Goal: Task Accomplishment & Management: Manage account settings

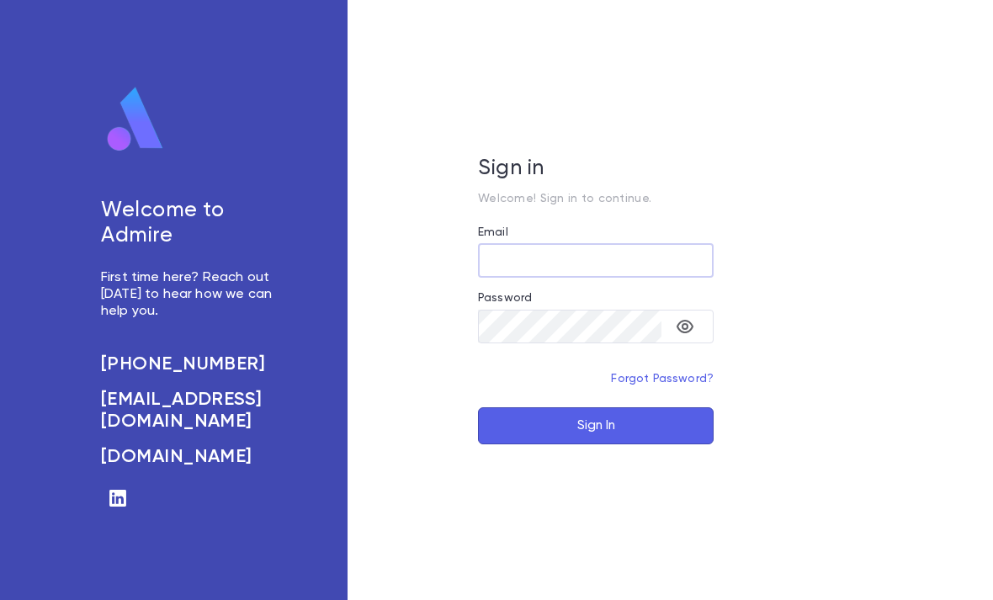
scroll to position [54, 0]
type input "**********"
click at [596, 407] on button "Sign In" at bounding box center [596, 425] width 236 height 37
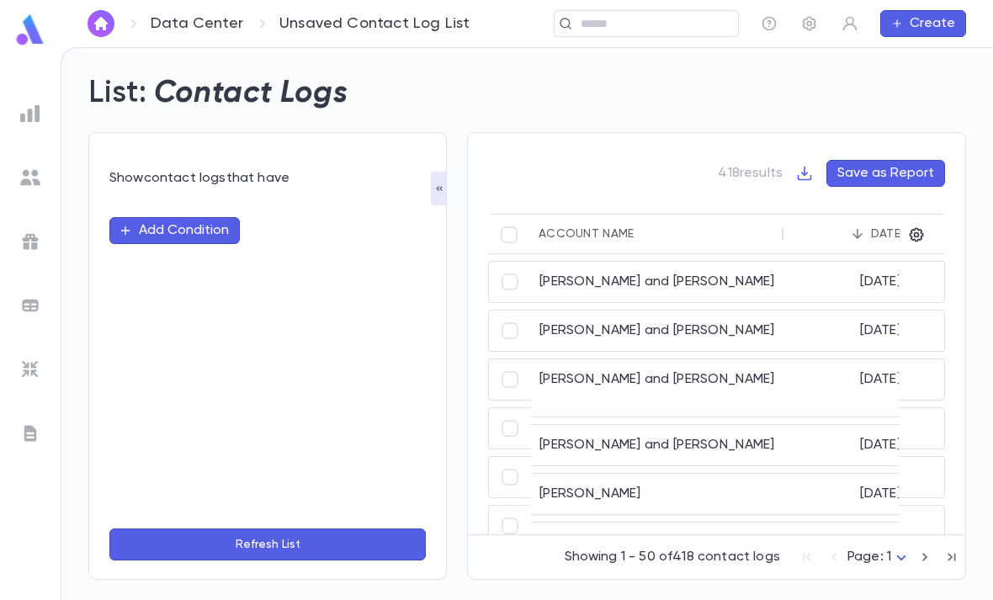
click at [13, 45] on img at bounding box center [30, 29] width 34 height 33
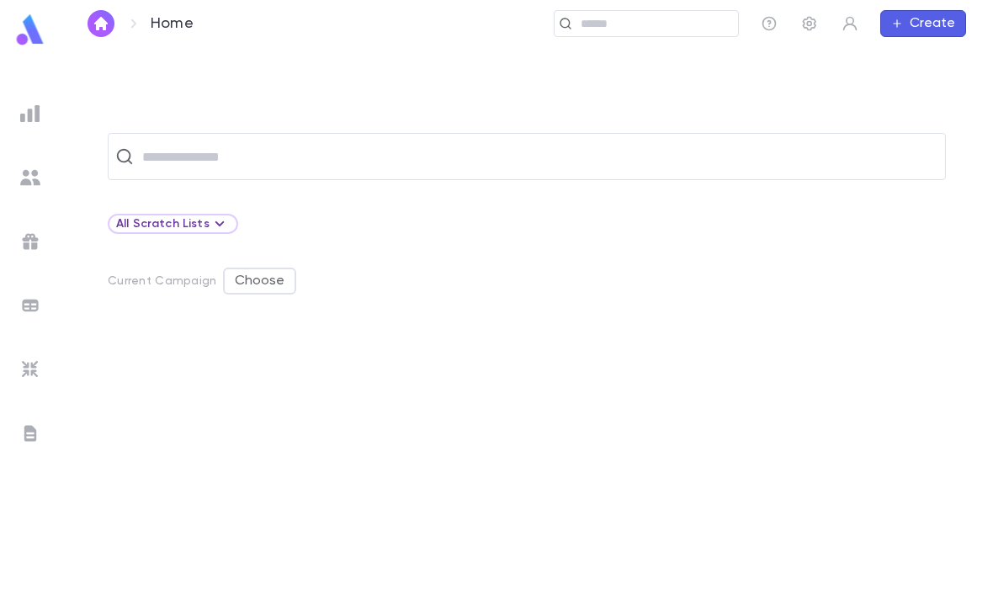
scroll to position [53, 0]
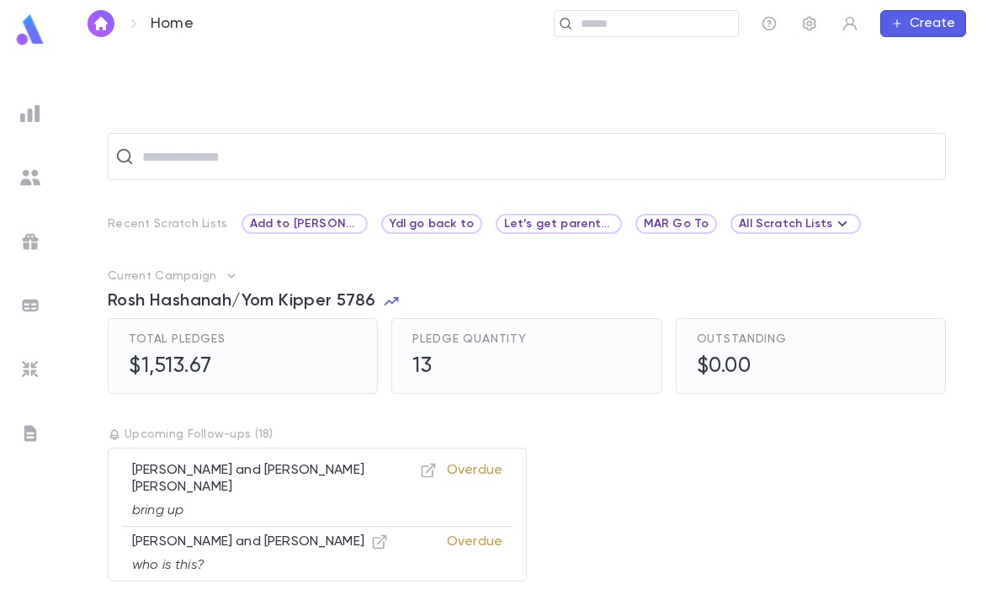
click at [10, 117] on ul at bounding box center [30, 346] width 61 height 508
click at [39, 106] on img at bounding box center [30, 114] width 20 height 20
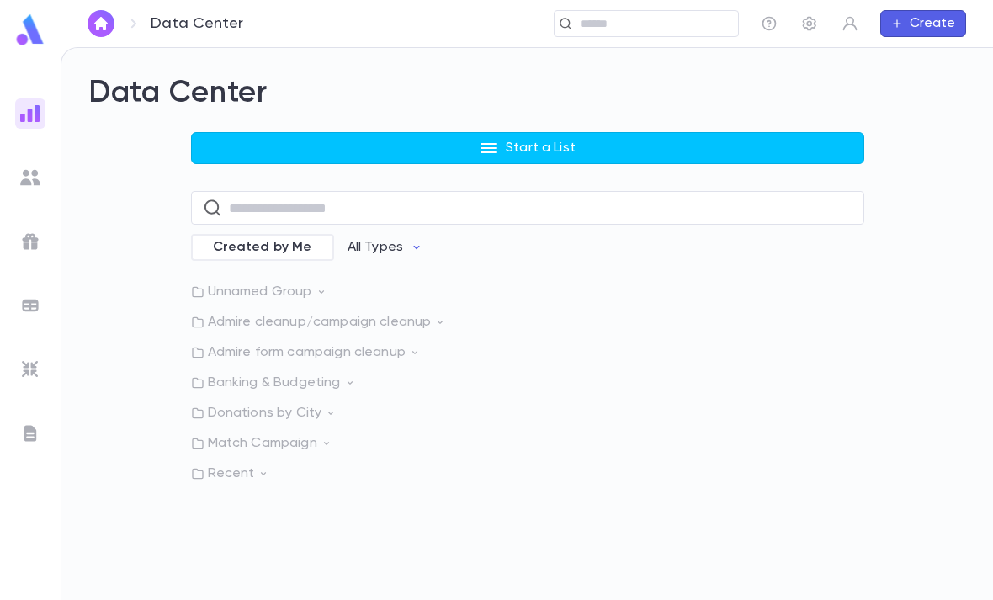
click at [279, 465] on p "Recent" at bounding box center [527, 473] width 673 height 17
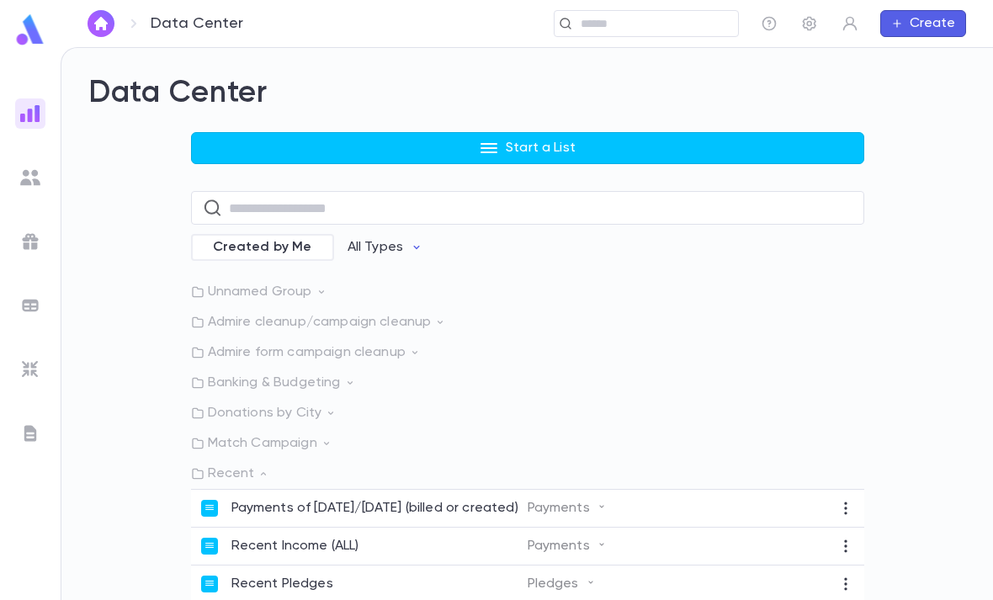
click at [266, 468] on icon at bounding box center [263, 474] width 12 height 12
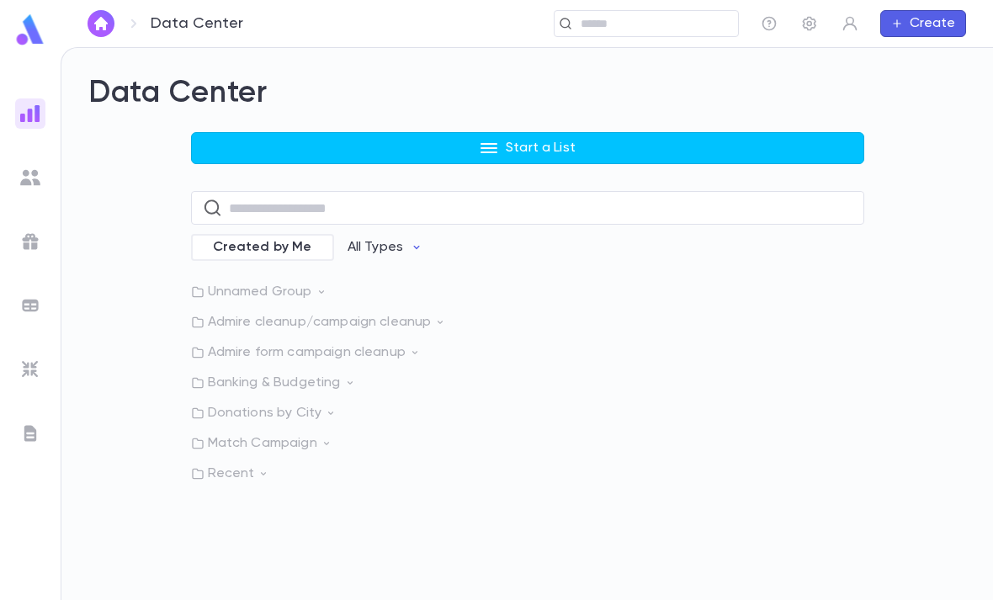
click at [252, 465] on p "Recent" at bounding box center [527, 473] width 673 height 17
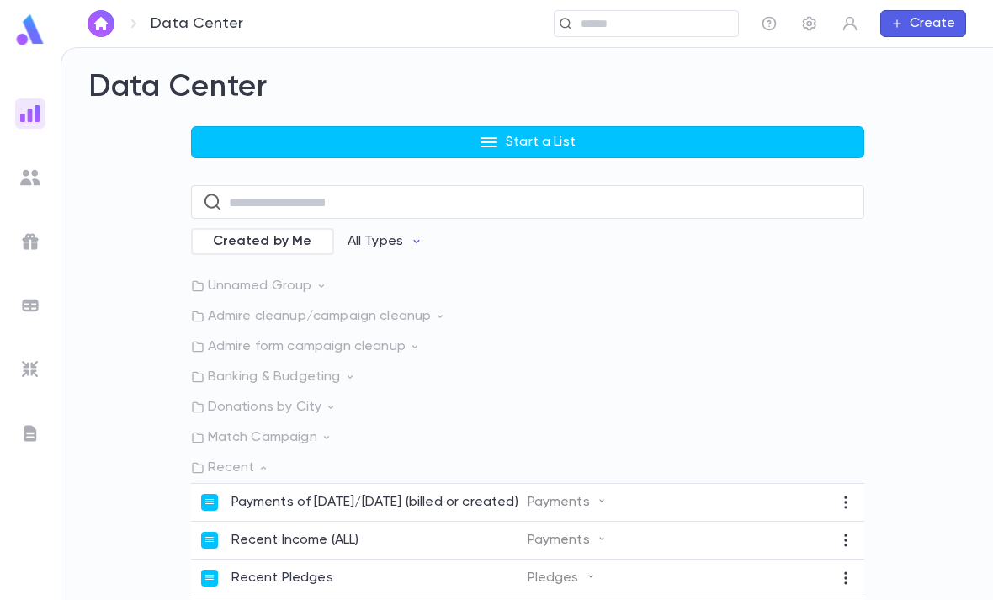
scroll to position [4, 0]
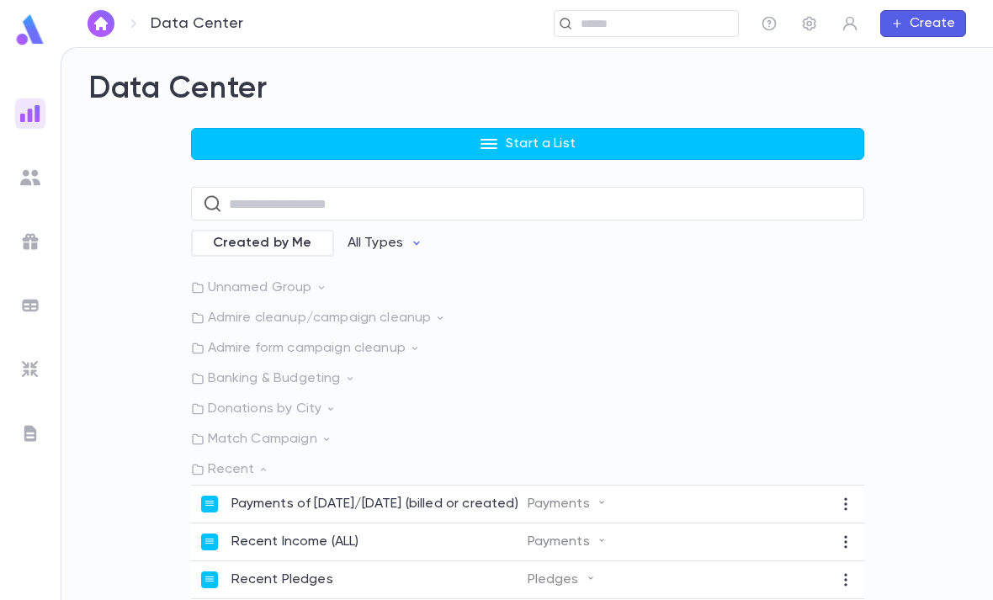
click at [376, 571] on div "Recent Pledges" at bounding box center [364, 579] width 326 height 17
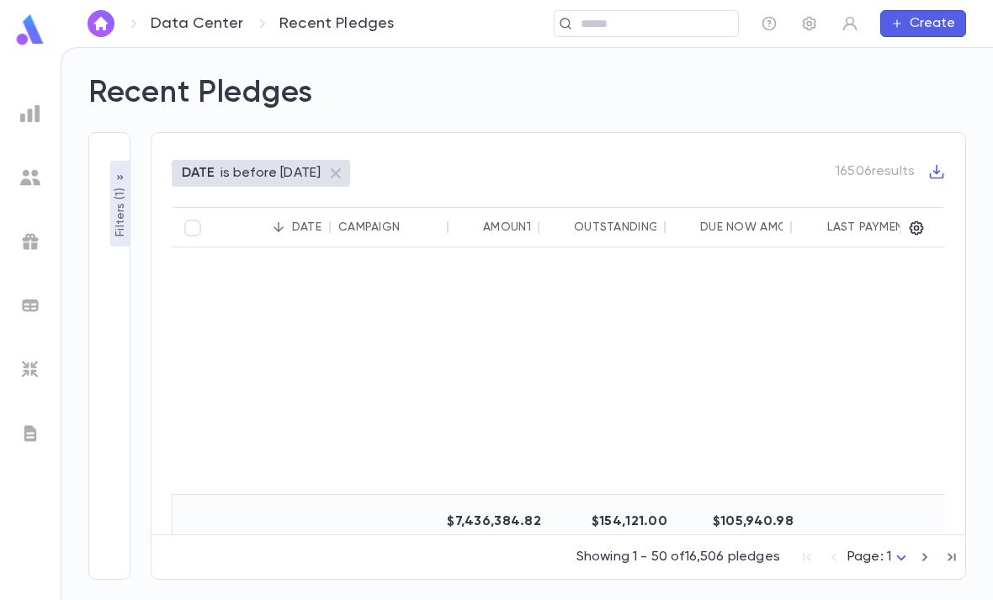
scroll to position [741, -1]
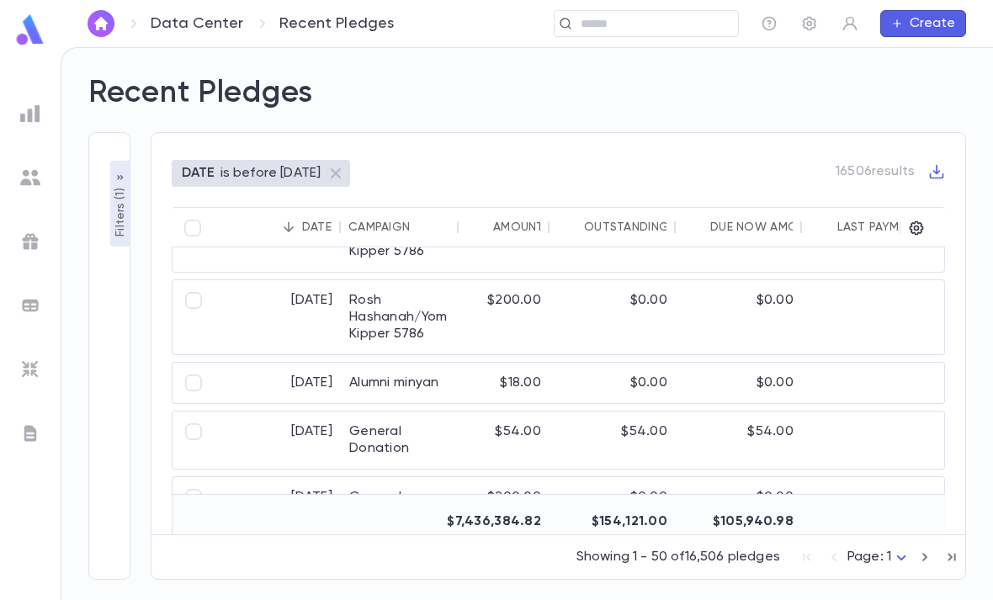
click at [634, 27] on input "text" at bounding box center [654, 24] width 156 height 16
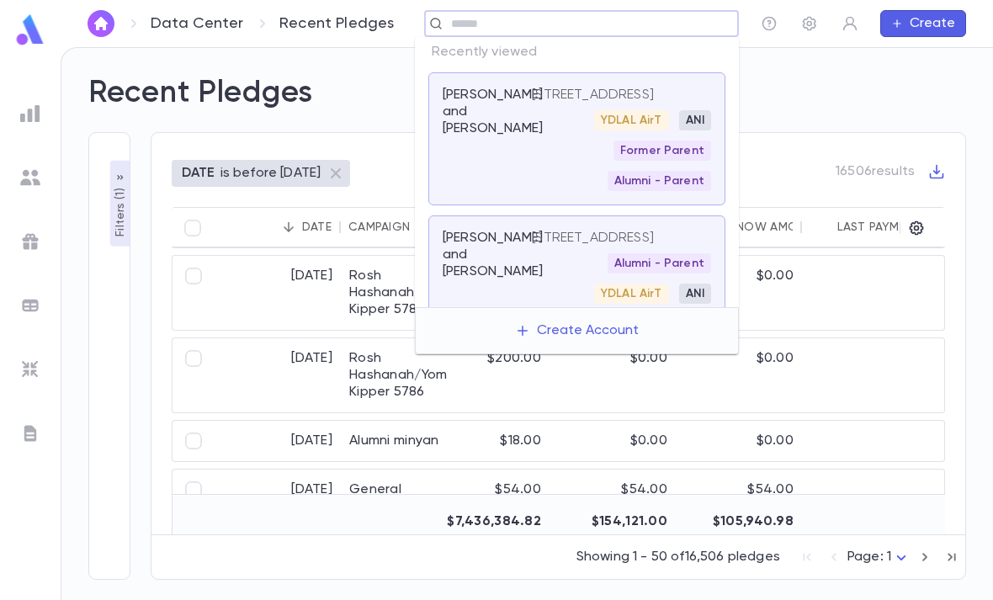
scroll to position [459, 0]
click at [700, 17] on input "text" at bounding box center [588, 24] width 285 height 16
type input "*****"
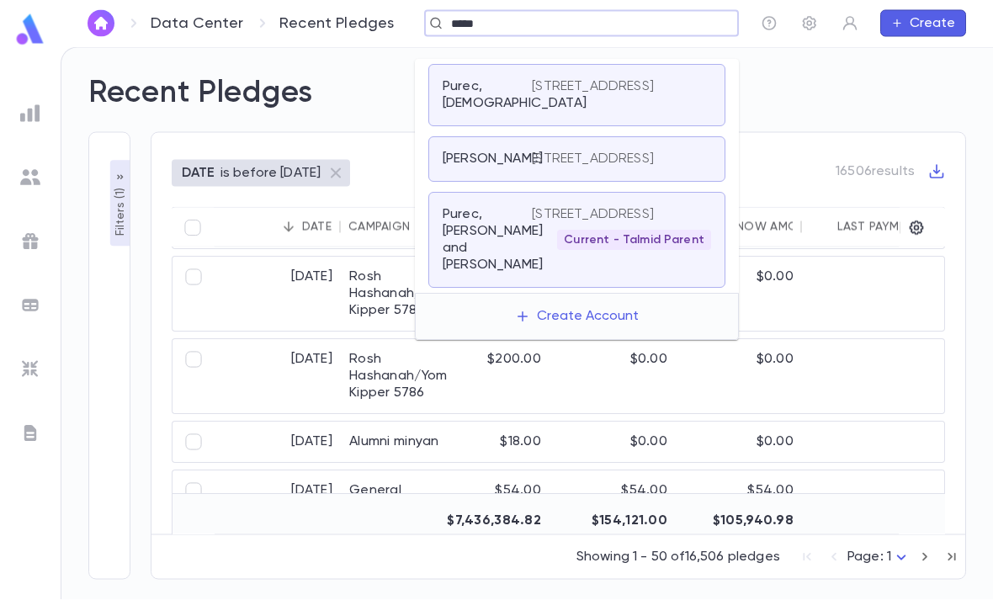
scroll to position [54, 0]
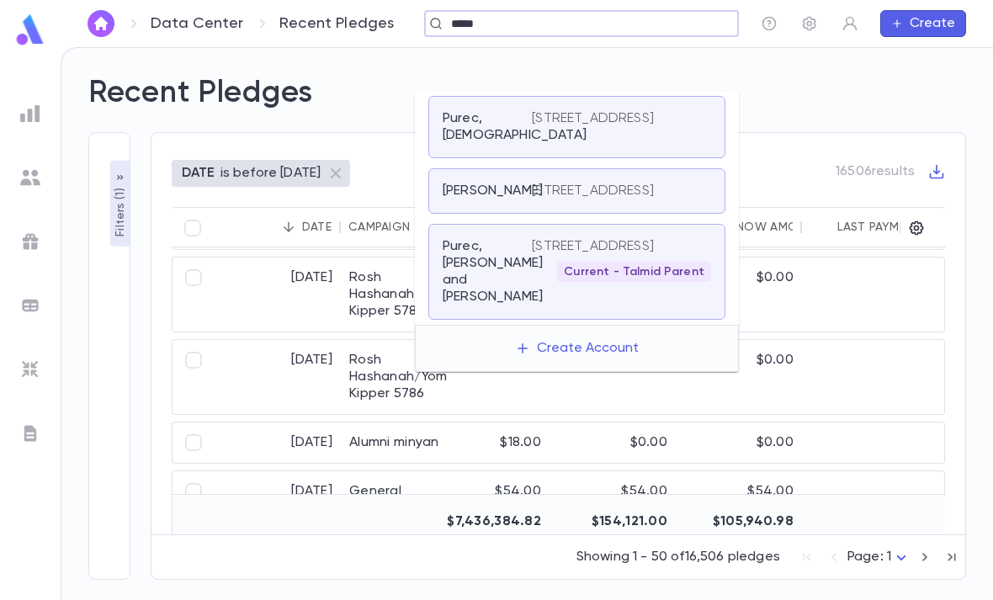
click at [647, 238] on p "[STREET_ADDRESS]" at bounding box center [593, 246] width 122 height 17
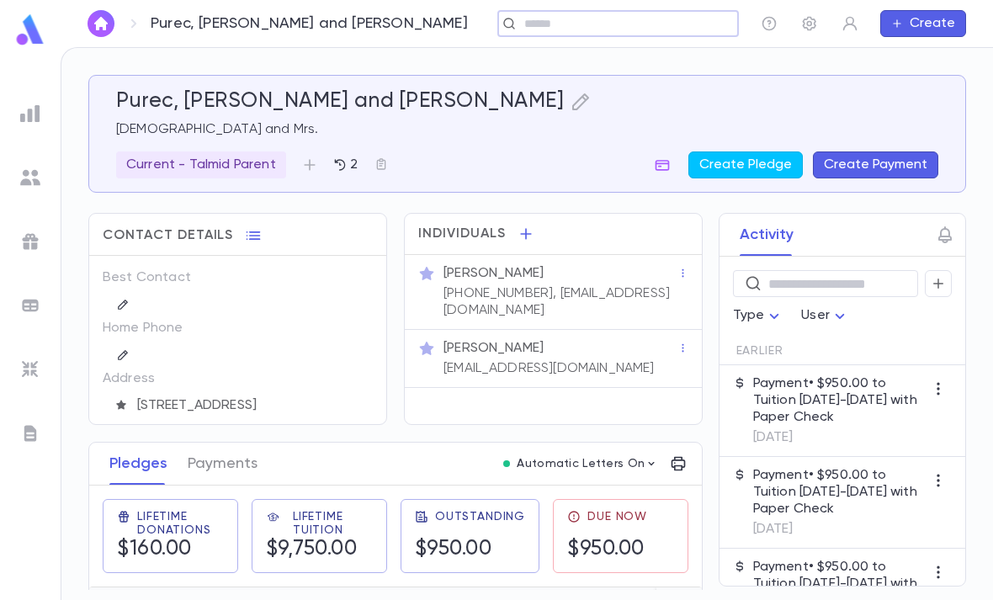
click at [238, 153] on div "Current - Talmid Parent" at bounding box center [201, 164] width 170 height 27
click at [342, 161] on div at bounding box center [496, 300] width 993 height 600
click at [341, 162] on icon "button" at bounding box center [339, 164] width 11 height 11
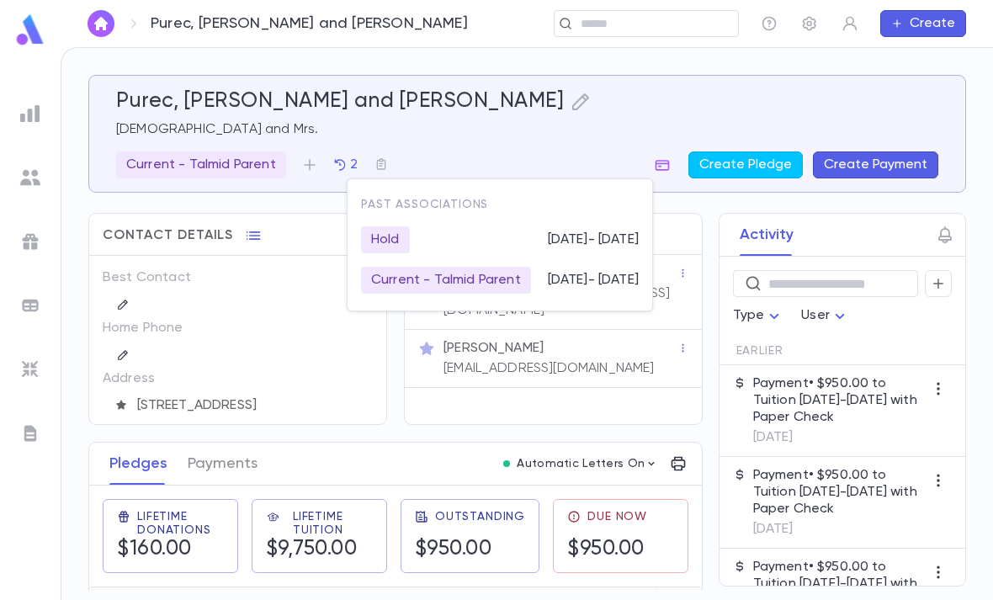
click at [209, 138] on div at bounding box center [496, 300] width 993 height 600
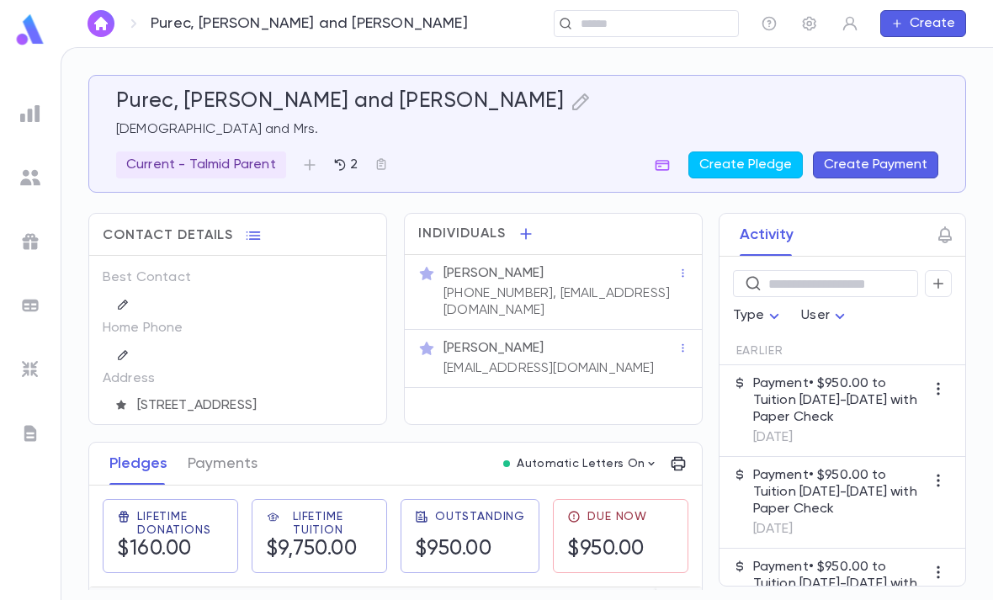
click at [209, 138] on div "Purec, [PERSON_NAME] and [PERSON_NAME] and Mrs. Current - Talmid Parent [DEMOGR…" at bounding box center [527, 133] width 822 height 89
click at [247, 159] on p "Current - Talmid Parent" at bounding box center [201, 165] width 150 height 17
click at [460, 225] on icon "button" at bounding box center [458, 233] width 17 height 17
click at [220, 162] on p "Add Association" at bounding box center [200, 165] width 104 height 17
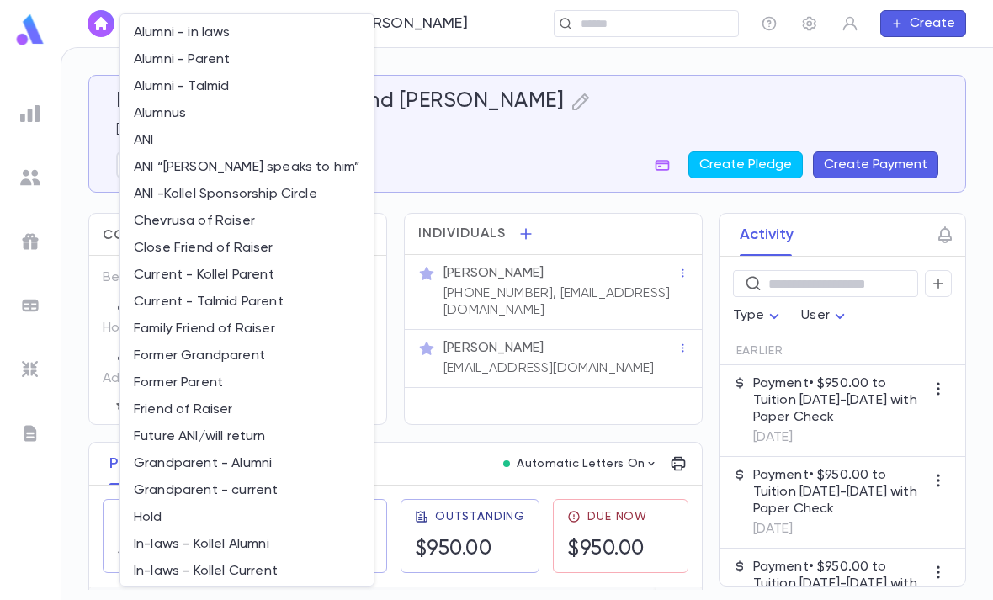
click at [268, 55] on li "Alumni - Parent" at bounding box center [246, 59] width 253 height 27
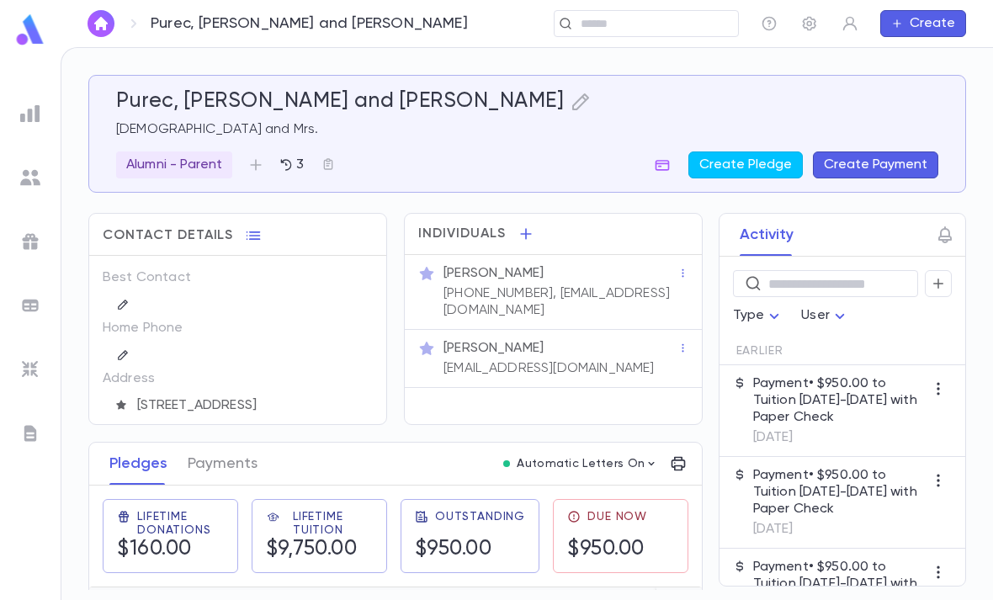
click at [215, 157] on p "Alumni - Parent" at bounding box center [174, 165] width 96 height 17
click at [360, 102] on div at bounding box center [496, 300] width 993 height 600
click at [258, 161] on icon "button" at bounding box center [255, 165] width 17 height 17
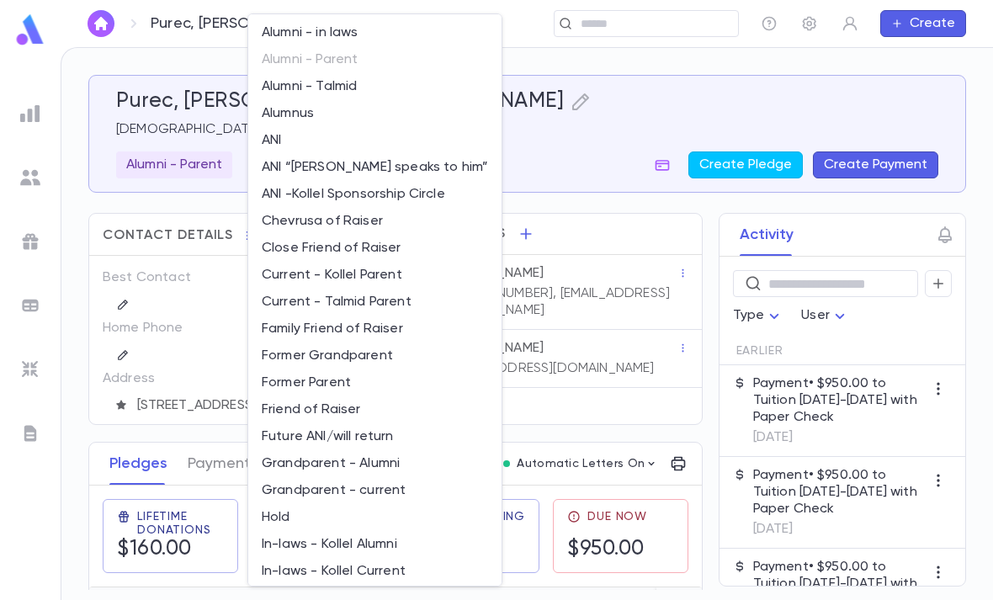
click at [356, 376] on li "Former Parent" at bounding box center [374, 382] width 253 height 27
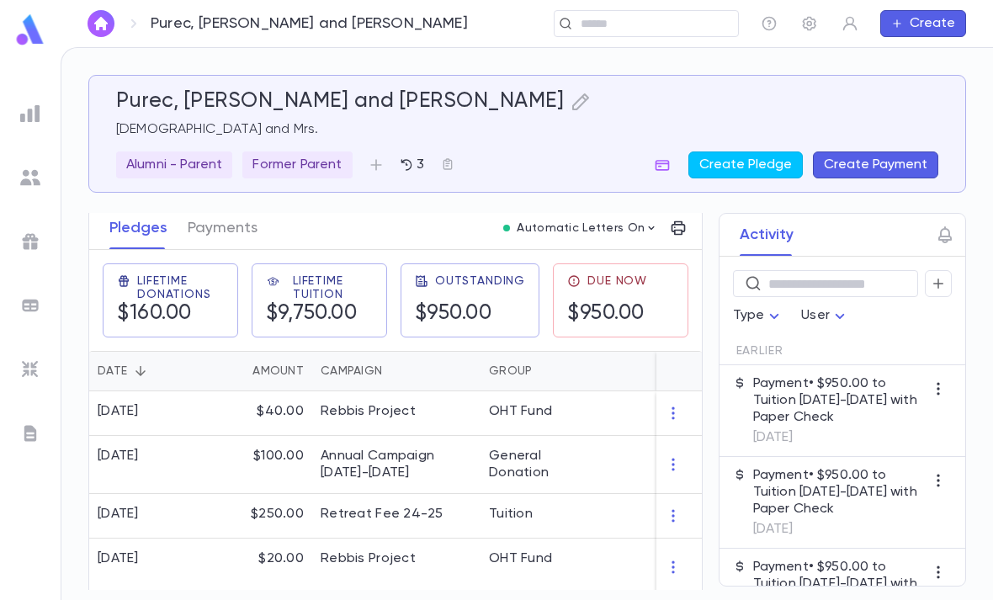
click at [142, 359] on button "Sort" at bounding box center [140, 371] width 27 height 27
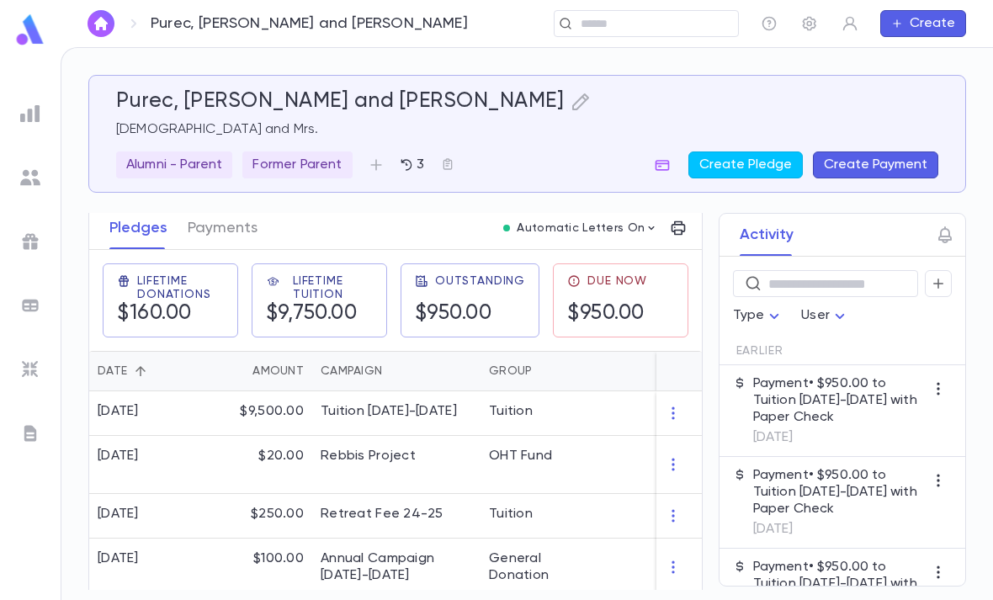
click at [285, 375] on div "Amount" at bounding box center [277, 371] width 51 height 40
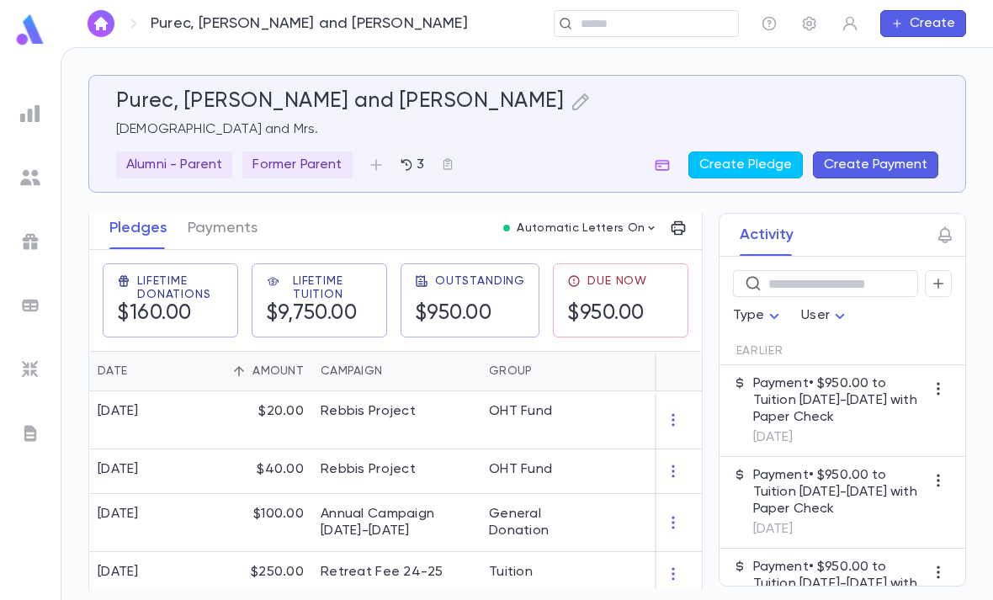
click at [127, 370] on button "Sort" at bounding box center [140, 371] width 27 height 27
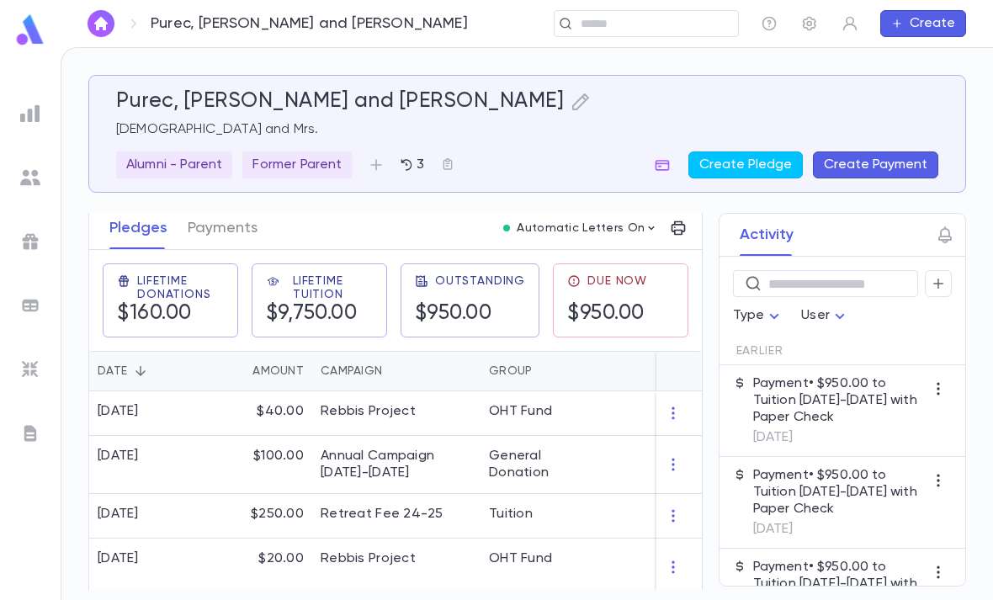
click at [139, 367] on icon "Sort" at bounding box center [140, 371] width 15 height 15
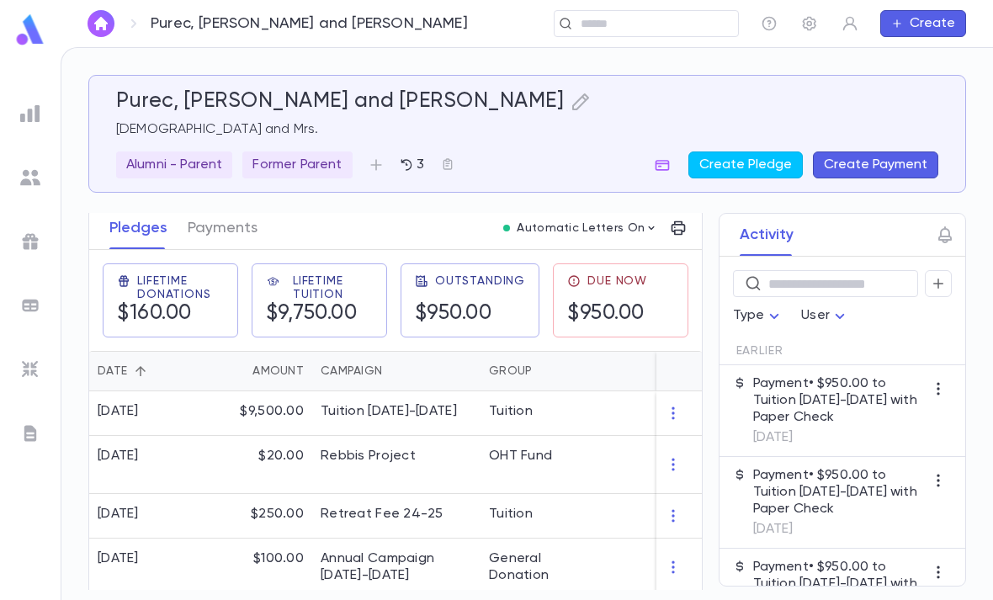
click at [123, 369] on div "Date" at bounding box center [112, 371] width 29 height 40
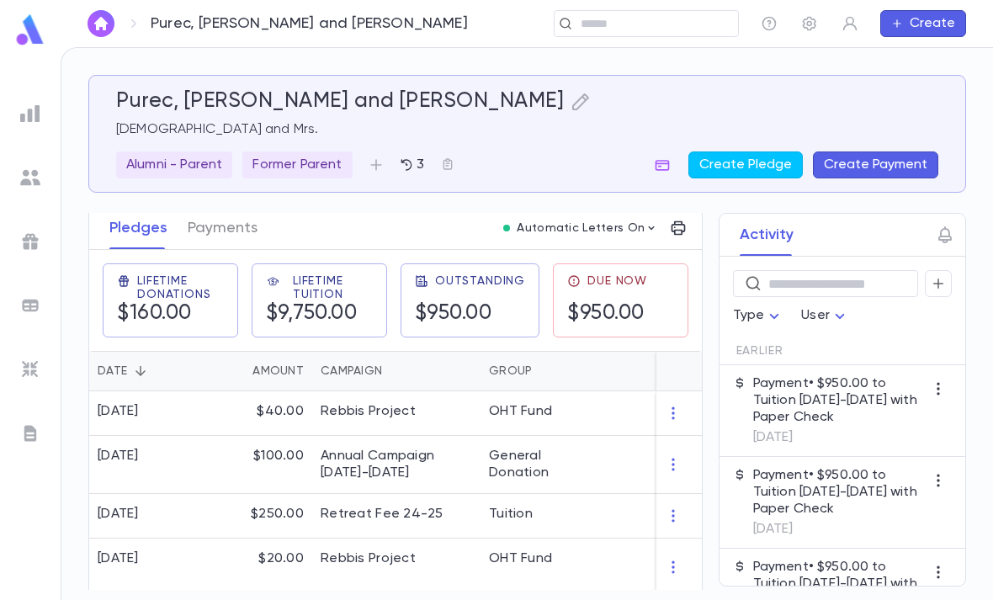
click at [26, 371] on img at bounding box center [30, 369] width 20 height 20
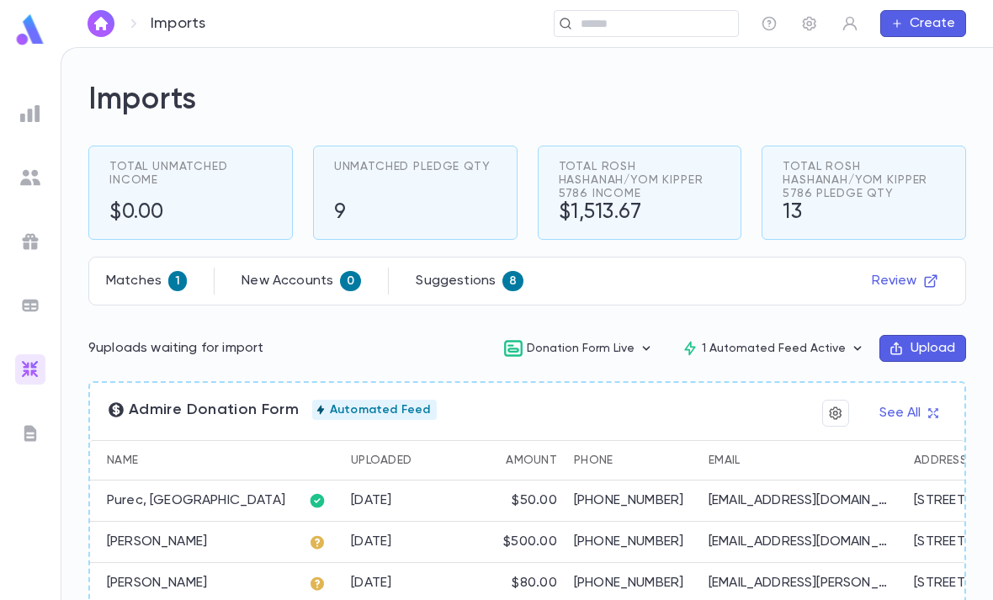
click at [932, 268] on button "Review" at bounding box center [905, 281] width 87 height 27
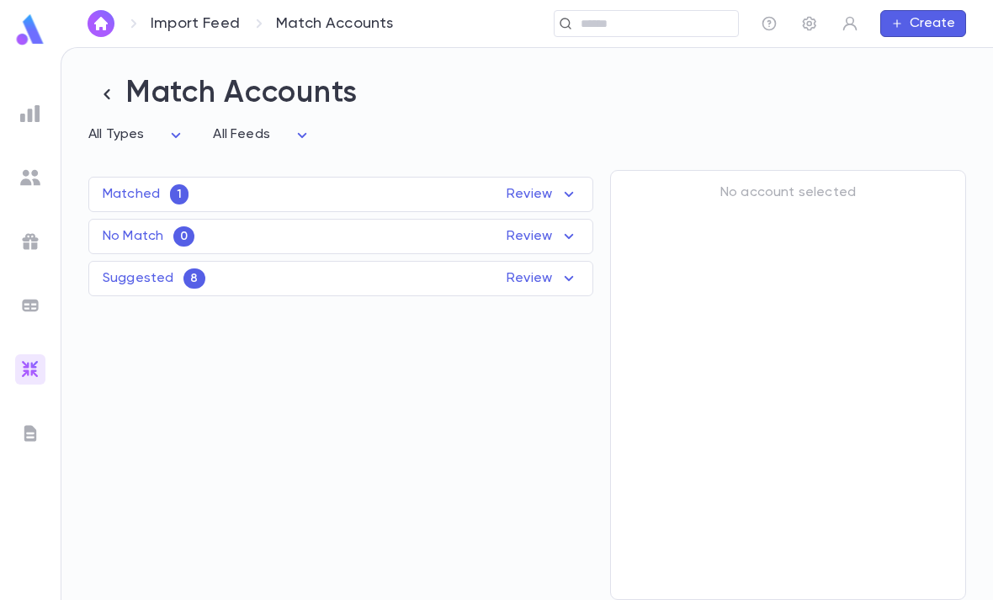
click at [534, 186] on p "Review" at bounding box center [543, 194] width 72 height 20
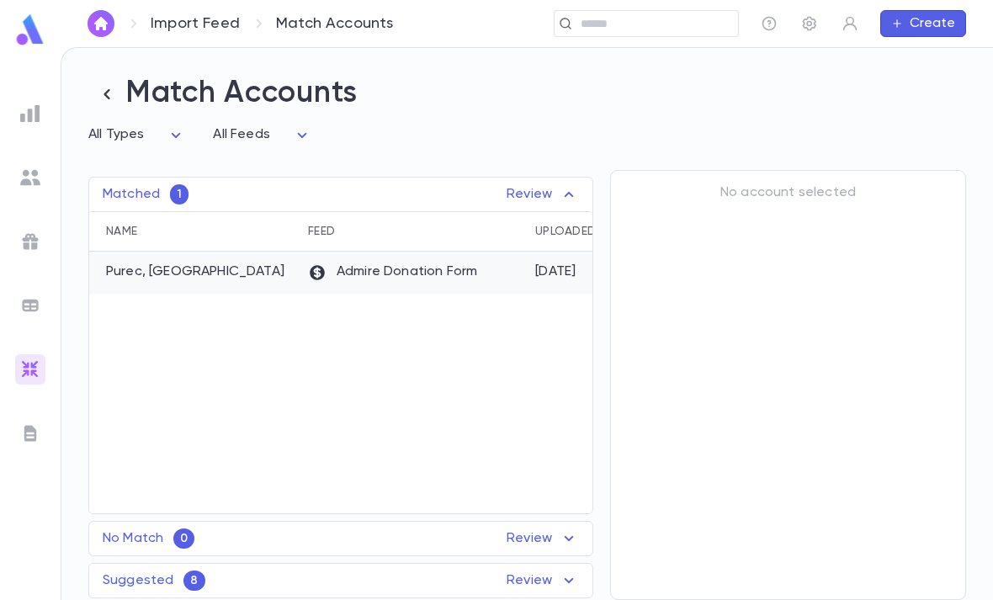
click at [503, 271] on div "Admire Donation Form" at bounding box center [413, 273] width 227 height 43
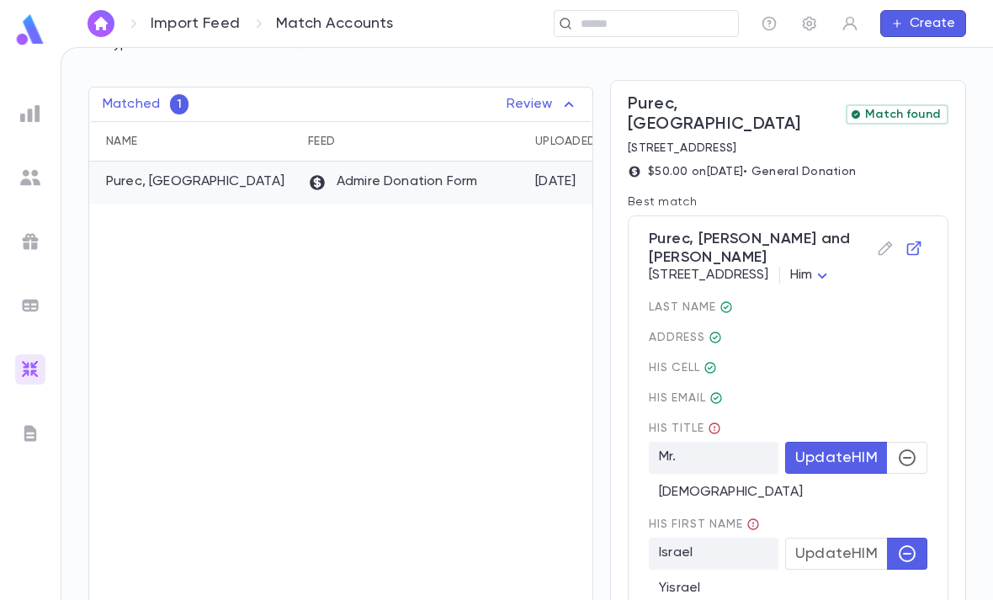
scroll to position [86, 0]
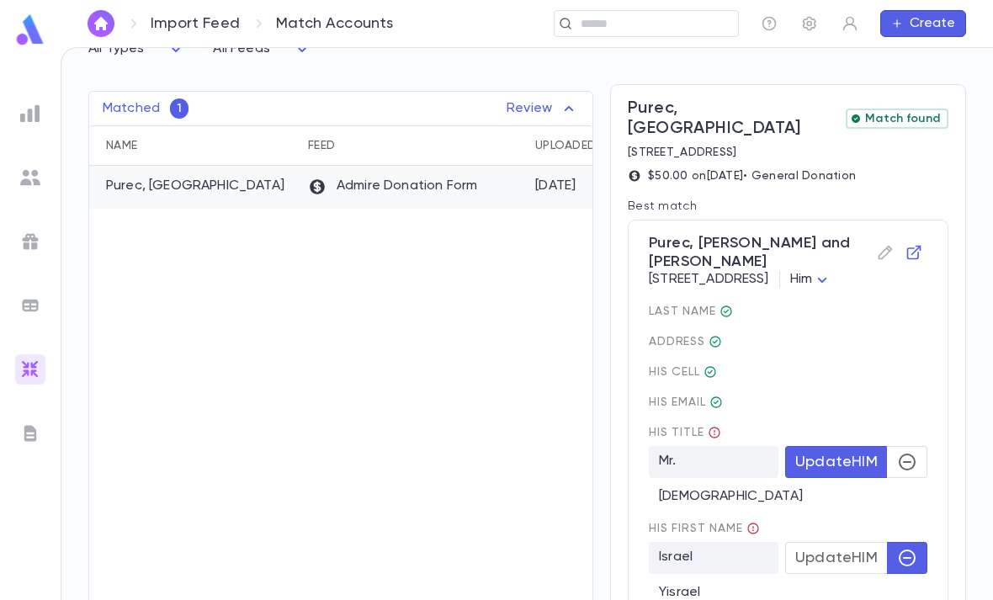
click at [909, 456] on icon "button" at bounding box center [907, 462] width 20 height 20
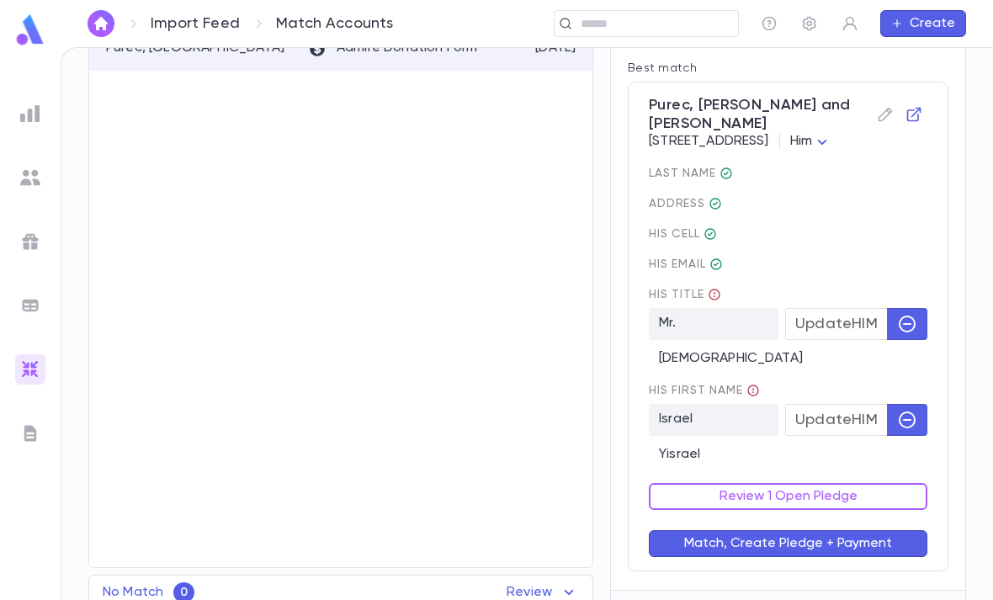
scroll to position [223, 0]
click at [904, 419] on icon "button" at bounding box center [907, 420] width 17 height 17
click at [841, 493] on button "Review 1 Open Pledge" at bounding box center [788, 497] width 279 height 27
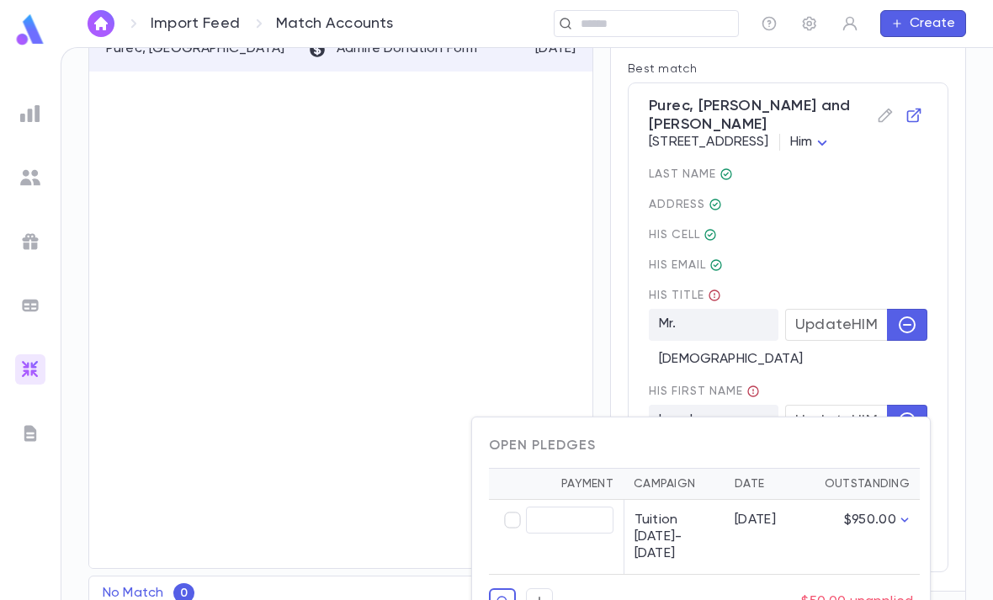
click at [892, 220] on div at bounding box center [496, 300] width 993 height 600
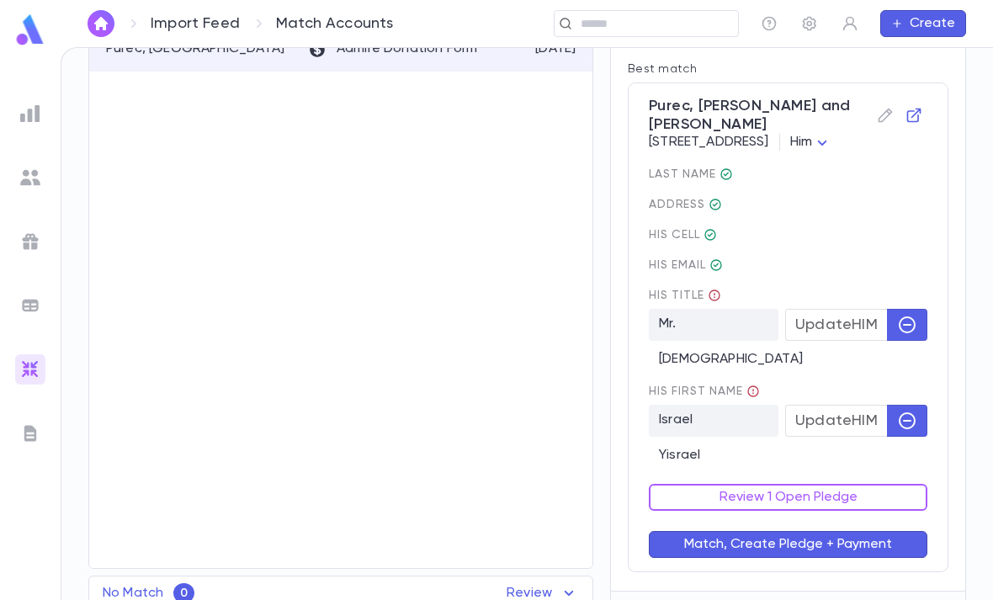
click at [812, 487] on button "Review 1 Open Pledge" at bounding box center [788, 497] width 279 height 27
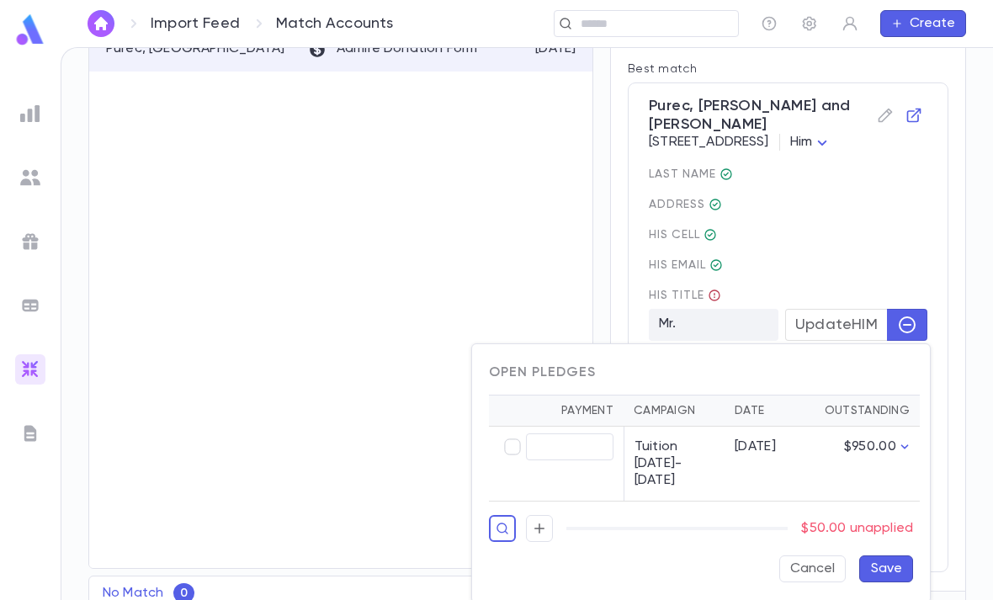
click at [891, 218] on div at bounding box center [496, 300] width 993 height 600
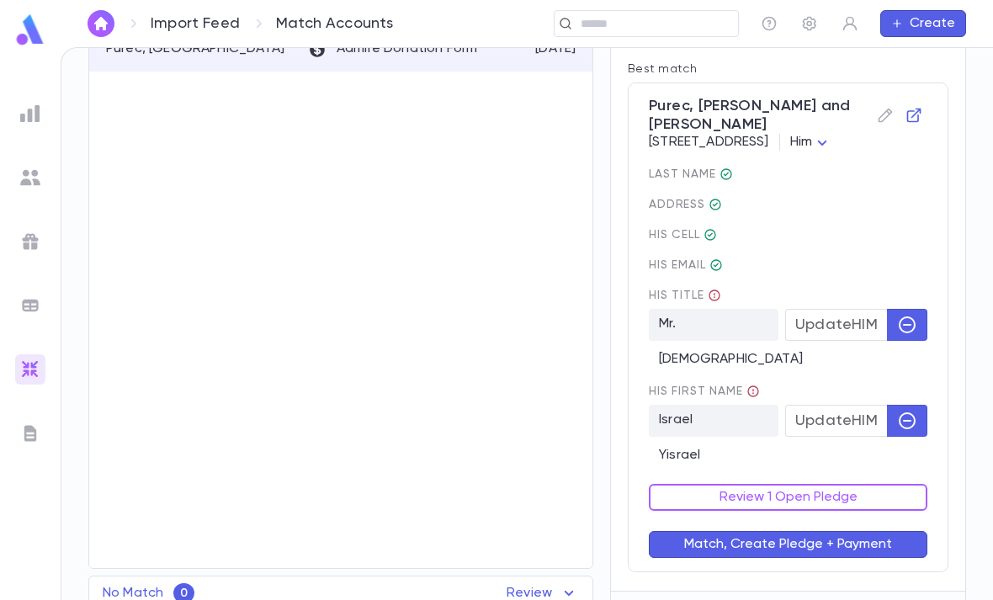
click at [787, 542] on button "Match, Create Pledge + Payment" at bounding box center [788, 544] width 279 height 27
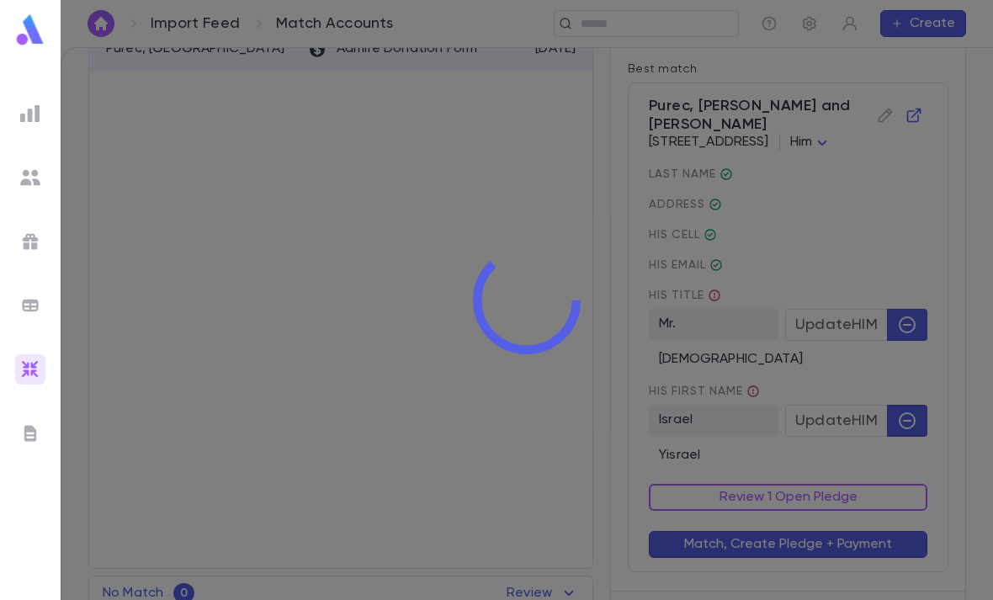
scroll to position [0, 0]
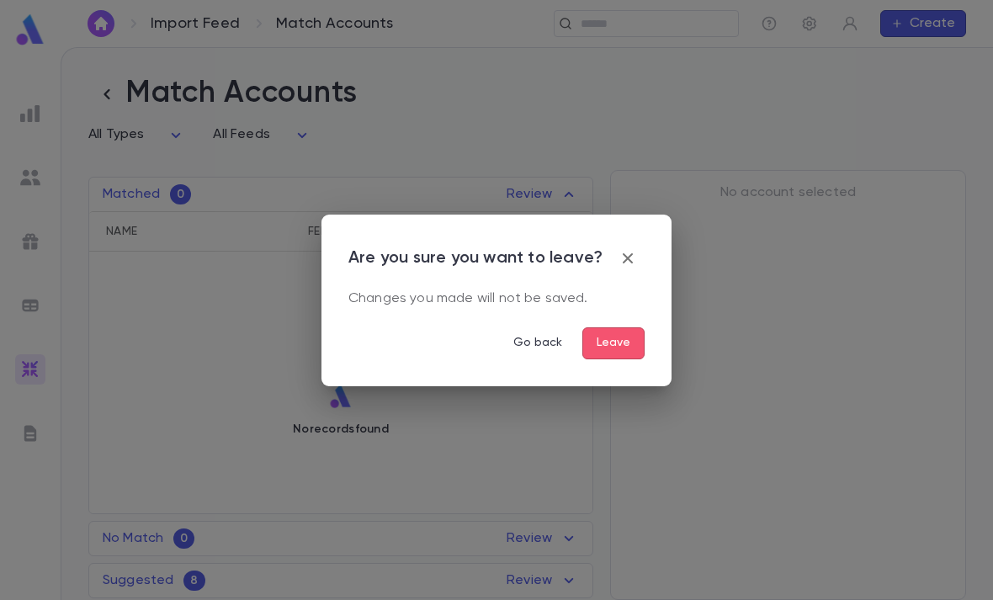
click at [1, 369] on div "Are you sure you want to leave? Changes you made will not be saved. Go back Lea…" at bounding box center [496, 300] width 993 height 600
click at [626, 337] on button "Leave" at bounding box center [613, 343] width 62 height 32
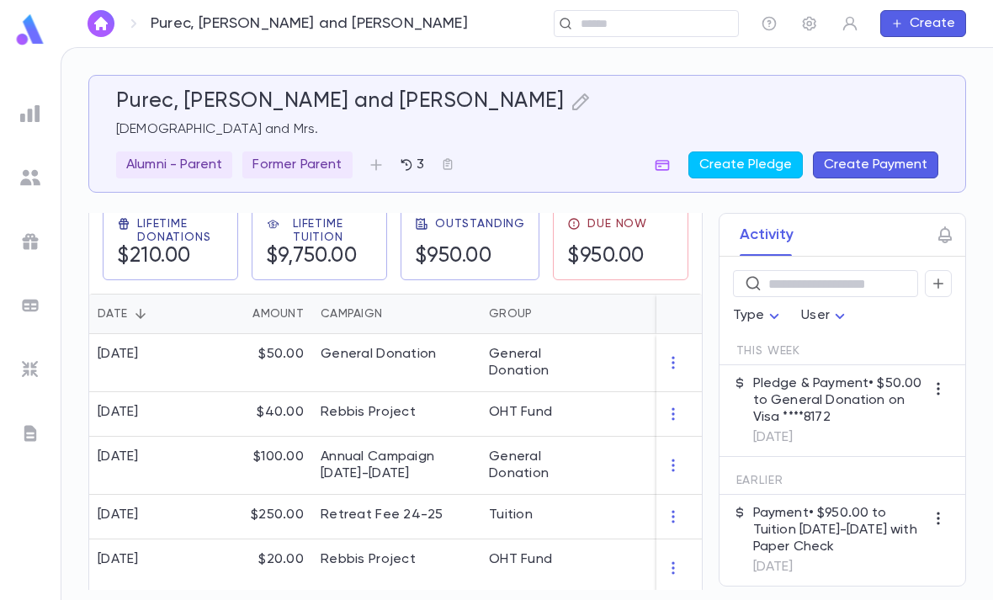
scroll to position [291, 0]
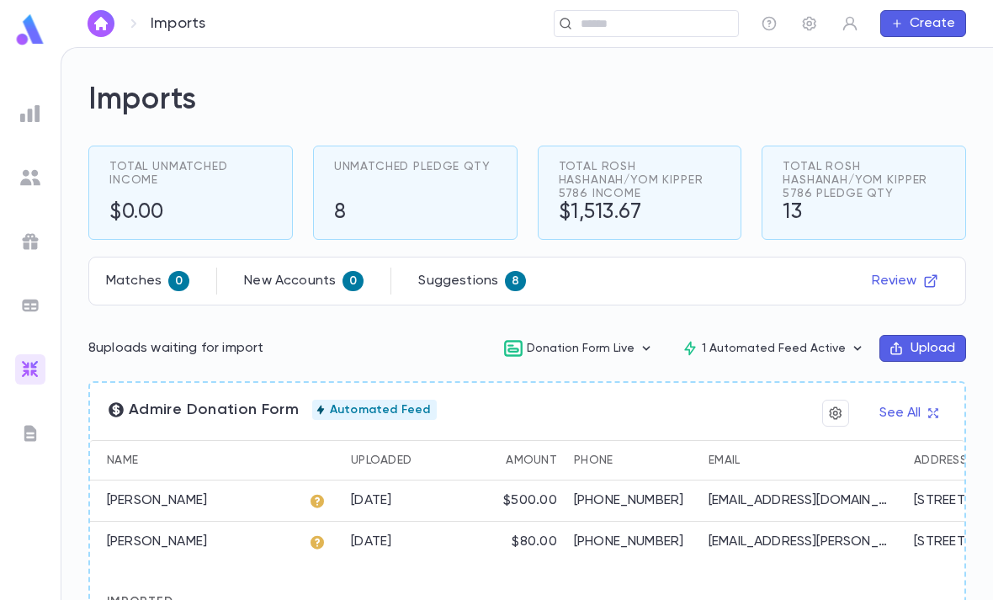
click at [780, 285] on div "Matches 0 New Accounts 0 Suggestions 8 Review" at bounding box center [527, 281] width 842 height 27
click at [909, 281] on button "Review" at bounding box center [905, 281] width 87 height 27
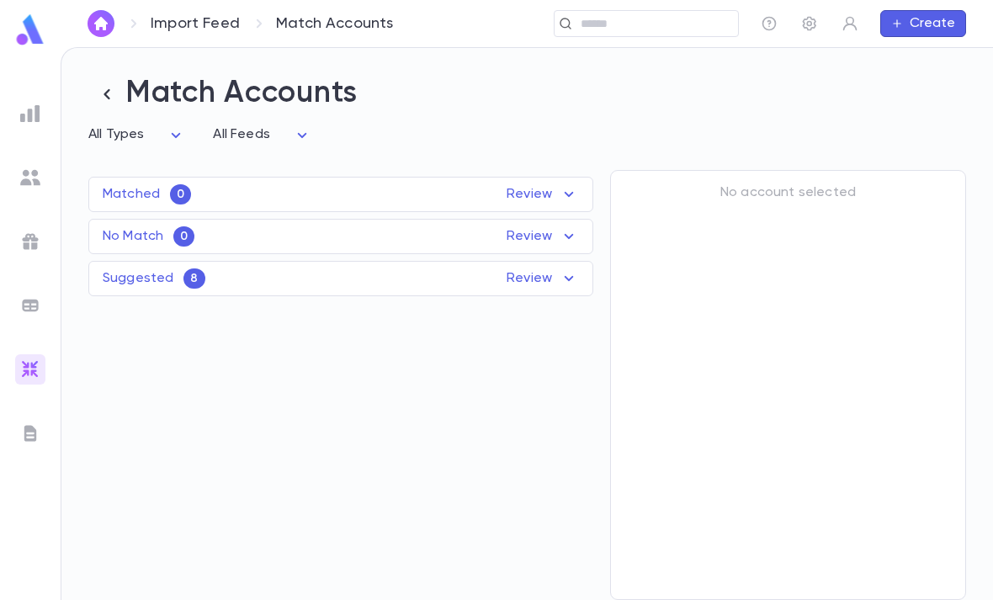
click at [565, 280] on icon at bounding box center [569, 278] width 20 height 20
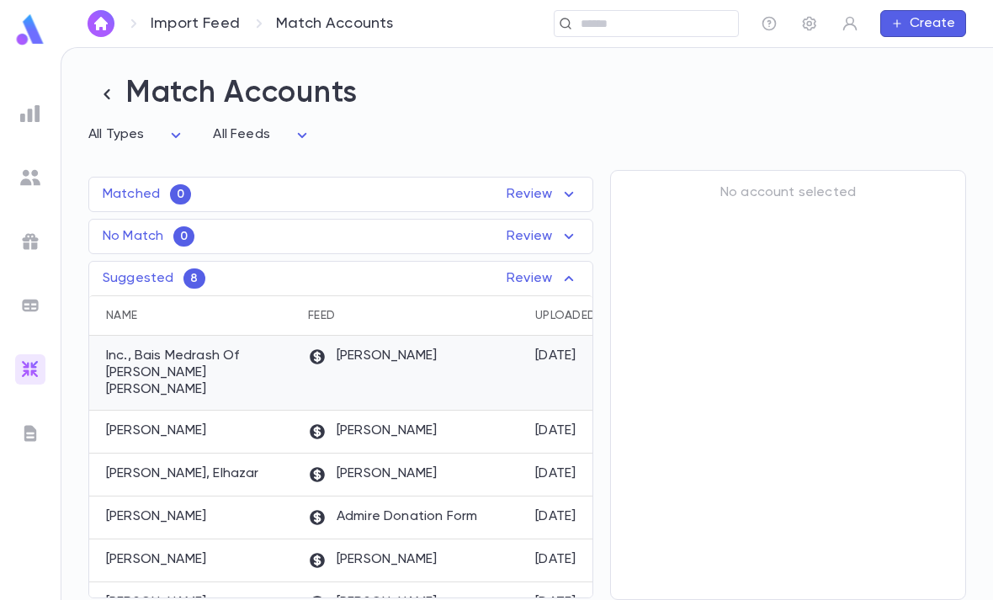
click at [507, 358] on div "[PERSON_NAME]" at bounding box center [413, 373] width 227 height 75
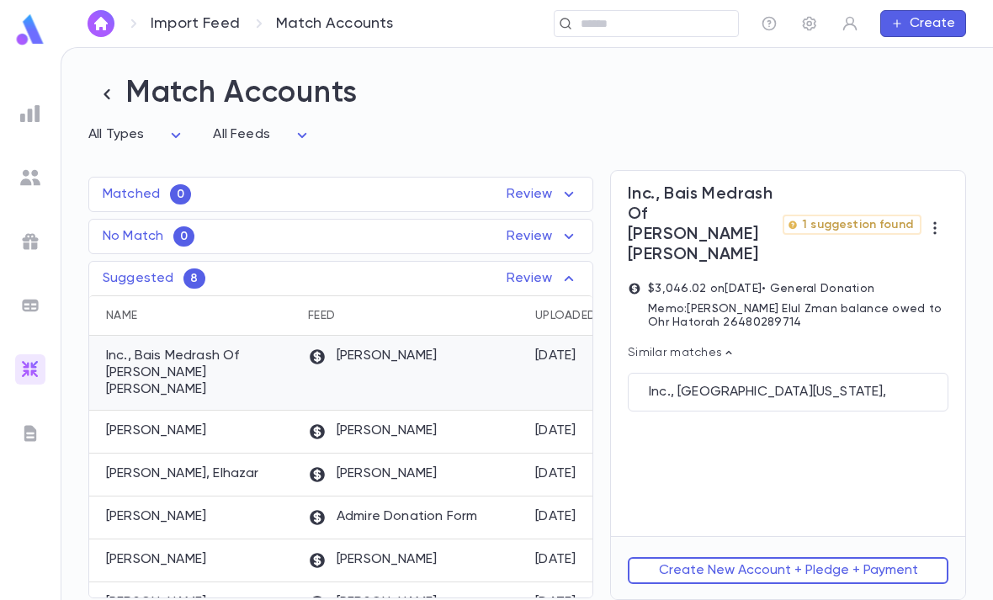
scroll to position [54, 0]
click at [787, 571] on button "Create New Account + Pledge + Payment" at bounding box center [788, 570] width 321 height 27
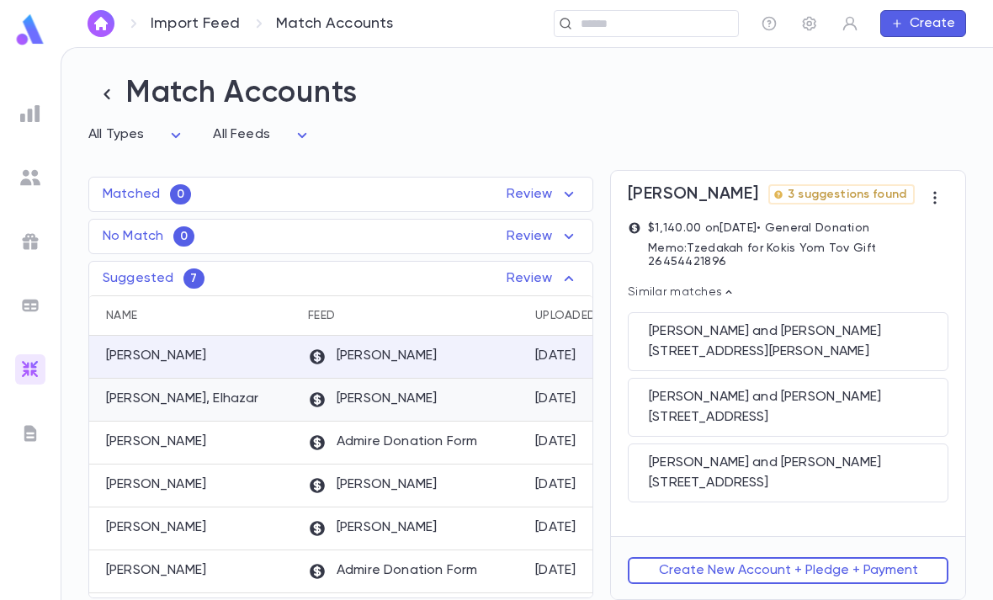
click at [501, 379] on div "[PERSON_NAME]" at bounding box center [413, 400] width 227 height 43
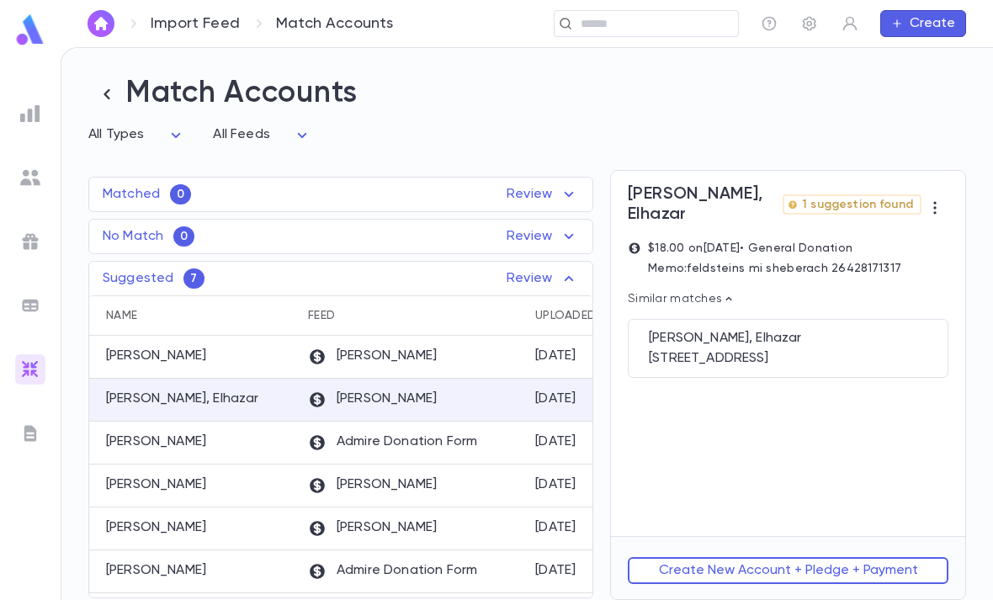
click at [854, 330] on div "[PERSON_NAME], Elhazar" at bounding box center [788, 338] width 279 height 17
click at [831, 350] on div "[STREET_ADDRESS]" at bounding box center [788, 358] width 279 height 17
click at [751, 350] on div "[STREET_ADDRESS]" at bounding box center [788, 358] width 279 height 17
click at [507, 379] on div "[PERSON_NAME]" at bounding box center [413, 400] width 227 height 43
click at [739, 350] on div "[STREET_ADDRESS]" at bounding box center [788, 358] width 279 height 17
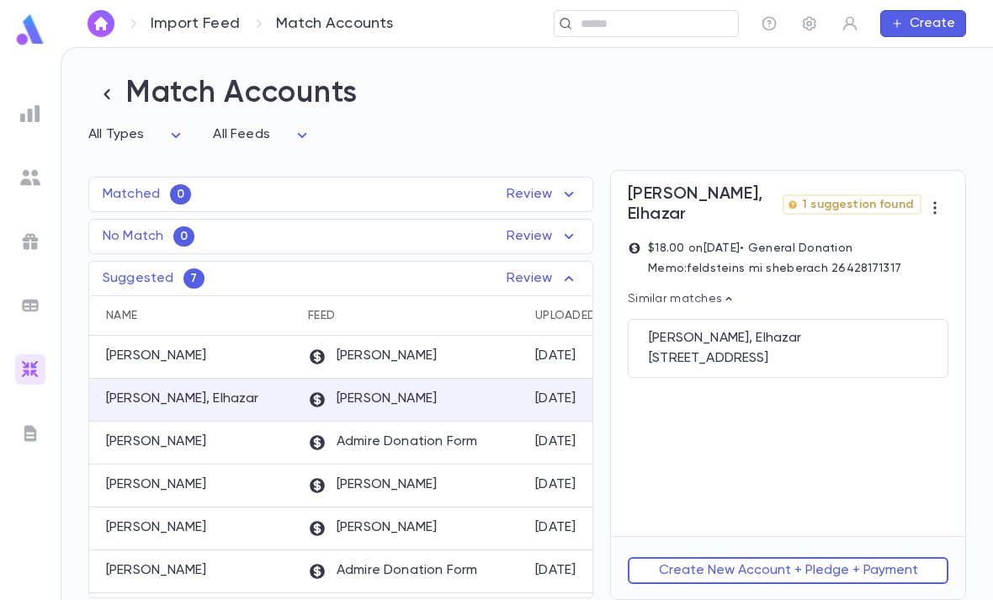
click at [709, 350] on div "[STREET_ADDRESS]" at bounding box center [788, 358] width 279 height 17
click at [724, 292] on icon at bounding box center [728, 298] width 13 height 13
click at [709, 292] on p "Similar matches" at bounding box center [788, 298] width 321 height 13
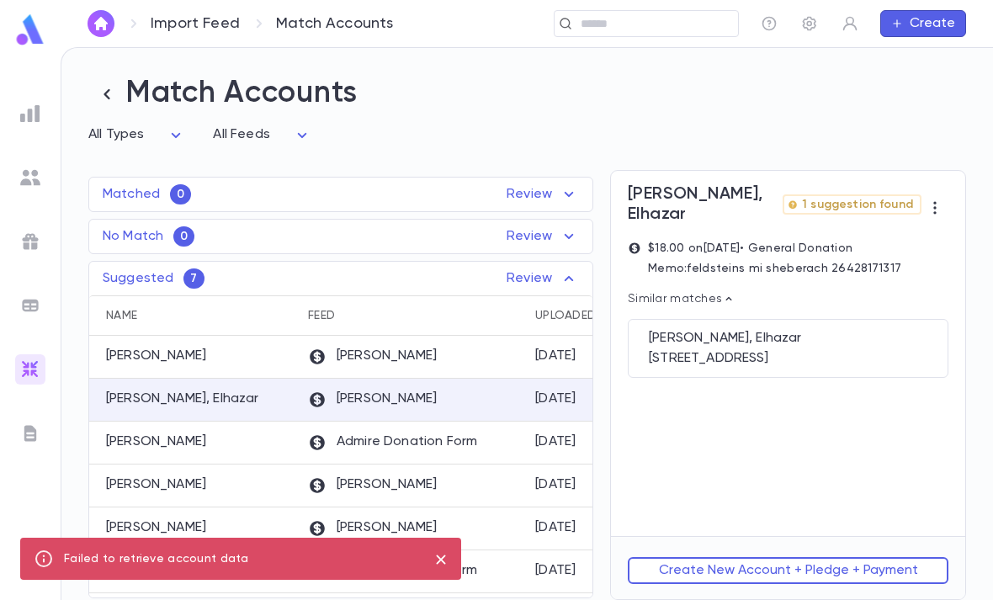
click at [731, 330] on div "[PERSON_NAME], Elhazar" at bounding box center [788, 338] width 279 height 17
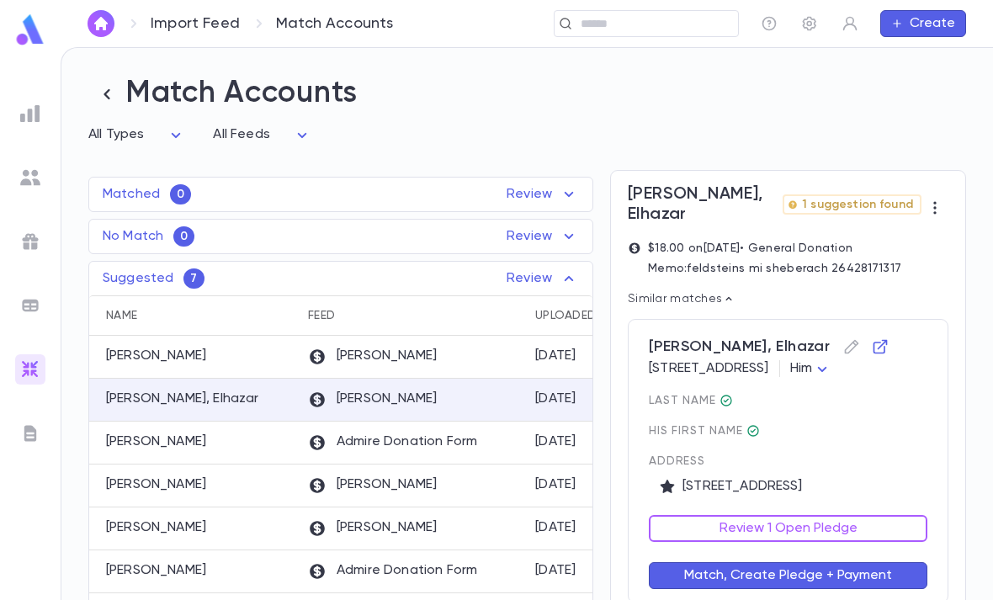
click at [826, 515] on button "Review 1 Open Pledge" at bounding box center [788, 528] width 279 height 27
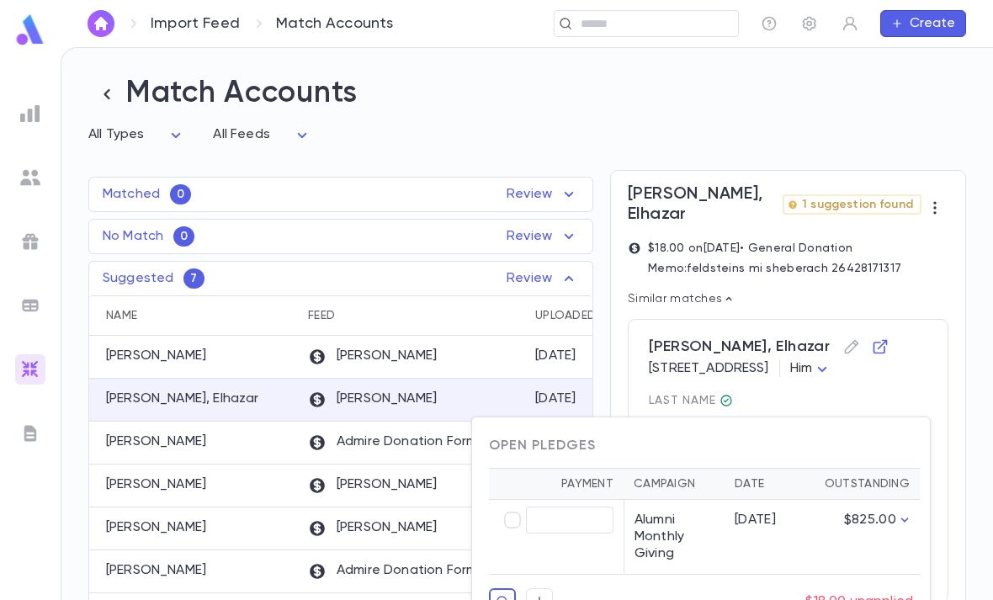
click at [964, 219] on div at bounding box center [496, 300] width 993 height 600
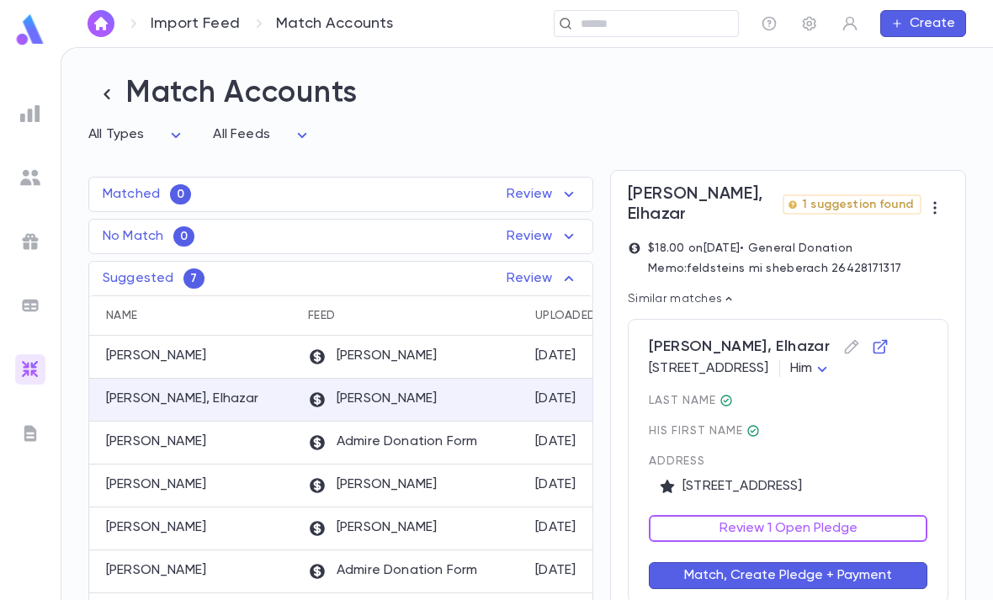
click at [807, 562] on button "Match, Create Pledge + Payment" at bounding box center [788, 575] width 279 height 27
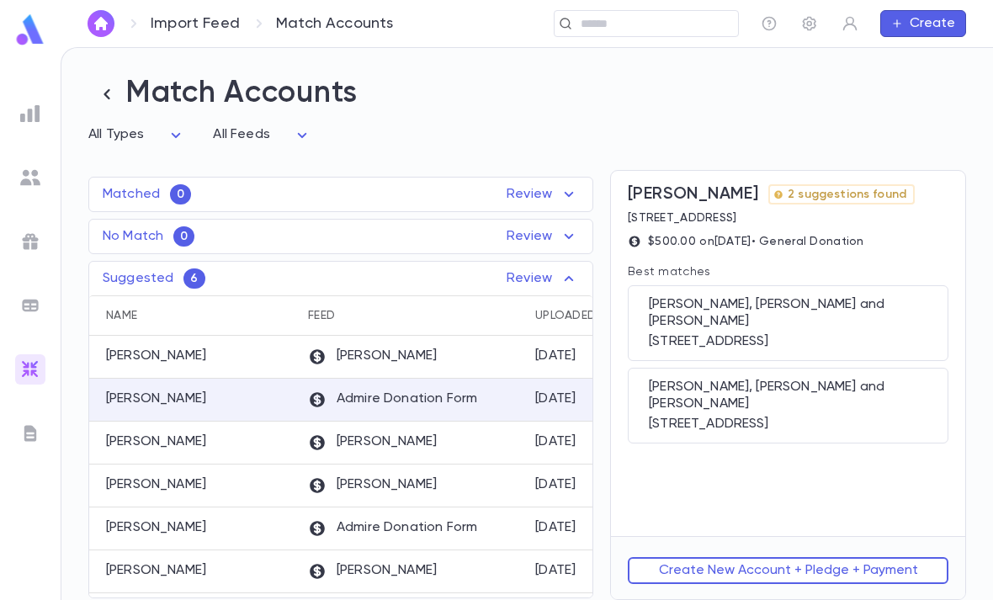
click at [861, 416] on div "[STREET_ADDRESS]" at bounding box center [788, 424] width 279 height 17
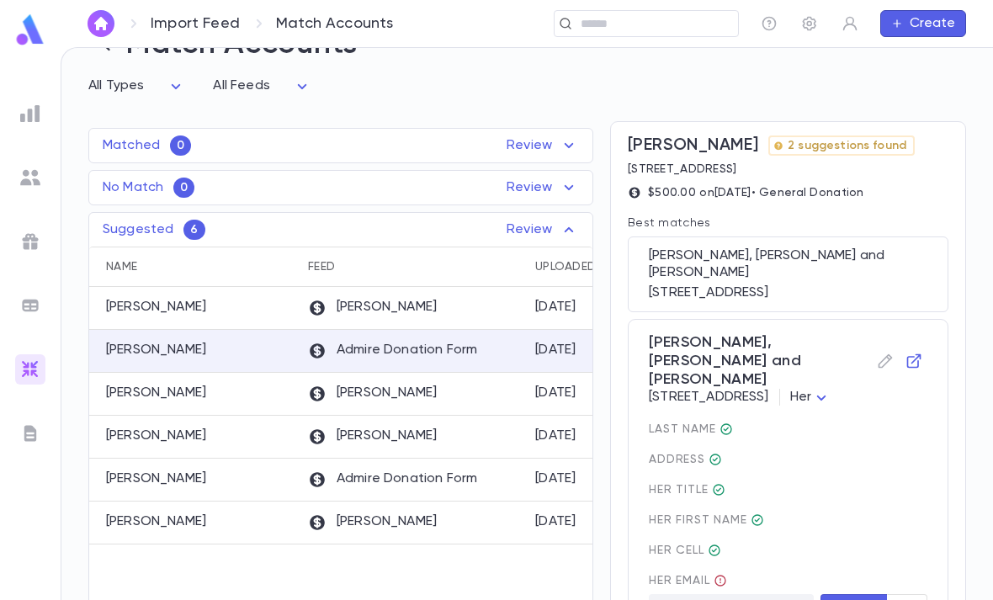
scroll to position [45, 0]
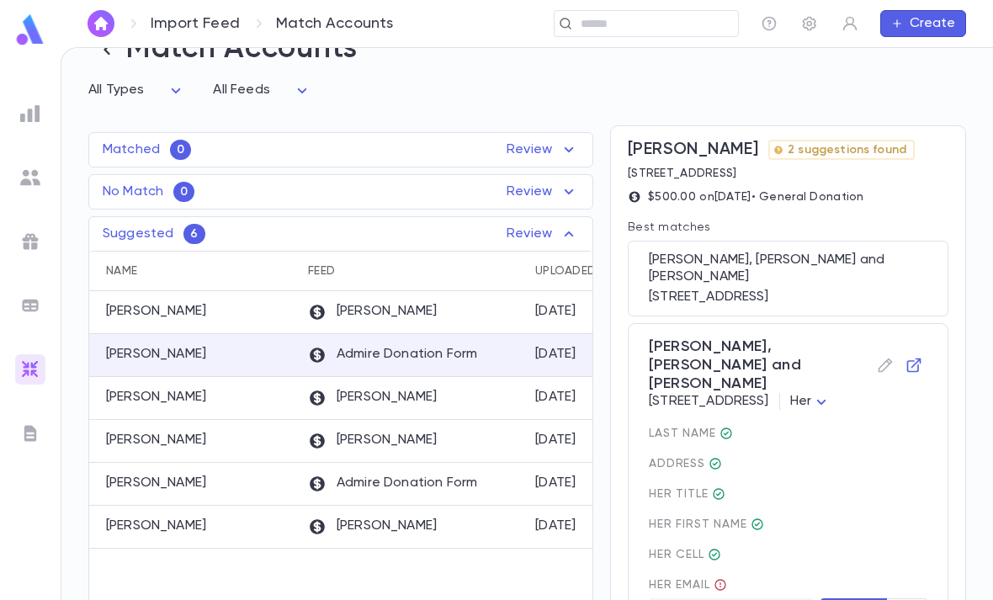
click at [878, 252] on div "[PERSON_NAME], [PERSON_NAME] and [PERSON_NAME]" at bounding box center [788, 269] width 279 height 34
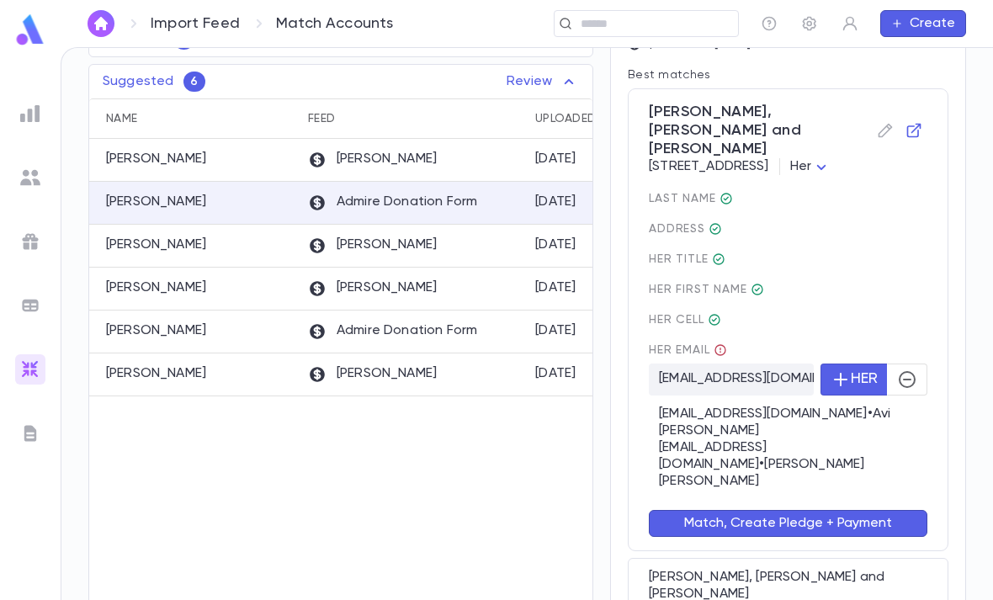
scroll to position [196, 0]
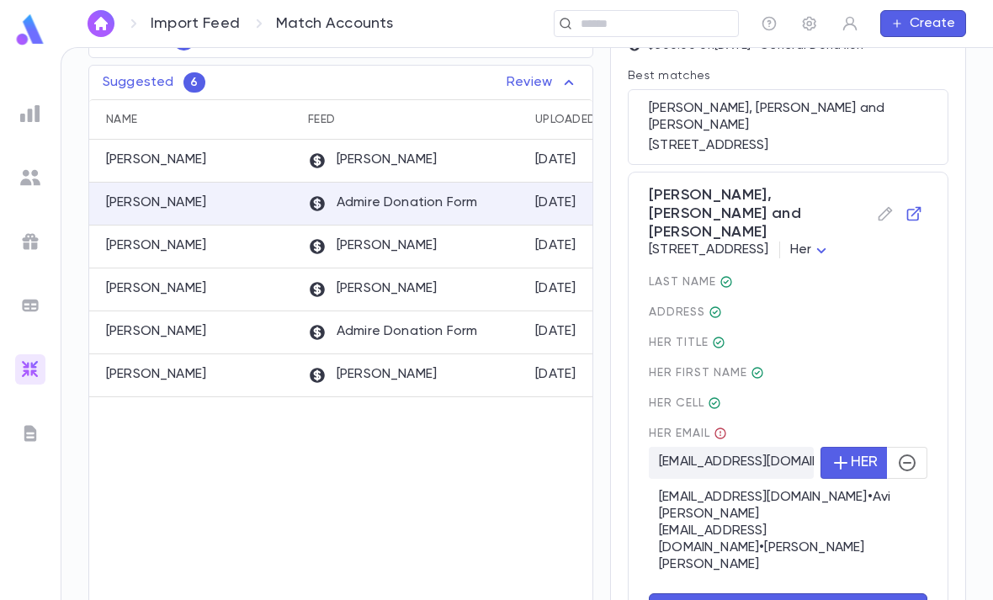
click at [821, 593] on button "Match, Create Pledge + Payment" at bounding box center [788, 606] width 279 height 27
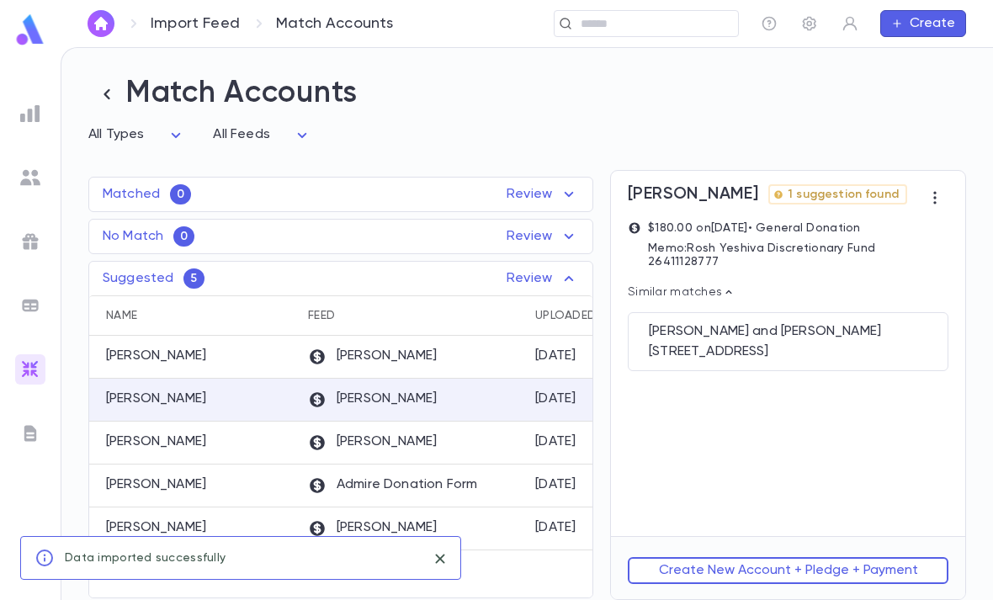
click at [448, 507] on div "[PERSON_NAME]" at bounding box center [413, 528] width 227 height 43
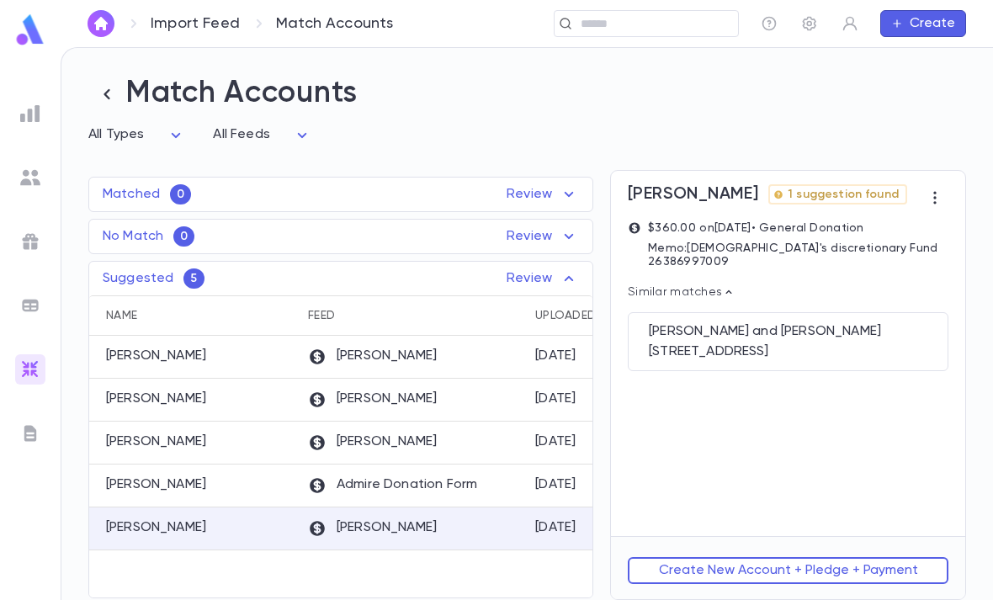
click at [859, 323] on div "[PERSON_NAME] and [PERSON_NAME]" at bounding box center [788, 331] width 279 height 17
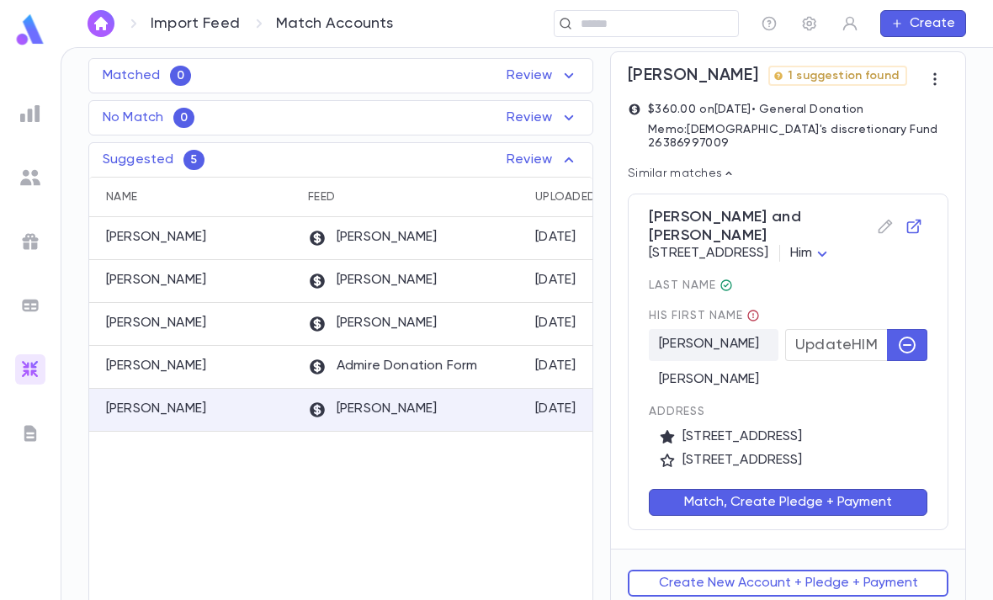
scroll to position [130, 0]
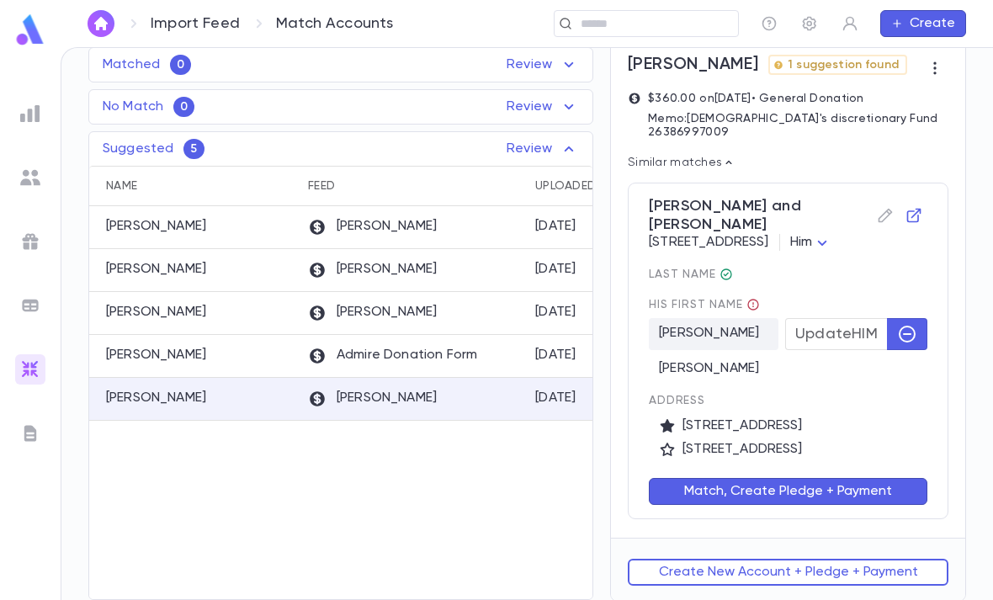
click at [834, 490] on button "Match, Create Pledge + Payment" at bounding box center [788, 491] width 279 height 27
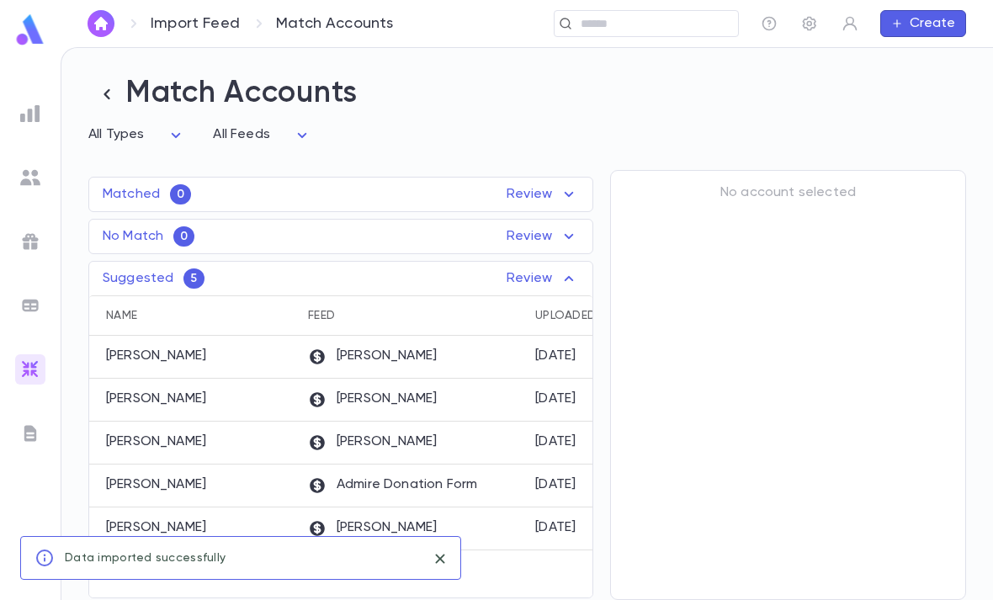
scroll to position [0, 0]
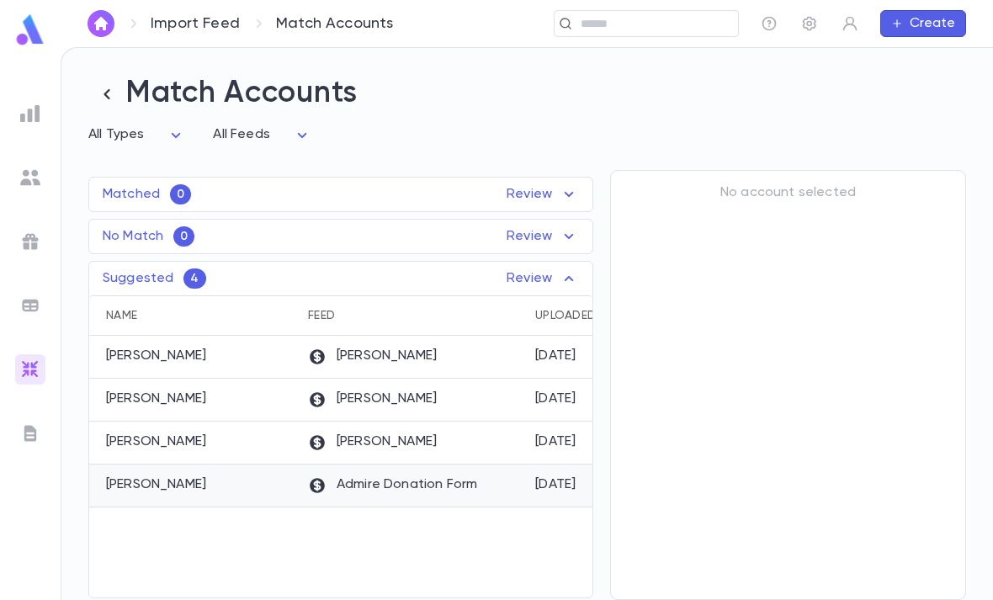
click at [518, 465] on div "Admire Donation Form" at bounding box center [413, 486] width 227 height 43
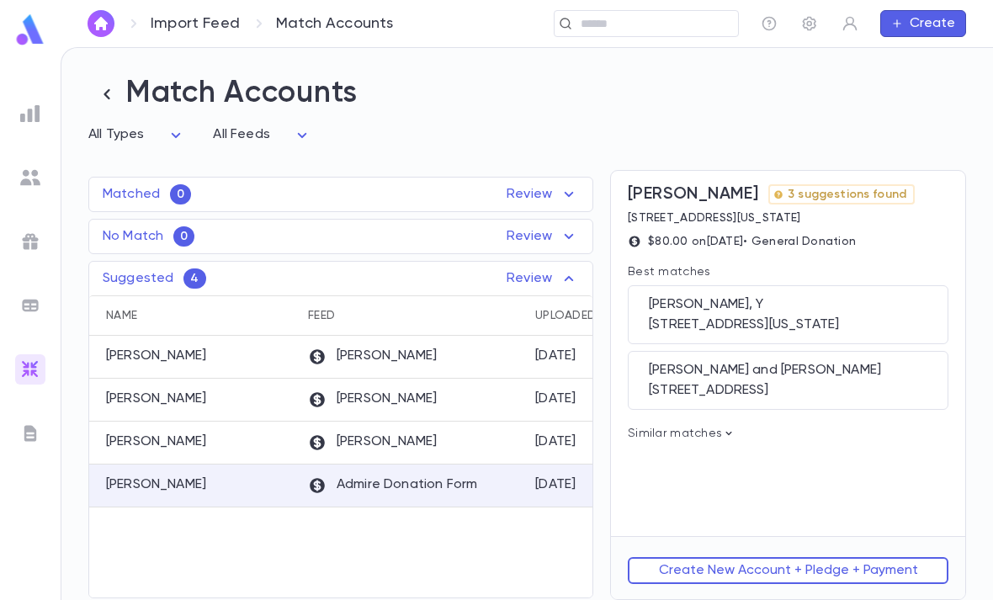
click at [722, 427] on icon at bounding box center [728, 433] width 13 height 13
click at [760, 570] on button "Create New Account + Pledge + Payment" at bounding box center [788, 570] width 321 height 27
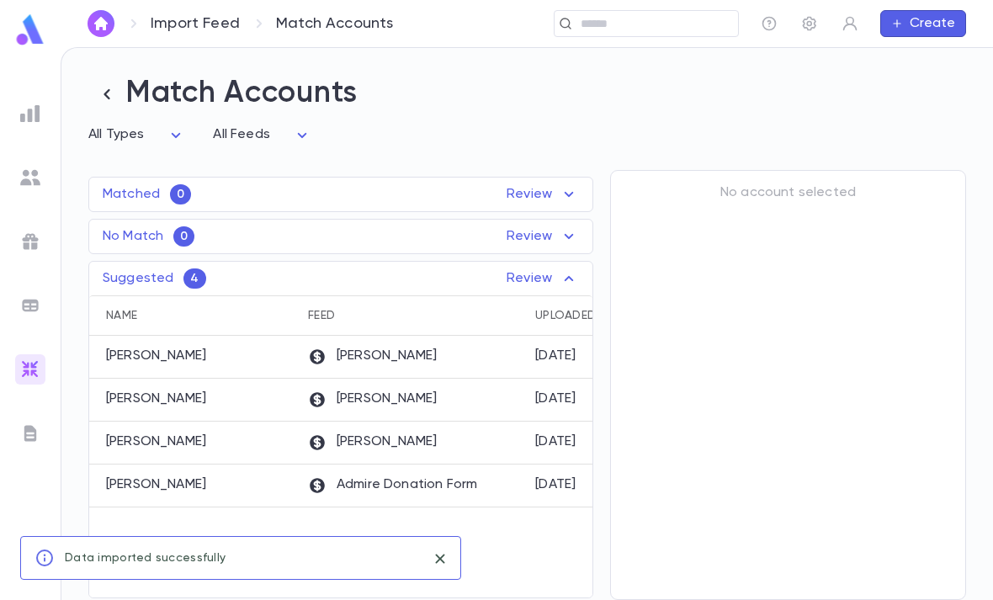
scroll to position [0, 0]
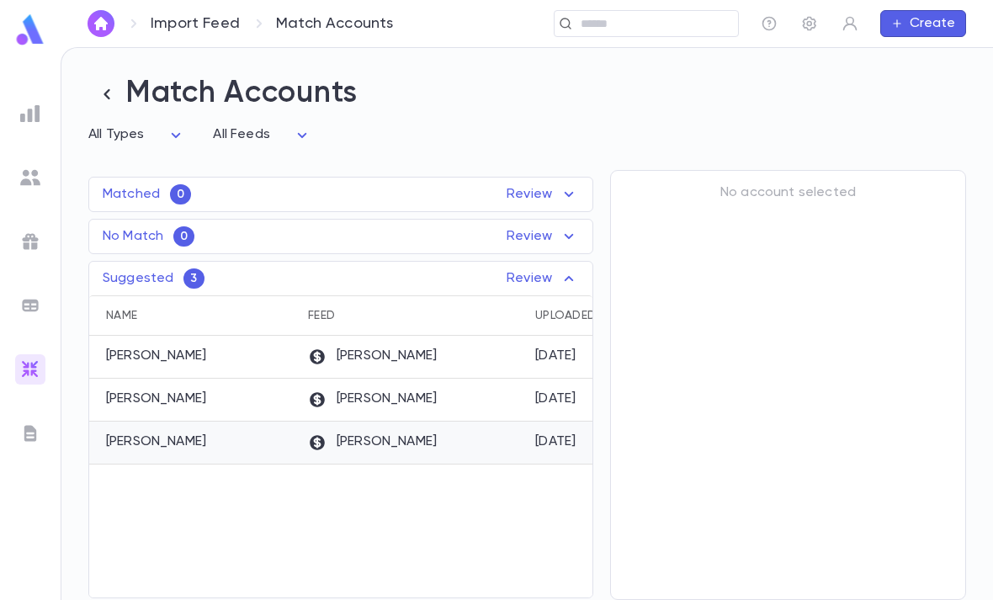
click at [532, 422] on div "[DATE]" at bounding box center [590, 443] width 126 height 43
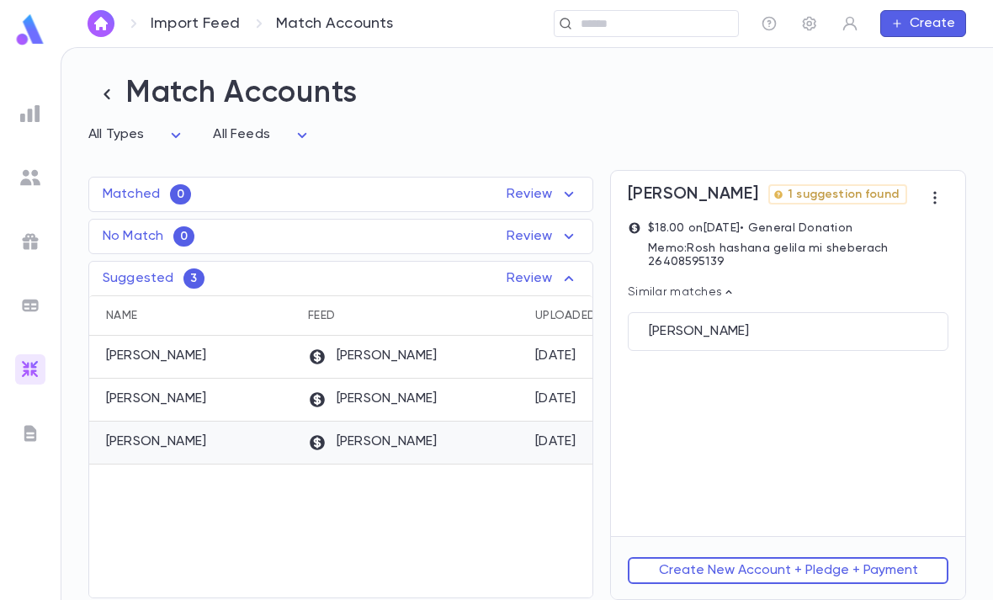
click at [794, 312] on div "[PERSON_NAME]" at bounding box center [788, 331] width 321 height 39
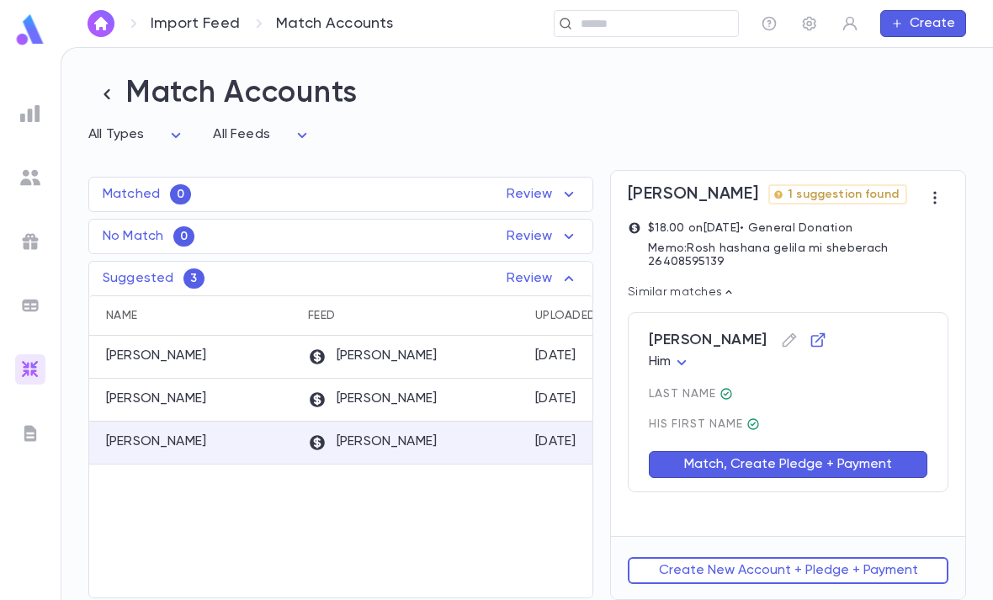
click at [755, 451] on button "Match, Create Pledge + Payment" at bounding box center [788, 464] width 279 height 27
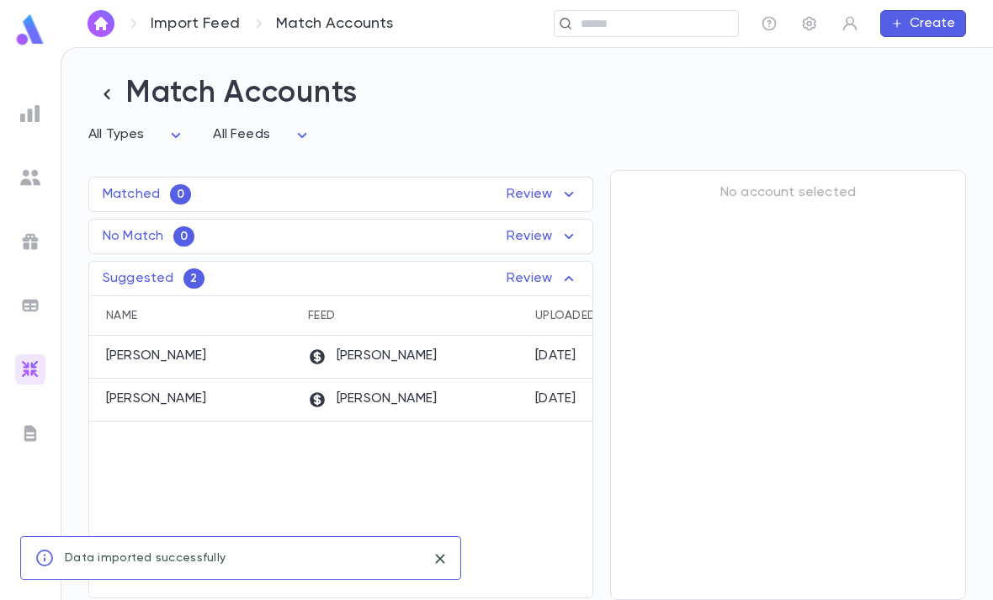
click at [514, 379] on div "[PERSON_NAME]" at bounding box center [413, 400] width 227 height 43
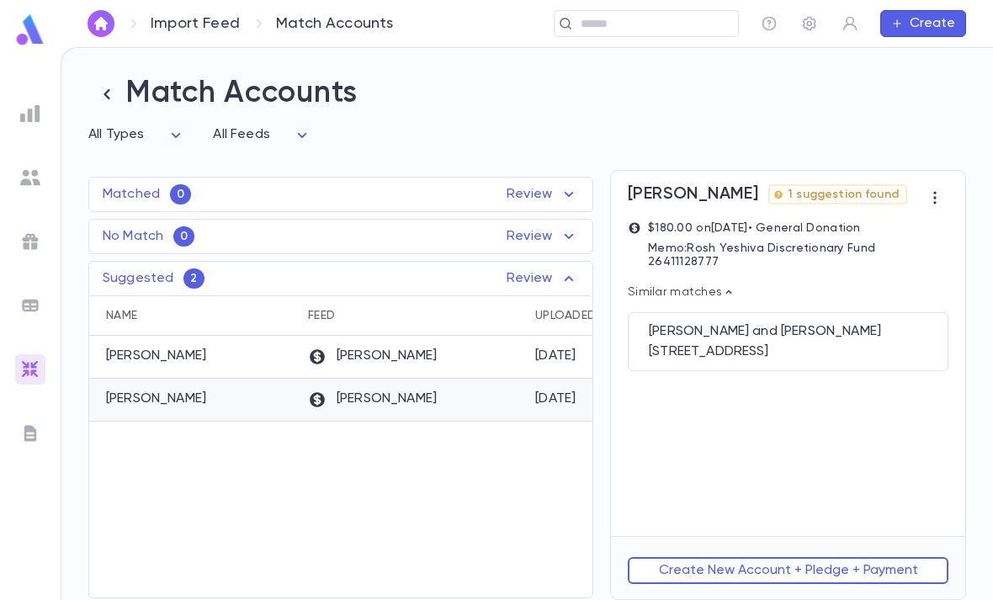
click at [796, 343] on div "[STREET_ADDRESS]" at bounding box center [788, 351] width 279 height 17
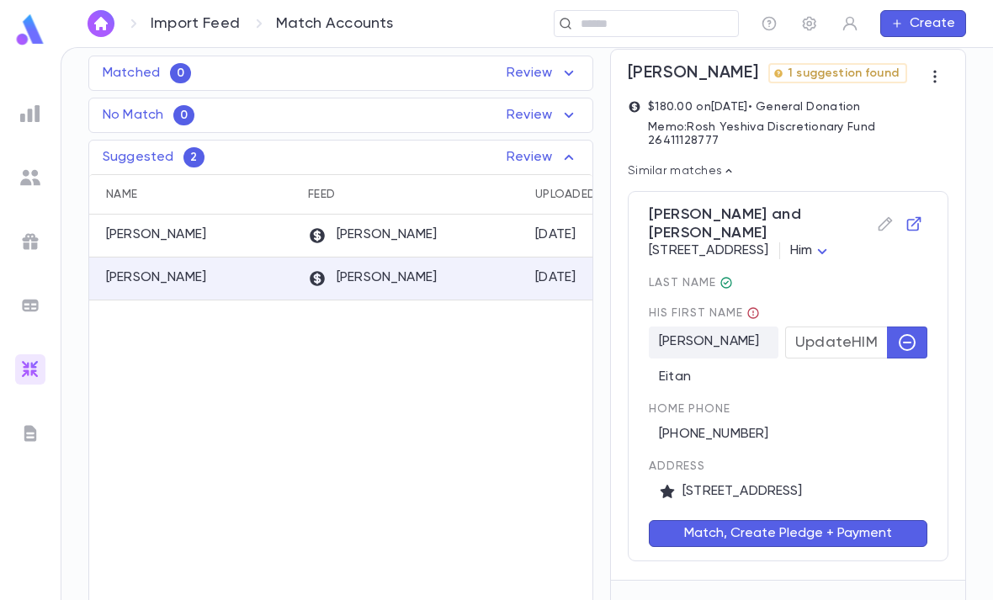
scroll to position [120, 0]
click at [835, 521] on button "Match, Create Pledge + Payment" at bounding box center [788, 534] width 279 height 27
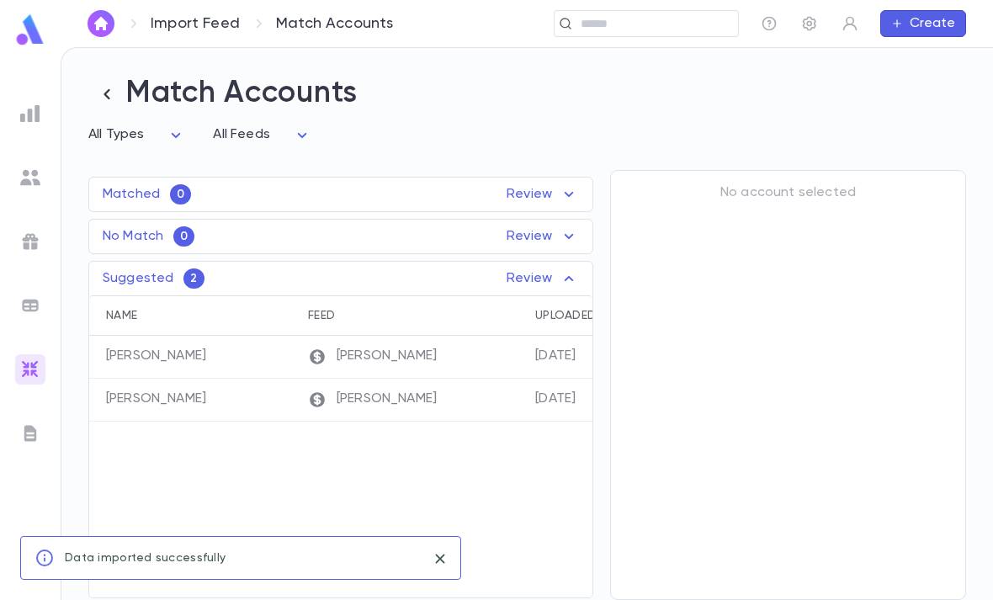
scroll to position [0, 0]
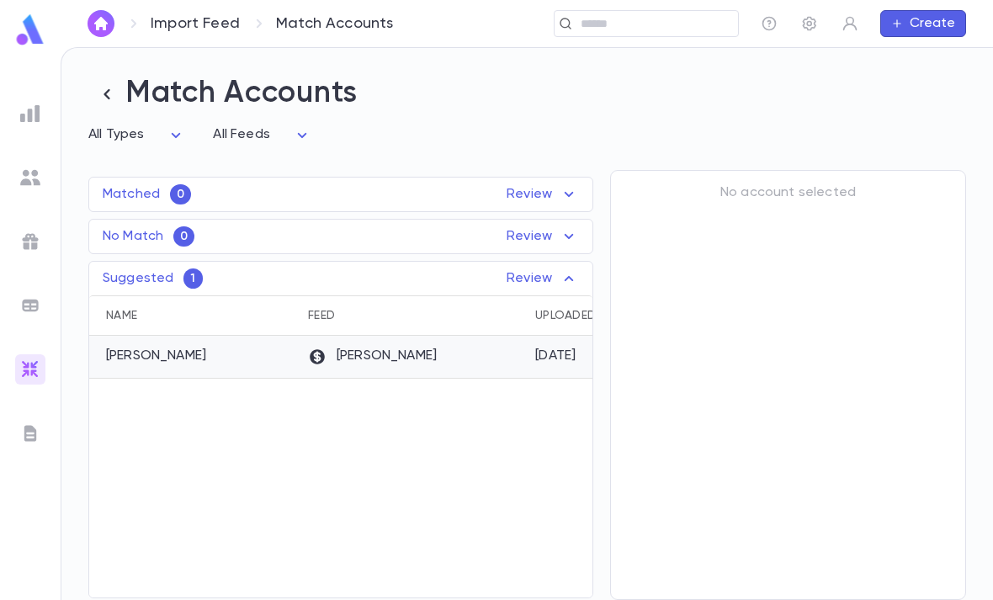
click at [488, 336] on div "[PERSON_NAME]" at bounding box center [413, 357] width 227 height 43
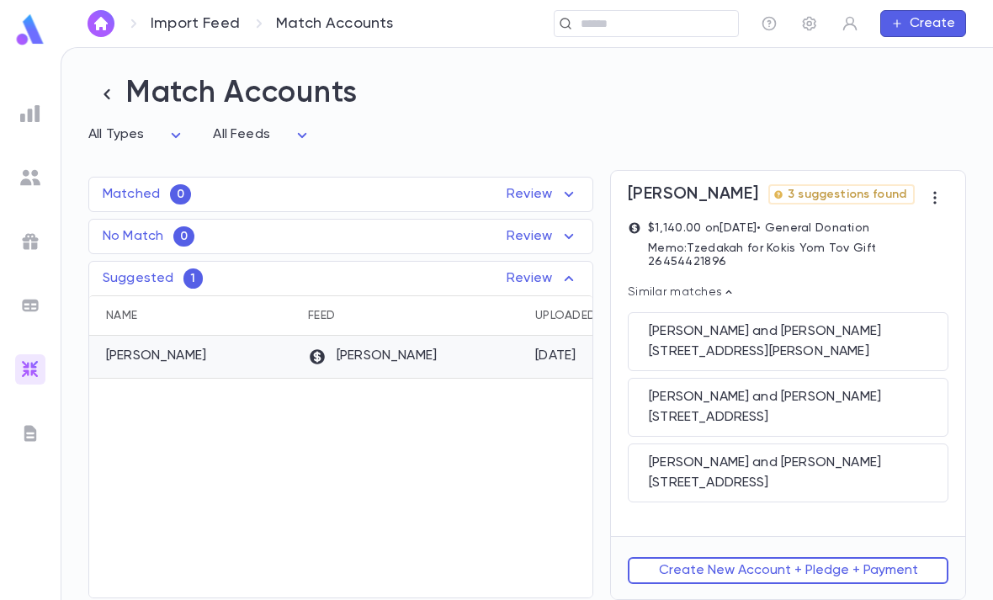
click at [816, 581] on button "Create New Account + Pledge + Payment" at bounding box center [788, 570] width 321 height 27
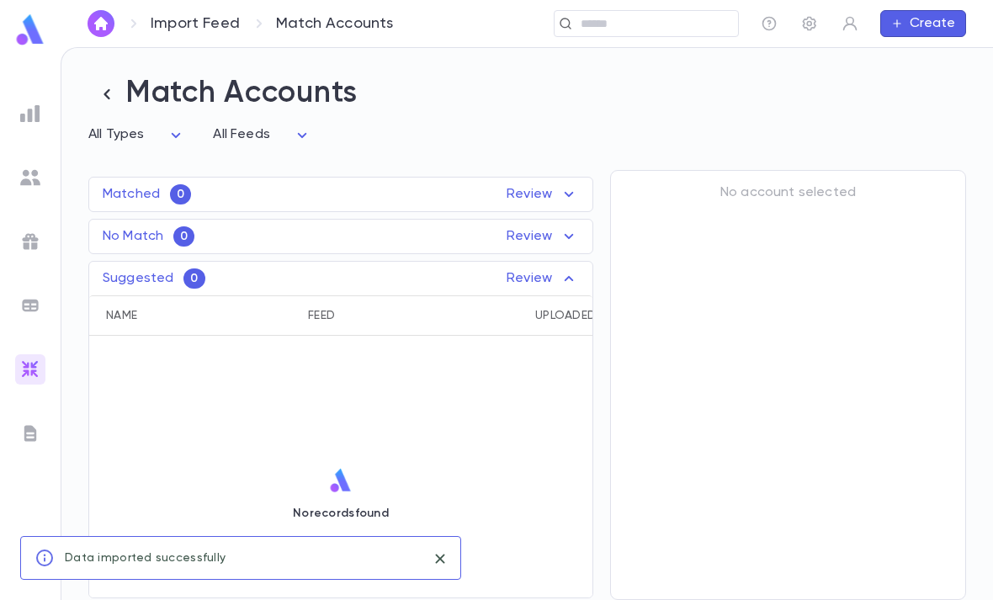
click at [35, 30] on img at bounding box center [30, 29] width 34 height 33
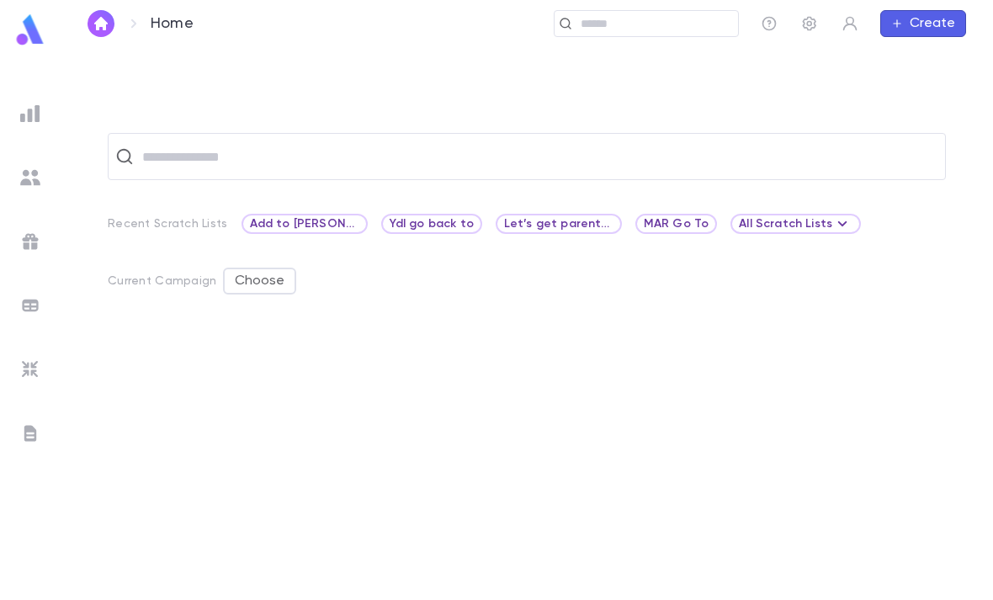
scroll to position [53, 0]
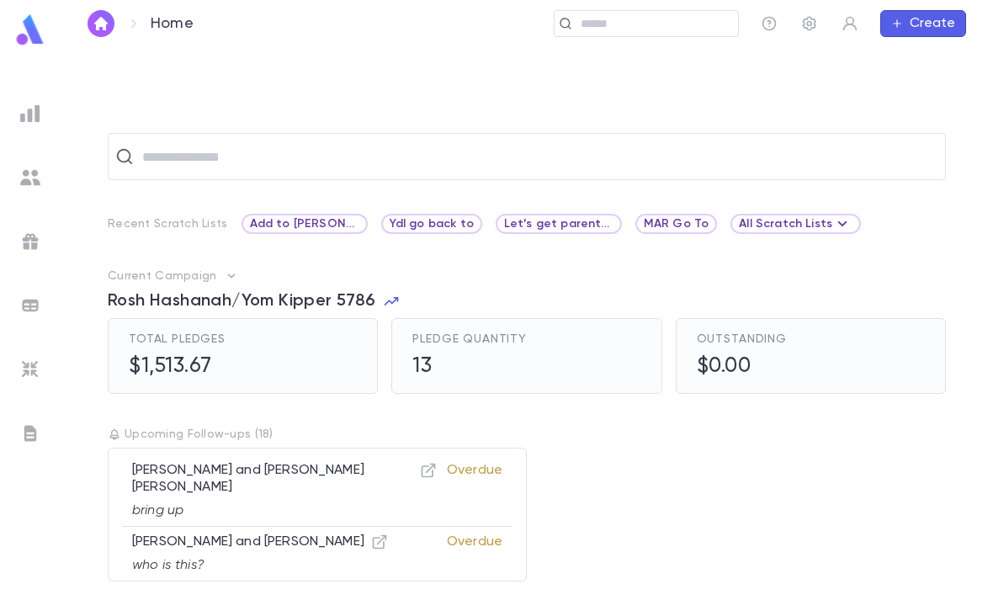
click at [28, 354] on div at bounding box center [30, 369] width 30 height 30
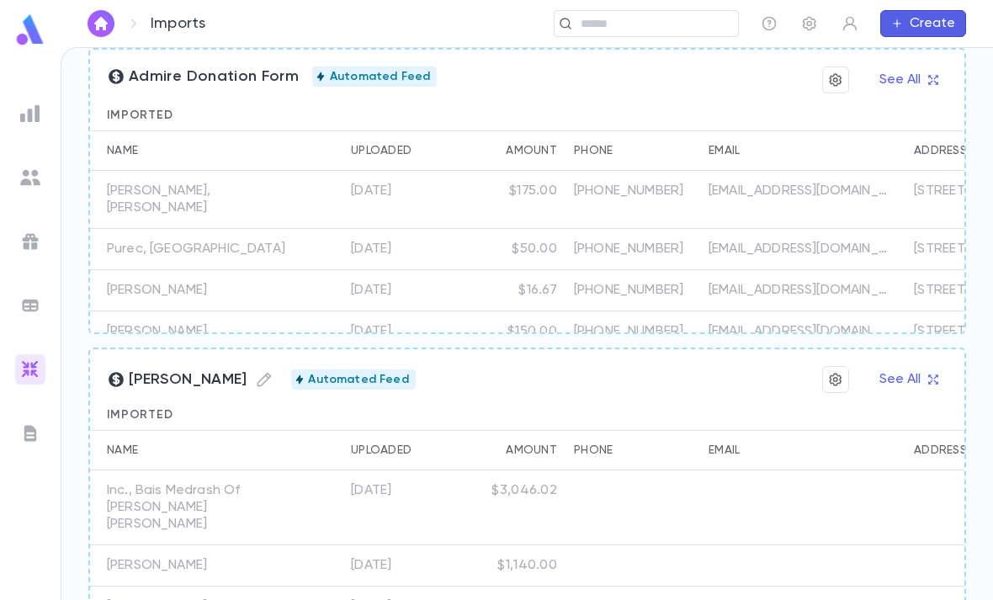
scroll to position [54, 0]
click at [307, 587] on div at bounding box center [321, 607] width 42 height 41
click at [177, 587] on div "[PERSON_NAME], Elhazar" at bounding box center [195, 607] width 210 height 41
click at [173, 587] on div "[PERSON_NAME], Elhazar" at bounding box center [195, 607] width 210 height 41
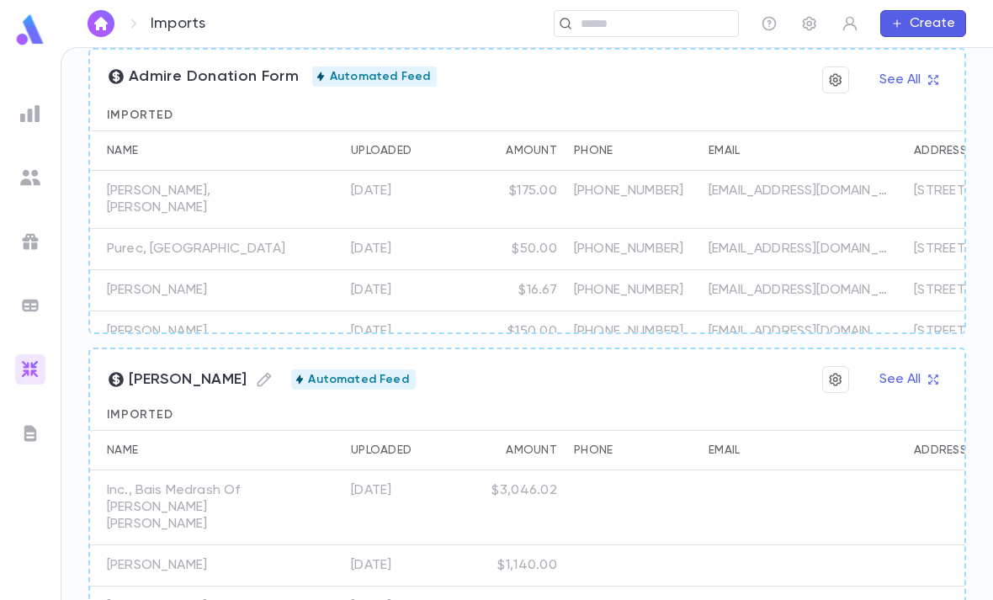
click at [926, 366] on button "See All" at bounding box center [908, 379] width 78 height 27
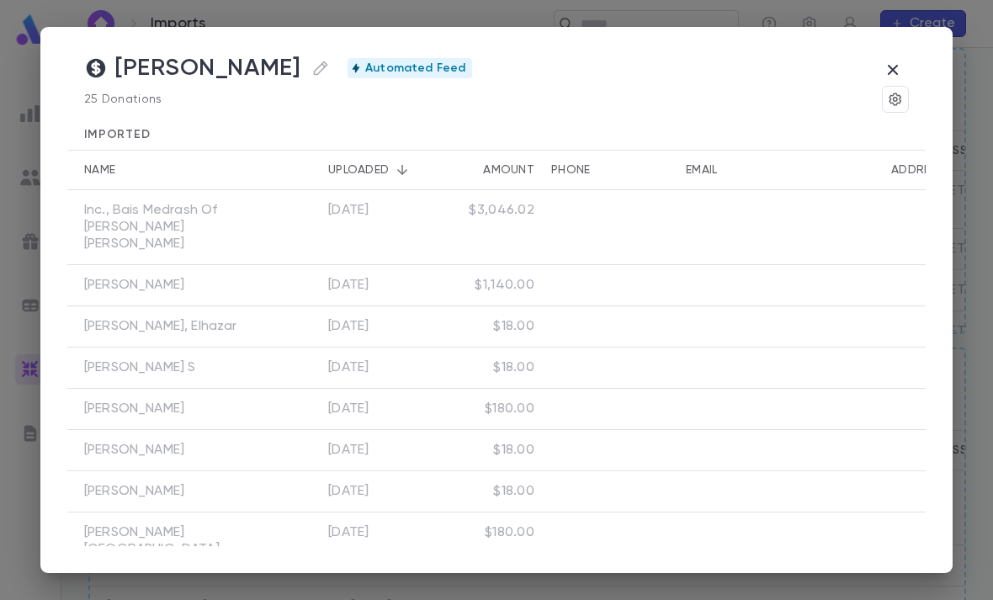
click at [168, 430] on div "[PERSON_NAME]" at bounding box center [172, 450] width 210 height 41
click at [185, 389] on div "[PERSON_NAME]" at bounding box center [172, 409] width 210 height 41
click at [167, 401] on p "[PERSON_NAME]" at bounding box center [134, 409] width 100 height 17
click at [162, 483] on p "[PERSON_NAME]" at bounding box center [134, 491] width 100 height 17
click at [268, 389] on div "[PERSON_NAME]" at bounding box center [172, 409] width 210 height 41
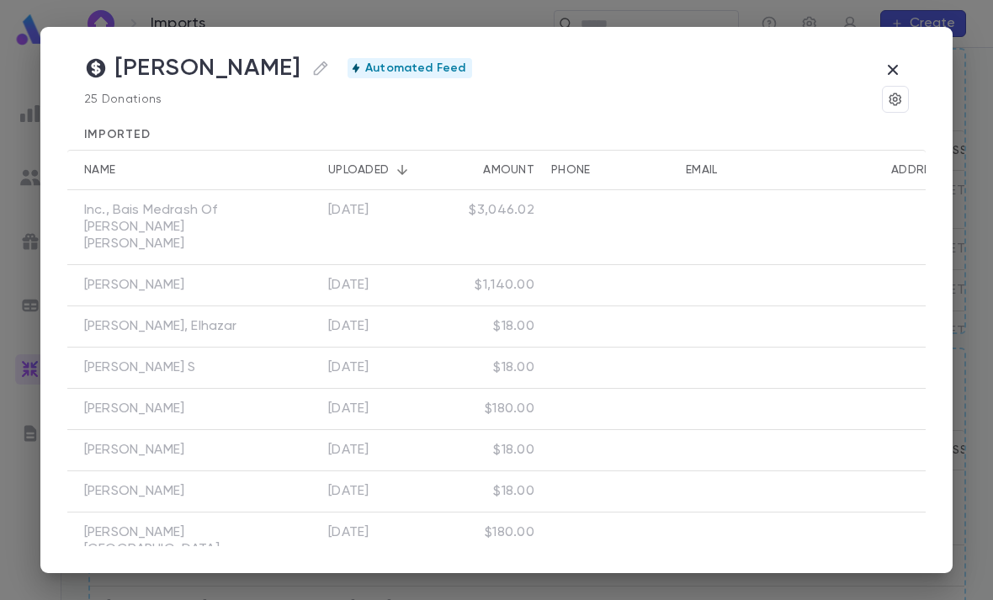
click at [897, 62] on icon "button" at bounding box center [893, 70] width 20 height 20
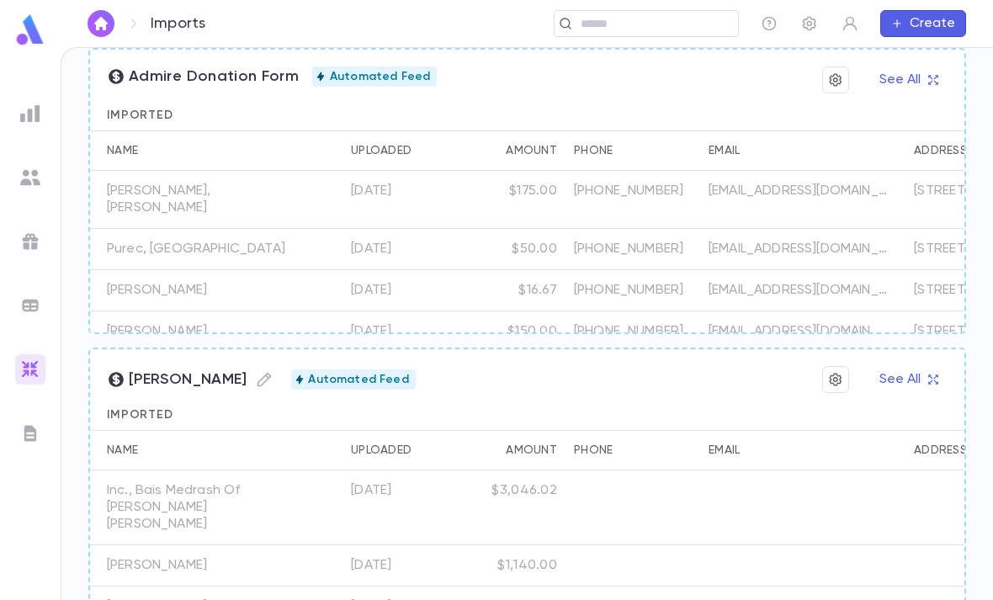
click at [29, 21] on img at bounding box center [30, 29] width 34 height 33
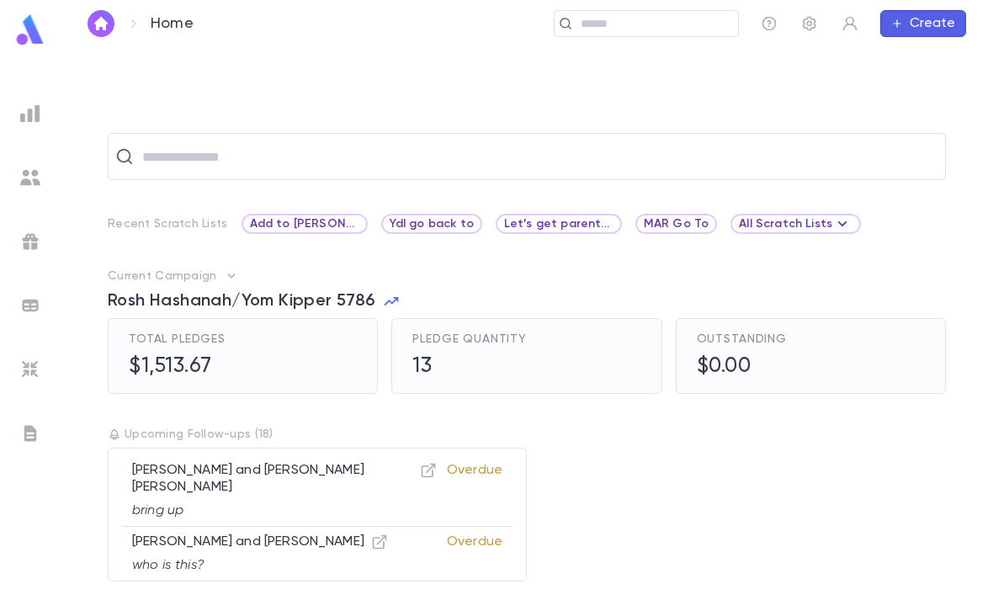
click at [692, 26] on input "text" at bounding box center [641, 24] width 130 height 16
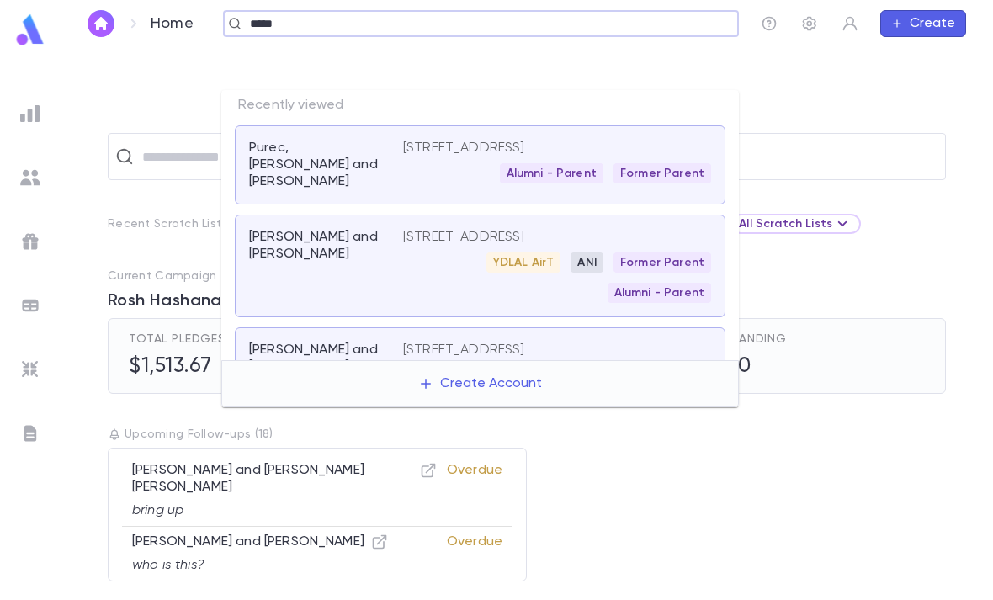
type input "******"
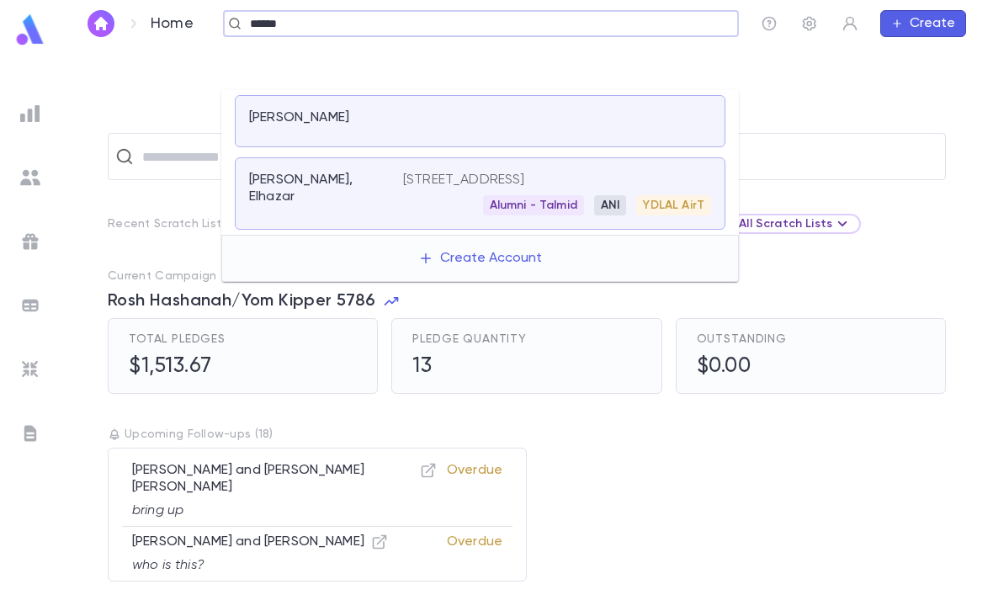
click at [525, 172] on p "[STREET_ADDRESS]" at bounding box center [464, 180] width 122 height 17
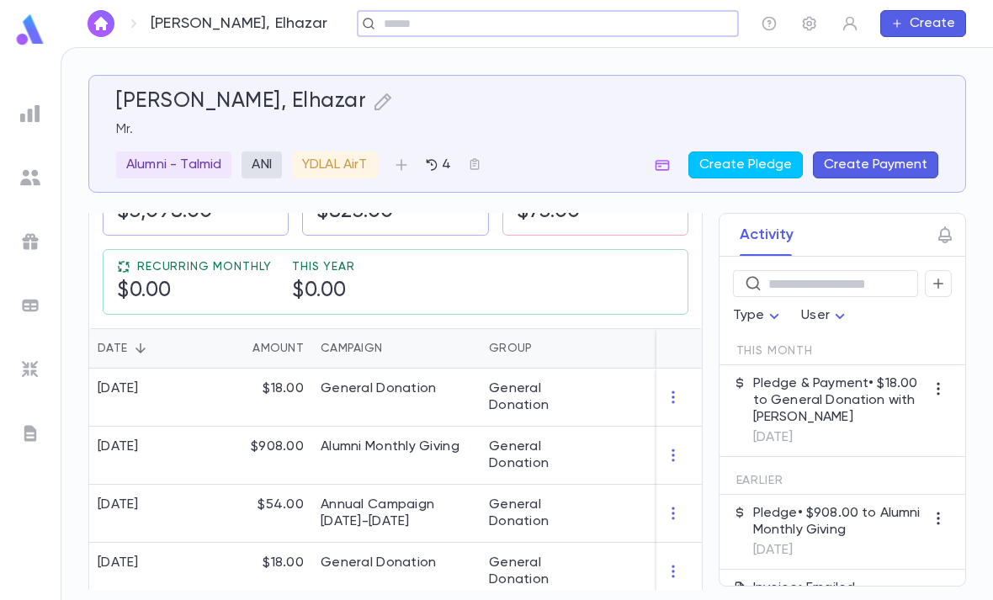
scroll to position [326, 0]
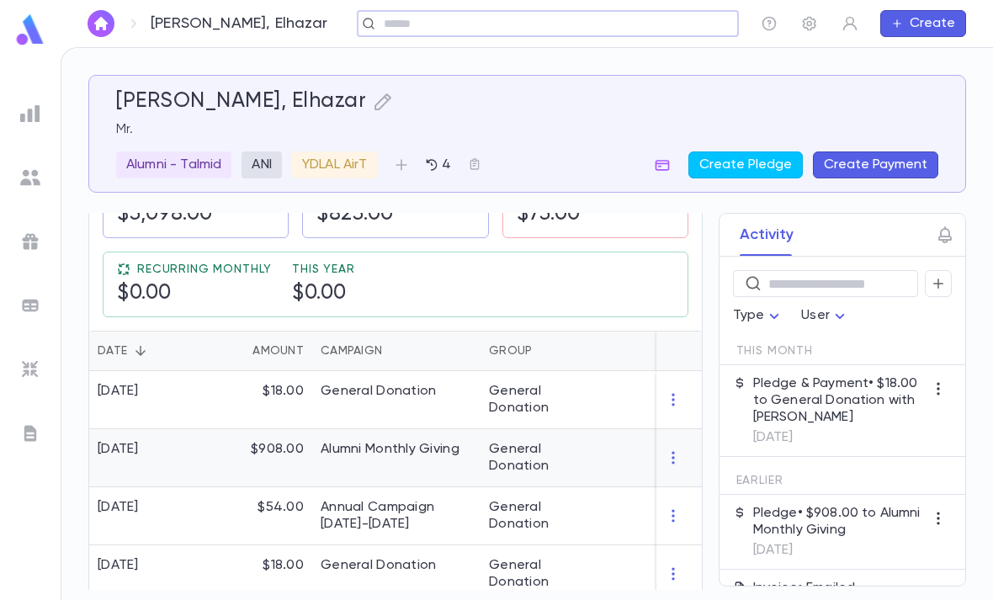
click at [599, 429] on div "General Donation" at bounding box center [543, 458] width 126 height 58
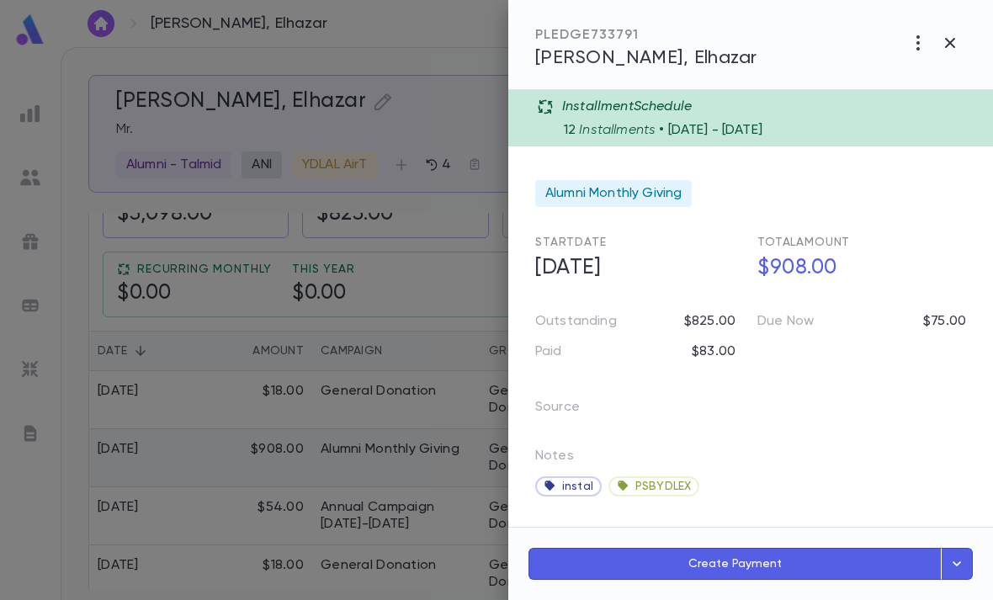
click at [955, 47] on icon "button" at bounding box center [950, 43] width 10 height 10
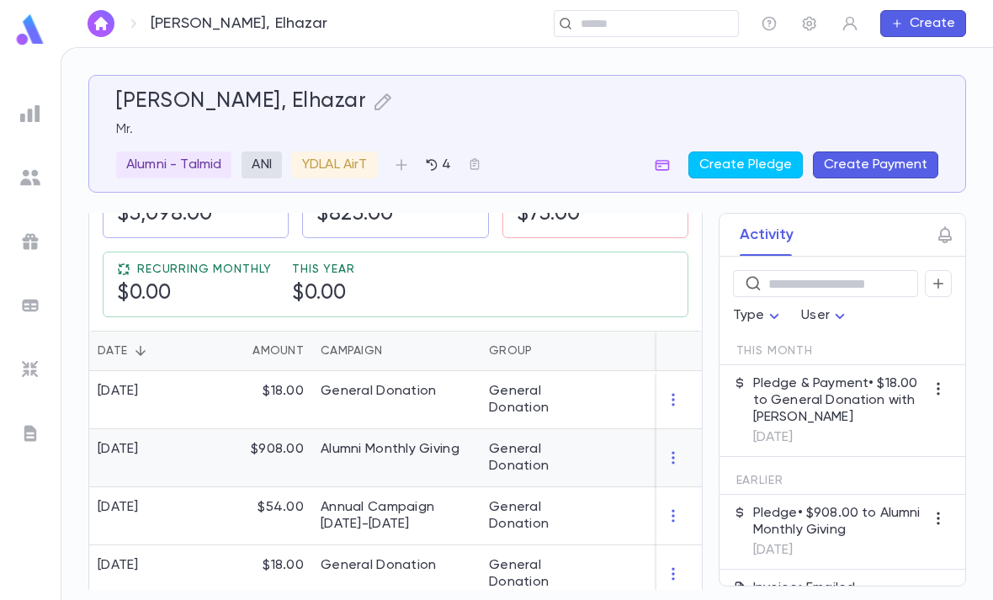
click at [592, 441] on div "General Donation" at bounding box center [543, 458] width 109 height 34
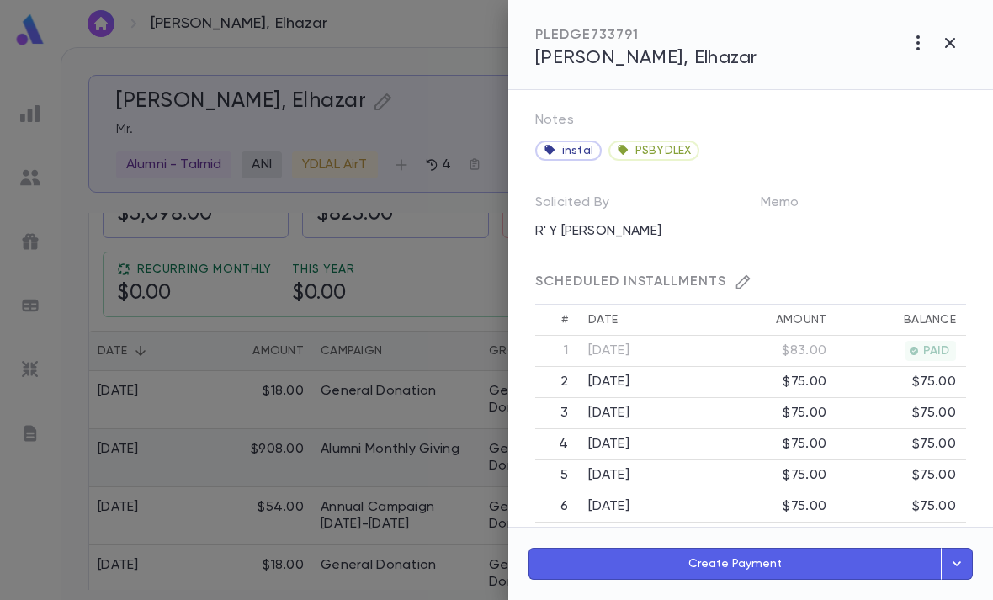
scroll to position [288, 0]
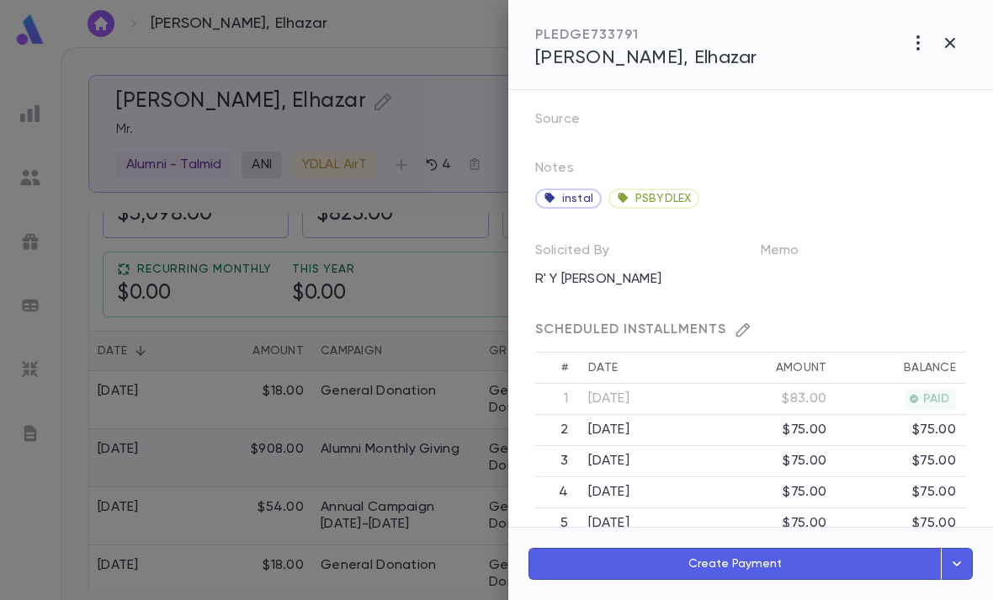
click at [747, 424] on td "$75.00" at bounding box center [773, 430] width 130 height 31
click at [958, 31] on button "button" at bounding box center [950, 43] width 32 height 32
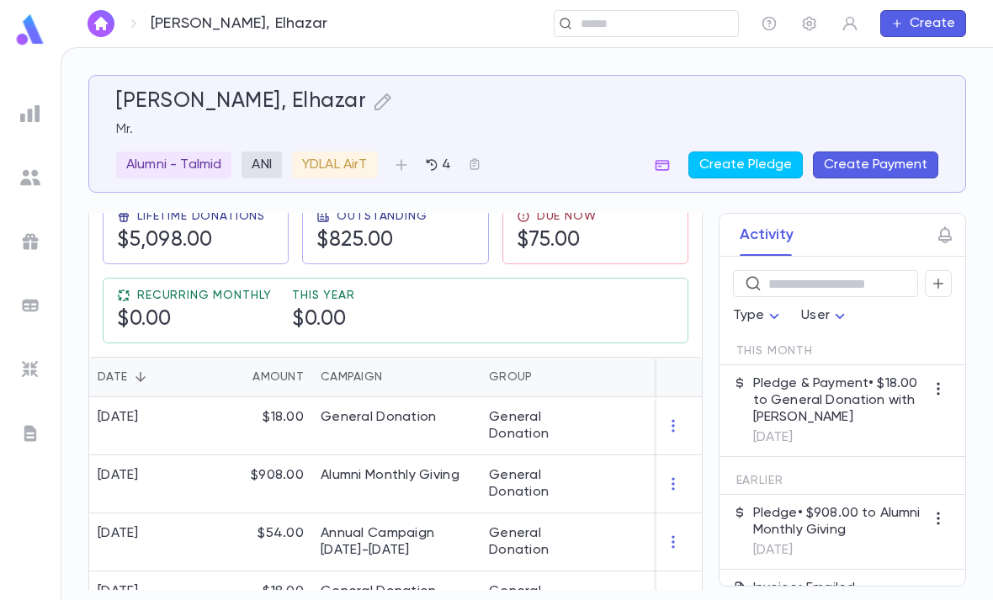
scroll to position [300, 0]
click at [632, 455] on div "$83.00" at bounding box center [689, 484] width 164 height 58
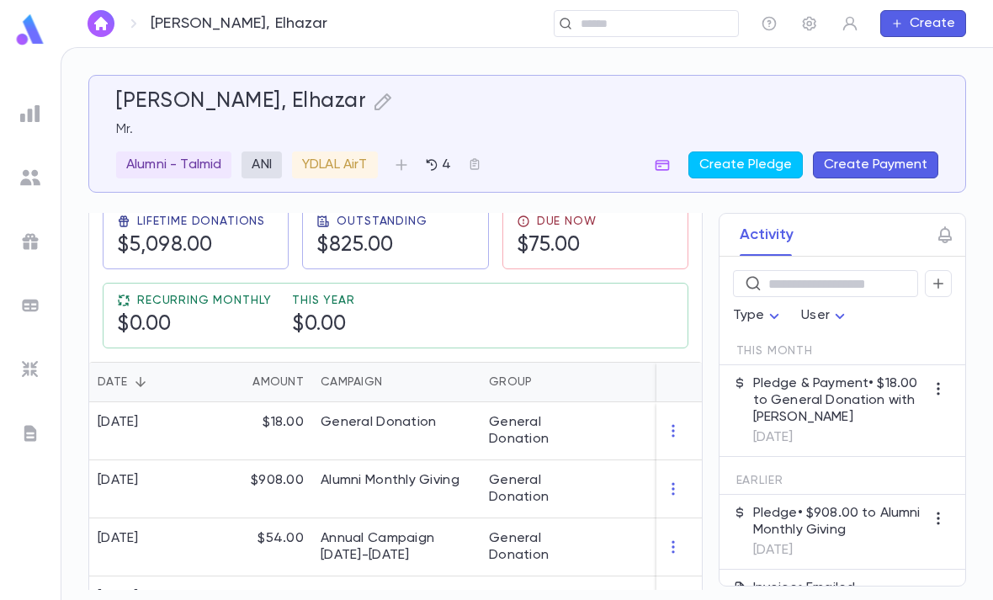
scroll to position [306, 0]
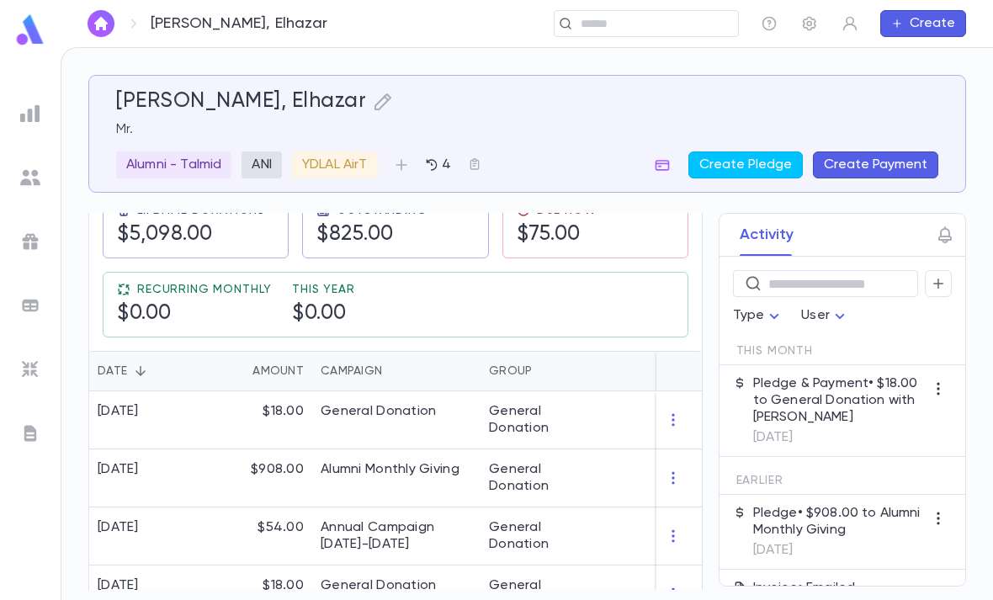
click at [597, 461] on div "General Donation" at bounding box center [543, 478] width 109 height 34
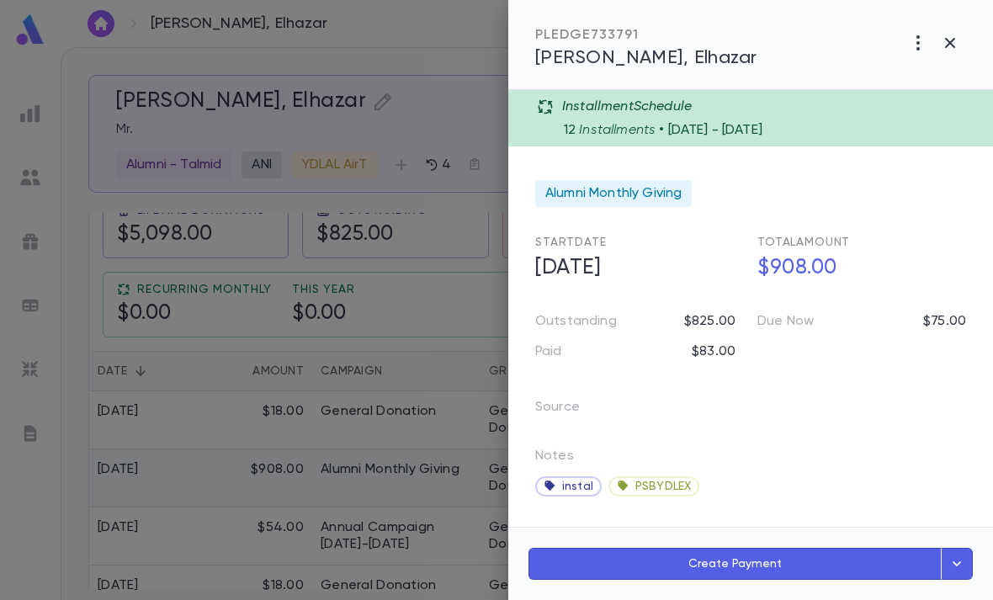
click at [965, 31] on button "button" at bounding box center [950, 43] width 32 height 32
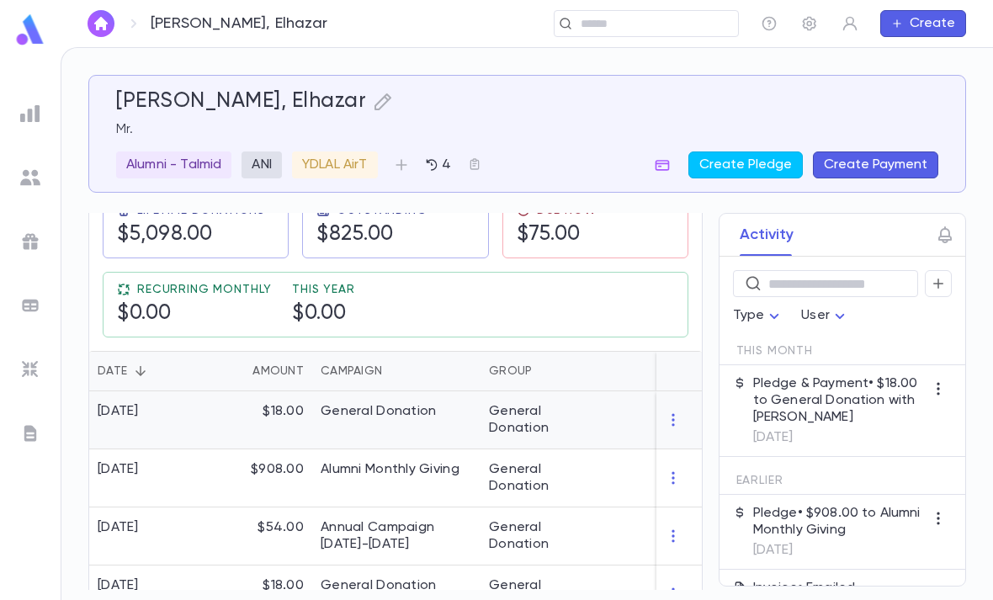
click at [583, 403] on div "General Donation" at bounding box center [543, 420] width 109 height 34
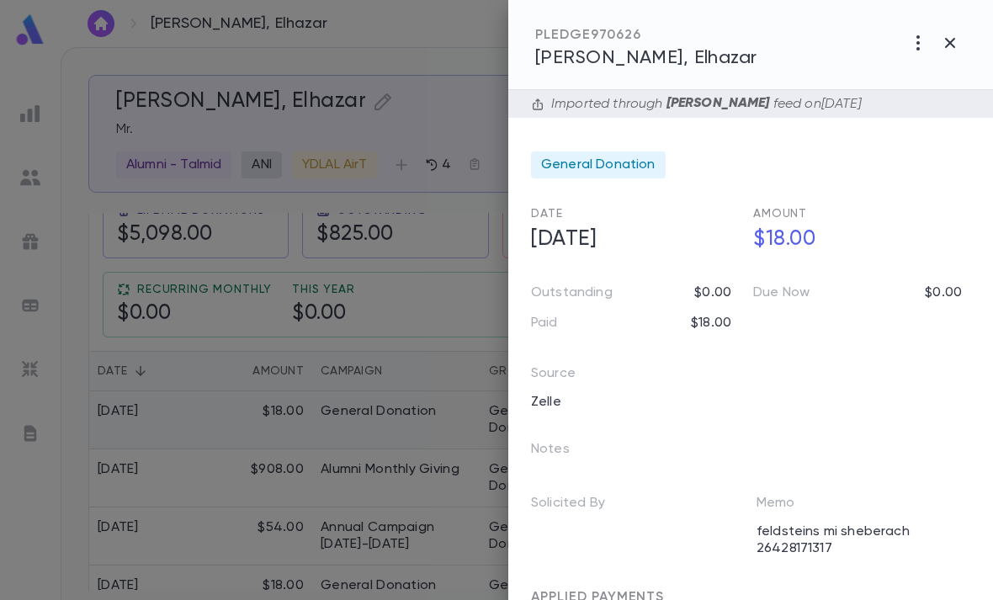
scroll to position [0, 4]
click at [421, 465] on div at bounding box center [496, 300] width 993 height 600
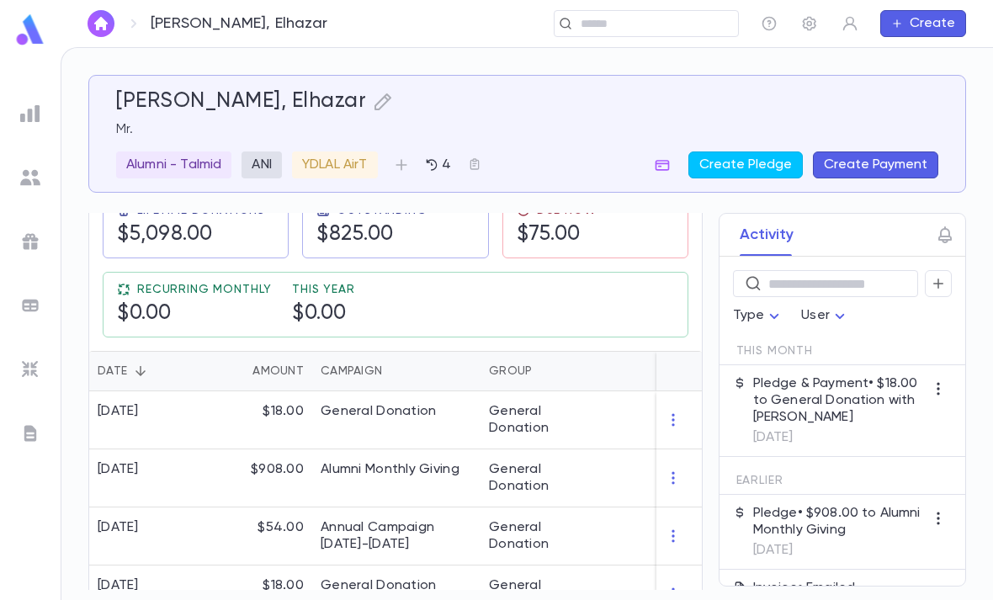
click at [437, 461] on div "Alumni Monthly Giving" at bounding box center [390, 469] width 139 height 17
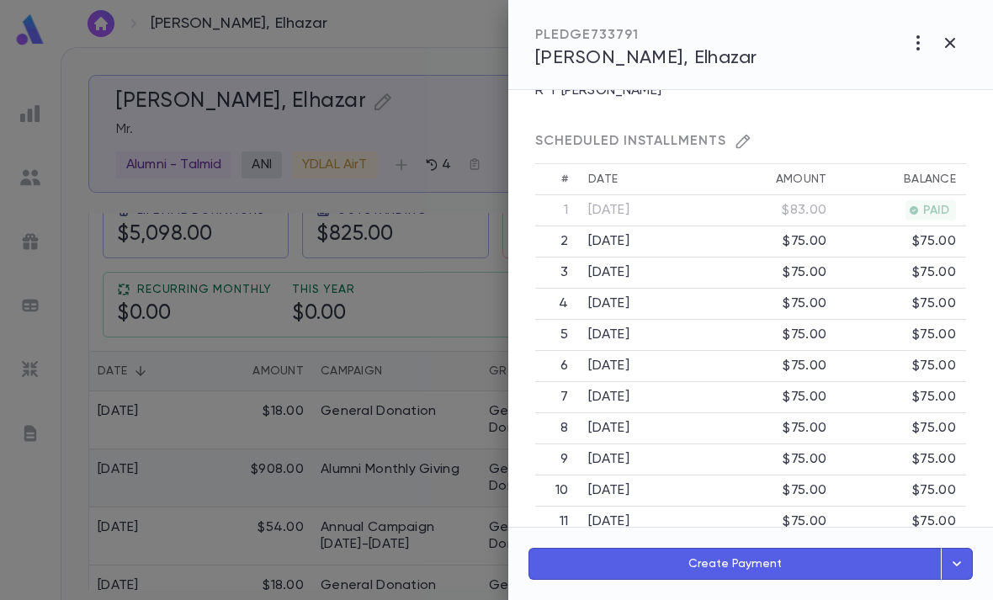
scroll to position [476, 0]
click at [918, 47] on icon "button" at bounding box center [917, 42] width 3 height 15
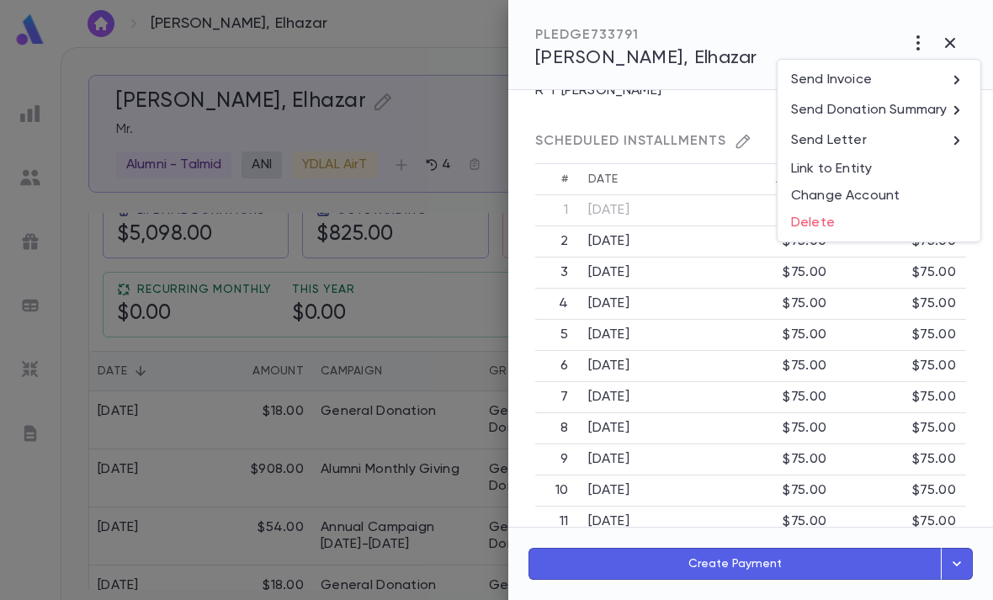
click at [920, 455] on div at bounding box center [496, 300] width 993 height 600
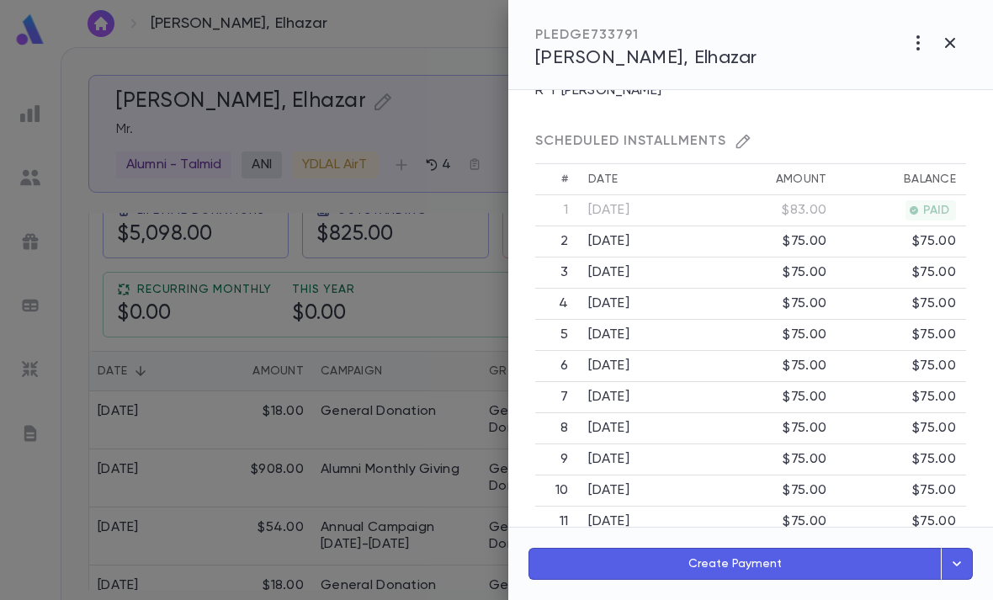
click at [957, 561] on icon "button" at bounding box center [957, 564] width 19 height 20
click at [856, 55] on div "PLEDGE 733791 [PERSON_NAME], Elhazar" at bounding box center [750, 45] width 485 height 90
click at [916, 35] on icon "button" at bounding box center [918, 43] width 20 height 20
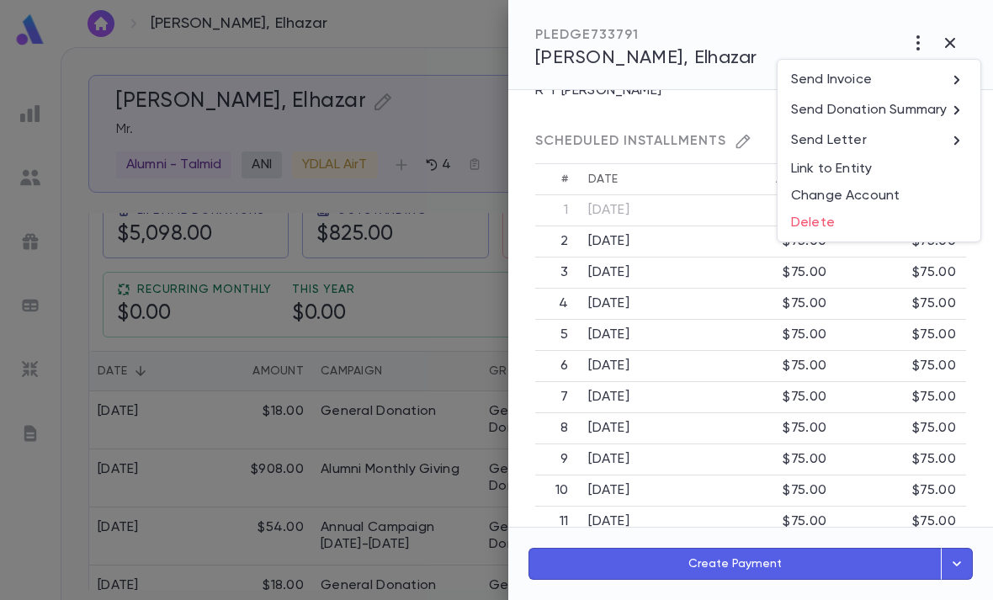
click at [897, 72] on li "Send Invoice" at bounding box center [879, 80] width 203 height 30
click at [958, 72] on li "Email" at bounding box center [950, 81] width 59 height 30
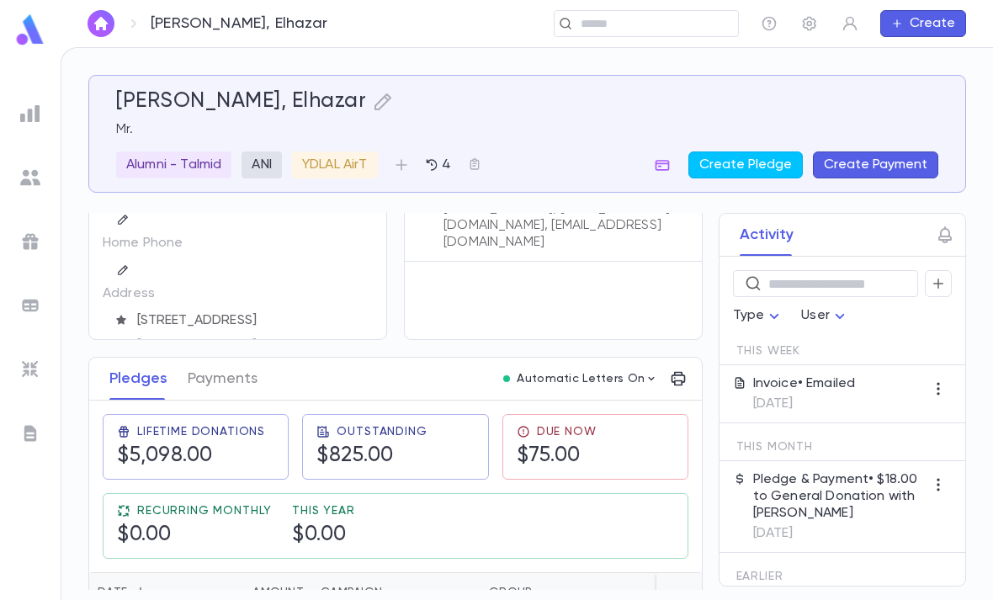
scroll to position [83, 0]
click at [29, 150] on ul at bounding box center [30, 346] width 61 height 508
click at [36, 118] on img at bounding box center [30, 114] width 20 height 20
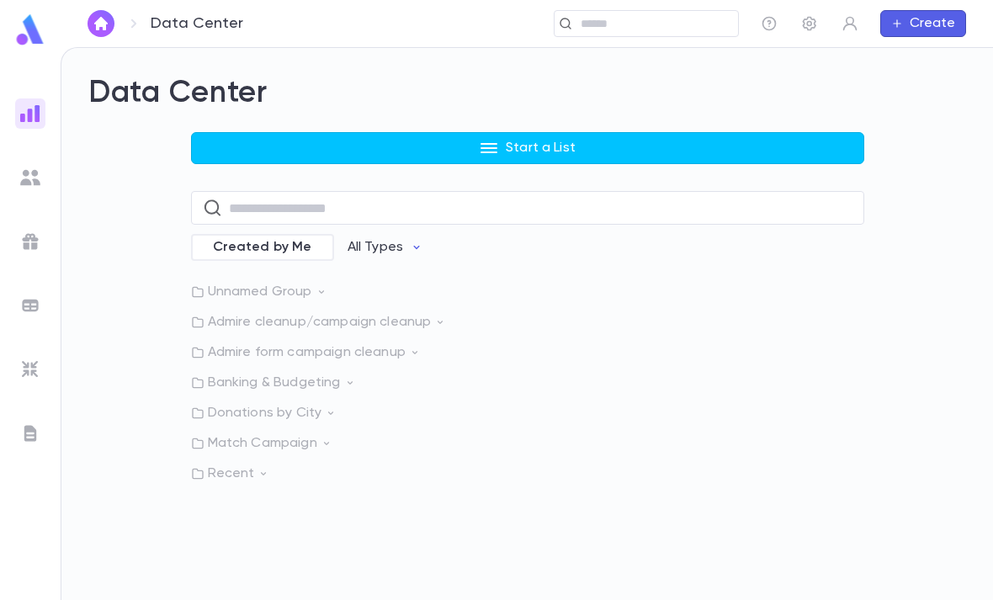
click at [617, 132] on button "Start a List" at bounding box center [527, 148] width 673 height 32
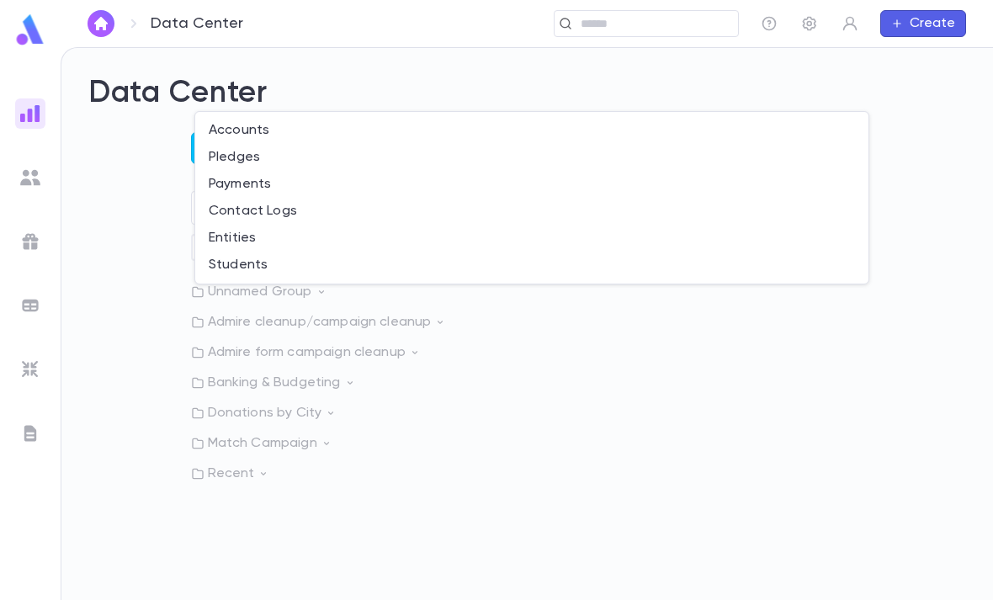
click at [187, 488] on div at bounding box center [496, 300] width 993 height 600
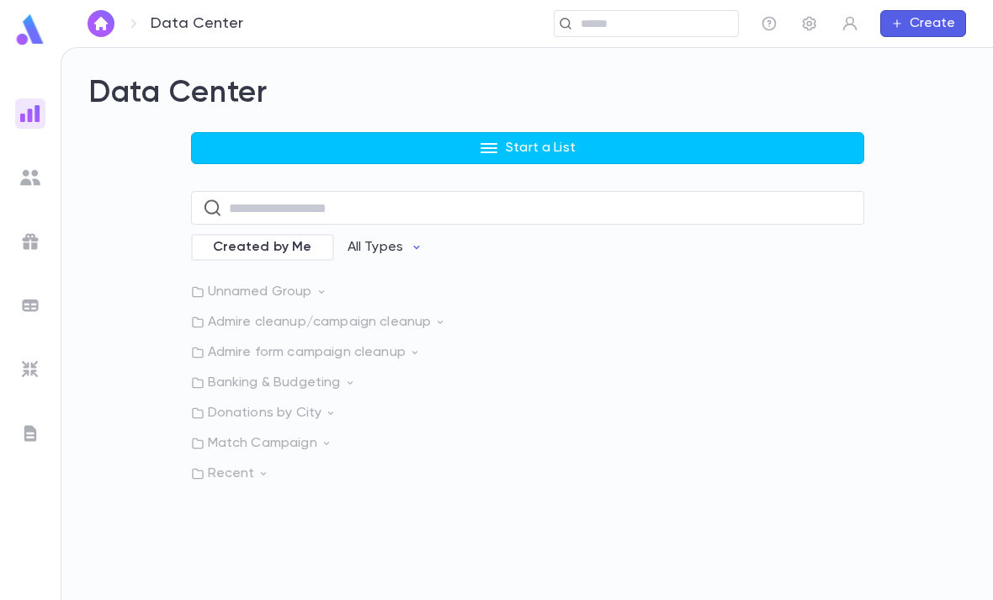
click at [530, 140] on p "Start a List" at bounding box center [541, 148] width 70 height 17
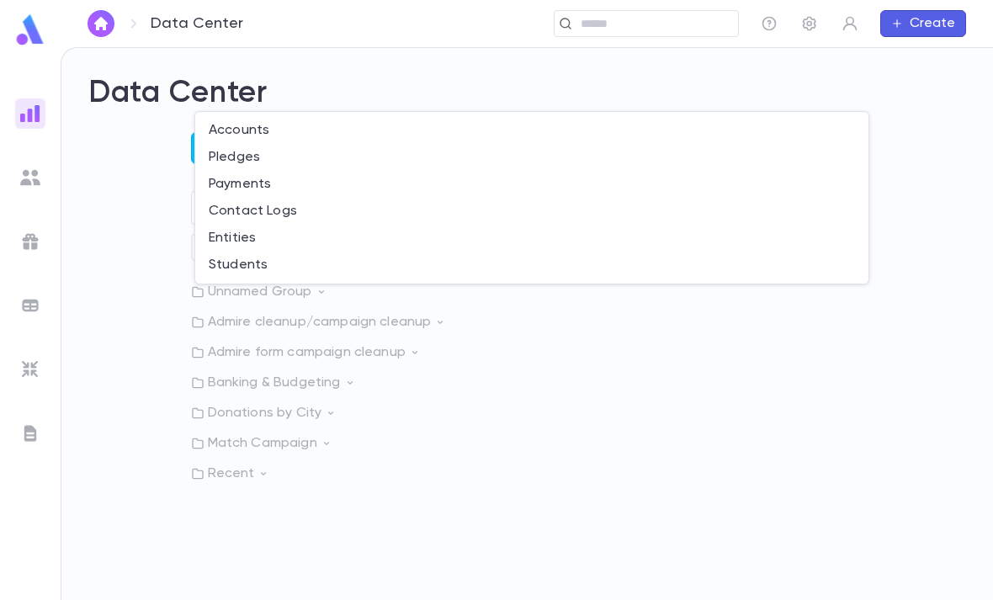
click at [292, 154] on li "Pledges" at bounding box center [531, 157] width 673 height 27
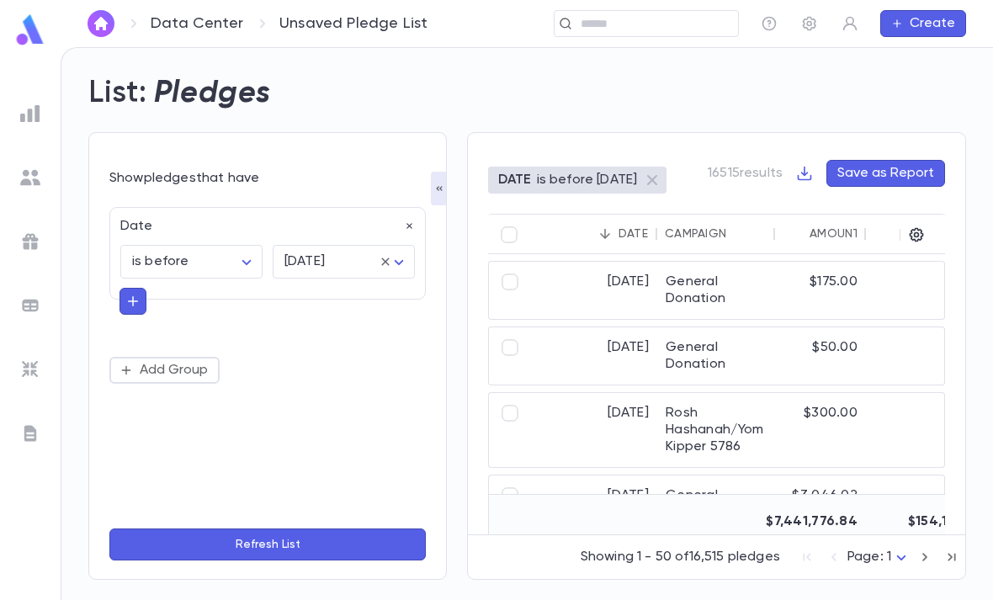
click at [412, 220] on icon "button" at bounding box center [410, 226] width 12 height 12
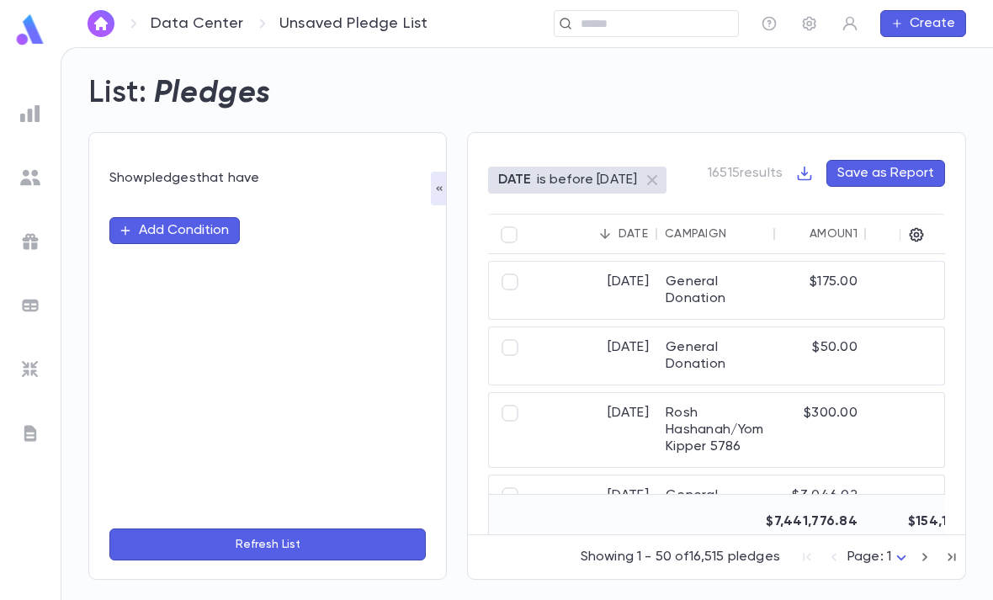
click at [219, 217] on button "Add Condition" at bounding box center [174, 230] width 130 height 27
type input "*"
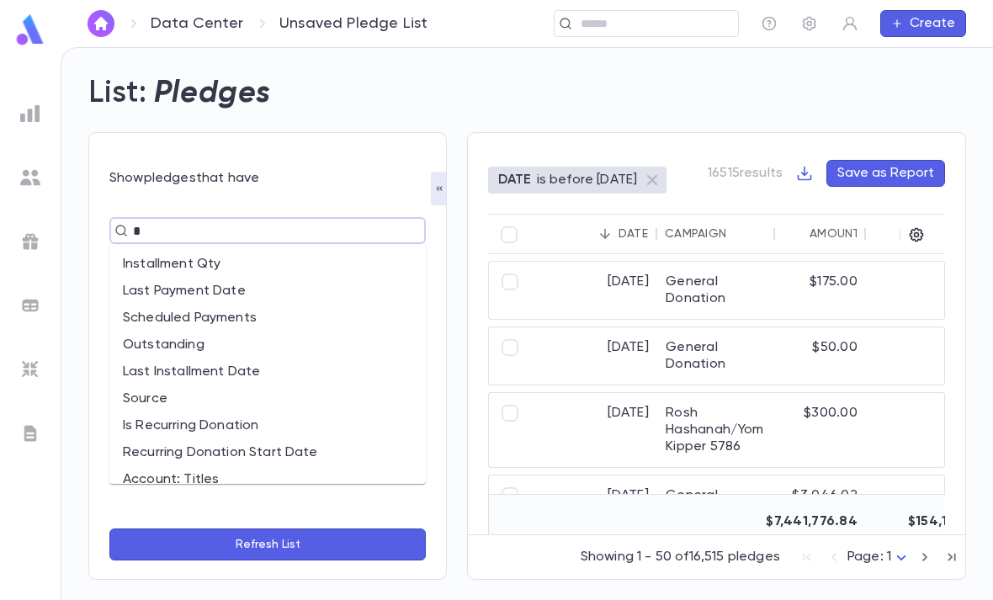
type input "**"
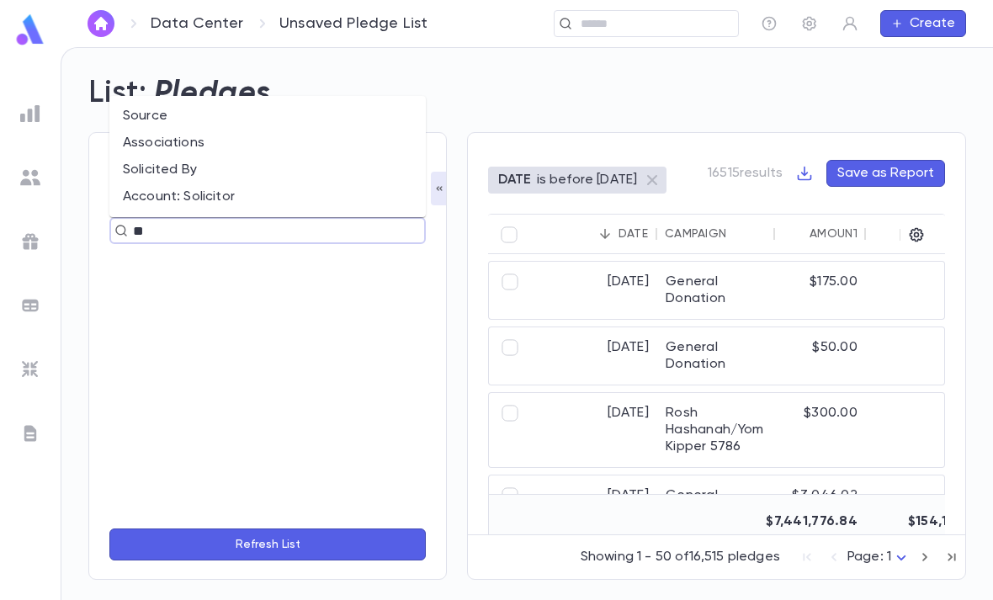
click at [215, 103] on li "Source" at bounding box center [267, 116] width 316 height 27
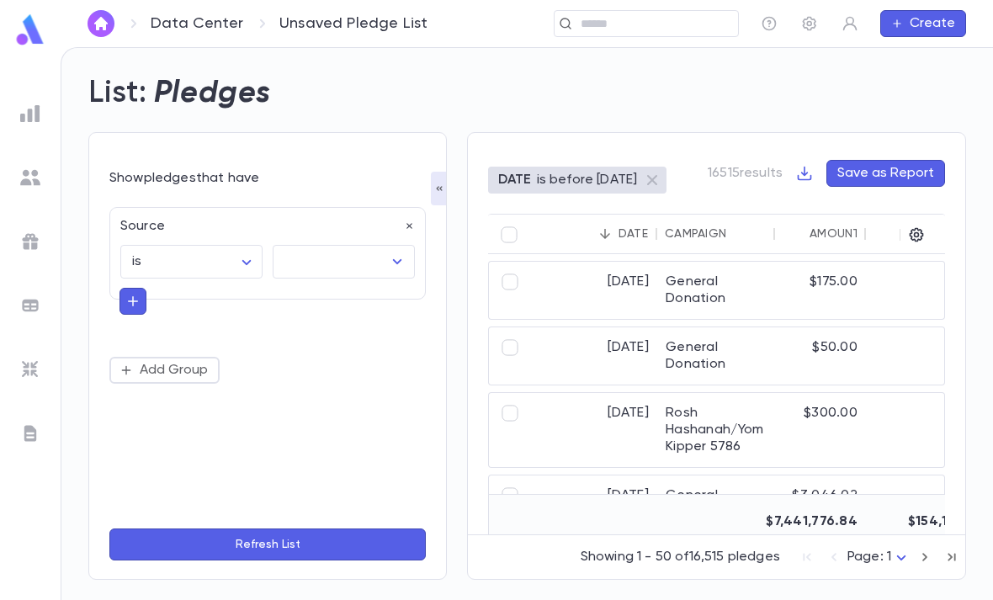
click at [240, 204] on body "Data Center Unsaved Pledge List ​ Create List: Pledges Show pledges that have S…" at bounding box center [496, 323] width 993 height 553
click at [215, 285] on li "is one of" at bounding box center [195, 298] width 141 height 27
type input "**"
click at [380, 246] on input "text" at bounding box center [331, 262] width 102 height 32
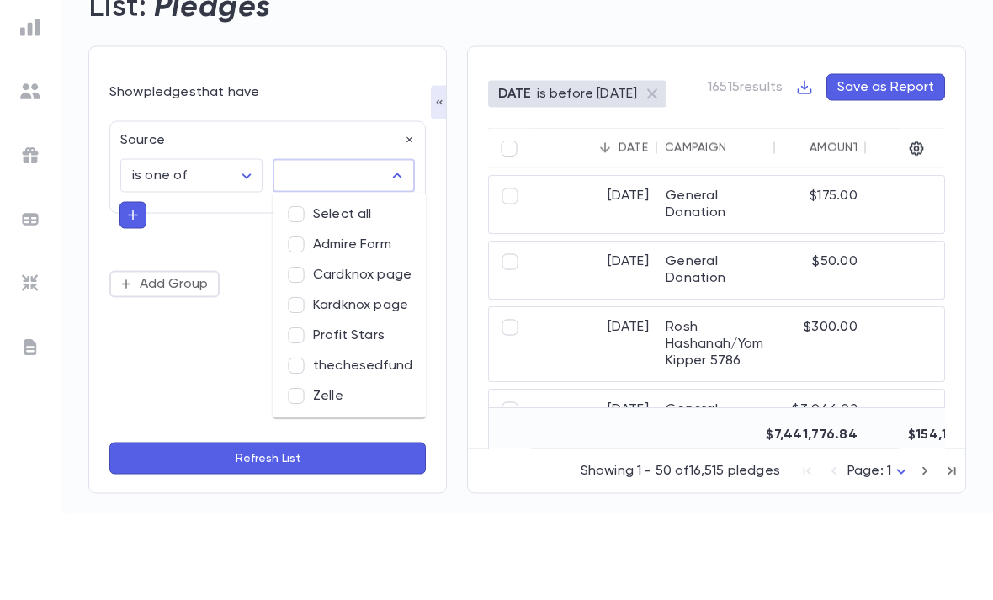
scroll to position [54, 0]
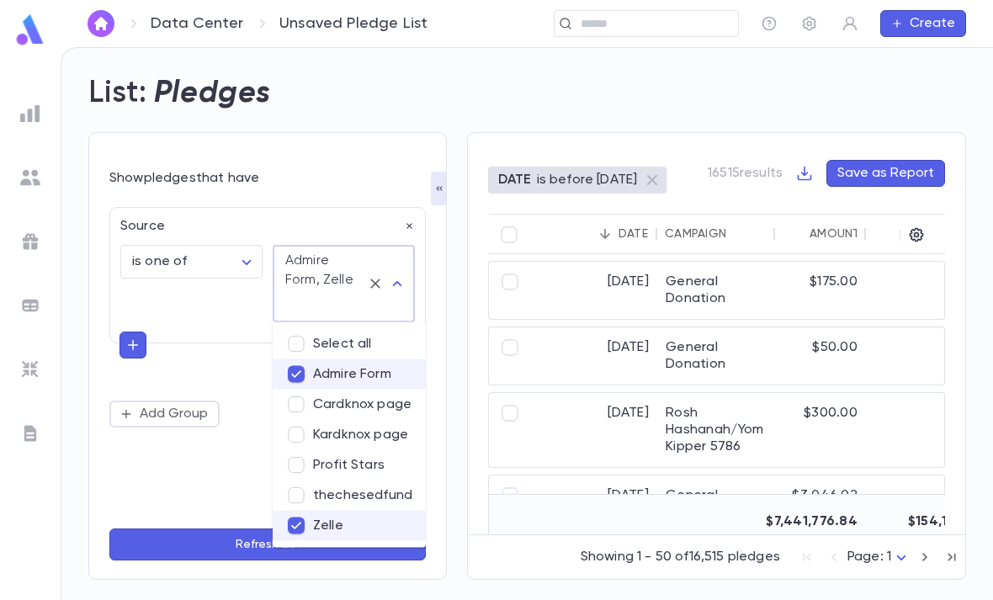
click at [321, 547] on button "Refresh List" at bounding box center [267, 544] width 316 height 32
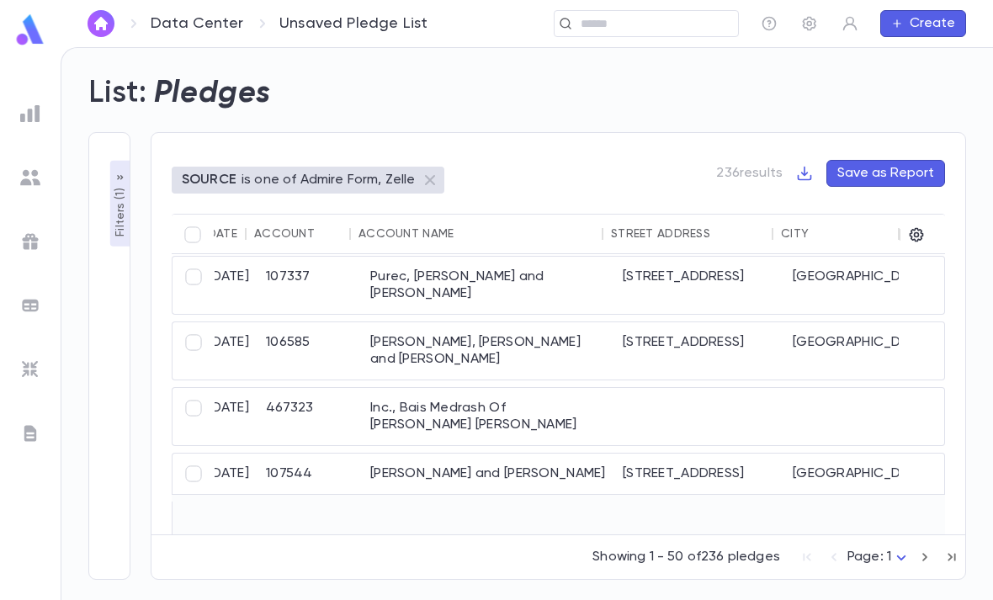
scroll to position [7, 686]
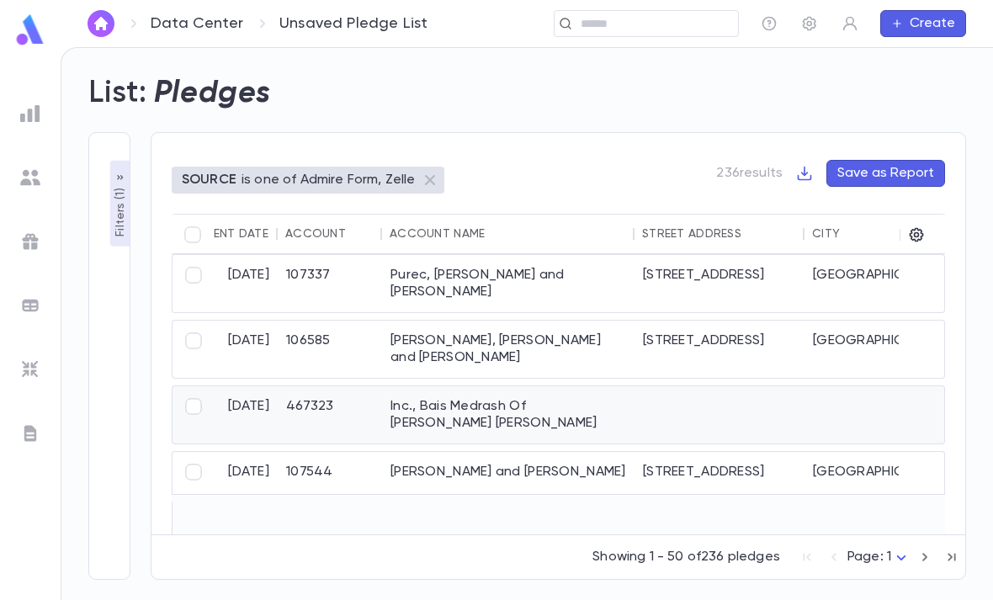
click at [610, 386] on div "Inc., Bais Medrash Of [PERSON_NAME] [PERSON_NAME]" at bounding box center [508, 414] width 252 height 57
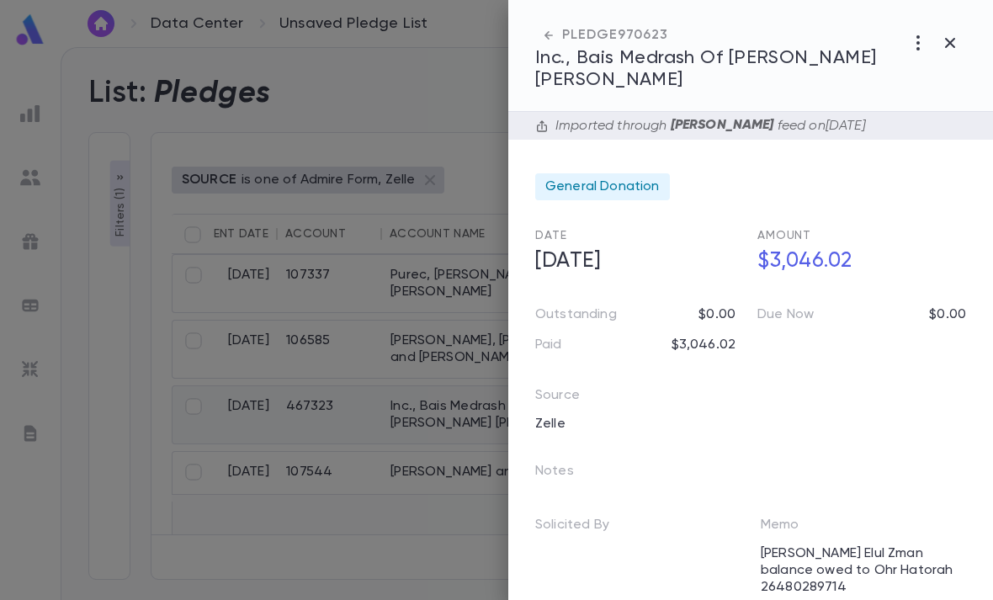
click at [906, 39] on button "button" at bounding box center [918, 43] width 32 height 32
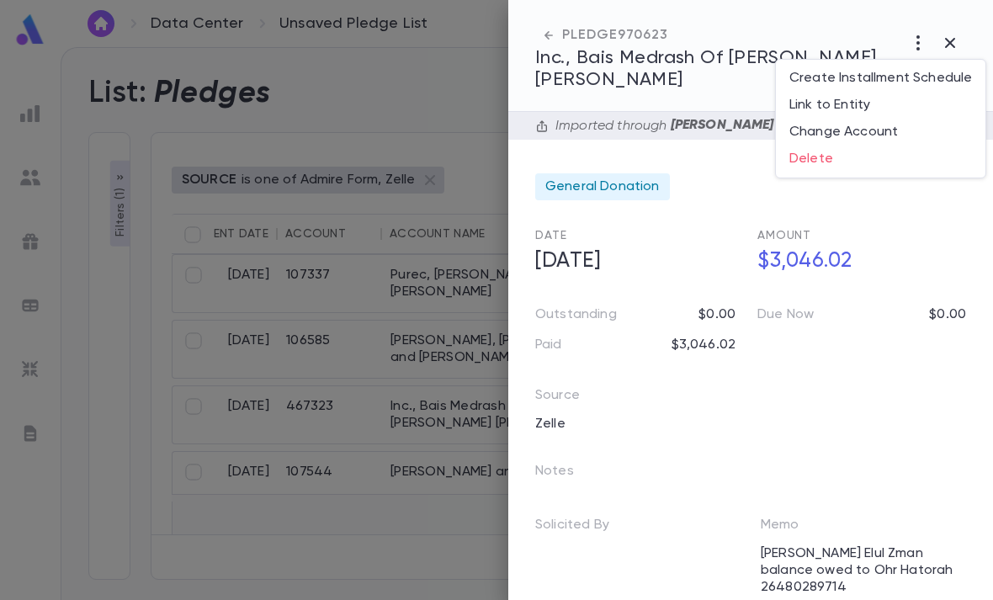
click at [627, 162] on div at bounding box center [496, 300] width 993 height 600
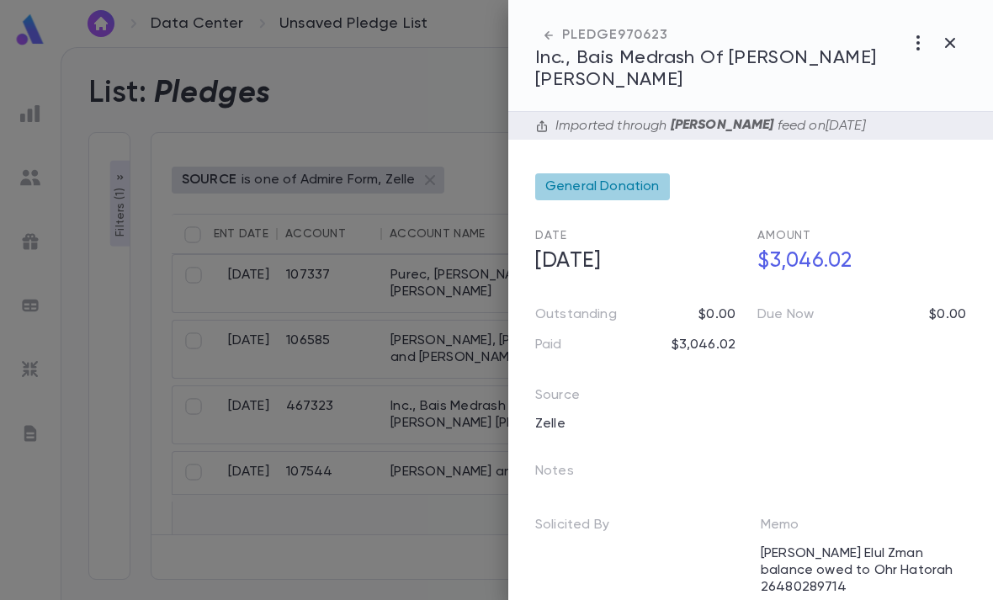
click at [634, 178] on span "General Donation" at bounding box center [602, 186] width 114 height 17
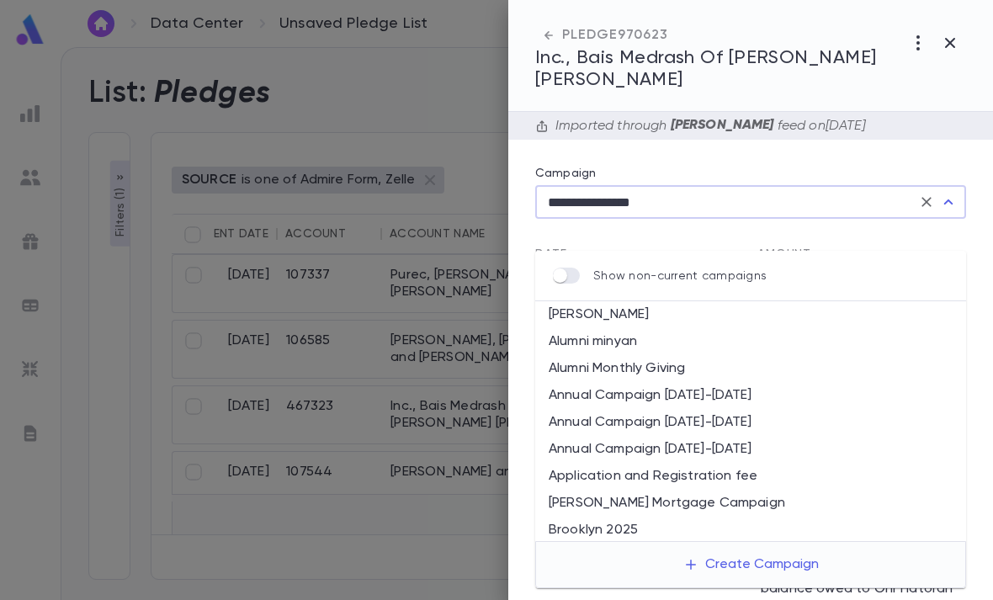
scroll to position [220, 0]
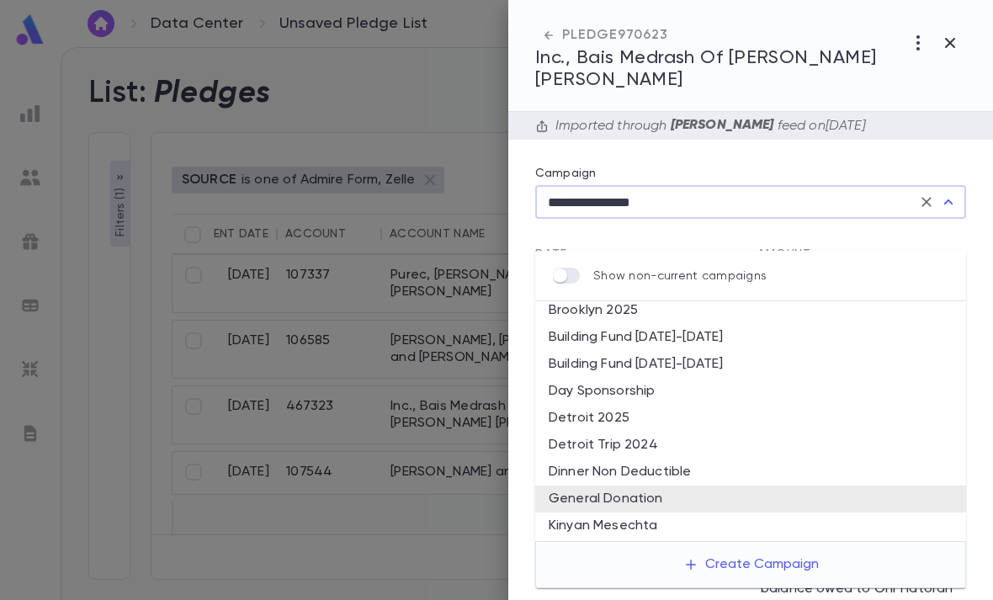
click at [910, 186] on input "**********" at bounding box center [727, 202] width 369 height 32
click at [928, 197] on icon "Clear" at bounding box center [926, 202] width 10 height 10
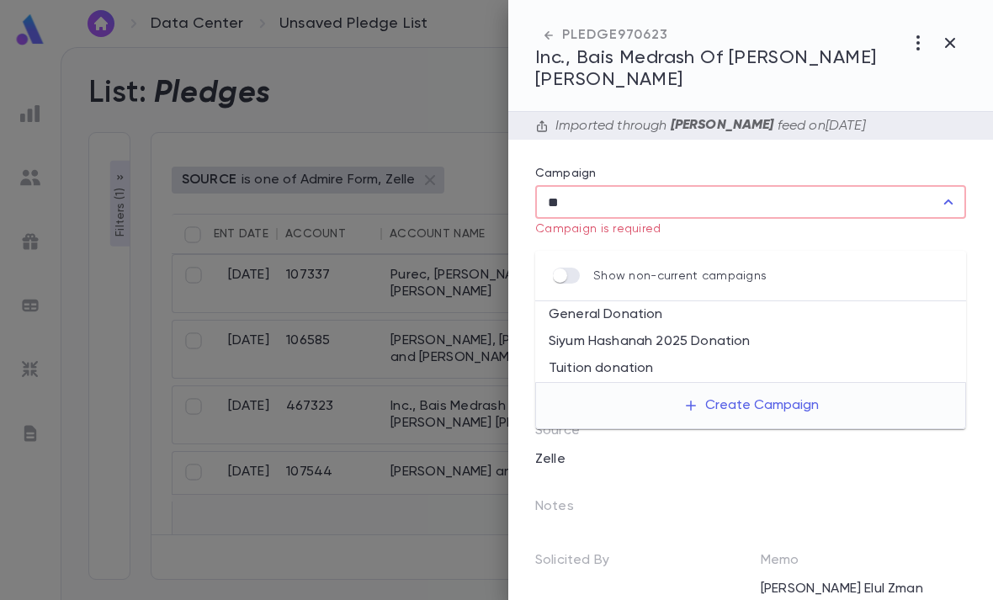
type input "*"
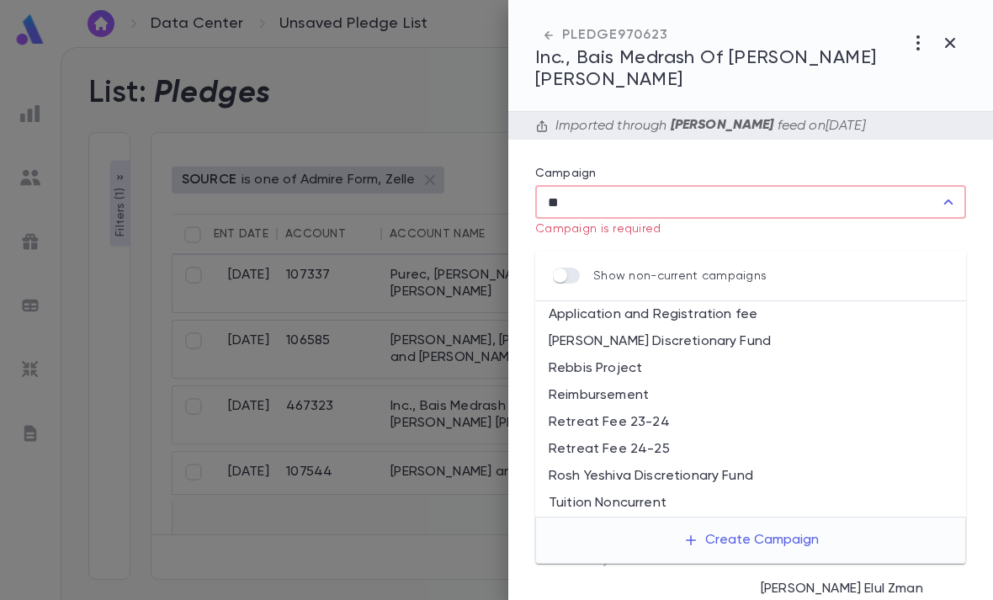
click at [646, 382] on li "Reimbursement" at bounding box center [750, 395] width 431 height 27
type input "**********"
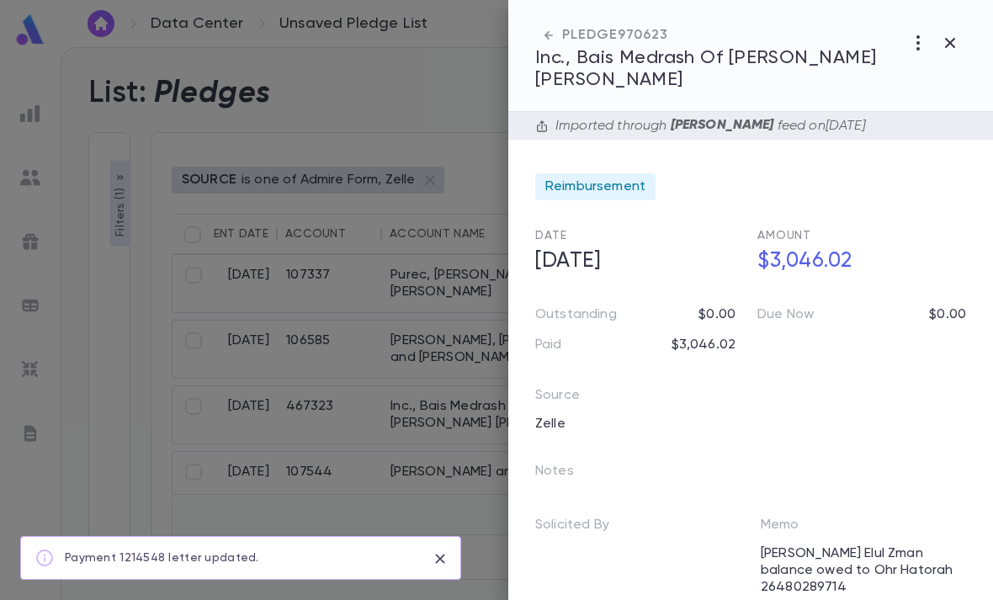
click at [952, 46] on icon "button" at bounding box center [950, 43] width 20 height 20
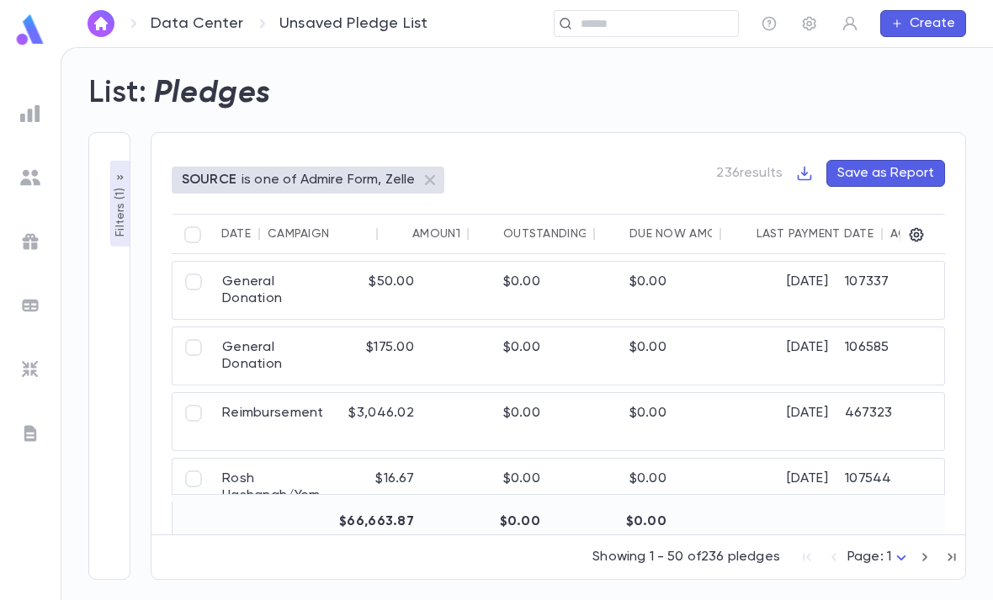
scroll to position [-1, 141]
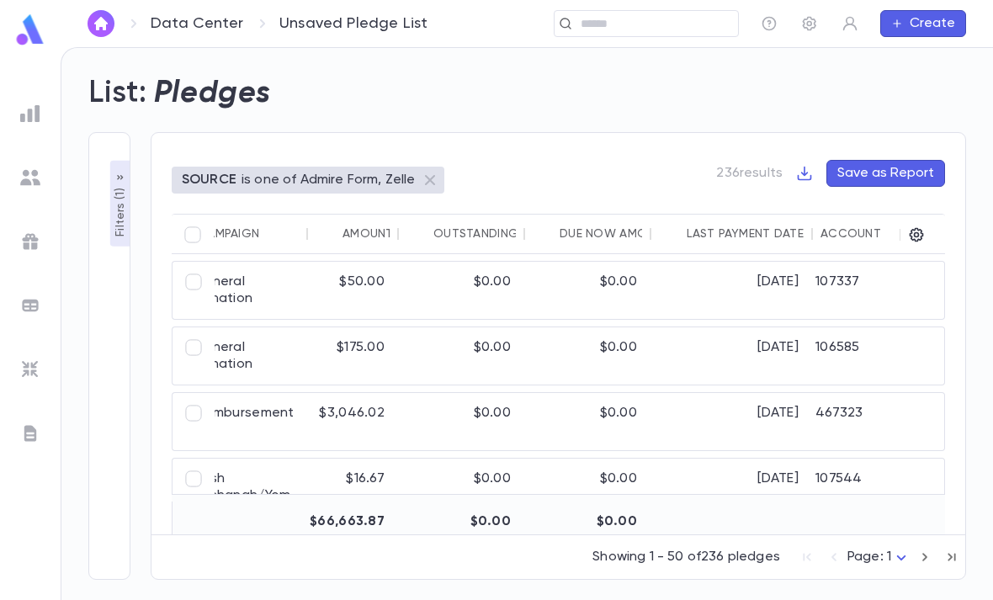
click at [909, 215] on div at bounding box center [899, 235] width 20 height 40
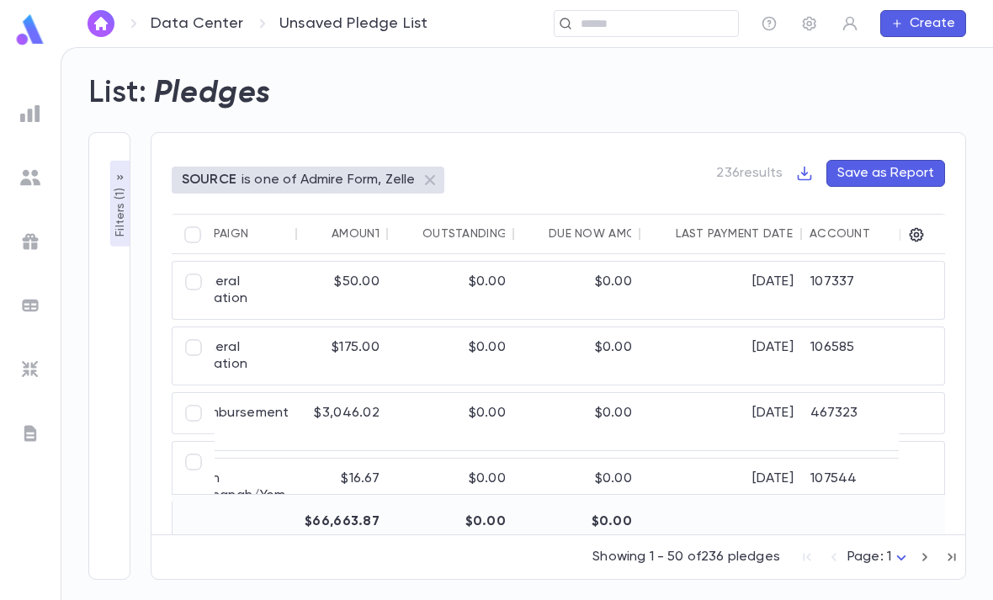
click at [916, 226] on icon "button" at bounding box center [916, 234] width 17 height 17
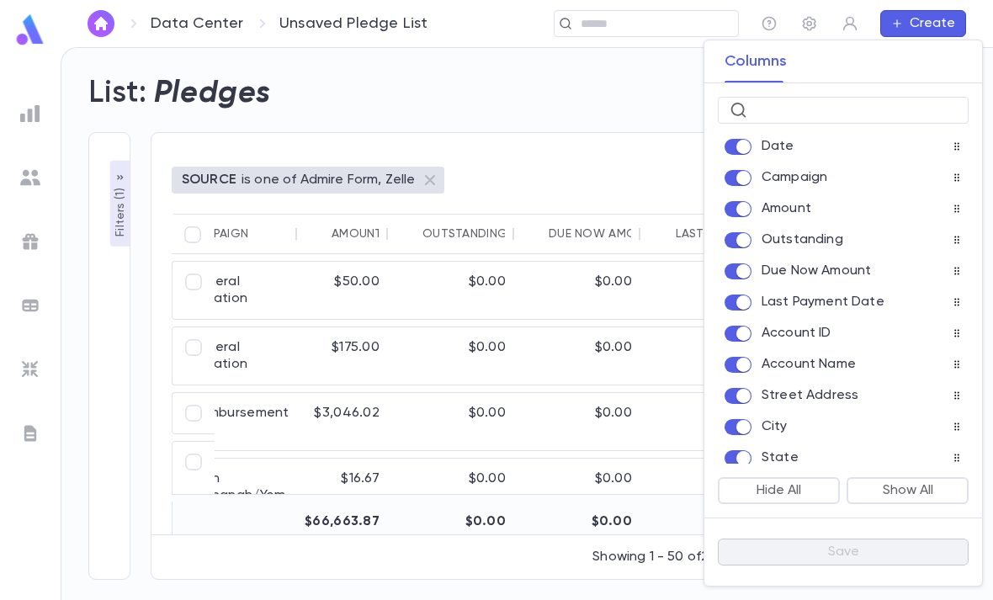
click at [790, 486] on button "Hide All" at bounding box center [779, 490] width 122 height 27
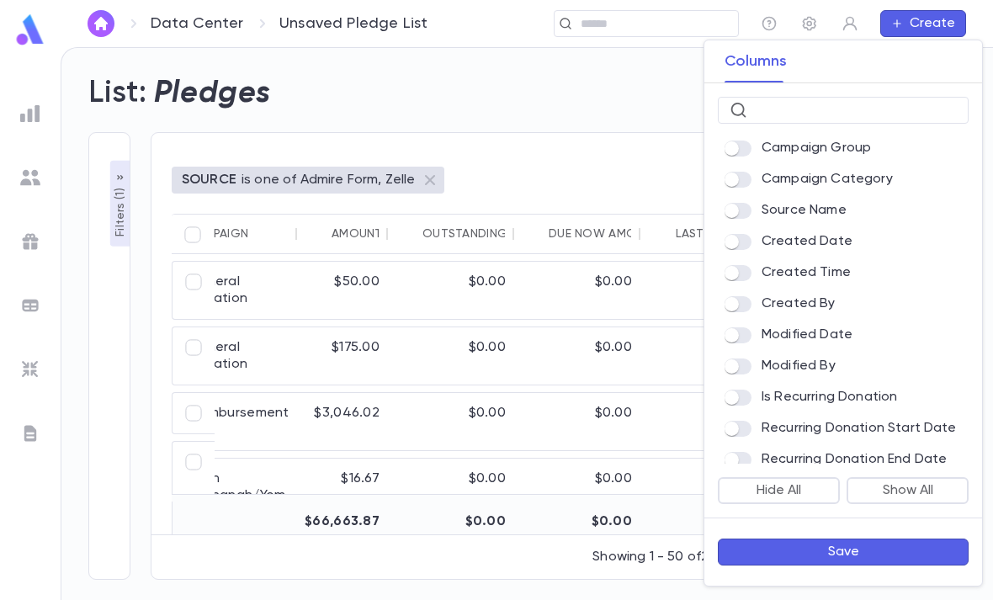
scroll to position [593, 0]
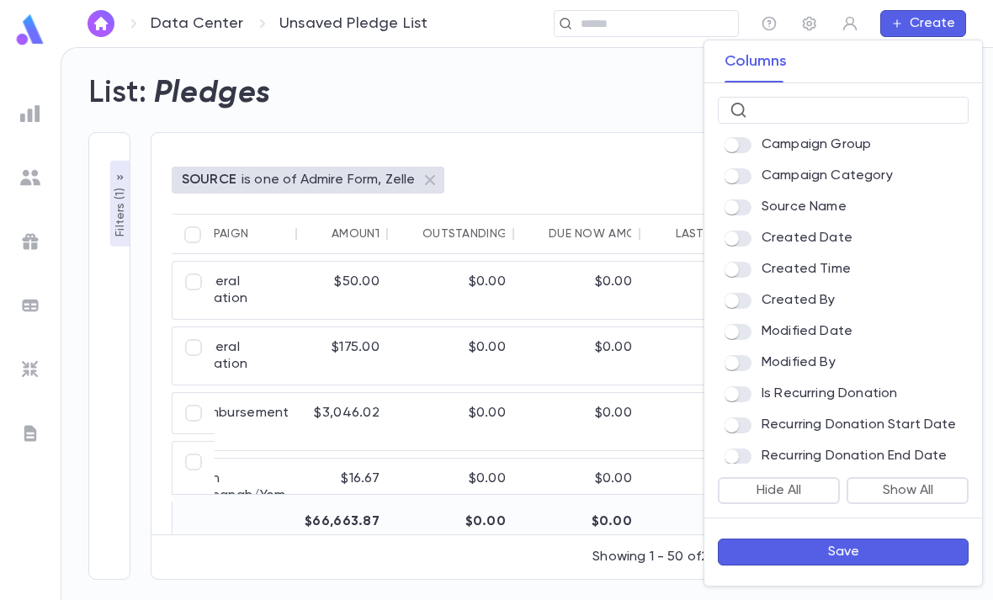
click at [840, 105] on input "text" at bounding box center [855, 111] width 203 height 26
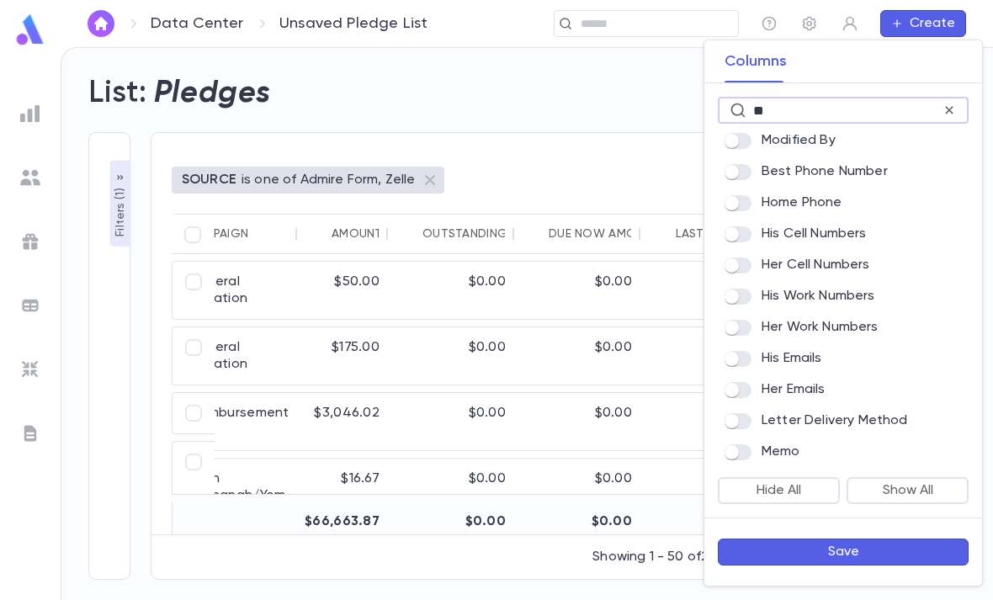
scroll to position [0, 0]
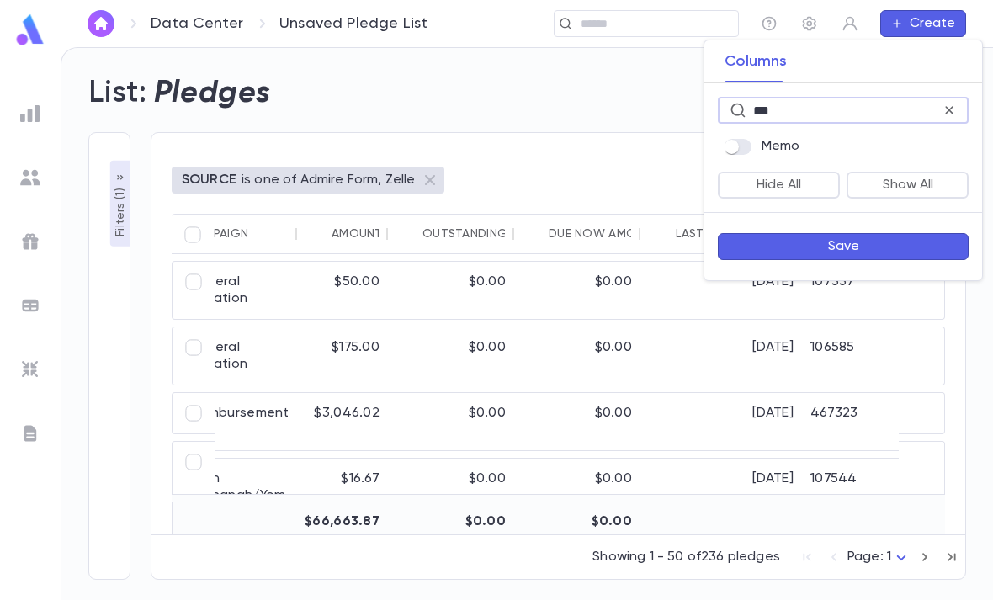
type input "***"
click at [879, 247] on button "Save" at bounding box center [843, 246] width 251 height 27
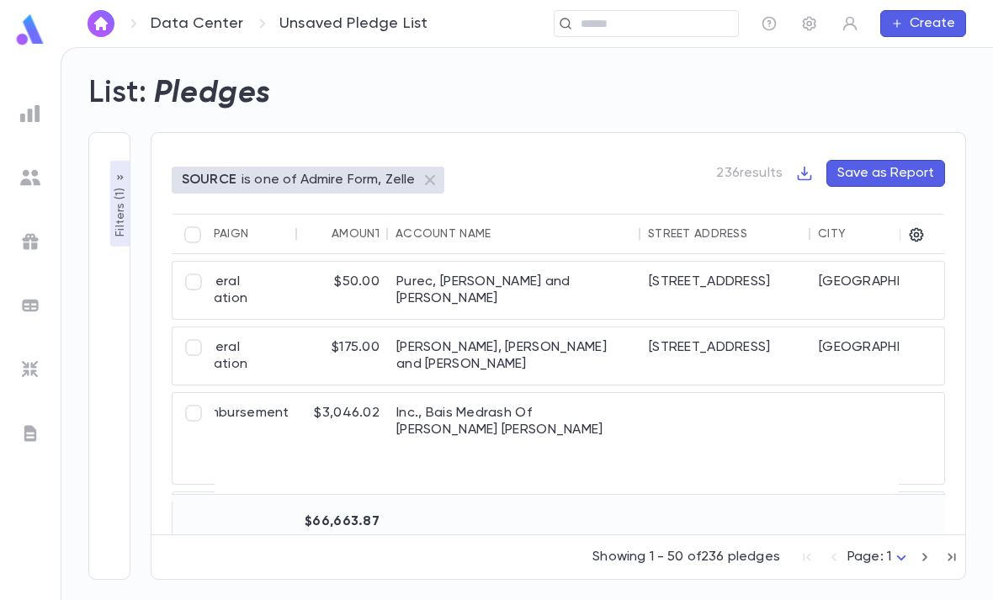
click at [907, 215] on div at bounding box center [899, 235] width 20 height 40
click at [921, 228] on icon "button" at bounding box center [917, 235] width 14 height 14
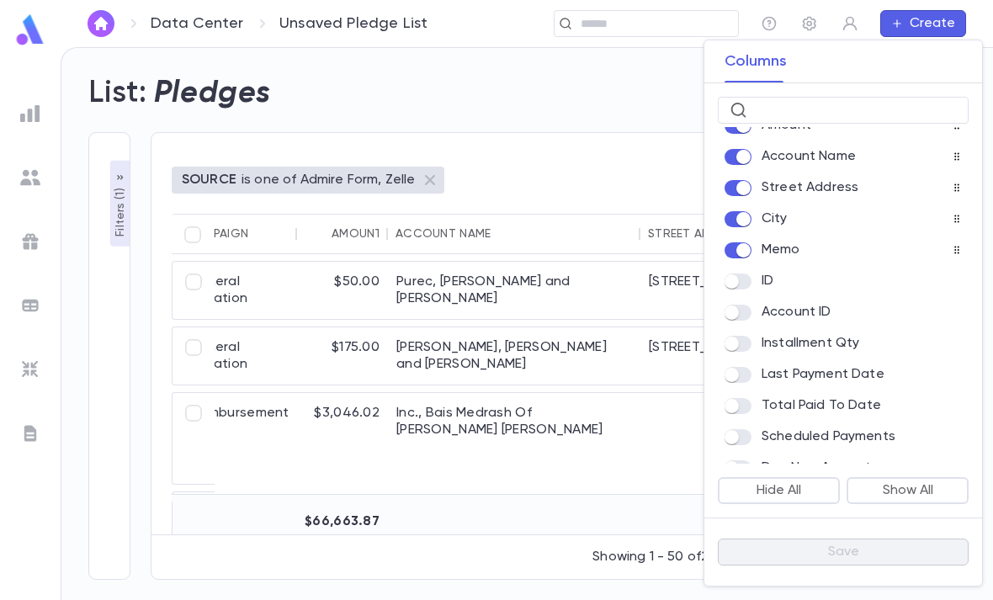
scroll to position [82, 0]
click at [962, 247] on div "Memo" at bounding box center [843, 251] width 251 height 24
click at [960, 245] on div at bounding box center [942, 250] width 40 height 17
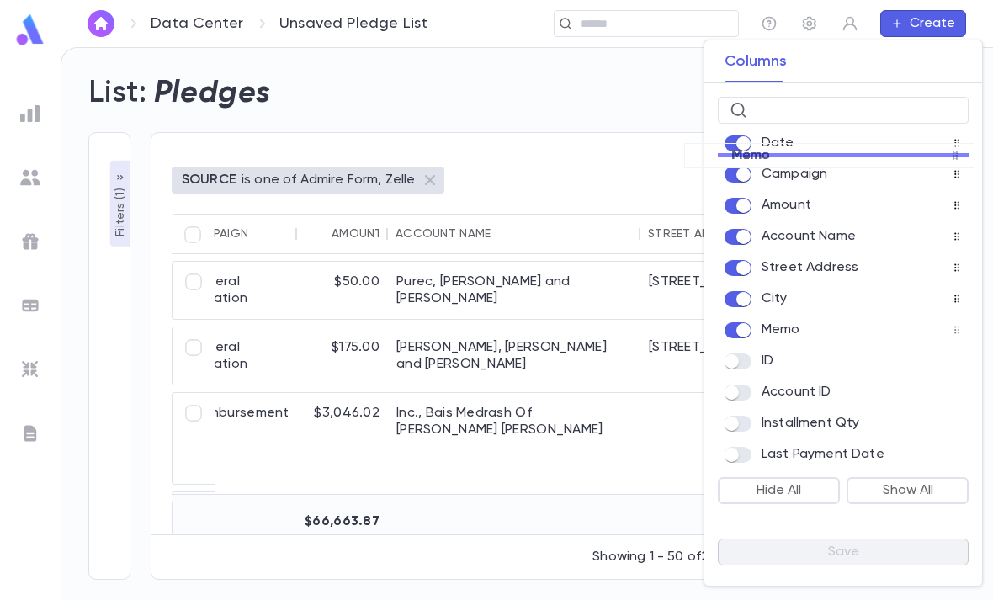
scroll to position [0, 0]
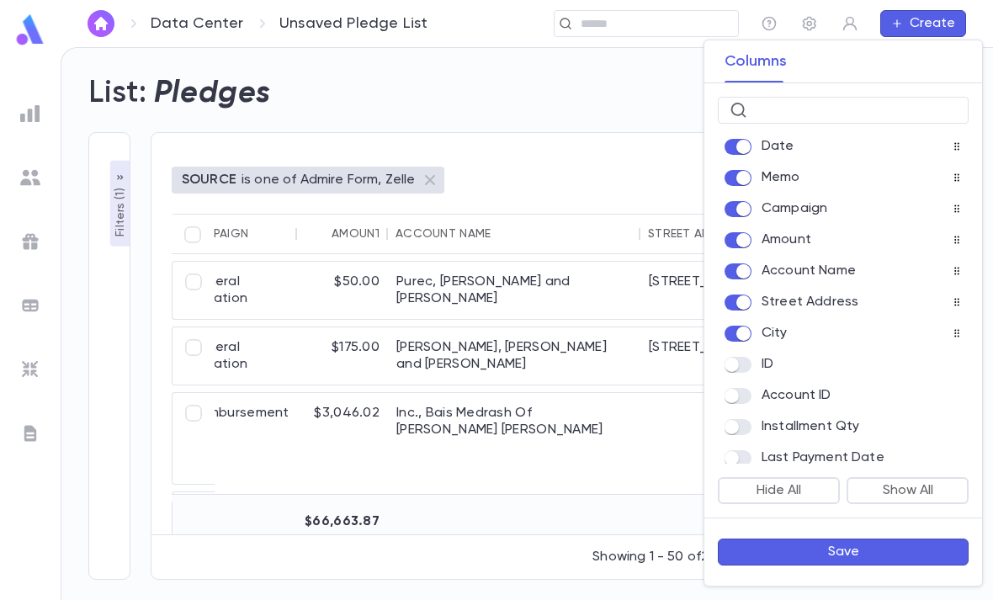
click at [868, 555] on button "Save" at bounding box center [843, 552] width 251 height 27
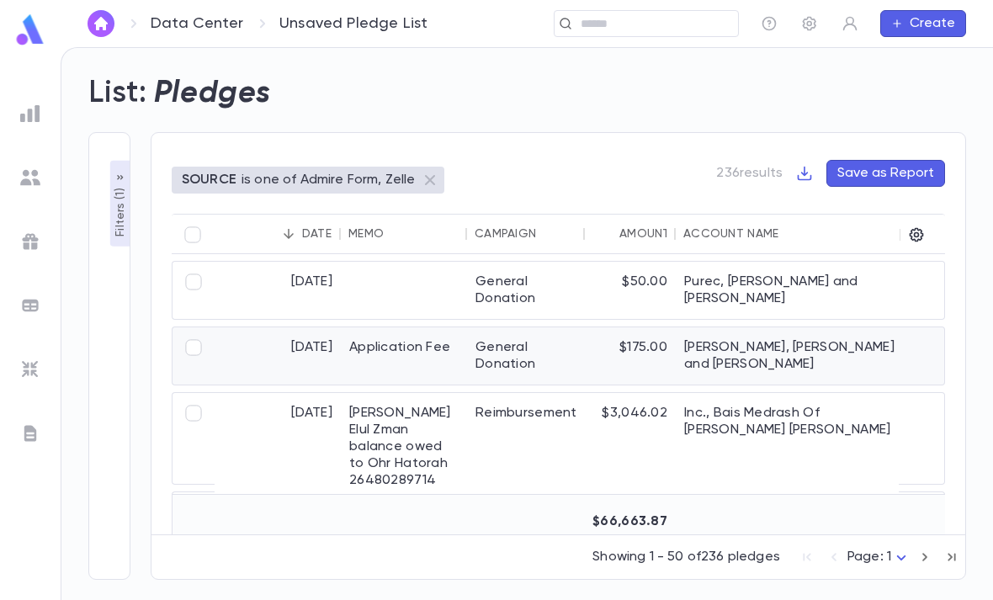
click at [694, 327] on div "[PERSON_NAME], [PERSON_NAME] and [PERSON_NAME]" at bounding box center [802, 355] width 252 height 57
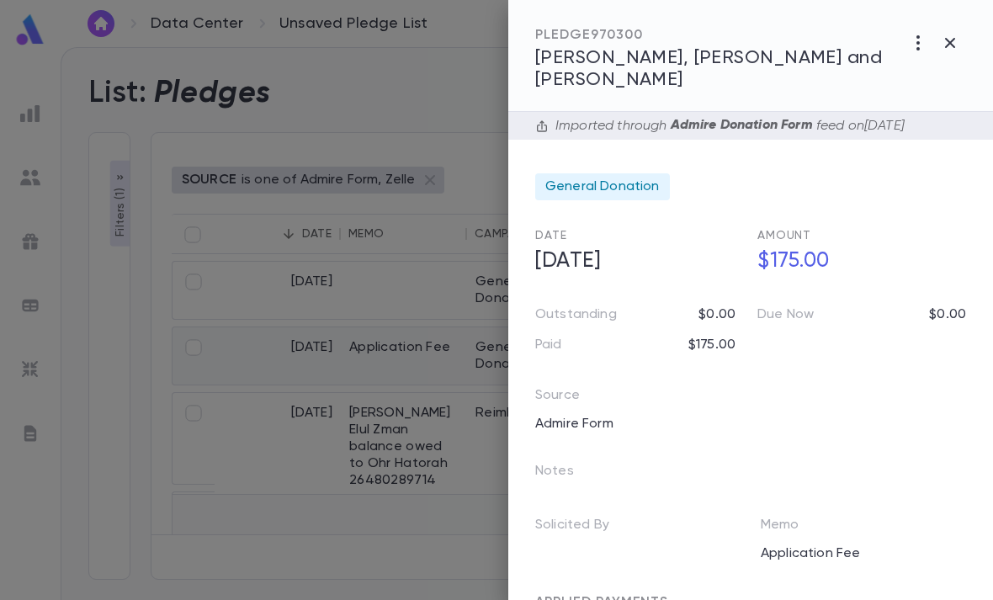
click at [645, 178] on span "General Donation" at bounding box center [602, 186] width 114 height 17
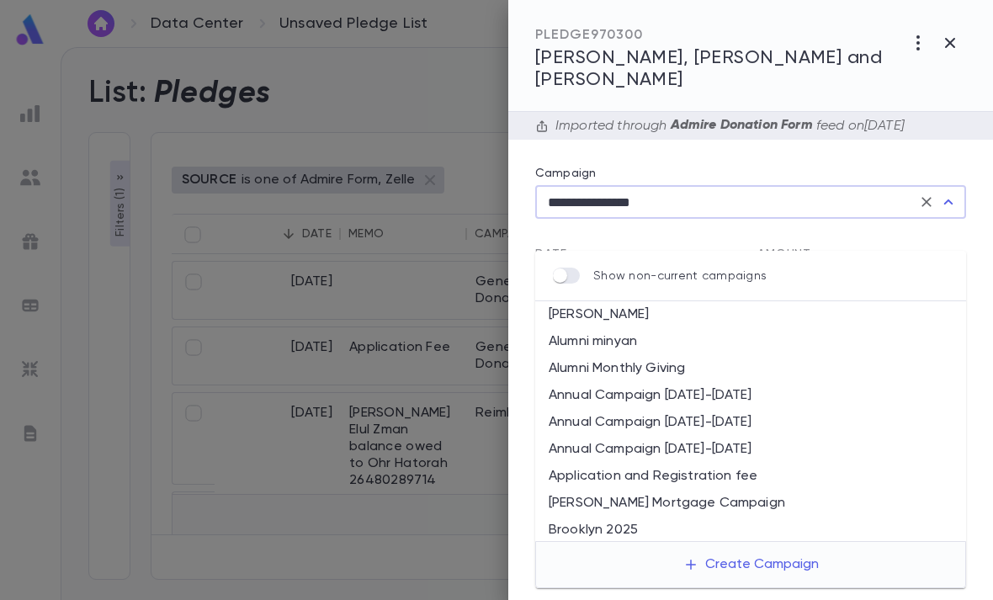
scroll to position [220, 0]
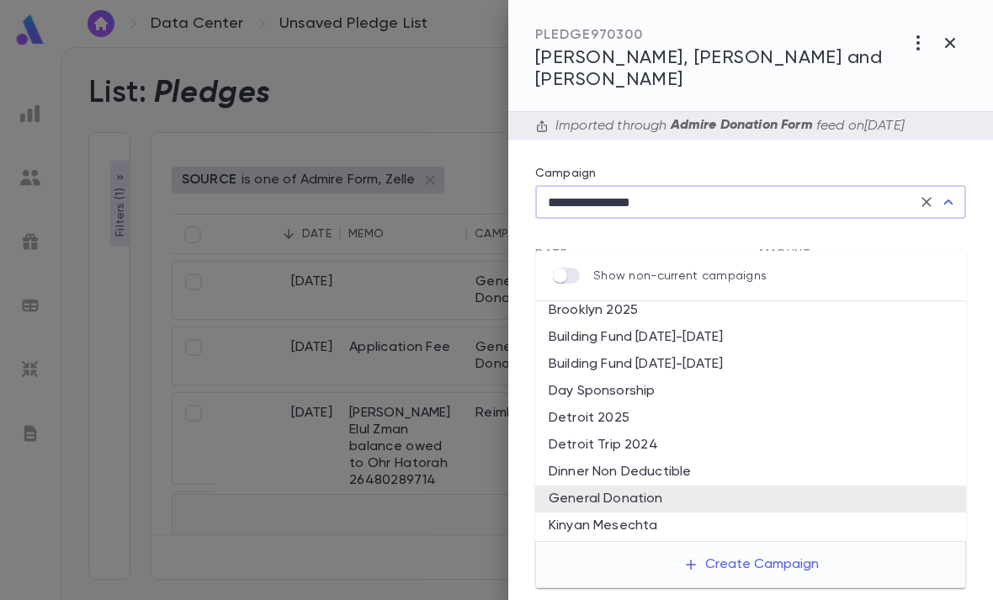
click at [908, 186] on input "**********" at bounding box center [727, 202] width 369 height 32
click at [925, 194] on icon "Clear" at bounding box center [926, 202] width 17 height 17
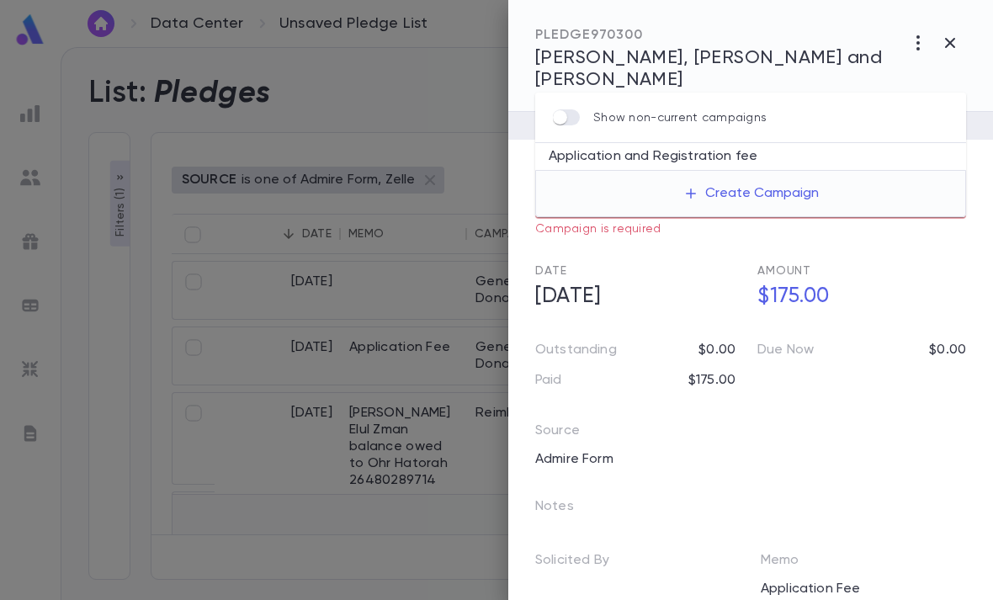
click at [795, 143] on li "Application and Registration fee" at bounding box center [750, 156] width 431 height 27
type input "**********"
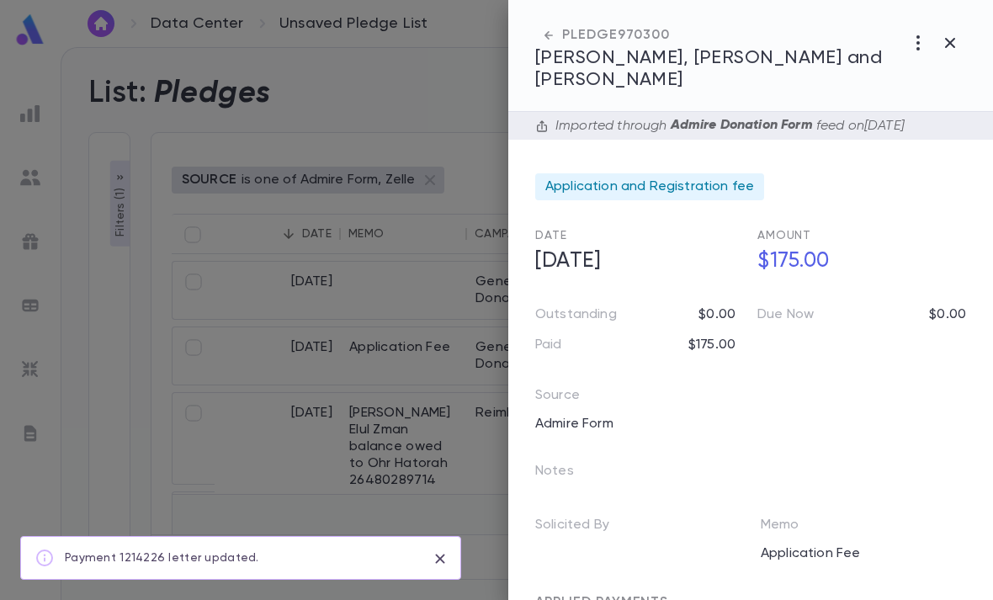
click at [957, 33] on icon "button" at bounding box center [950, 43] width 20 height 20
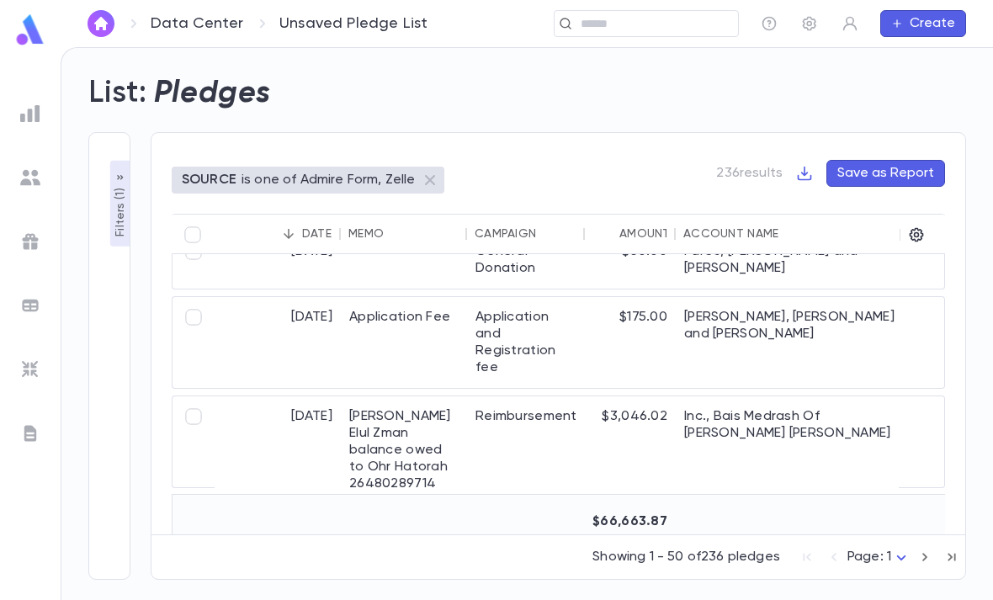
scroll to position [31, 0]
click at [118, 184] on p "Filters ( 1 )" at bounding box center [120, 210] width 17 height 52
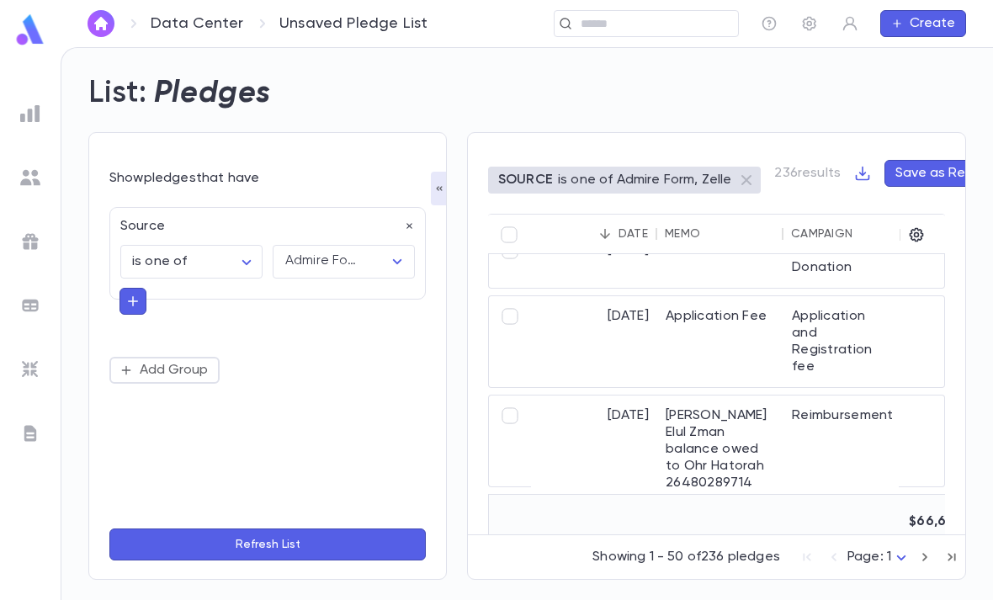
click at [144, 288] on button "button" at bounding box center [132, 301] width 27 height 27
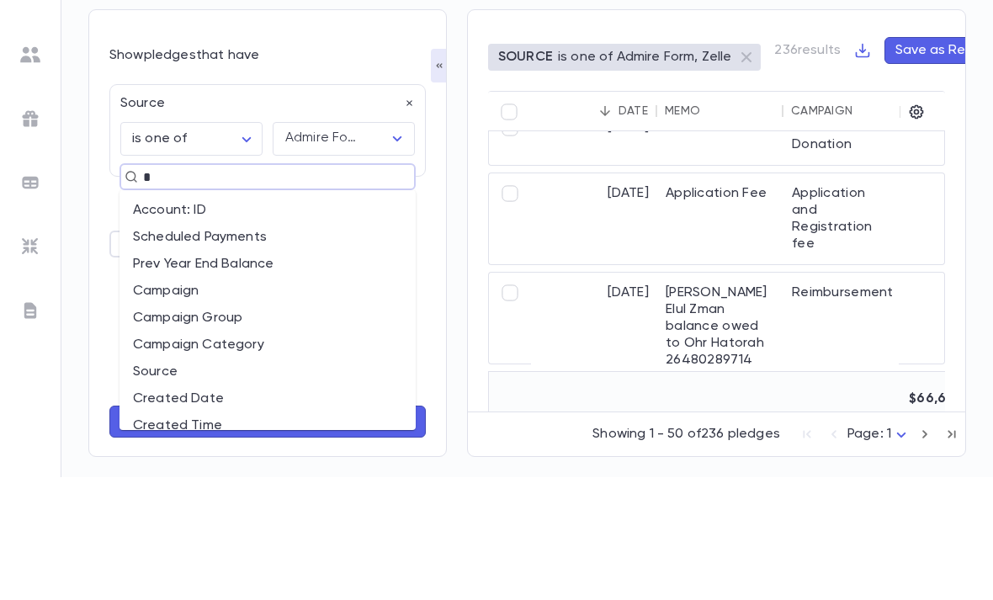
type input "**"
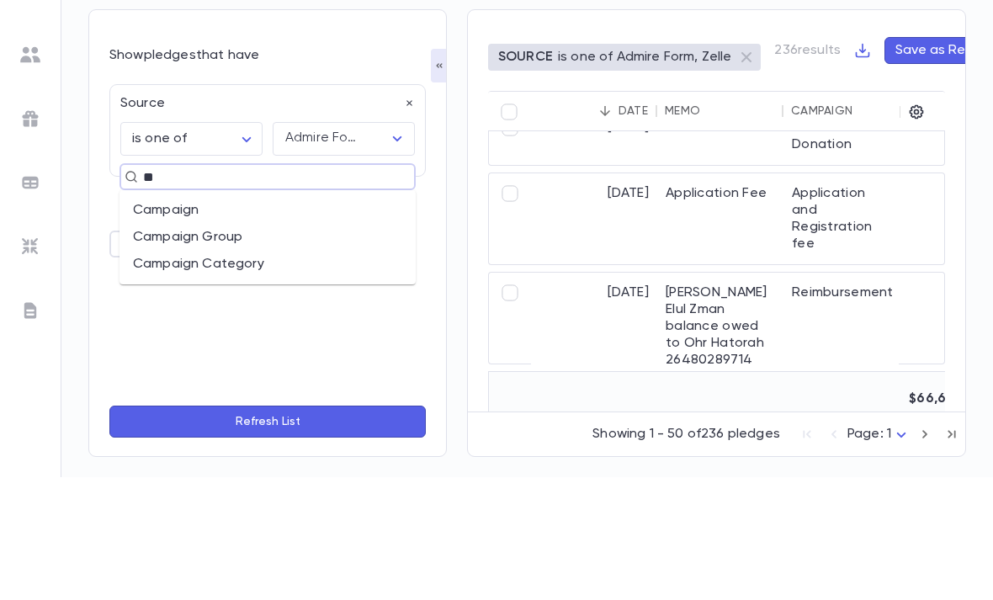
click at [256, 320] on li "Campaign" at bounding box center [267, 333] width 296 height 27
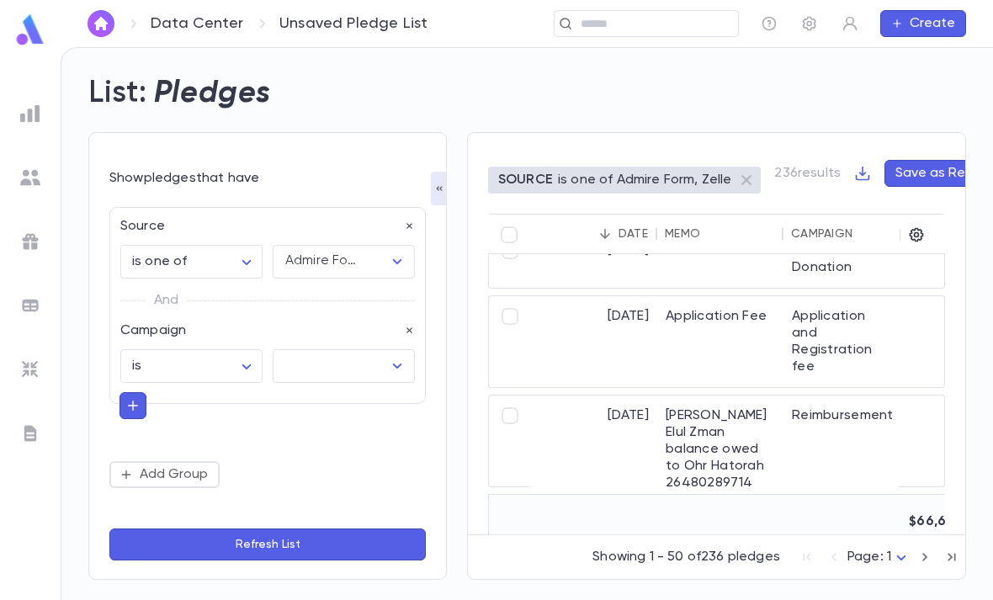
click at [347, 350] on input "text" at bounding box center [331, 366] width 102 height 32
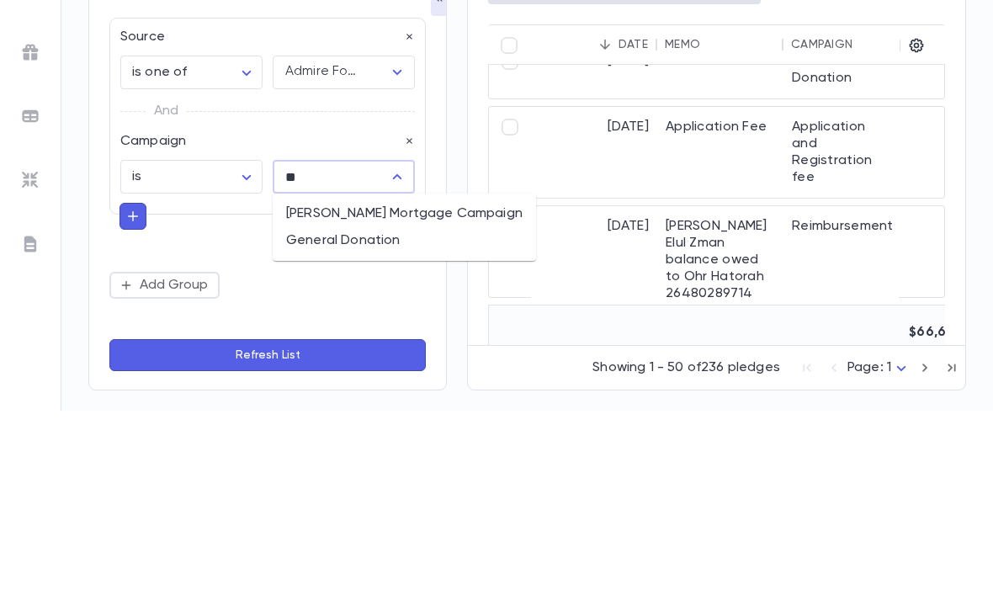
click at [393, 417] on li "General Donation" at bounding box center [404, 430] width 263 height 27
type input "**********"
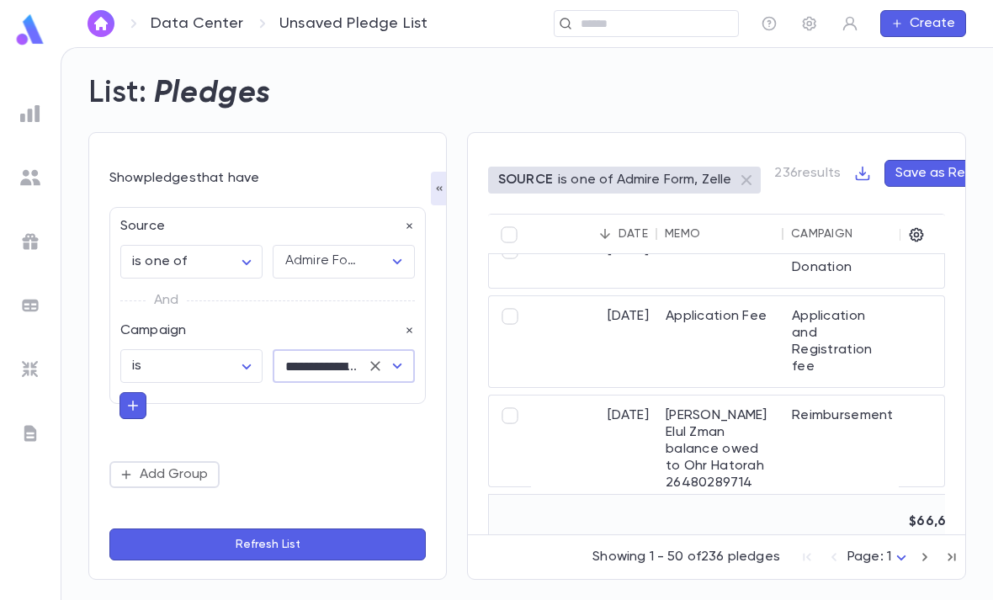
click at [376, 538] on button "Refresh List" at bounding box center [267, 544] width 316 height 32
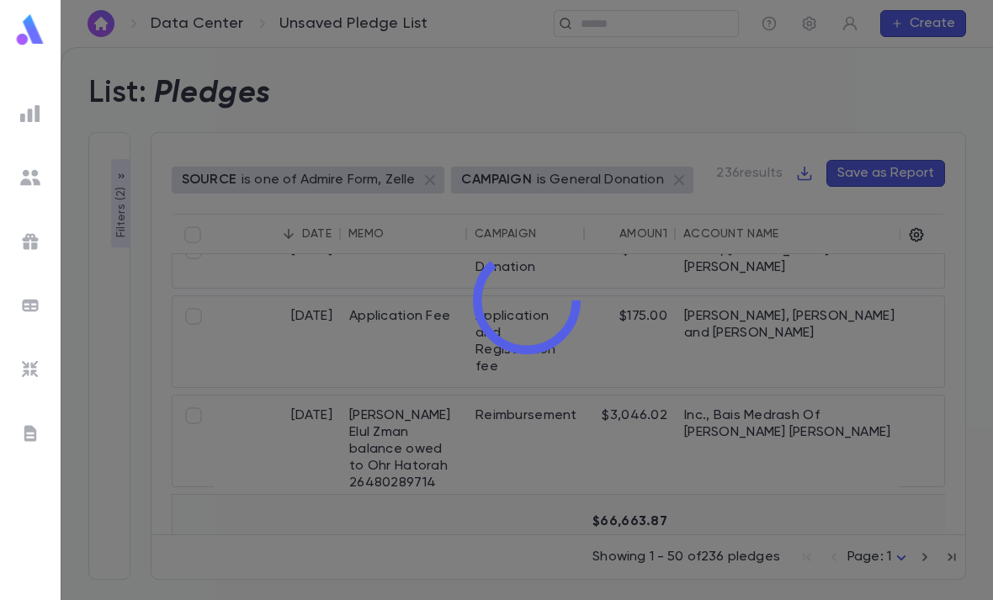
type input "**********"
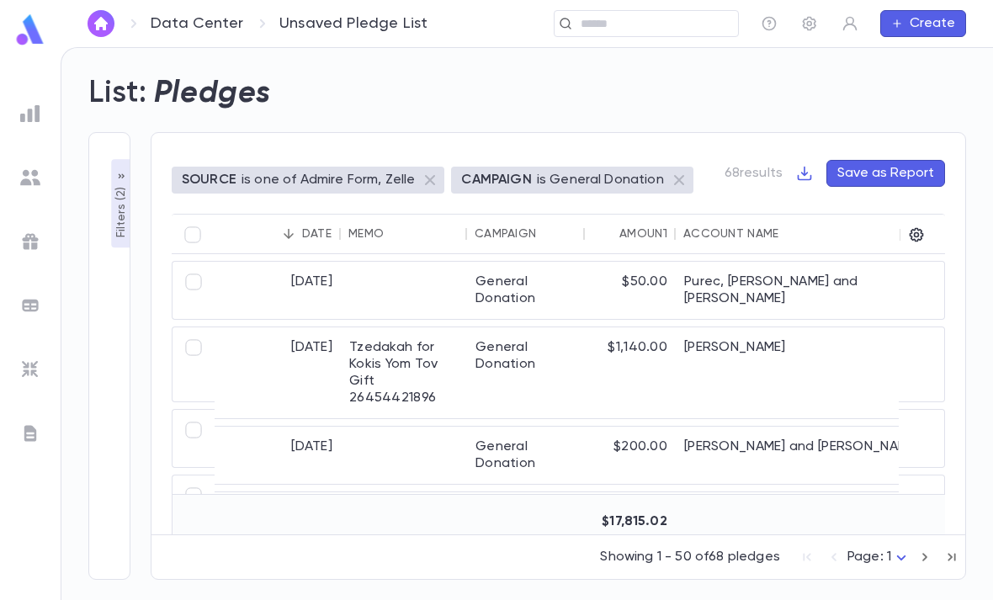
scroll to position [0, 0]
click at [746, 327] on div "[PERSON_NAME]" at bounding box center [802, 372] width 252 height 91
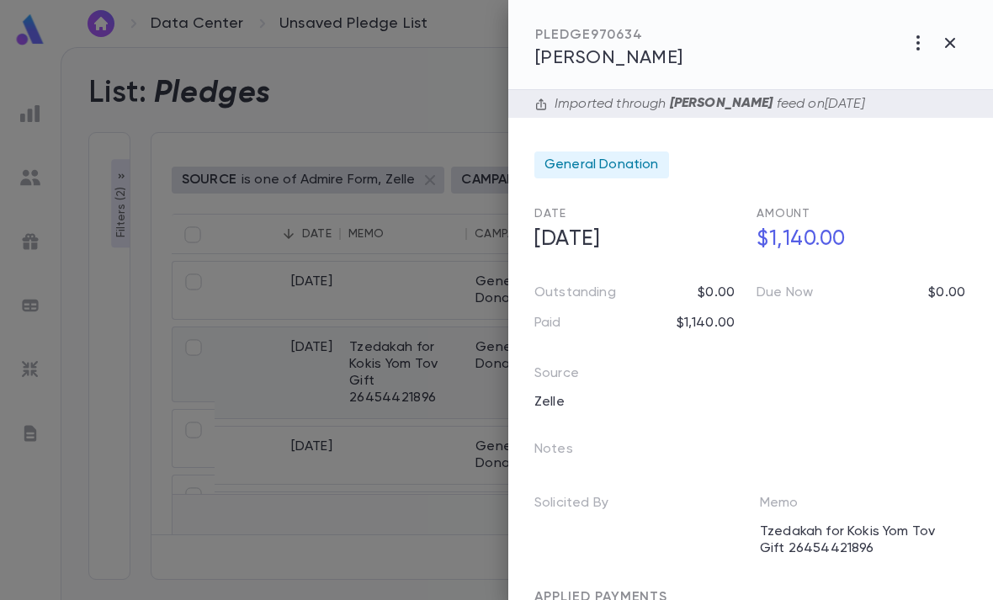
scroll to position [-3, 1]
click at [917, 35] on icon "button" at bounding box center [918, 43] width 20 height 20
click at [643, 159] on div at bounding box center [496, 300] width 993 height 600
click at [645, 167] on span "General Donation" at bounding box center [601, 165] width 114 height 17
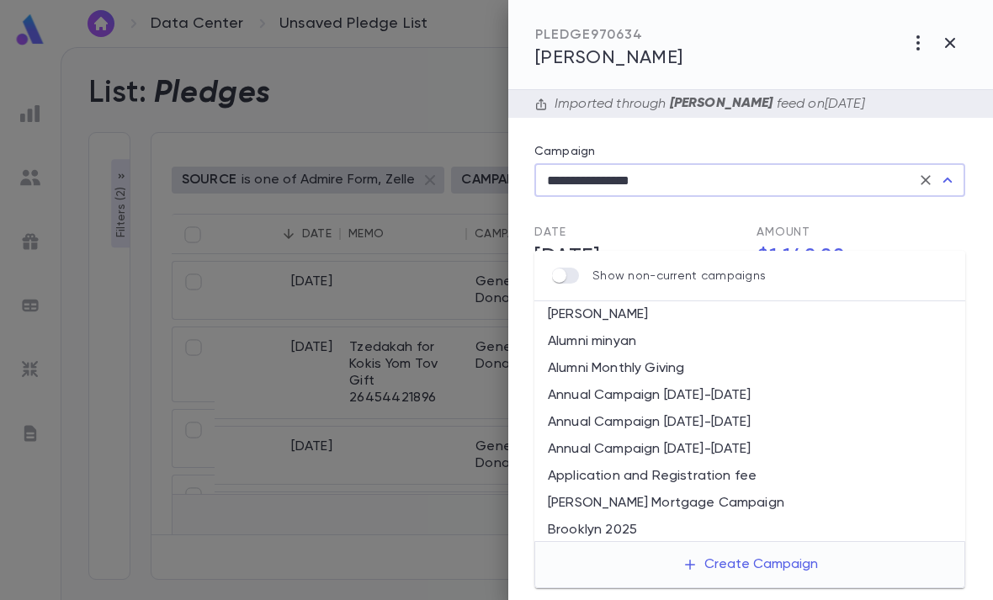
scroll to position [220, 0]
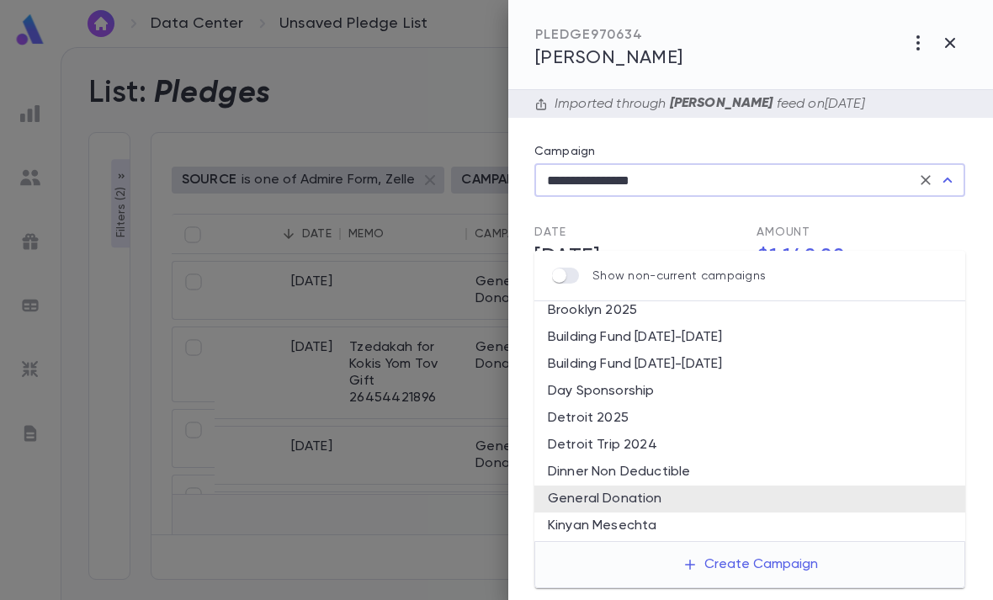
click at [921, 173] on icon "Clear" at bounding box center [925, 180] width 17 height 17
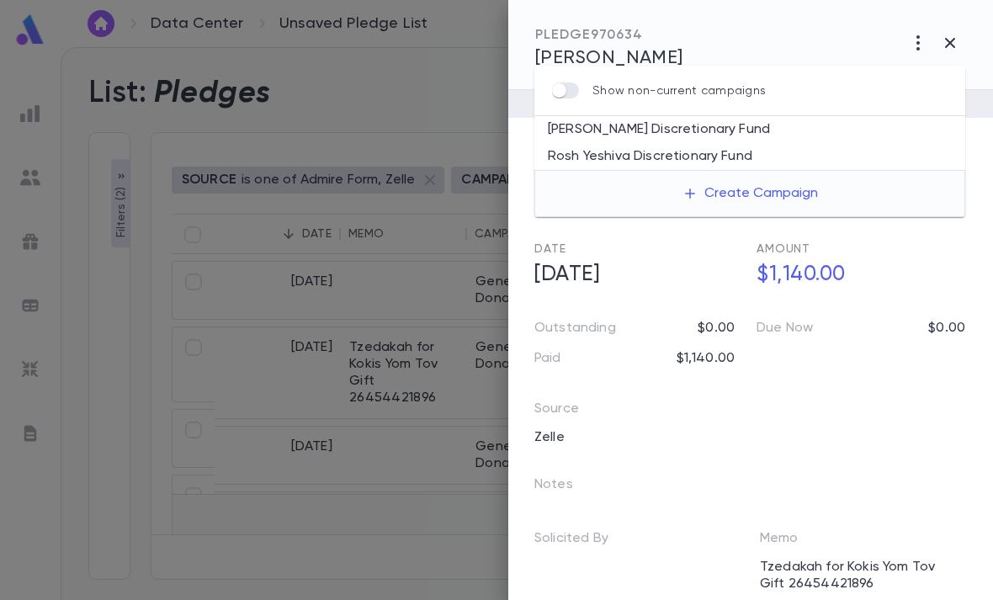
click at [794, 116] on li "[PERSON_NAME] Discretionary Fund" at bounding box center [749, 129] width 431 height 27
type input "**********"
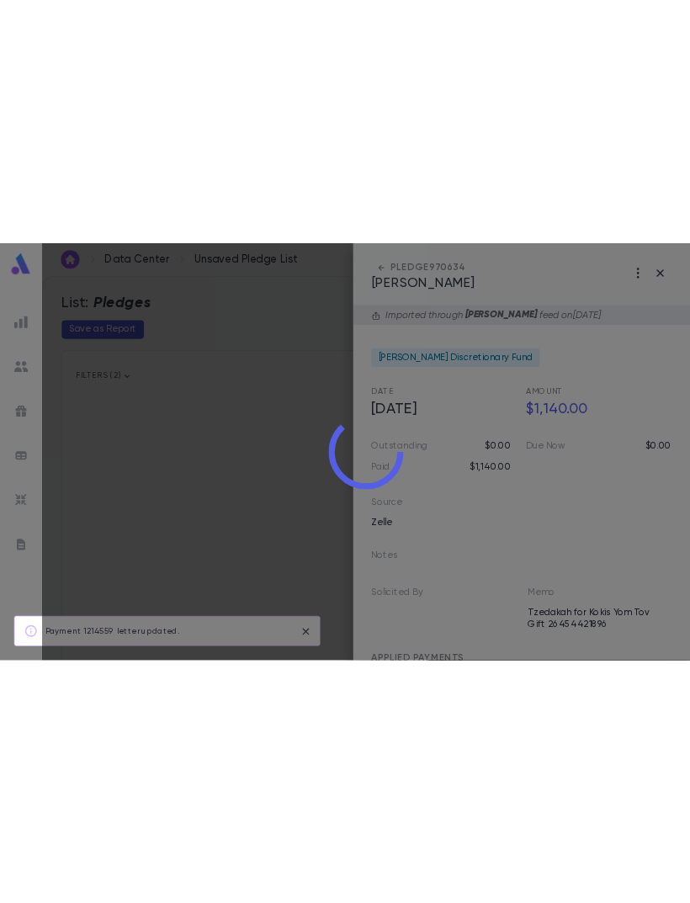
scroll to position [0, 0]
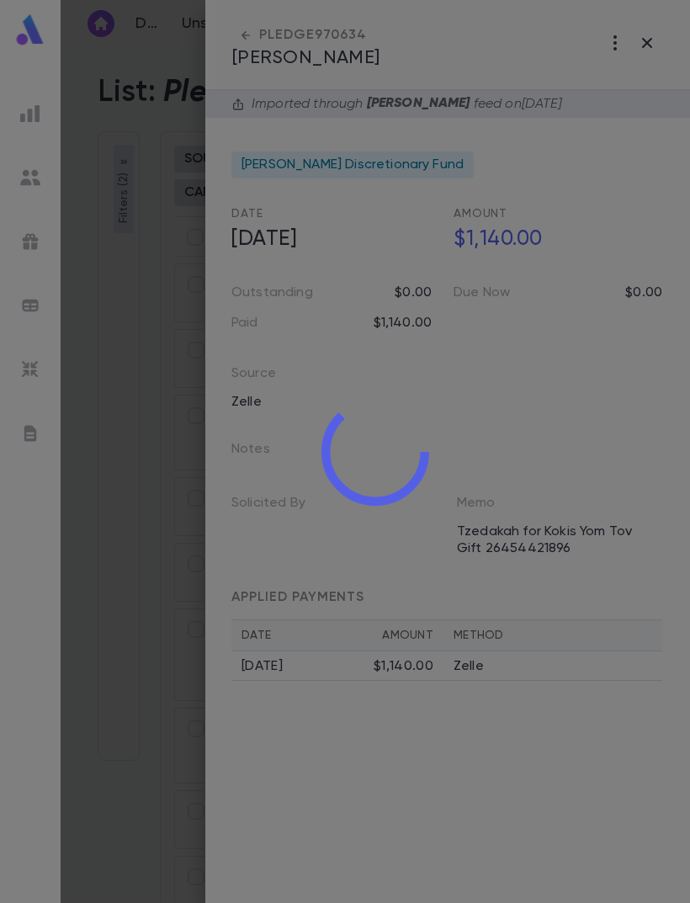
type input "**********"
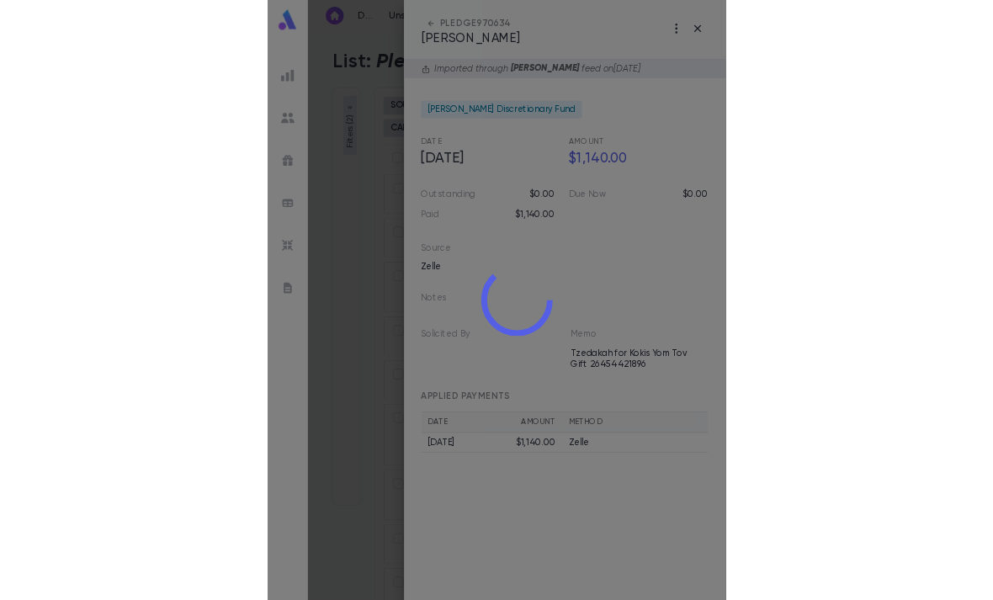
scroll to position [54, 0]
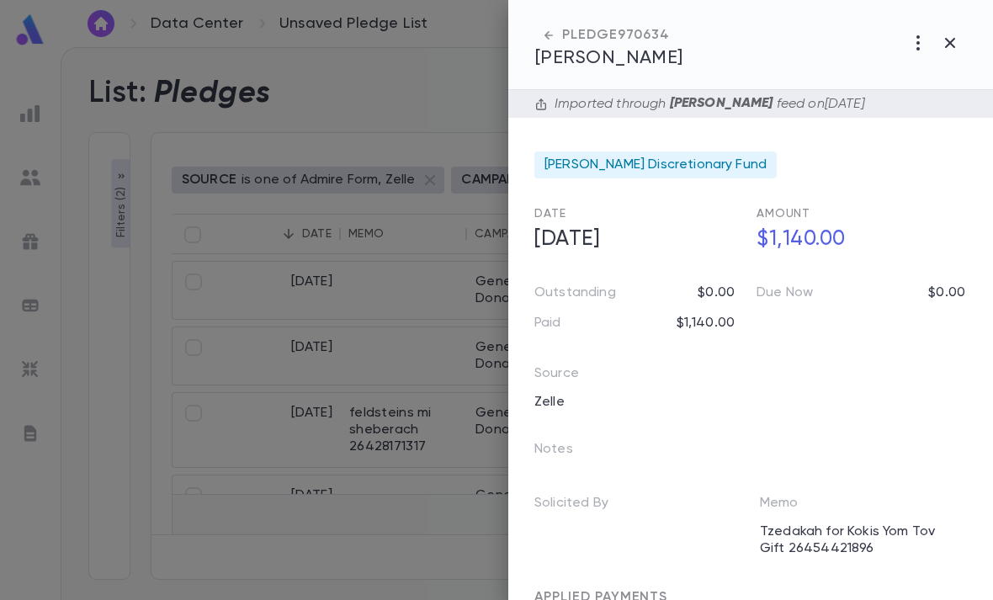
click at [947, 31] on button "button" at bounding box center [950, 43] width 32 height 32
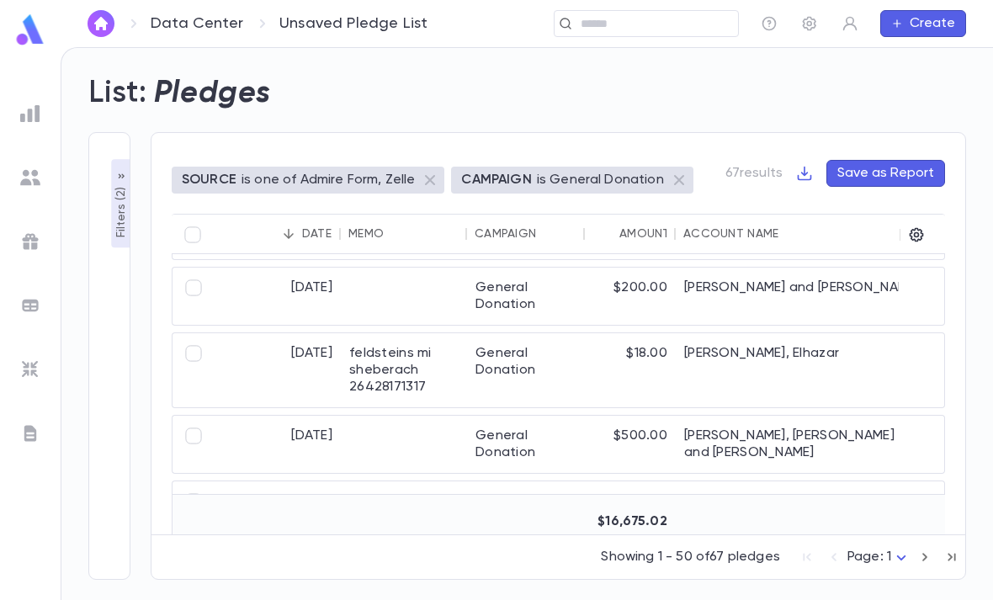
scroll to position [60, 0]
click at [458, 333] on div "feldsteins mi sheberach 26428171317" at bounding box center [404, 370] width 126 height 74
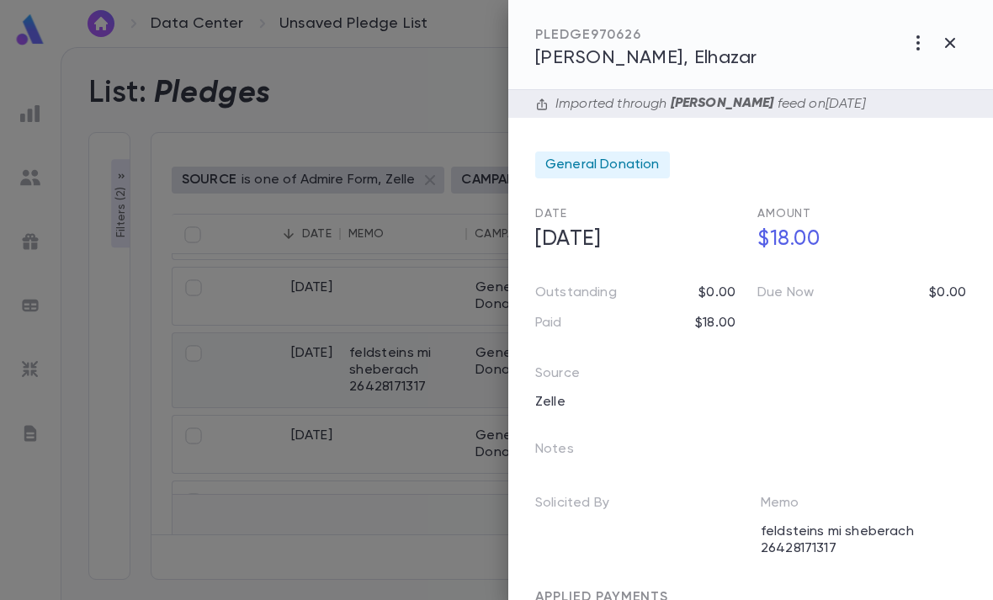
click at [908, 47] on icon "button" at bounding box center [918, 43] width 20 height 20
click at [878, 216] on div at bounding box center [496, 300] width 993 height 600
click at [630, 167] on span "General Donation" at bounding box center [602, 165] width 114 height 17
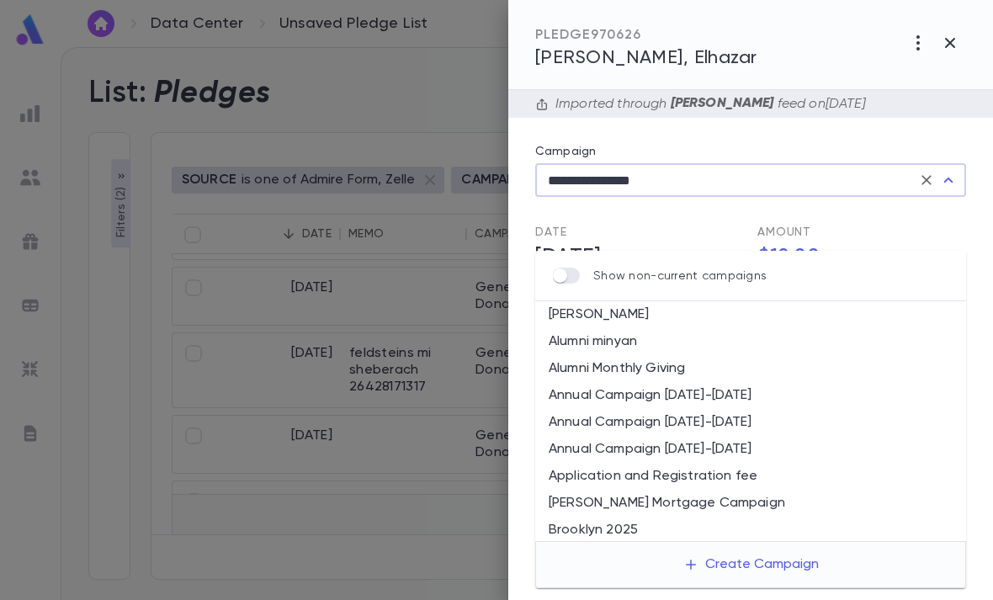
scroll to position [220, 0]
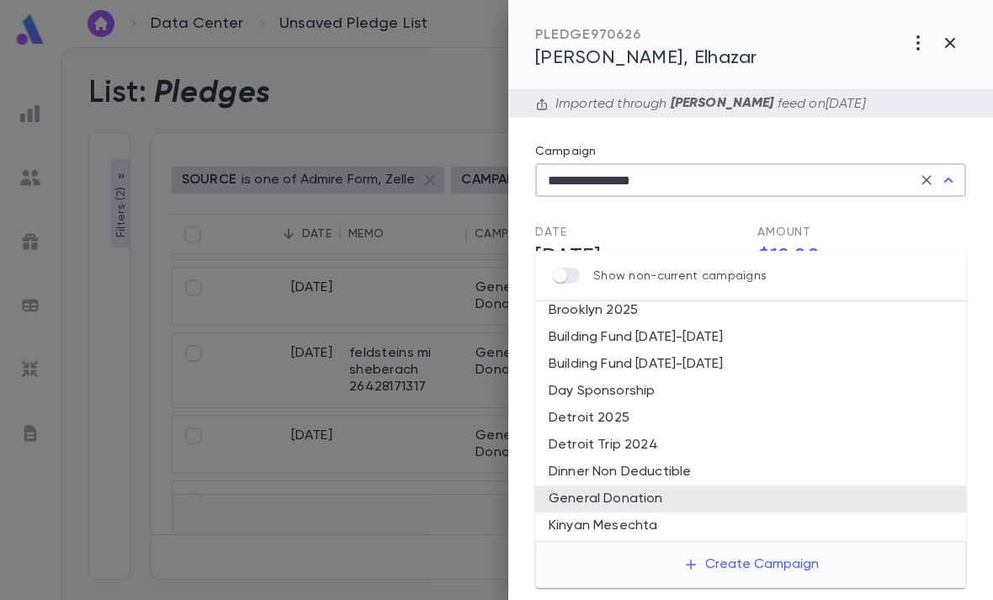
click at [916, 176] on button "Clear" at bounding box center [927, 180] width 24 height 24
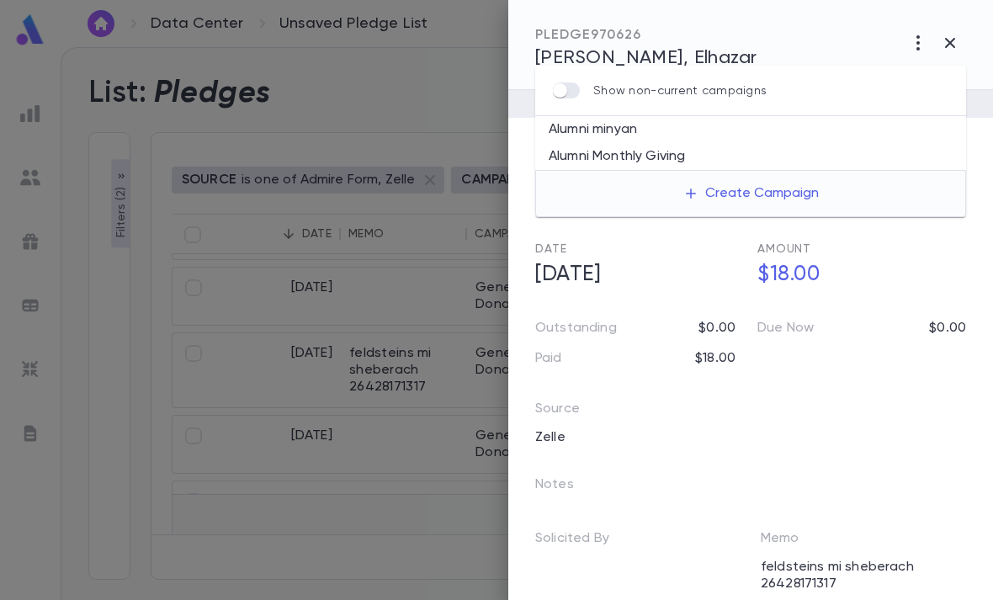
click at [674, 116] on li "Alumni minyan" at bounding box center [750, 129] width 431 height 27
type input "**********"
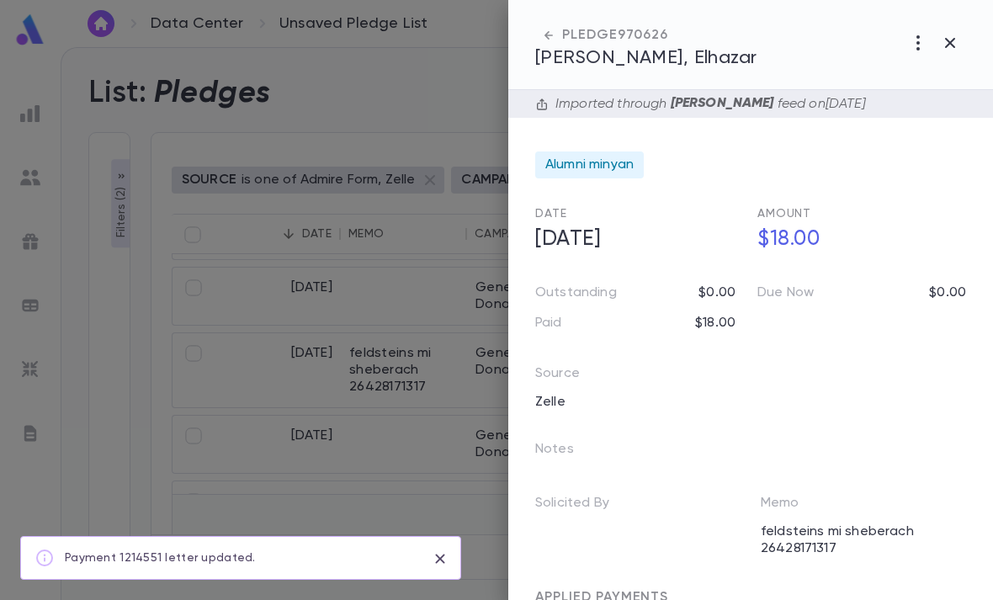
click at [961, 43] on button "button" at bounding box center [950, 43] width 32 height 32
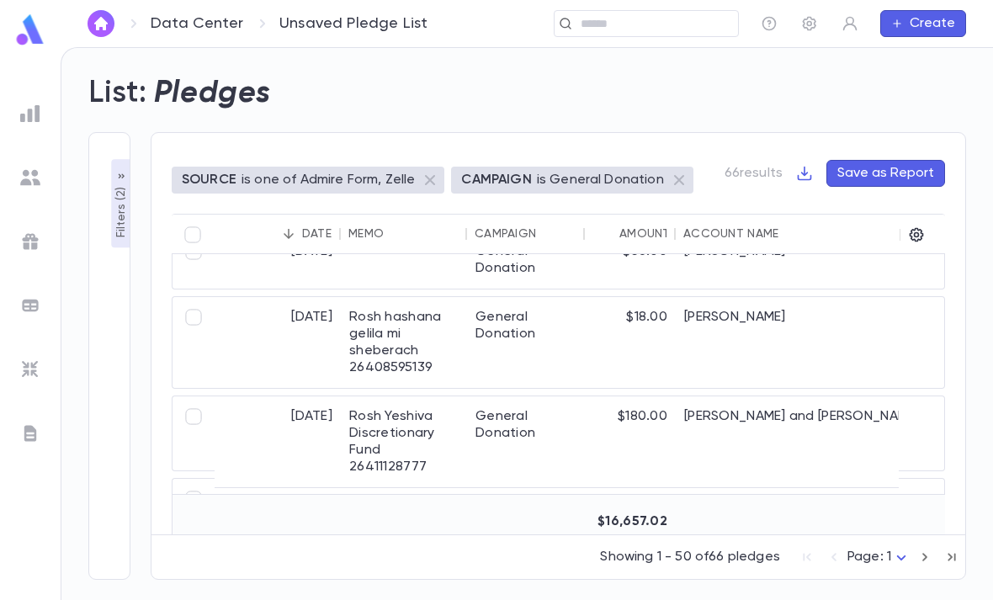
scroll to position [228, 0]
click at [571, 310] on div "General Donation" at bounding box center [526, 341] width 118 height 91
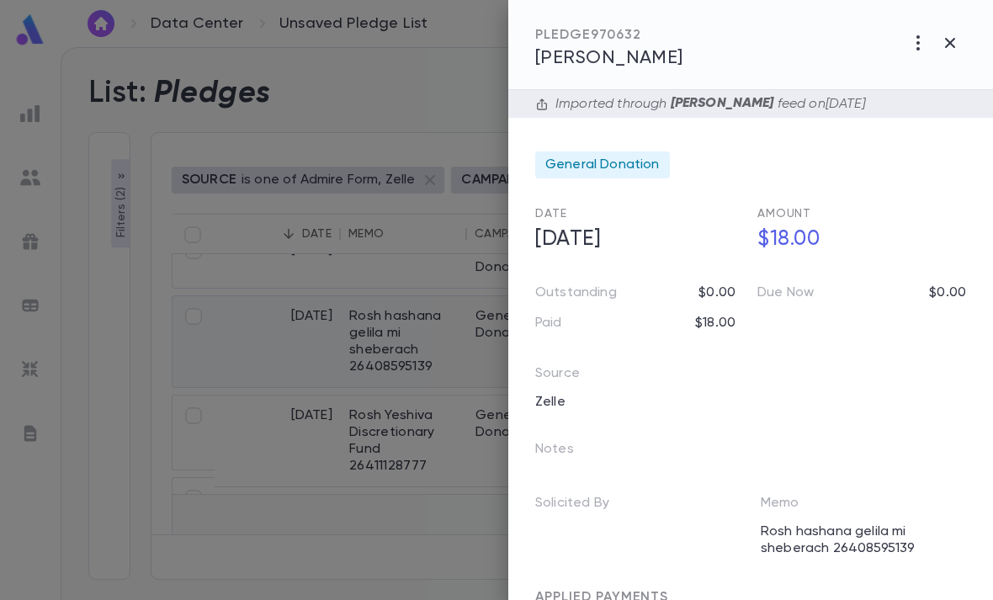
click at [649, 167] on span "General Donation" at bounding box center [602, 165] width 114 height 17
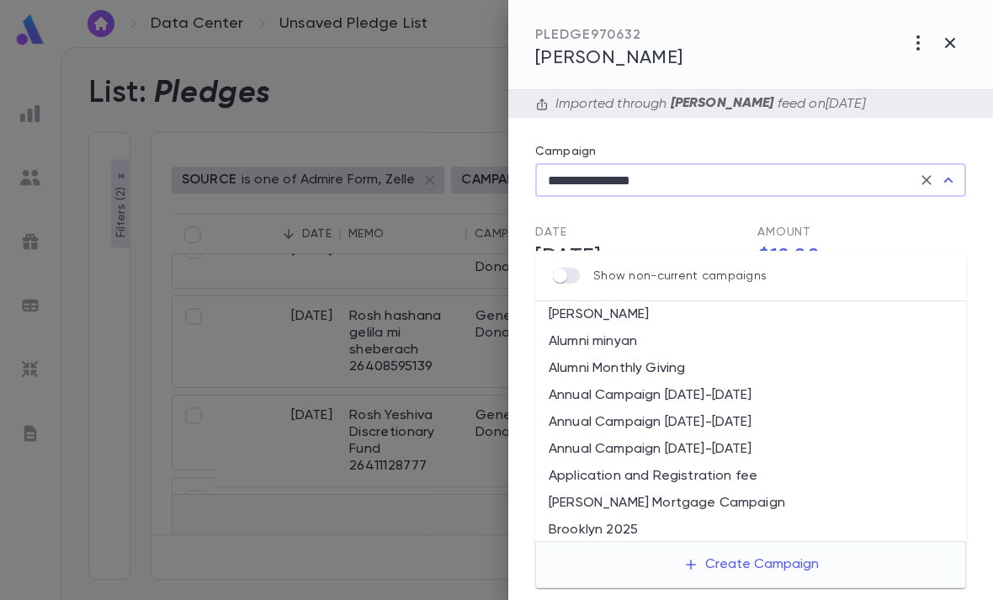
scroll to position [220, 0]
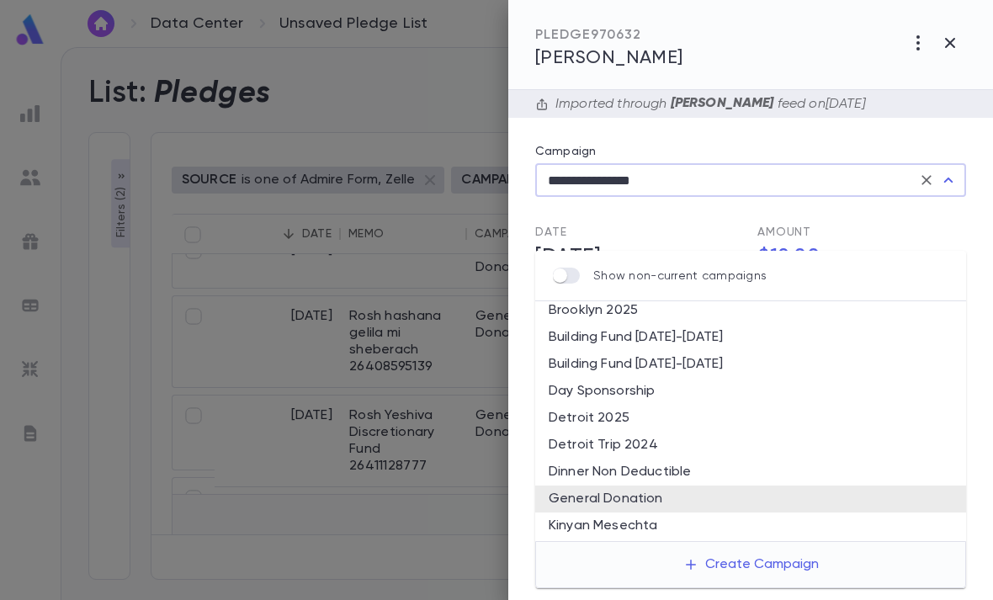
click at [915, 180] on button "Clear" at bounding box center [927, 180] width 24 height 24
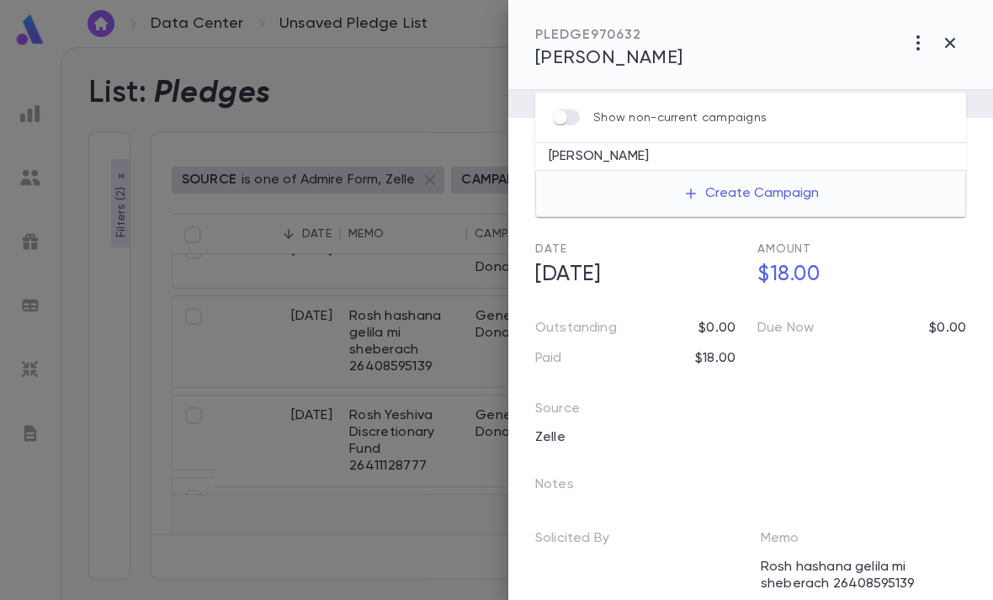
click at [645, 143] on li "[PERSON_NAME]" at bounding box center [750, 156] width 431 height 27
type input "**********"
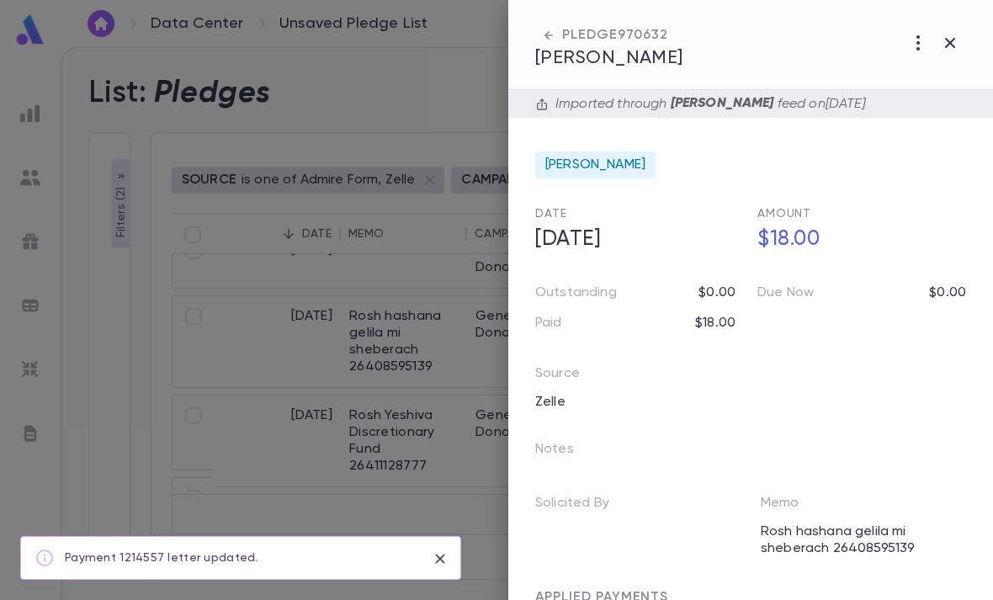
click at [949, 35] on icon "button" at bounding box center [950, 43] width 20 height 20
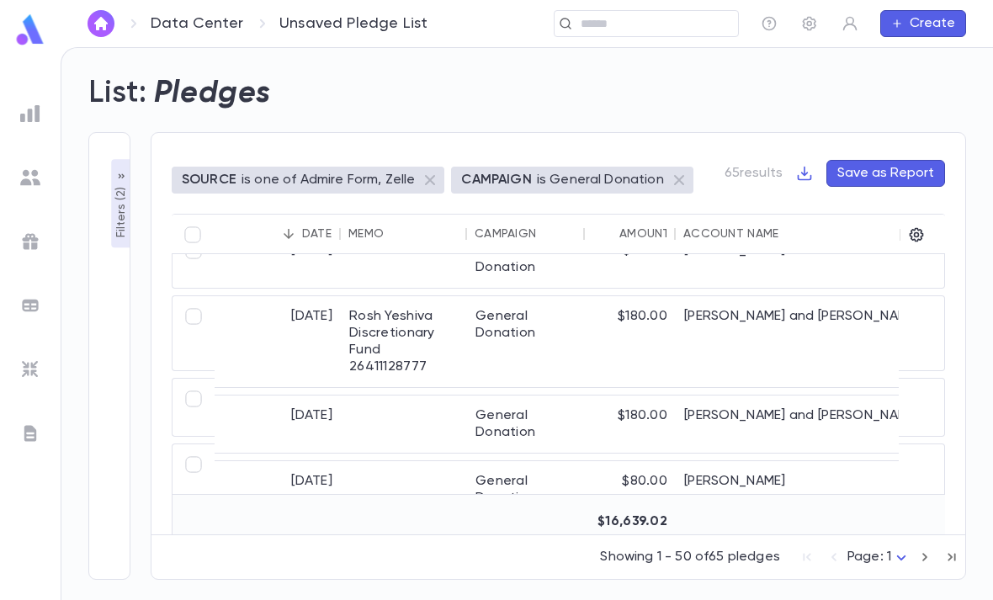
click at [578, 296] on div "General Donation" at bounding box center [526, 341] width 118 height 91
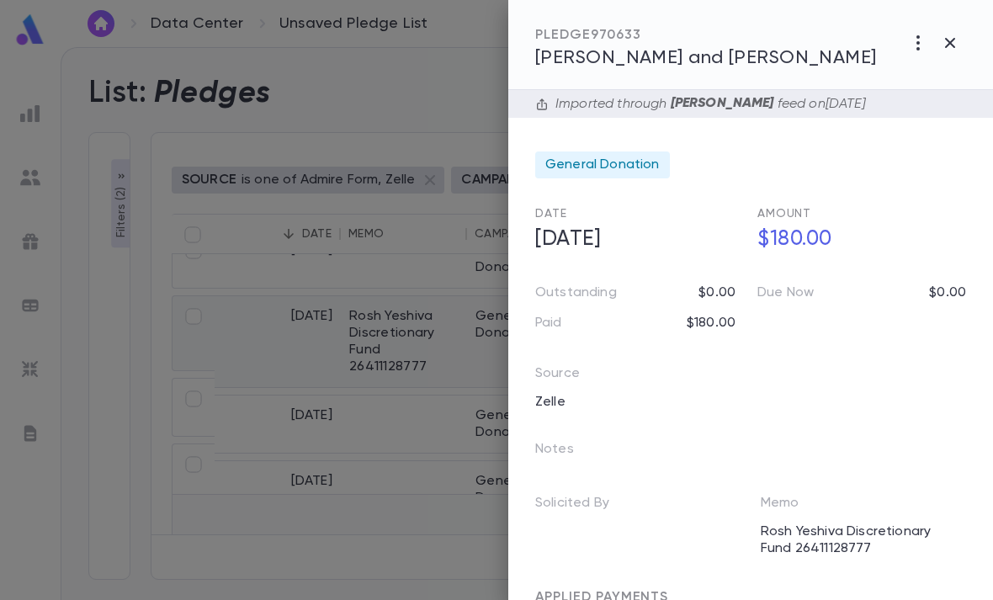
click at [910, 47] on icon "button" at bounding box center [918, 43] width 20 height 20
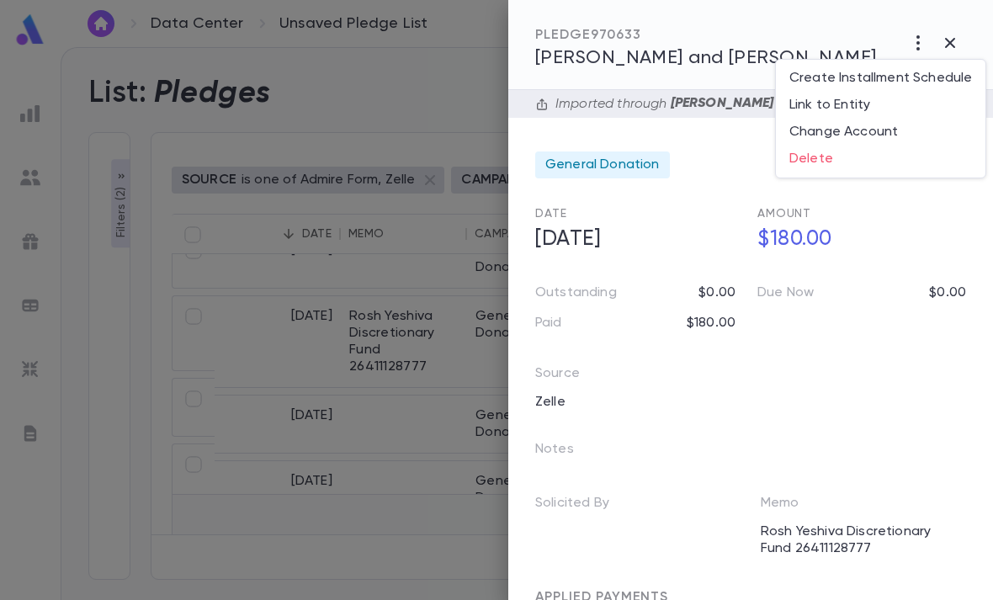
click at [665, 178] on div at bounding box center [496, 300] width 993 height 600
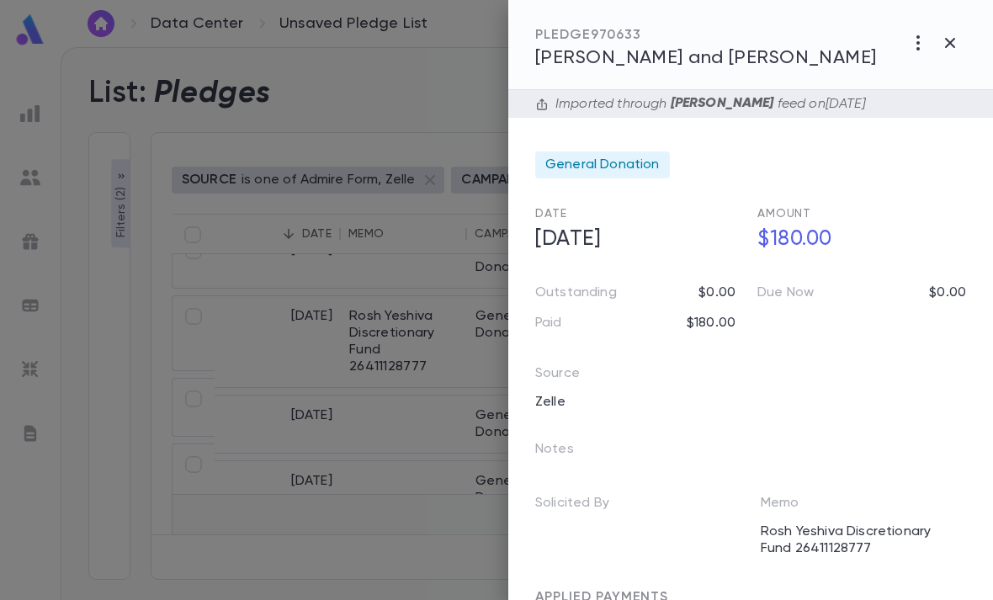
click at [633, 173] on div "General Donation" at bounding box center [602, 164] width 135 height 27
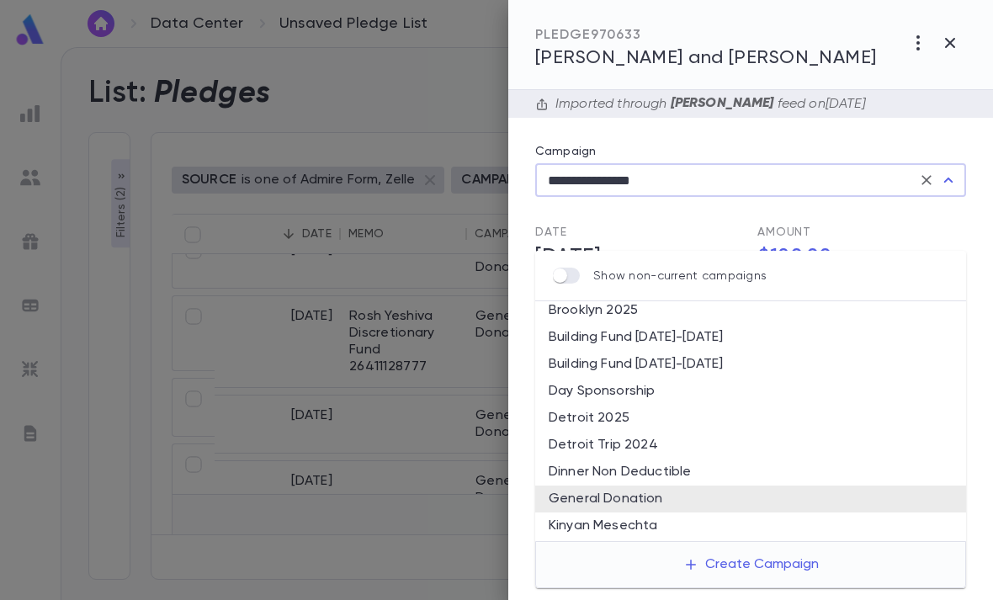
click at [915, 178] on button "Clear" at bounding box center [927, 180] width 24 height 24
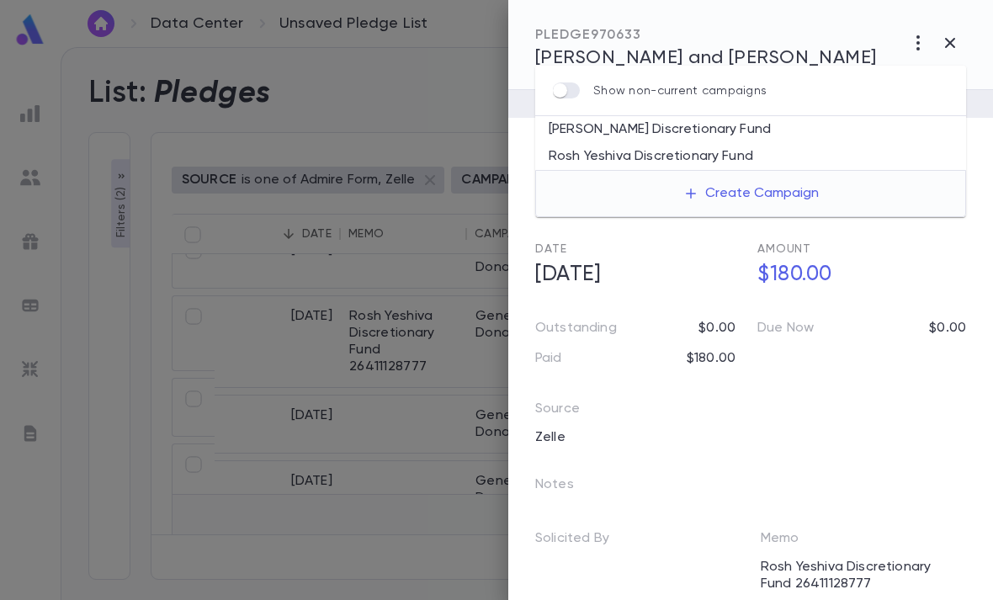
click at [741, 116] on li "[PERSON_NAME] Discretionary Fund" at bounding box center [750, 129] width 431 height 27
type input "**********"
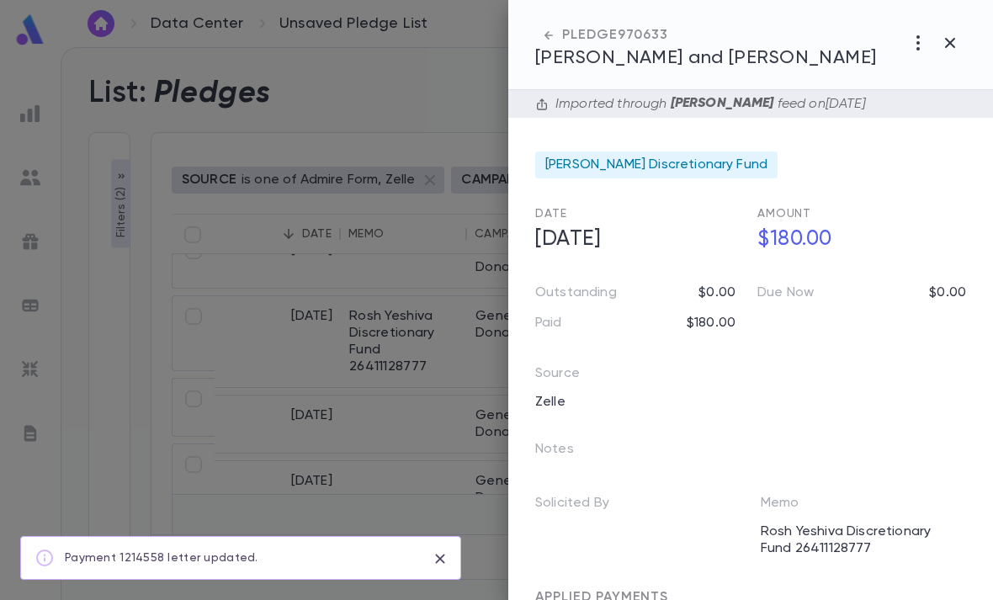
click at [947, 38] on icon "button" at bounding box center [950, 43] width 20 height 20
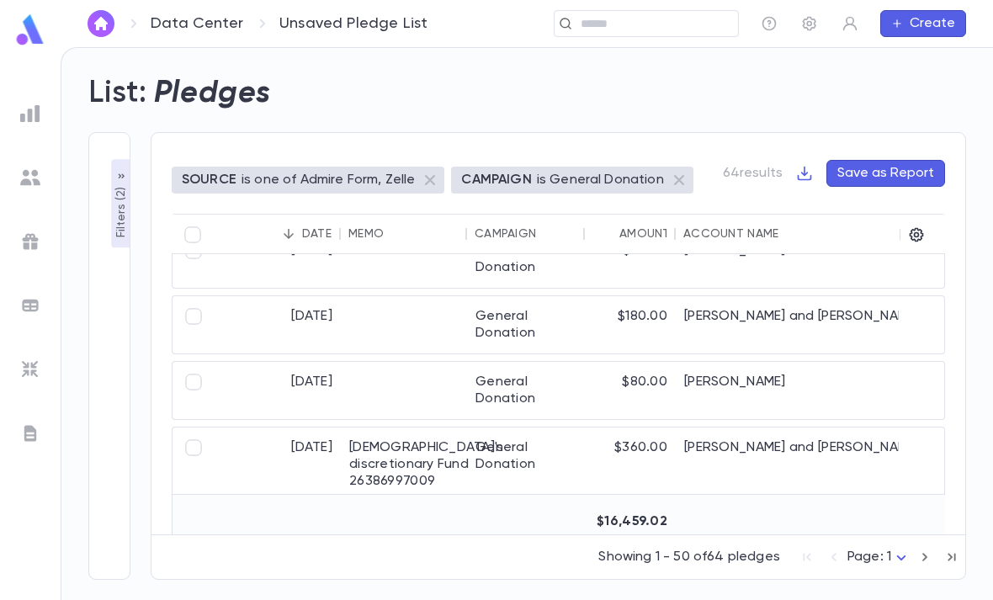
click at [558, 428] on div "General Donation" at bounding box center [526, 472] width 118 height 91
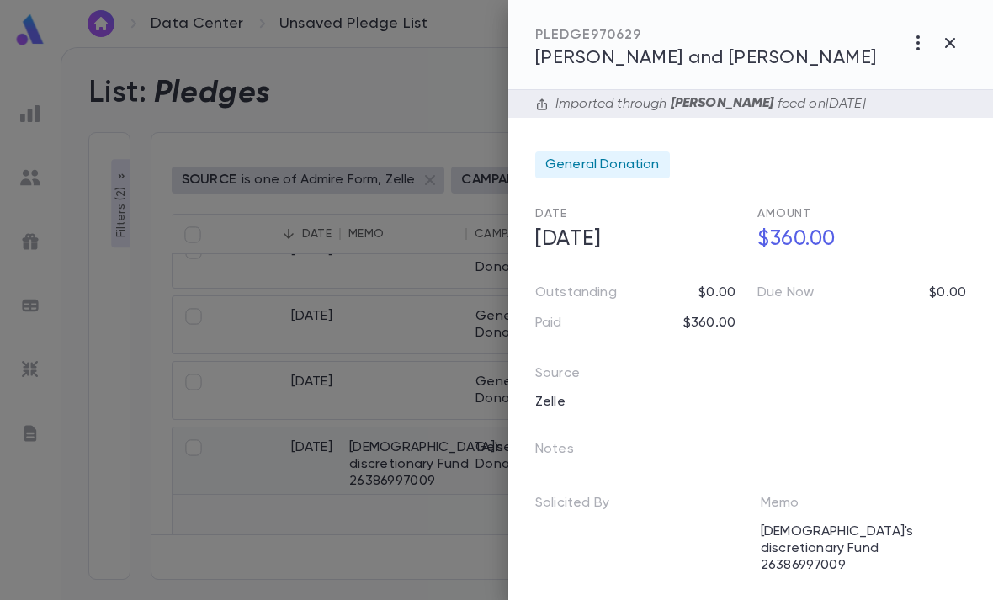
click at [916, 44] on icon "button" at bounding box center [918, 43] width 20 height 20
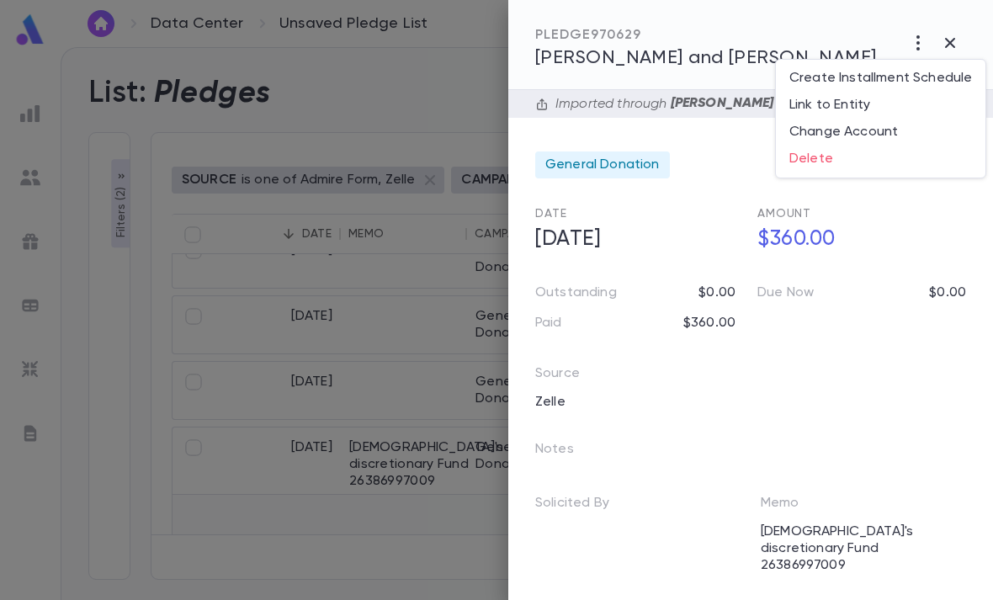
click at [682, 162] on div at bounding box center [496, 300] width 993 height 600
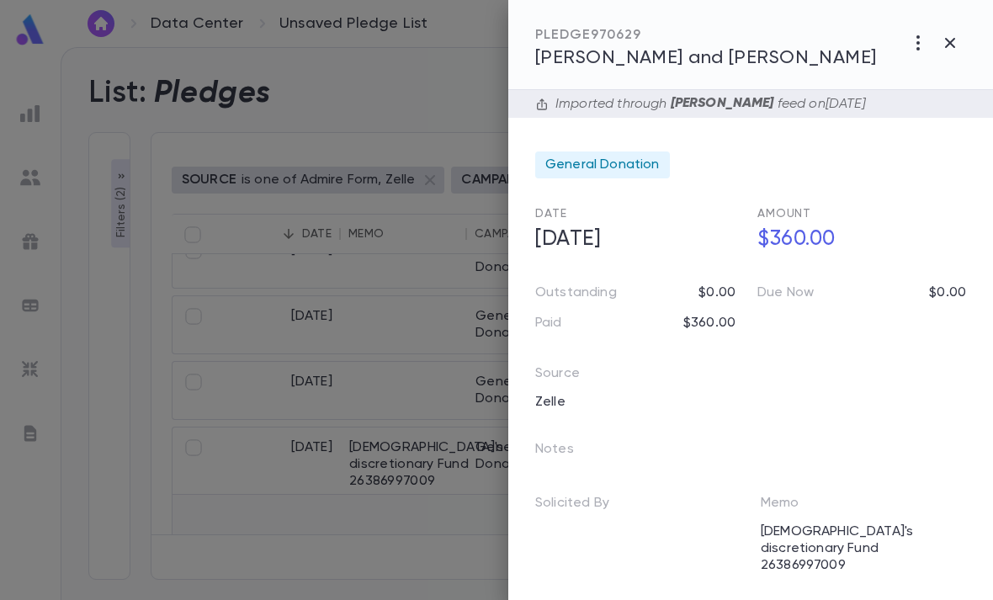
click at [644, 169] on span "General Donation" at bounding box center [602, 165] width 114 height 17
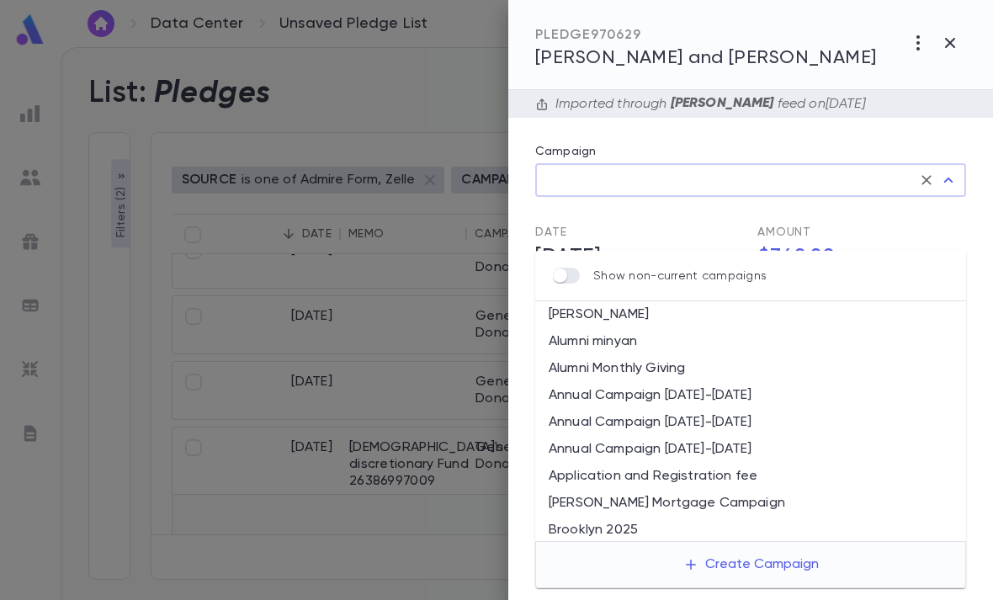
type input "**********"
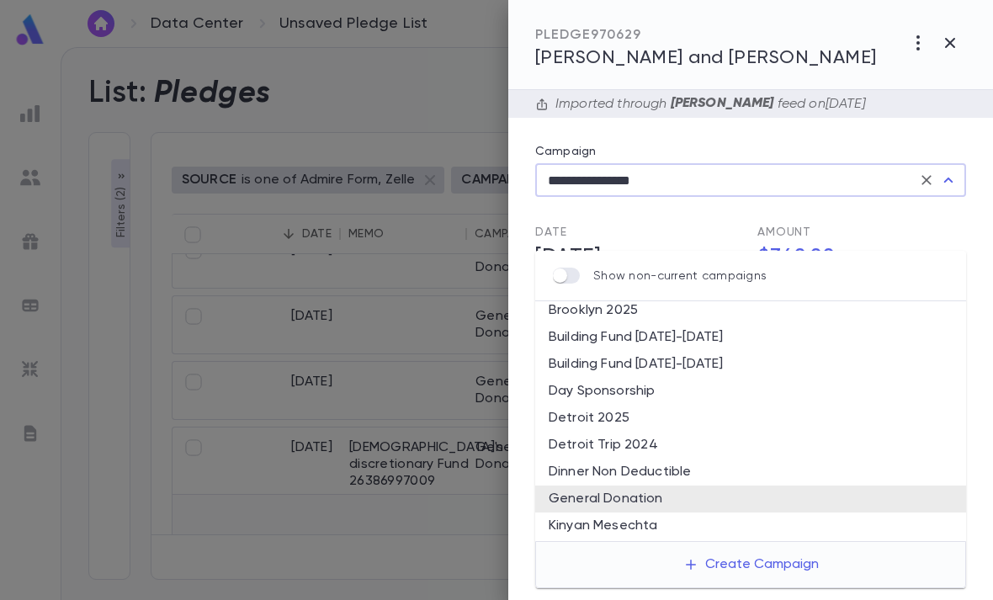
click at [925, 173] on icon "Clear" at bounding box center [926, 180] width 17 height 17
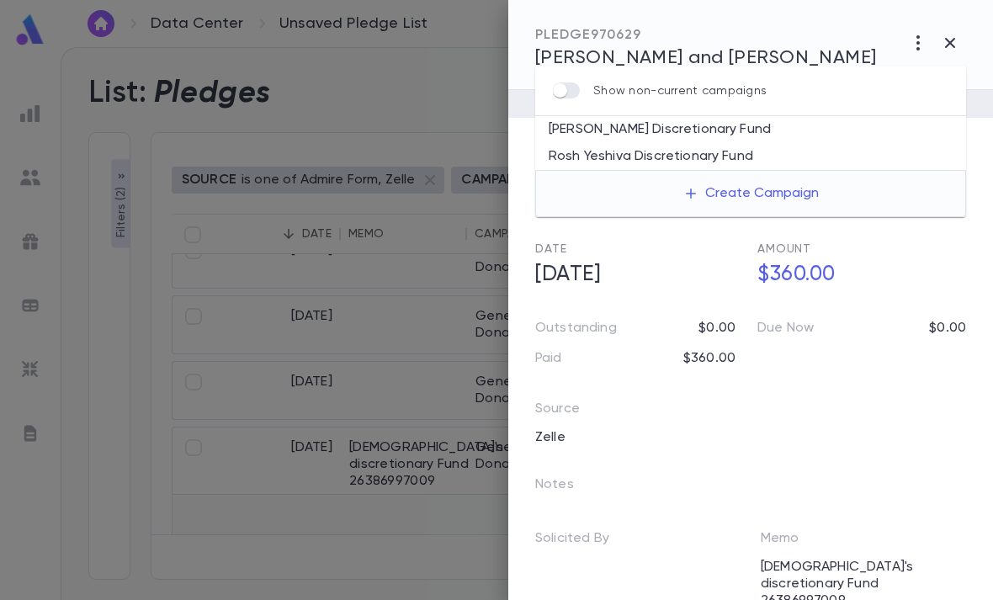
click at [783, 116] on li "[PERSON_NAME] Discretionary Fund" at bounding box center [750, 129] width 431 height 27
type input "**********"
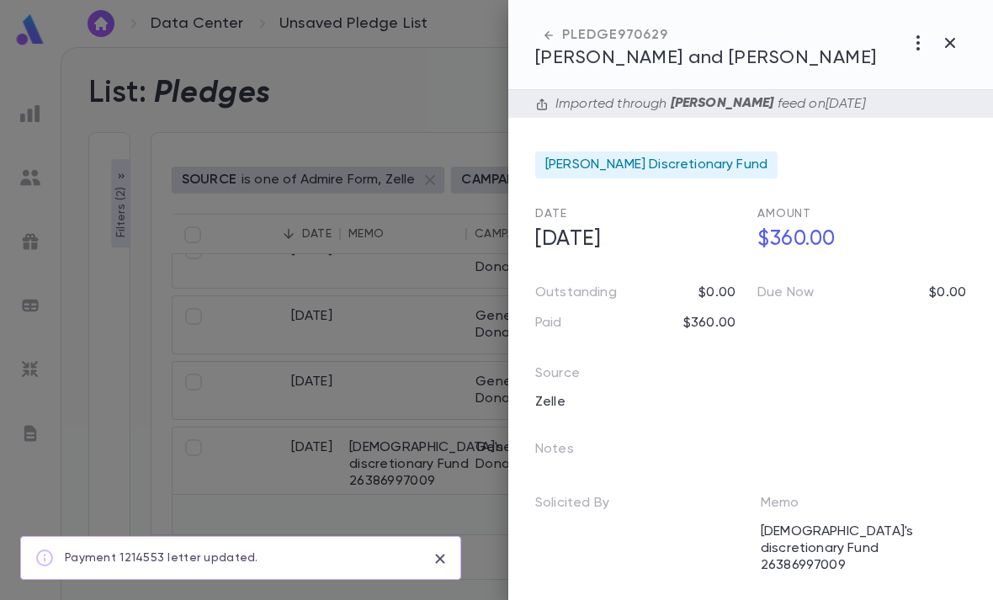
click at [964, 29] on button "button" at bounding box center [950, 43] width 32 height 32
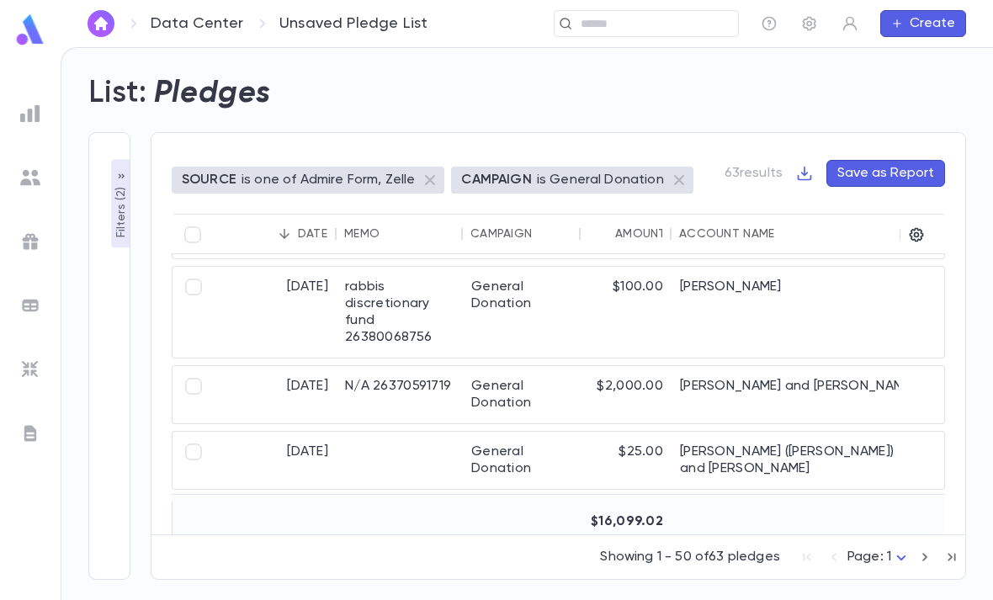
scroll to position [382, 8]
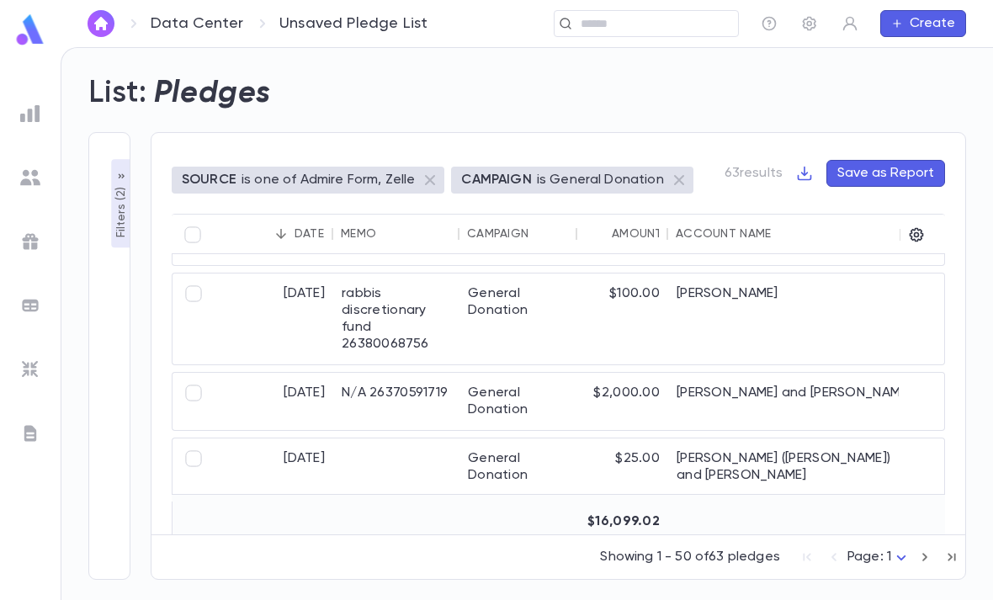
click at [879, 278] on div "[PERSON_NAME]" at bounding box center [794, 318] width 252 height 91
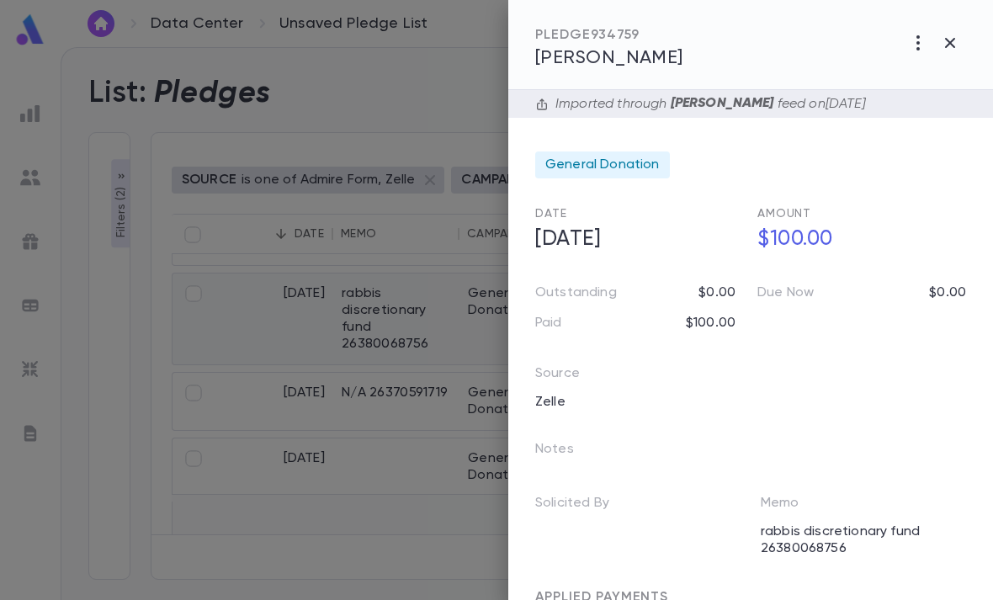
click at [917, 40] on icon "button" at bounding box center [918, 43] width 20 height 20
click at [679, 185] on div at bounding box center [496, 300] width 993 height 600
click at [655, 164] on span "General Donation" at bounding box center [602, 165] width 114 height 17
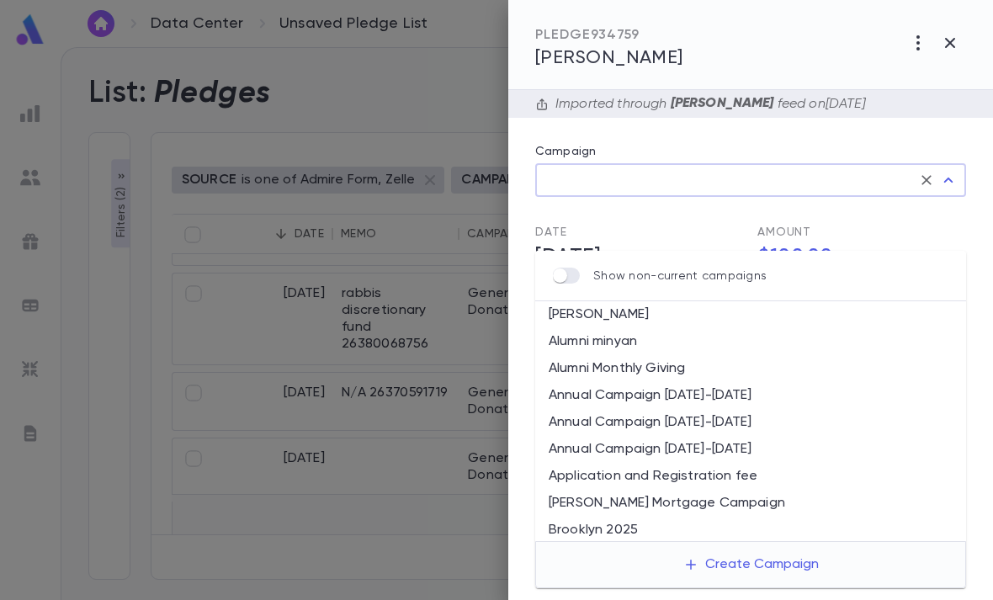
type input "**********"
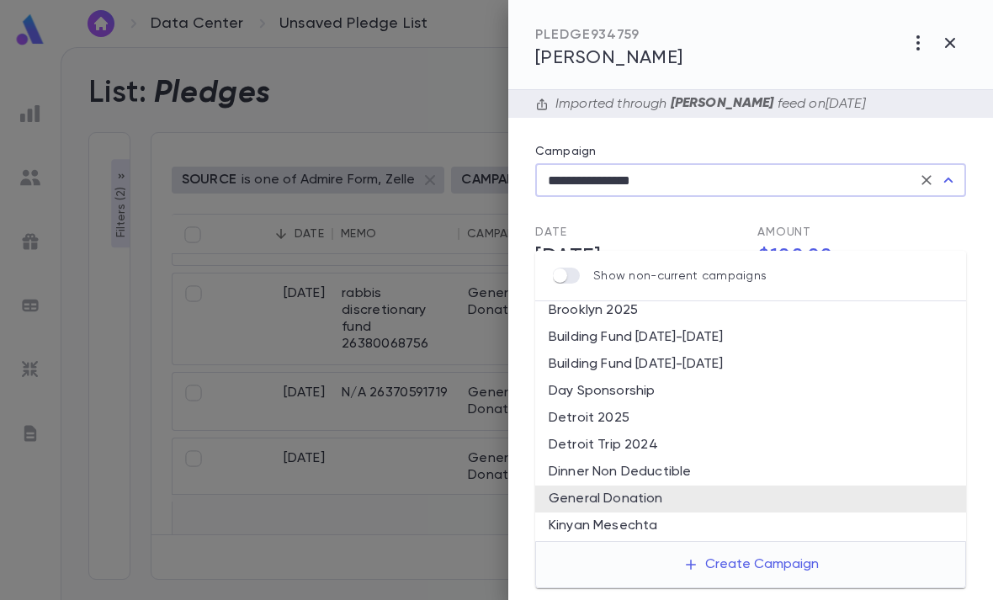
click at [932, 190] on button "Clear" at bounding box center [927, 180] width 24 height 24
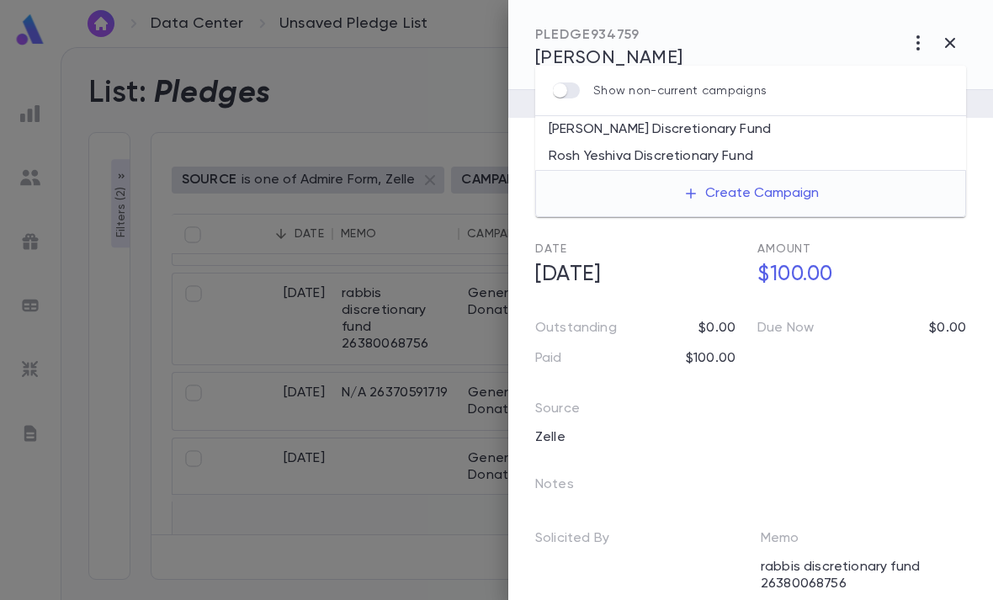
click at [742, 116] on li "[PERSON_NAME] Discretionary Fund" at bounding box center [750, 129] width 431 height 27
type input "**********"
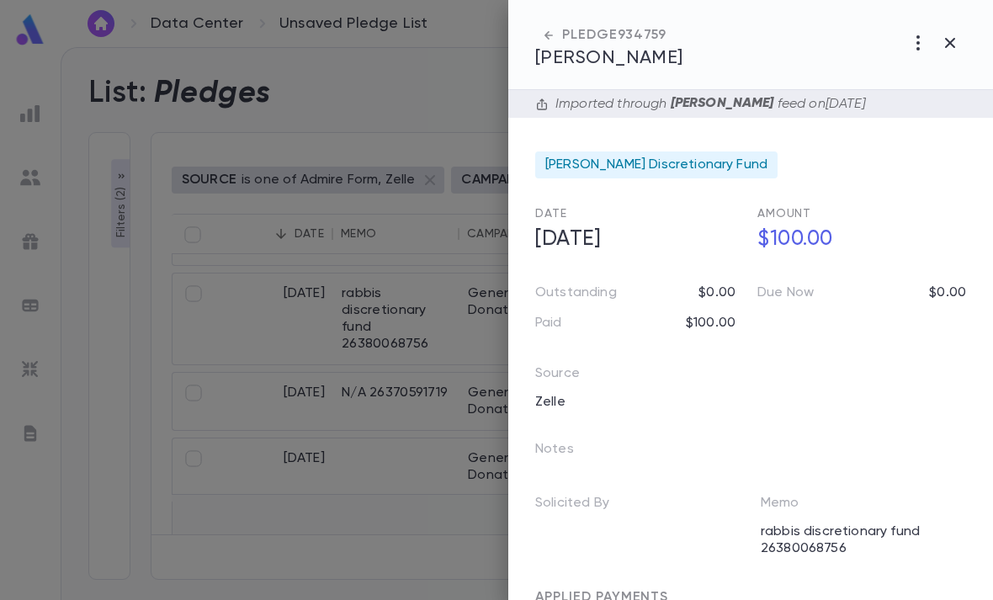
click at [946, 56] on button "button" at bounding box center [950, 43] width 32 height 32
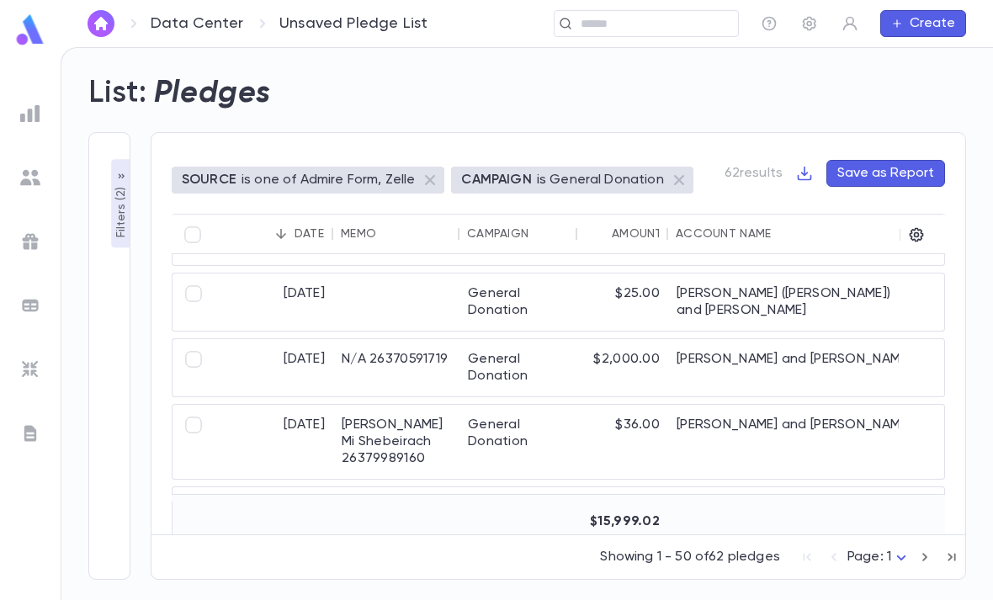
click at [596, 405] on div "$36.00" at bounding box center [622, 442] width 91 height 74
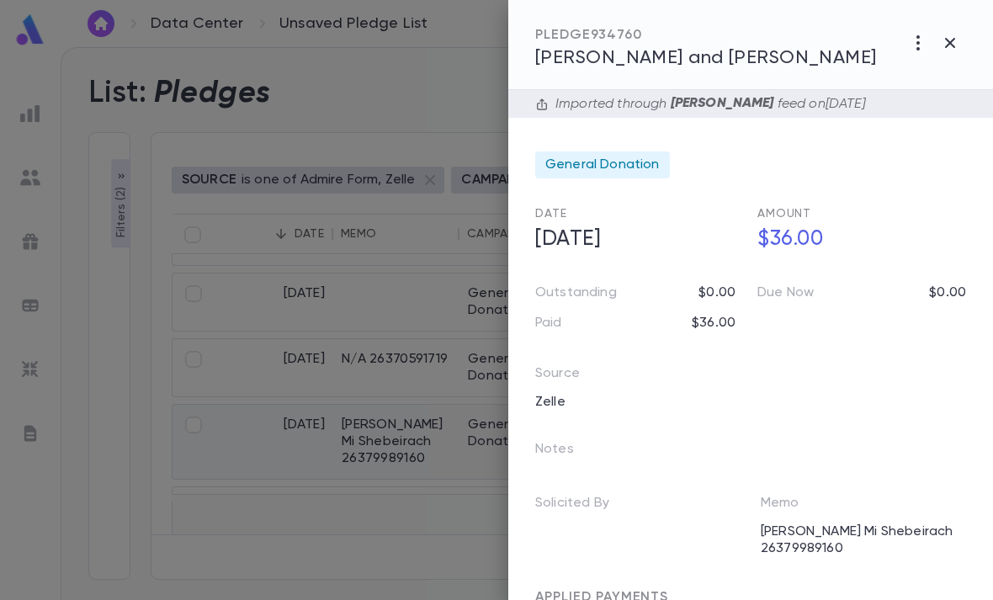
click at [918, 45] on icon "button" at bounding box center [917, 42] width 3 height 15
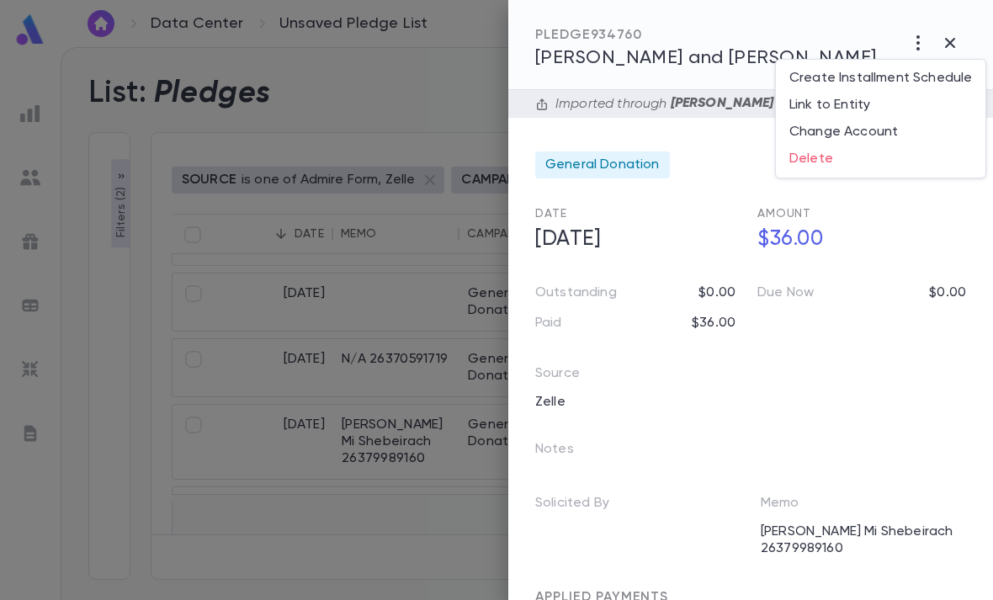
click at [935, 72] on li "Create Installment Schedule" at bounding box center [881, 78] width 210 height 27
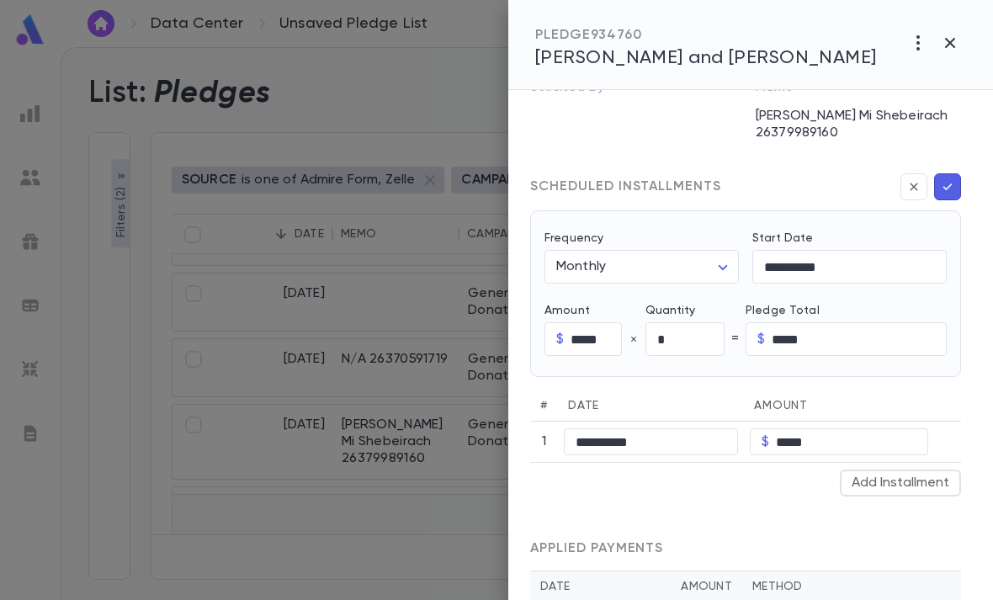
click at [914, 188] on icon "button" at bounding box center [913, 186] width 15 height 17
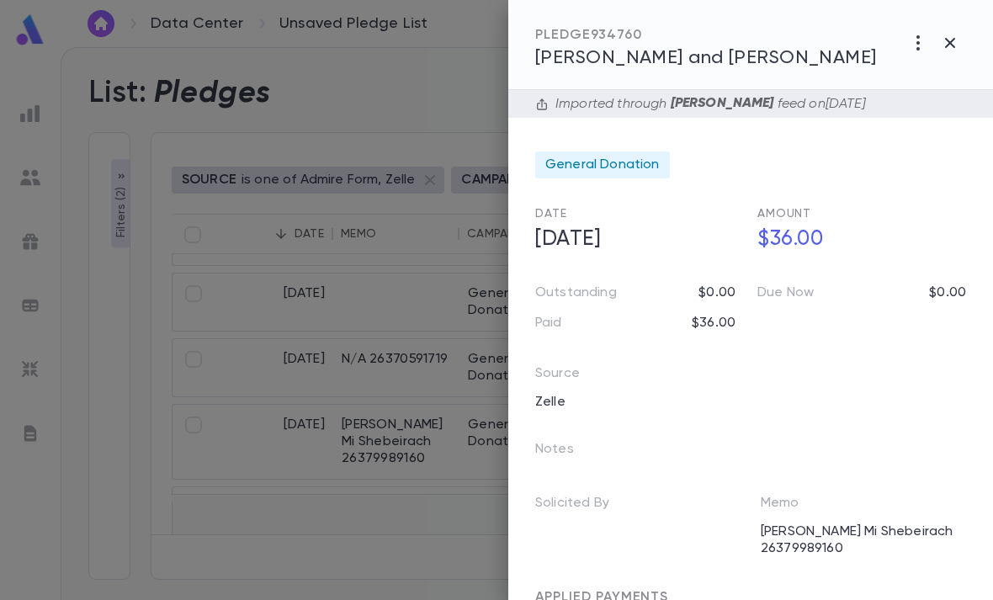
scroll to position [0, 0]
click at [643, 163] on span "General Donation" at bounding box center [602, 165] width 114 height 17
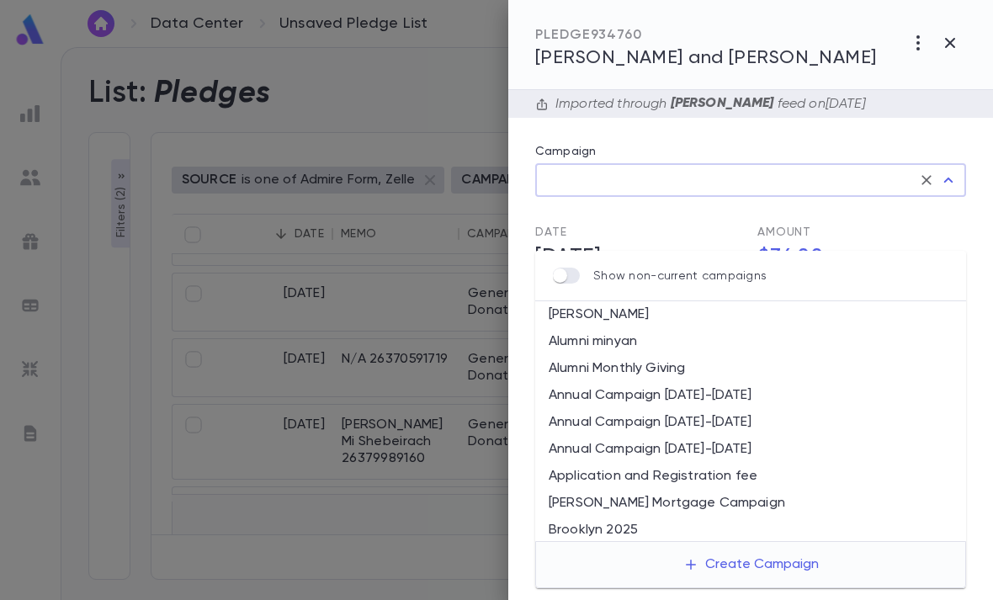
type input "**********"
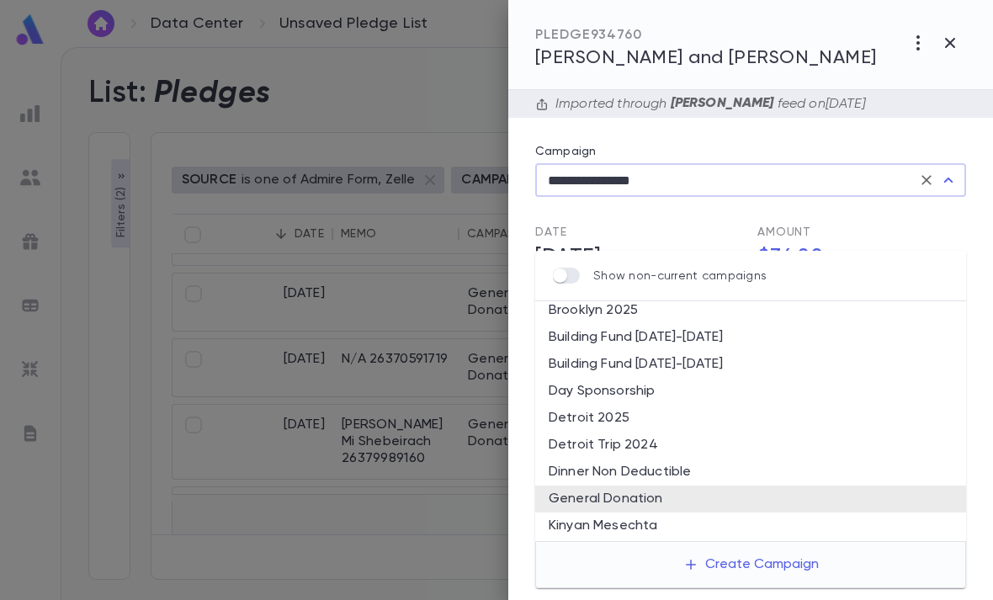
click at [928, 183] on icon "Clear" at bounding box center [926, 180] width 10 height 10
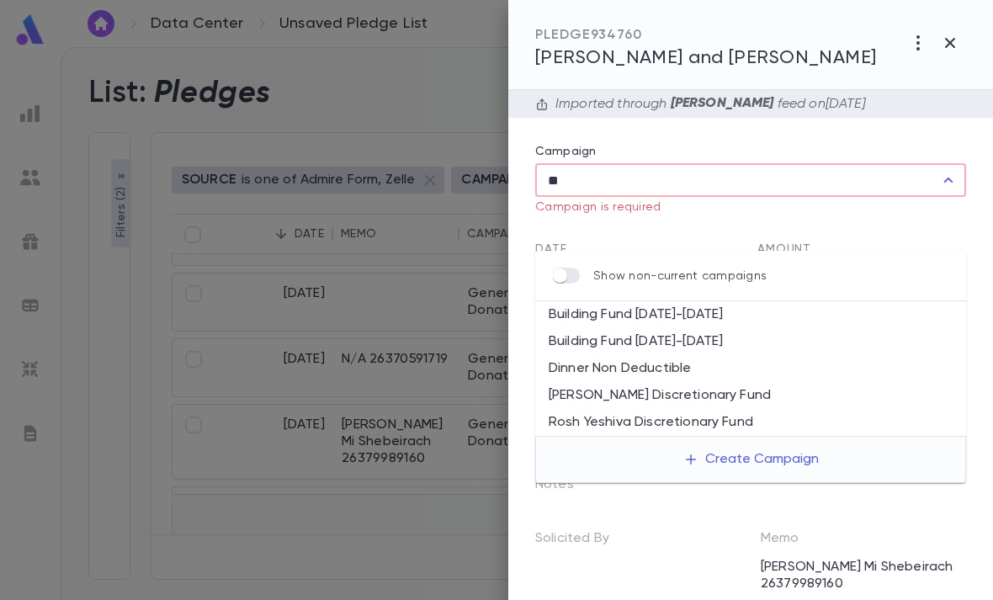
type input "*"
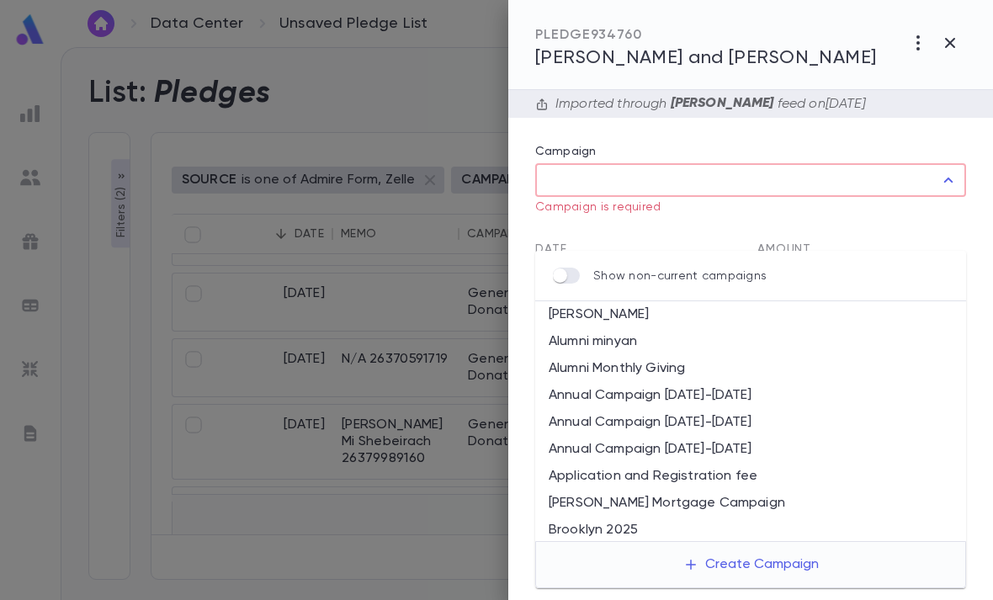
click at [649, 328] on li "Alumni minyan" at bounding box center [750, 341] width 431 height 27
type input "**********"
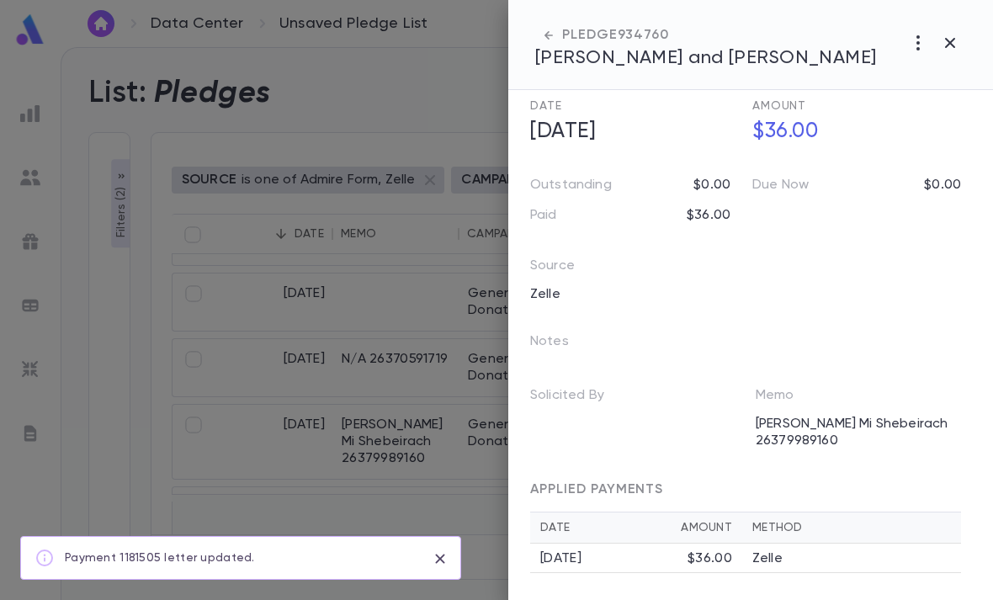
scroll to position [108, 5]
click at [961, 46] on button "button" at bounding box center [950, 43] width 32 height 32
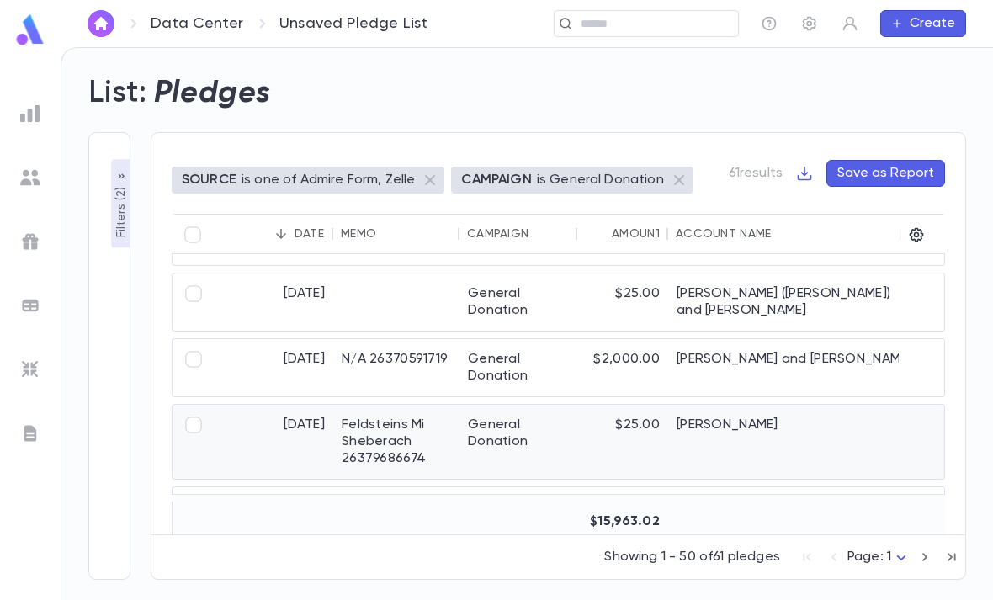
click at [608, 407] on div "$25.00" at bounding box center [622, 442] width 91 height 74
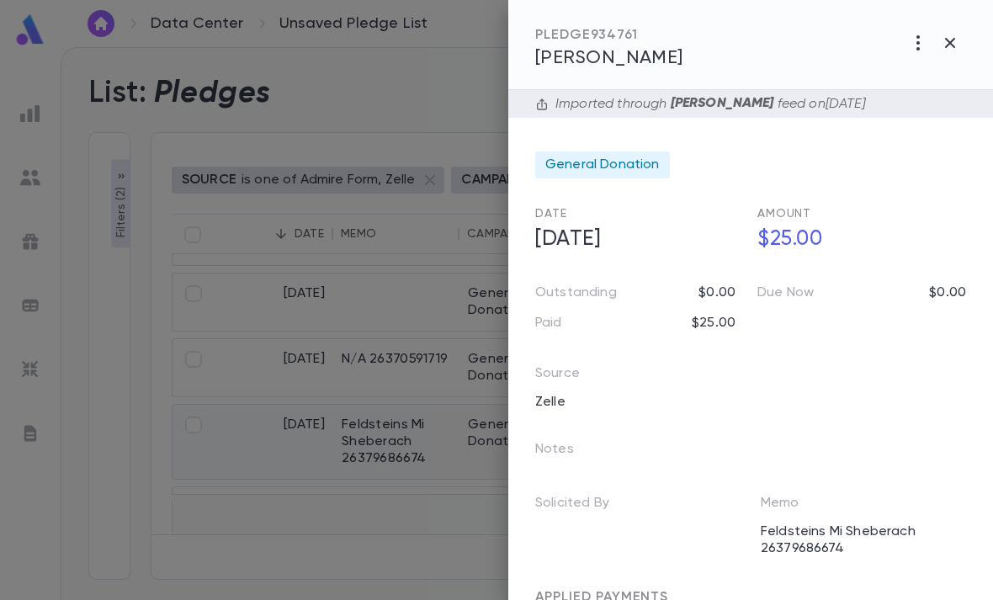
click at [916, 40] on icon "button" at bounding box center [918, 43] width 20 height 20
click at [694, 167] on div at bounding box center [496, 300] width 993 height 600
click at [646, 167] on span "General Donation" at bounding box center [602, 165] width 114 height 17
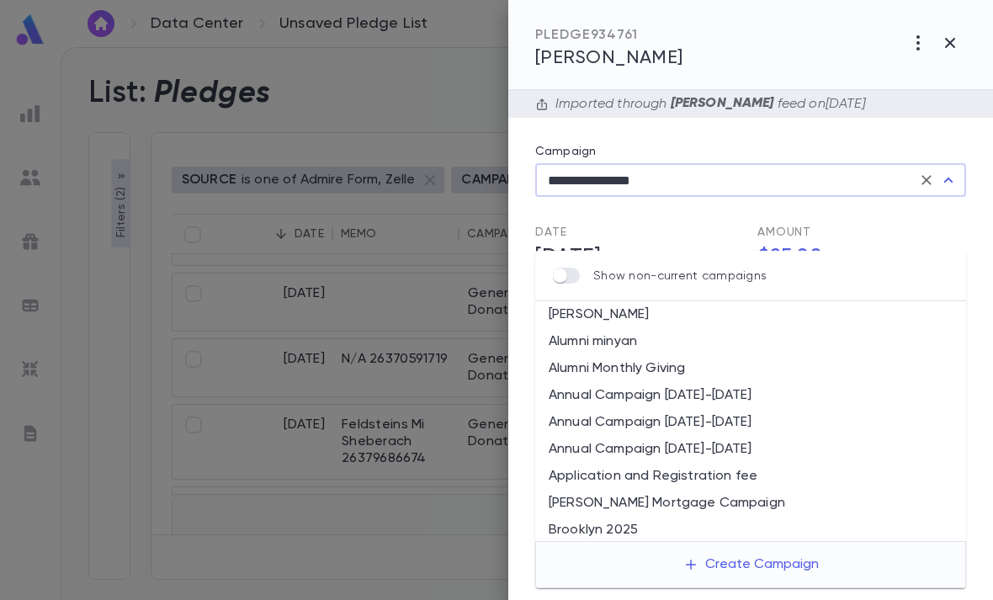
scroll to position [220, 0]
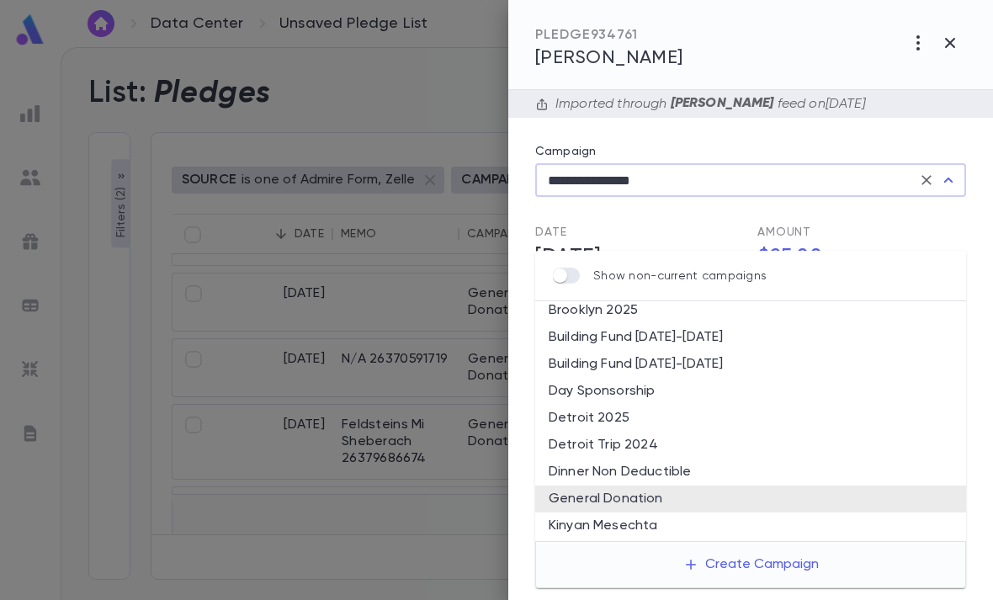
click at [923, 179] on icon "Clear" at bounding box center [926, 180] width 17 height 17
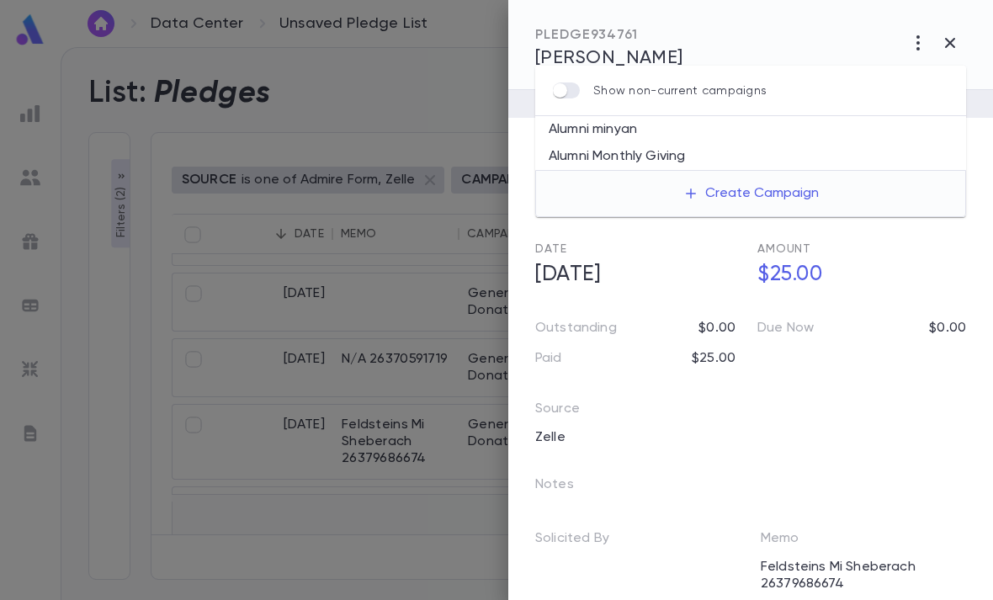
click at [656, 116] on li "Alumni minyan" at bounding box center [750, 129] width 431 height 27
type input "**********"
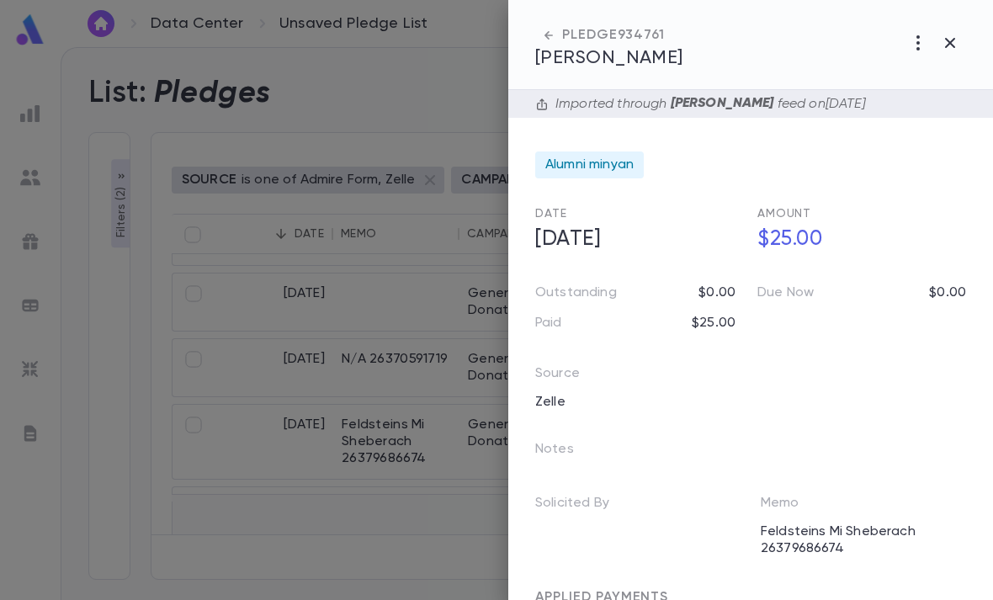
click at [956, 38] on icon "button" at bounding box center [950, 43] width 20 height 20
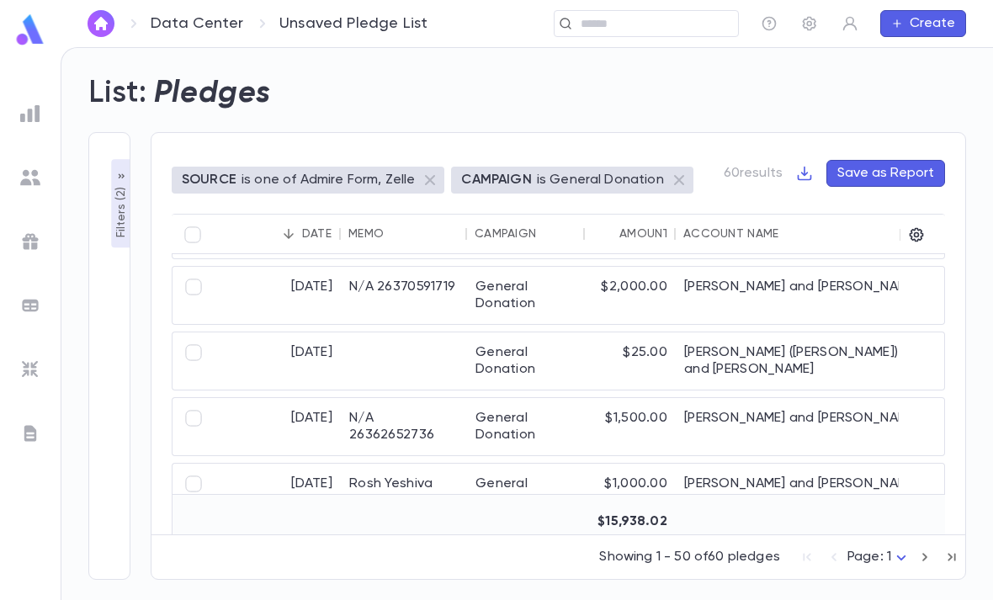
scroll to position [388, 0]
click at [587, 465] on div "$1,000.00" at bounding box center [630, 510] width 91 height 91
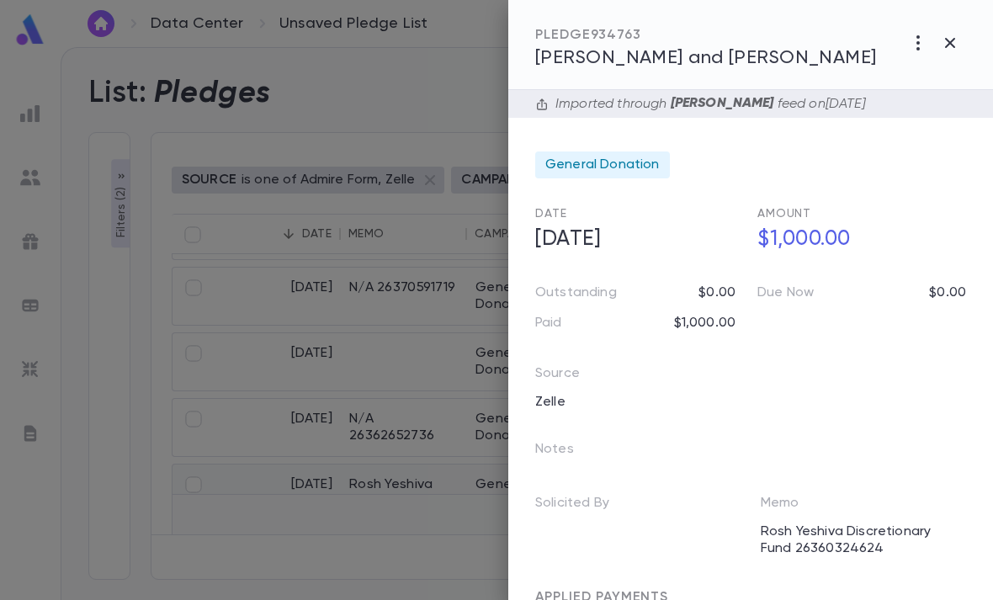
click at [922, 43] on icon "button" at bounding box center [918, 43] width 20 height 20
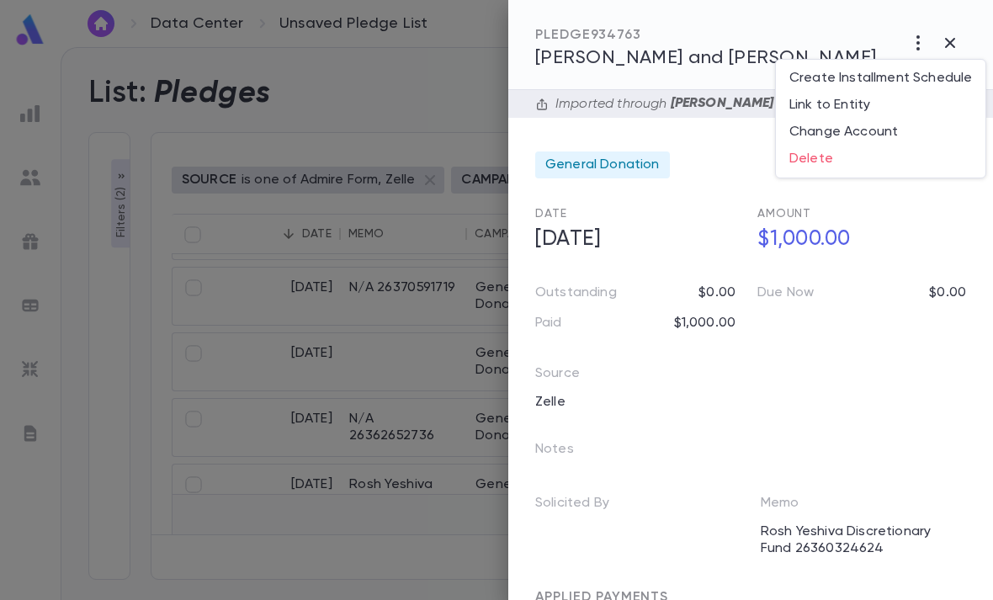
click at [653, 167] on div at bounding box center [496, 300] width 993 height 600
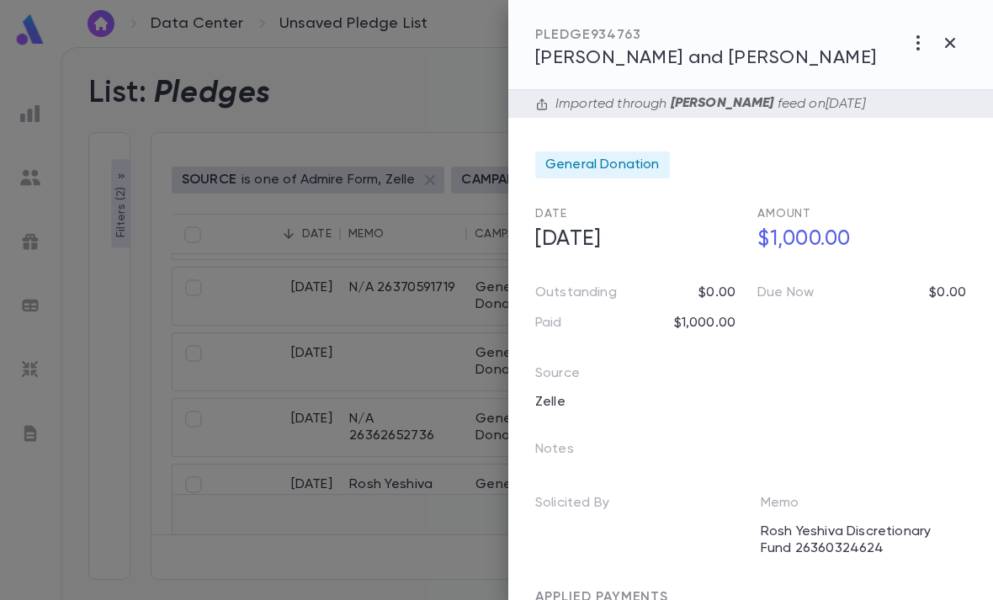
click at [645, 169] on span "General Donation" at bounding box center [602, 165] width 114 height 17
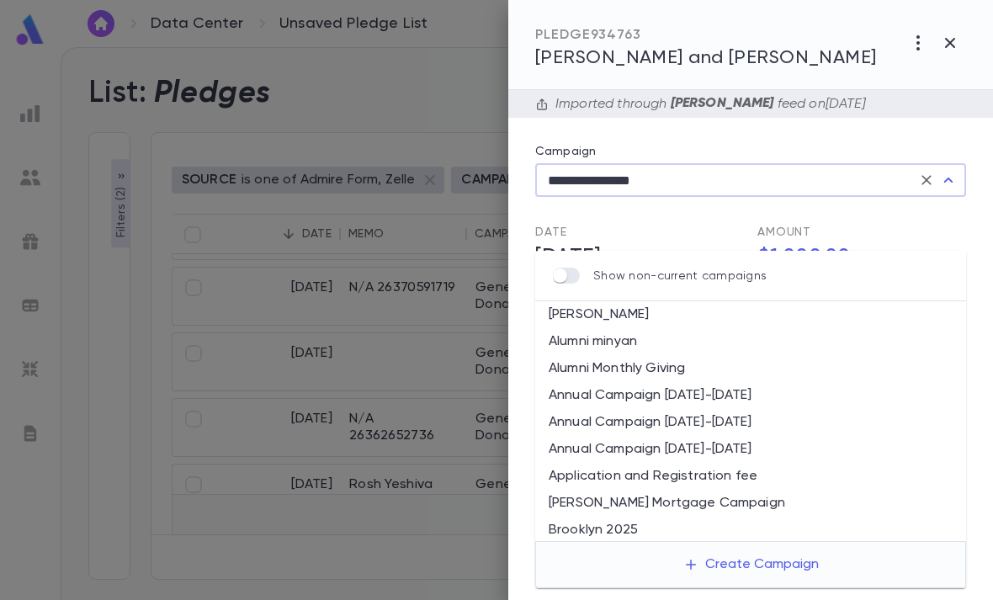
scroll to position [220, 0]
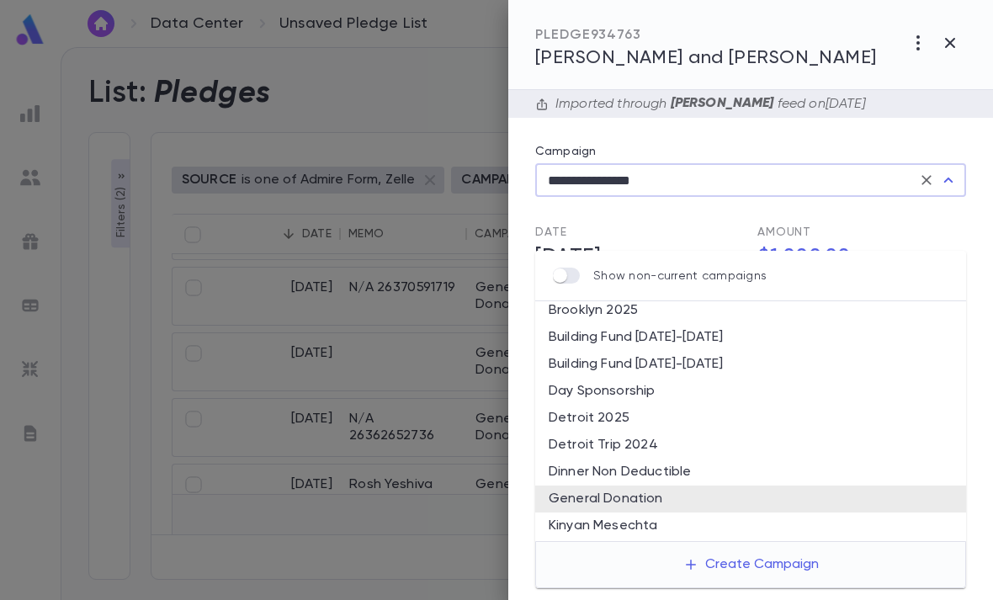
click at [921, 179] on icon "Clear" at bounding box center [926, 180] width 17 height 17
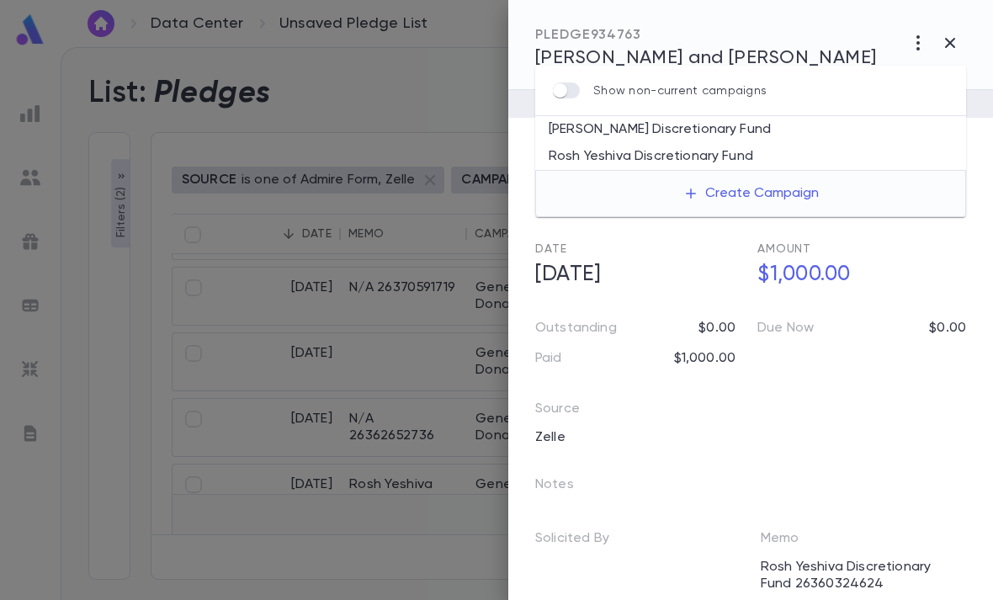
click at [757, 116] on li "[PERSON_NAME] Discretionary Fund" at bounding box center [750, 129] width 431 height 27
type input "**********"
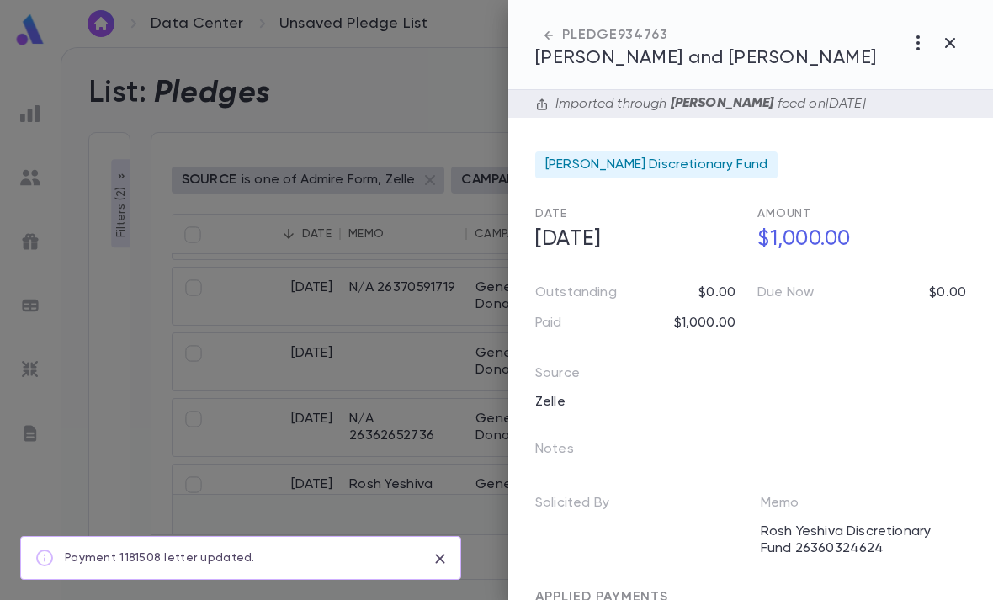
click at [964, 45] on button "button" at bounding box center [950, 43] width 32 height 32
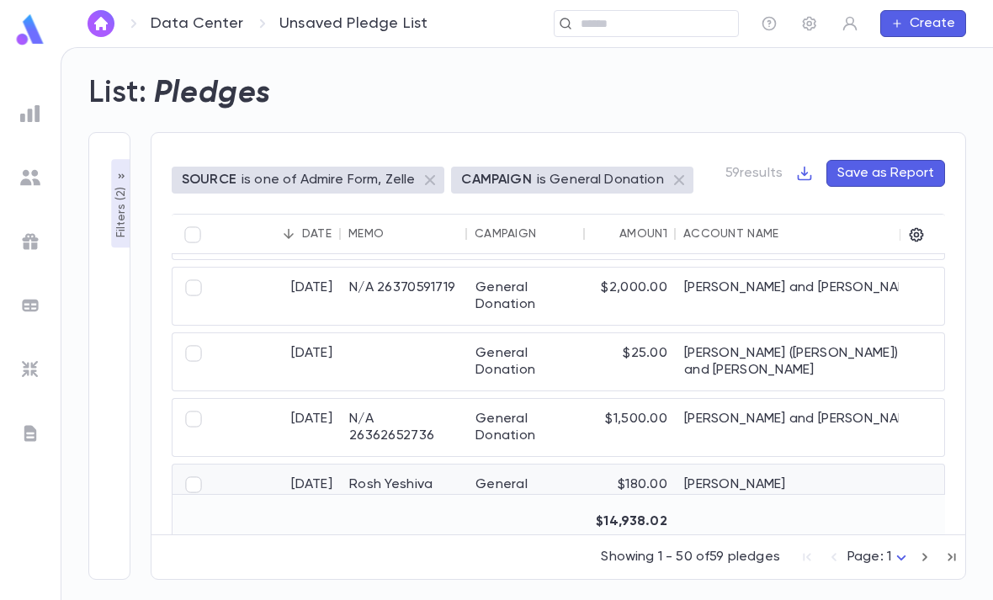
click at [528, 474] on div "General Donation" at bounding box center [526, 510] width 118 height 91
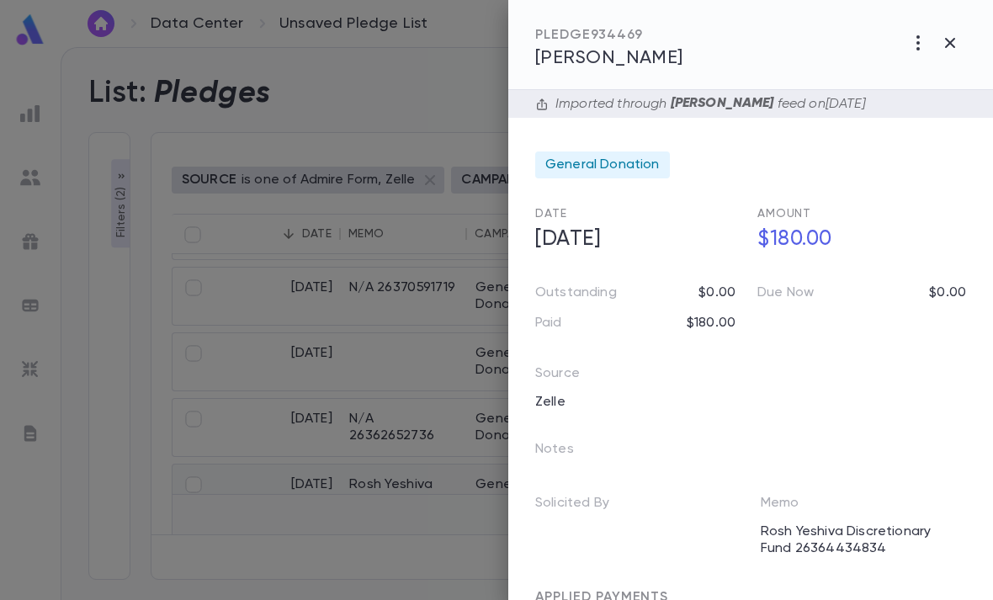
click at [904, 37] on button "button" at bounding box center [918, 43] width 32 height 32
click at [905, 66] on li "Create Installment Schedule" at bounding box center [881, 78] width 210 height 27
click at [631, 171] on span "General Donation" at bounding box center [602, 165] width 114 height 17
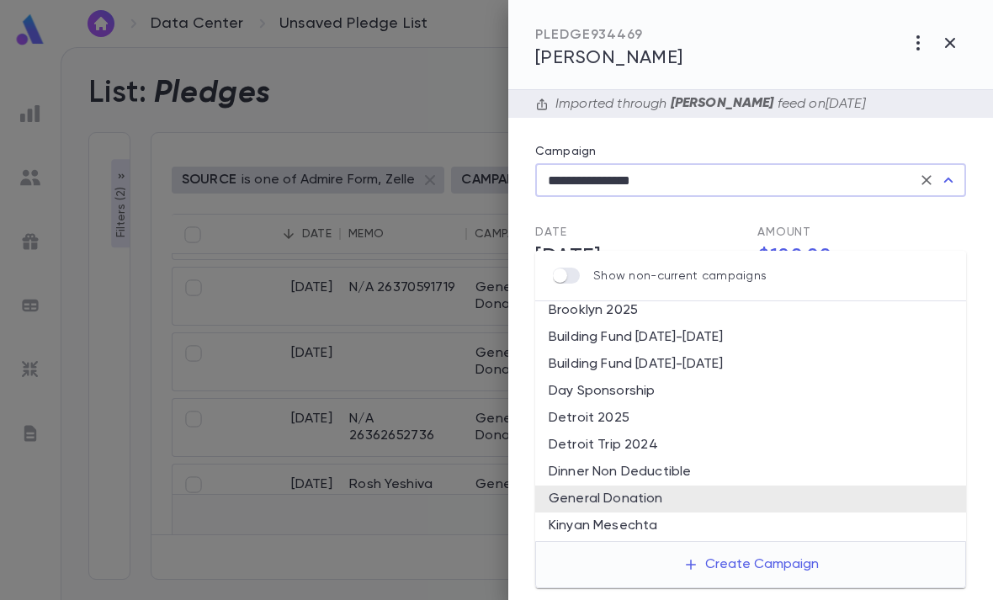
click at [917, 178] on button "Clear" at bounding box center [927, 180] width 24 height 24
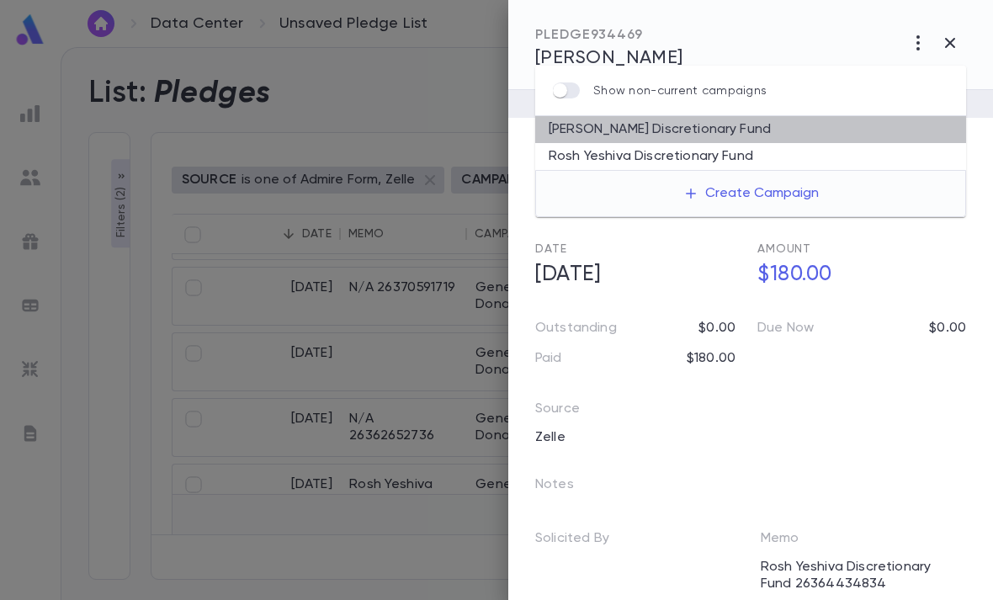
click at [762, 116] on li "[PERSON_NAME] Discretionary Fund" at bounding box center [750, 129] width 431 height 27
type input "**********"
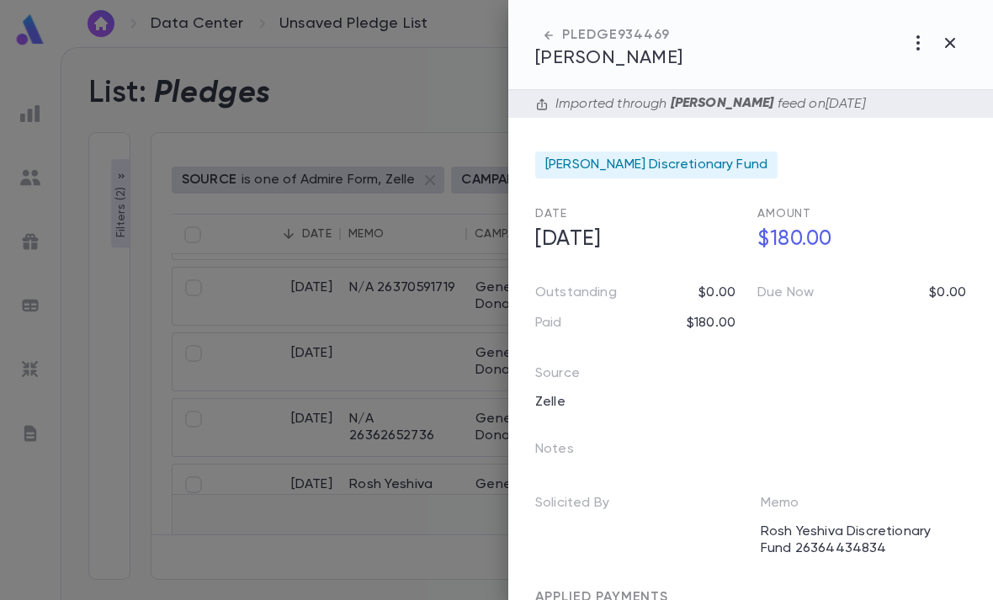
click at [945, 40] on icon "button" at bounding box center [950, 43] width 20 height 20
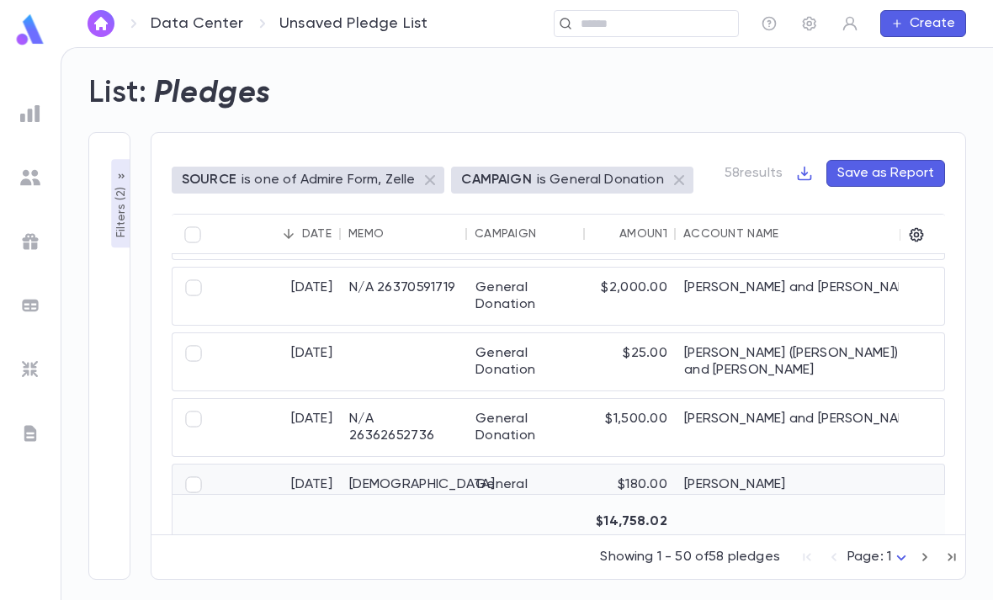
click at [575, 467] on div "General Donation" at bounding box center [526, 510] width 118 height 91
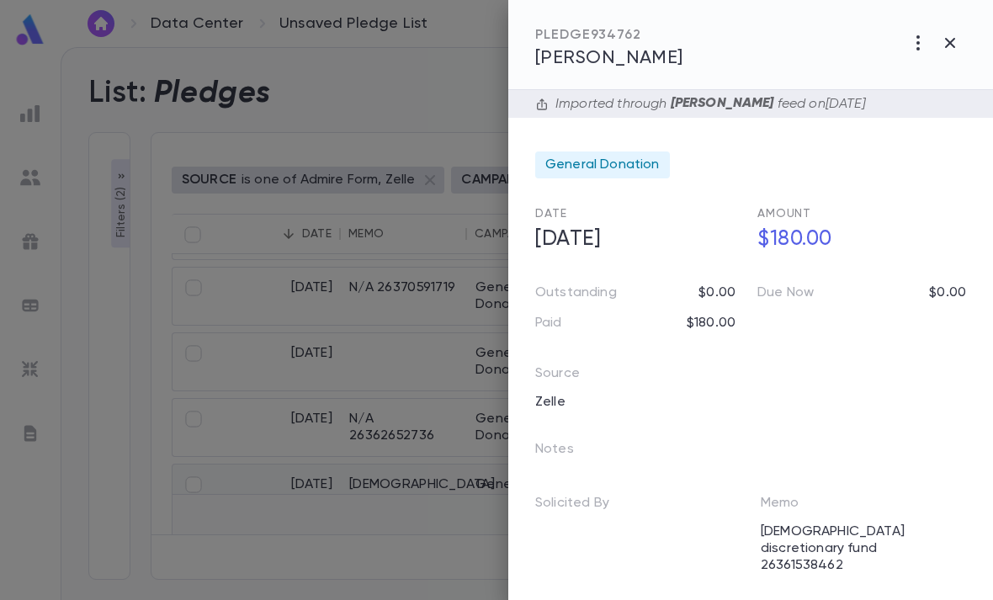
click at [631, 178] on div "General Donation" at bounding box center [602, 164] width 135 height 27
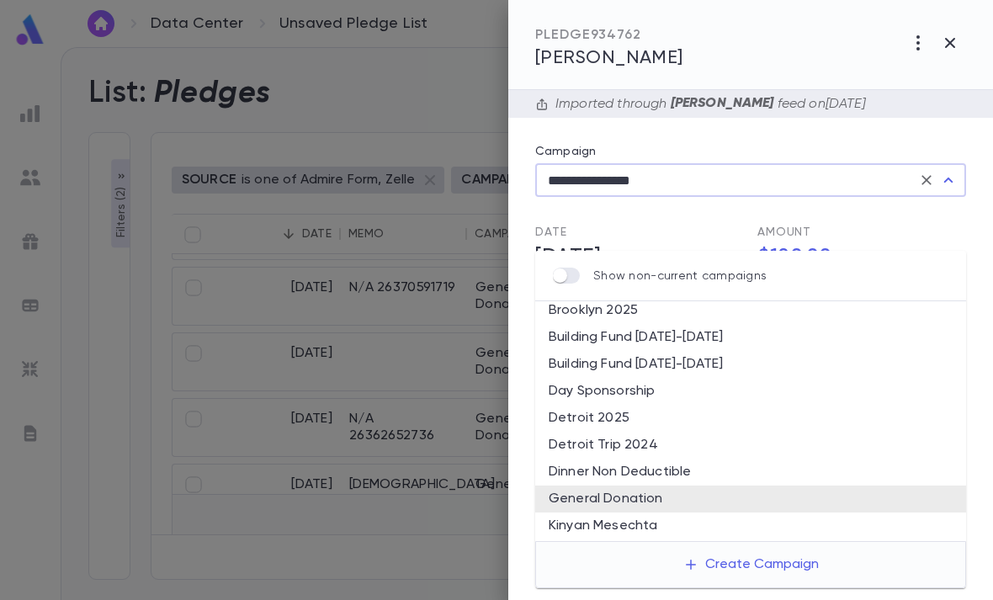
click at [924, 172] on icon "Clear" at bounding box center [926, 180] width 17 height 17
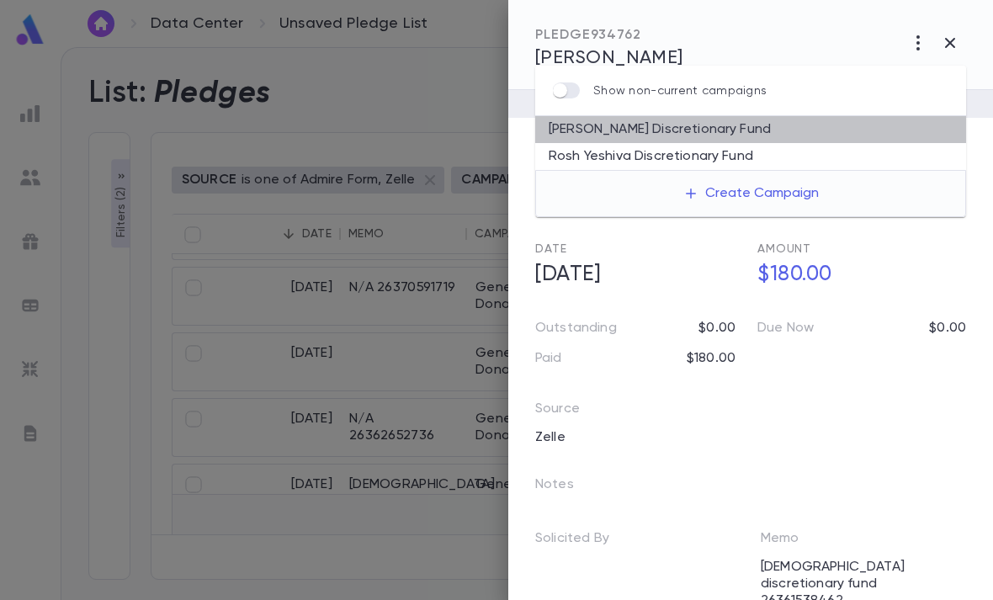
click at [797, 116] on li "[PERSON_NAME] Discretionary Fund" at bounding box center [750, 129] width 431 height 27
type input "**********"
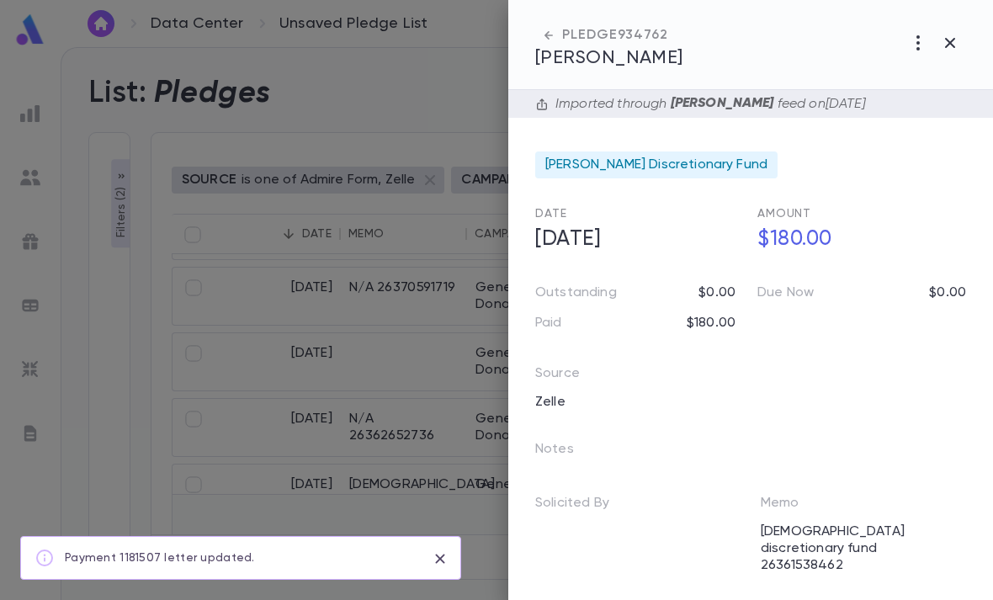
click at [965, 37] on button "button" at bounding box center [950, 43] width 32 height 32
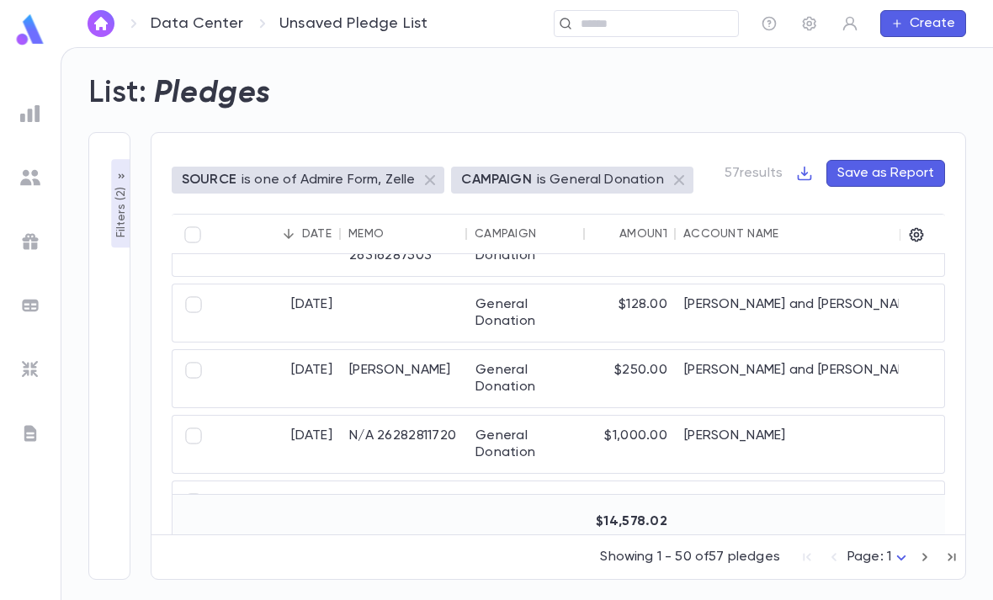
scroll to position [782, 0]
click at [611, 350] on div "$250.00" at bounding box center [630, 378] width 91 height 57
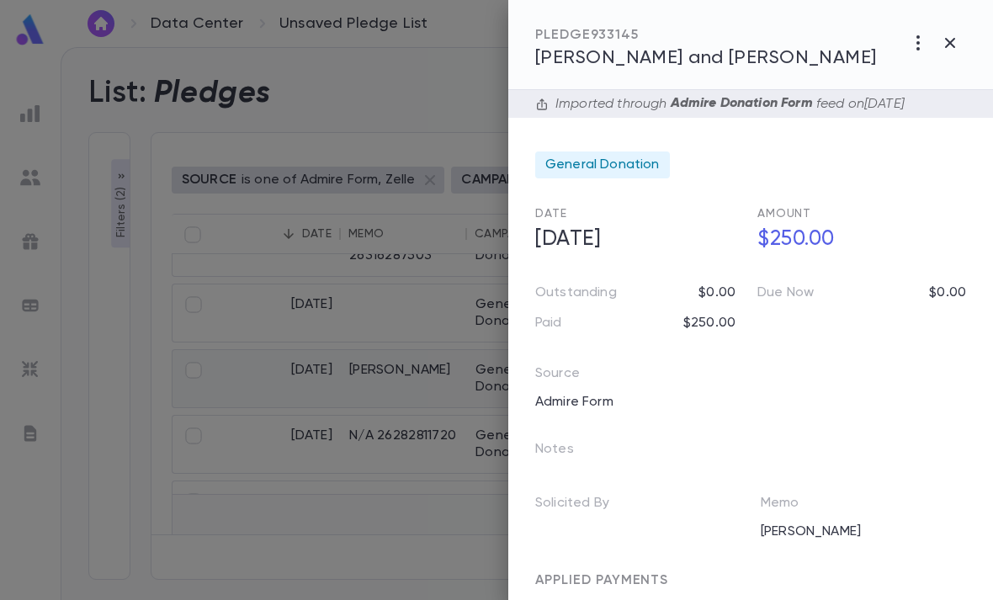
click at [926, 50] on icon "button" at bounding box center [918, 43] width 20 height 20
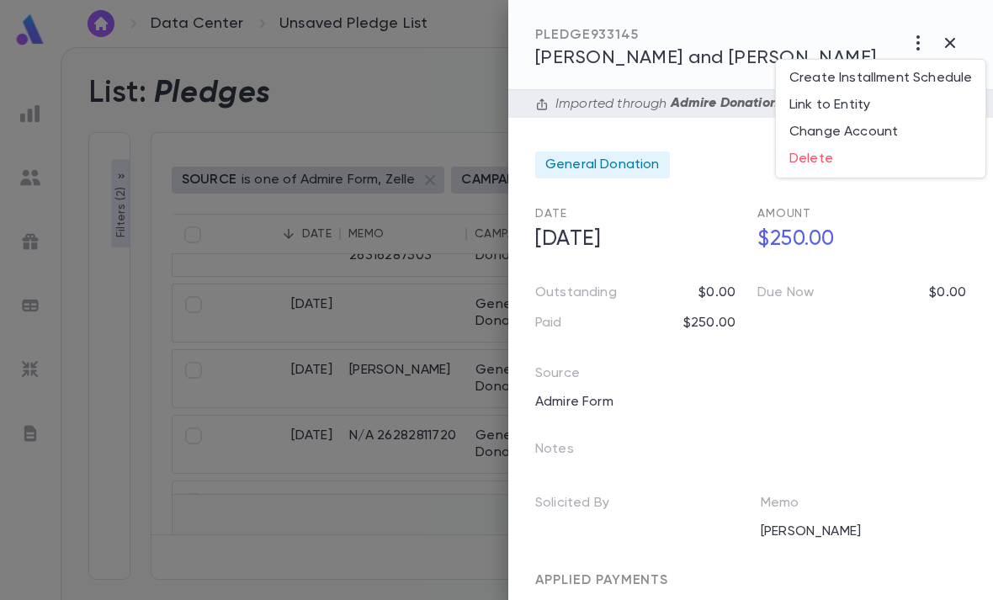
click at [848, 342] on div at bounding box center [496, 300] width 993 height 600
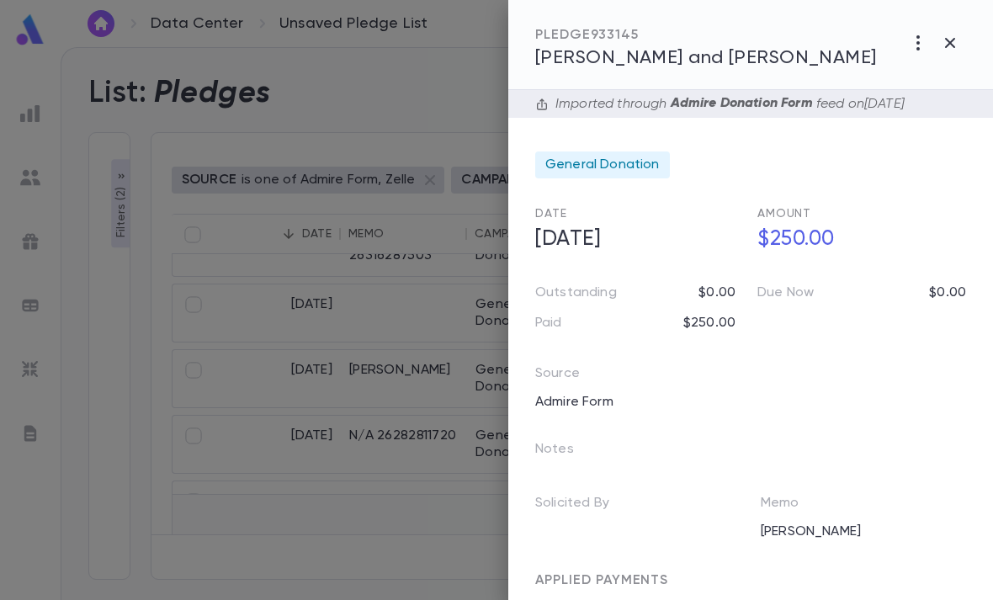
click at [635, 176] on div "General Donation" at bounding box center [602, 164] width 135 height 27
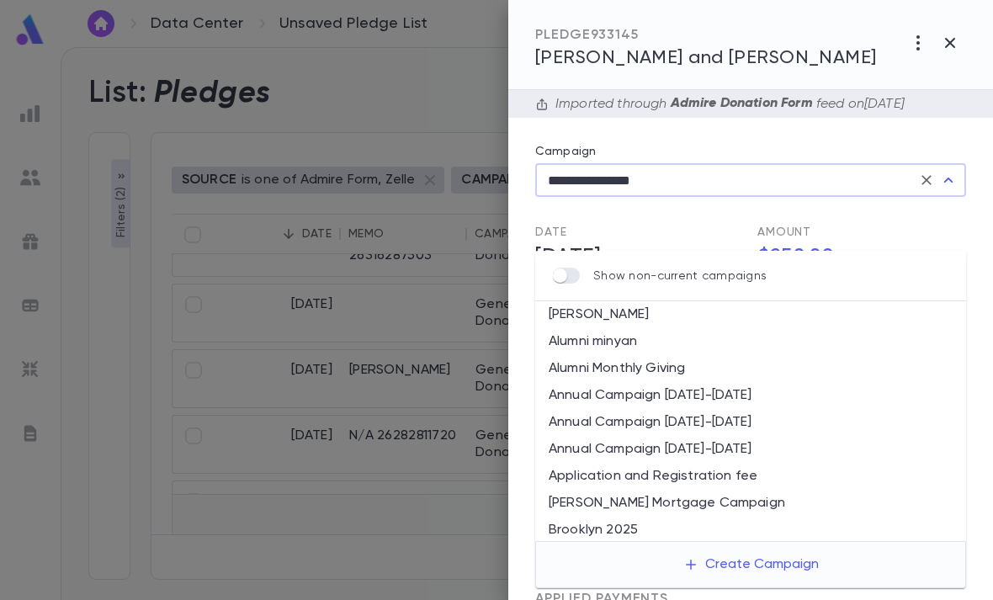
scroll to position [220, 0]
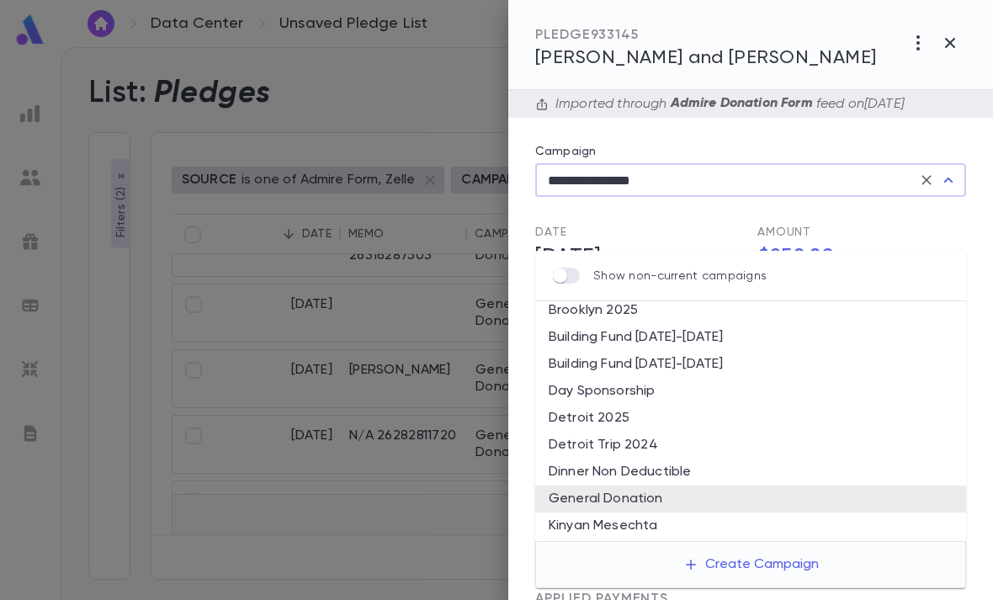
click at [930, 168] on button "Clear" at bounding box center [927, 180] width 24 height 24
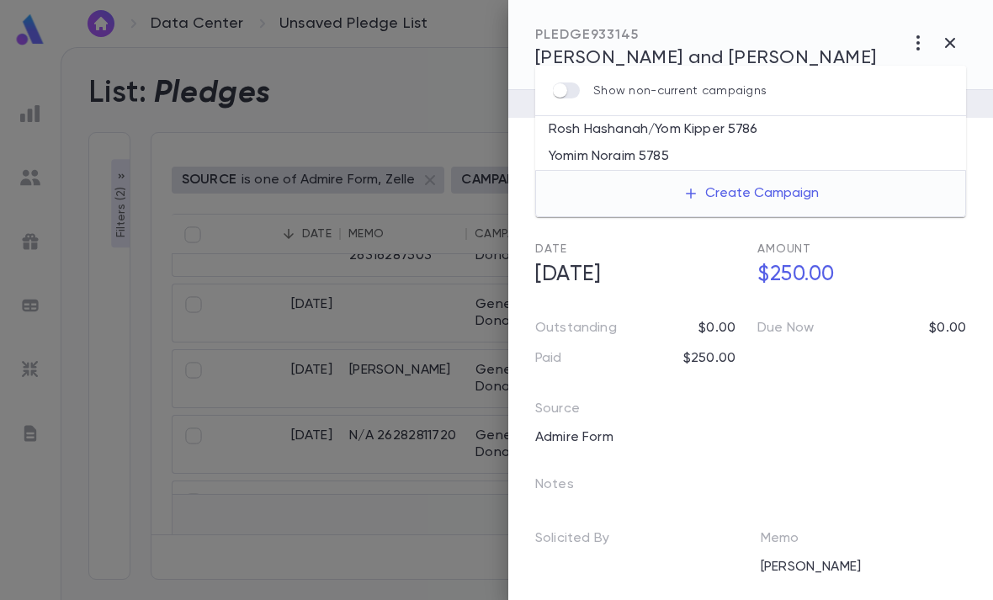
click at [769, 116] on li "Rosh Hashanah/Yom Kipper 5786" at bounding box center [750, 129] width 431 height 27
type input "**********"
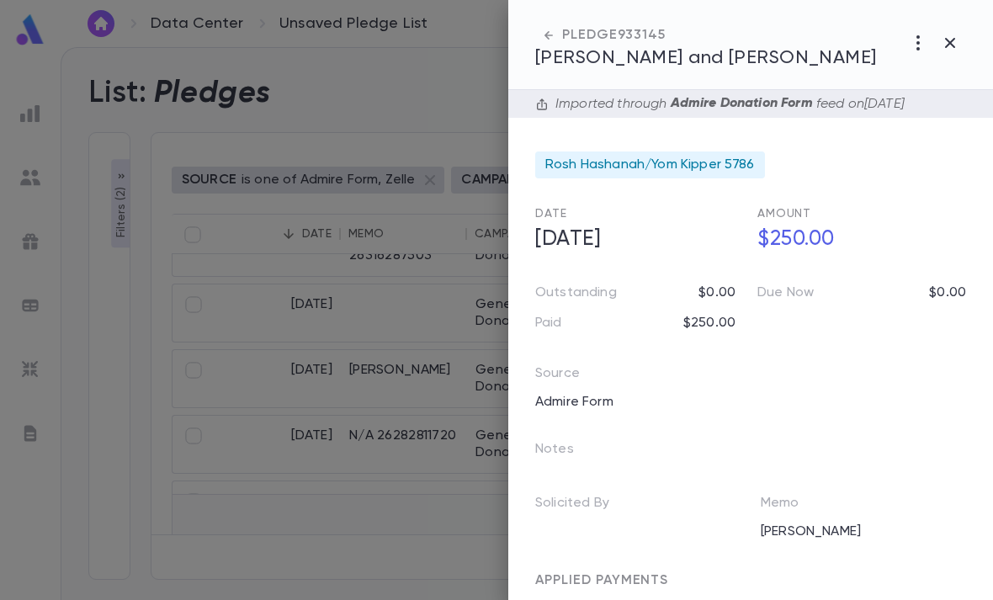
click at [950, 34] on icon "button" at bounding box center [950, 43] width 20 height 20
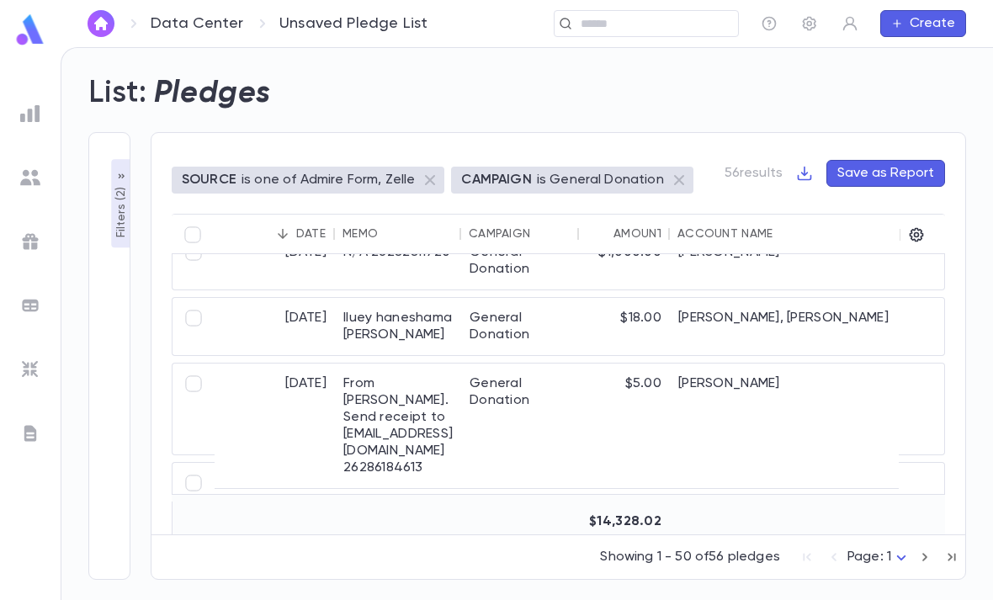
scroll to position [900, 6]
click at [667, 372] on div "$5.00" at bounding box center [624, 426] width 91 height 125
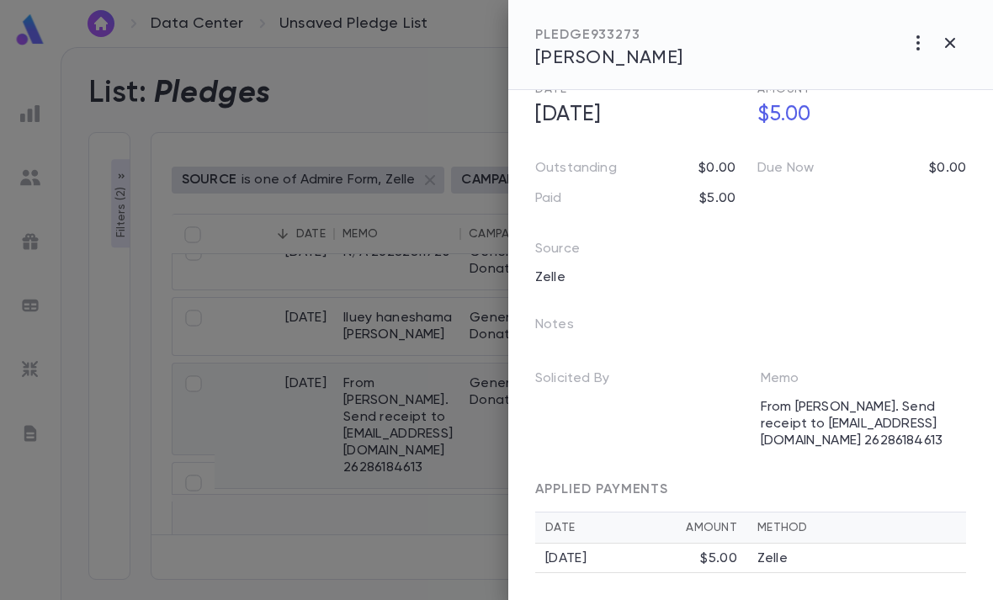
scroll to position [141, 0]
click at [753, 562] on td "Zelle" at bounding box center [856, 558] width 219 height 29
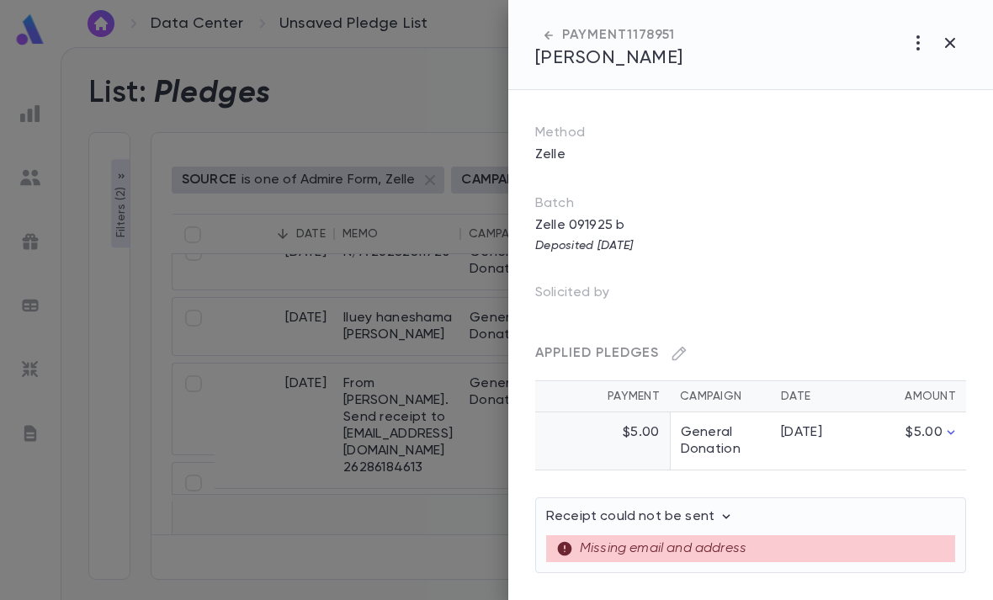
scroll to position [185, 0]
click at [545, 30] on icon "button" at bounding box center [548, 35] width 17 height 17
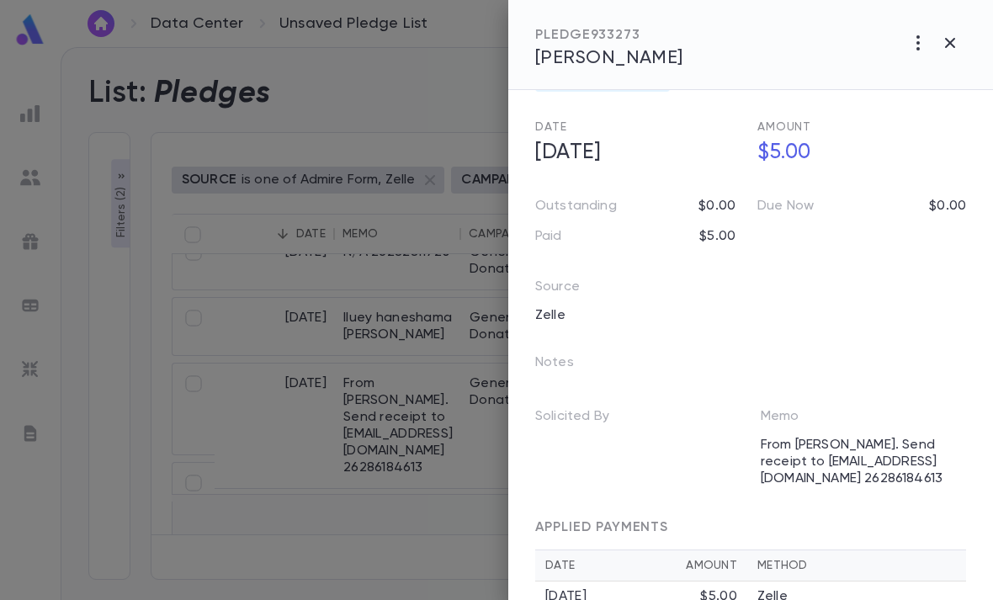
scroll to position [94, 0]
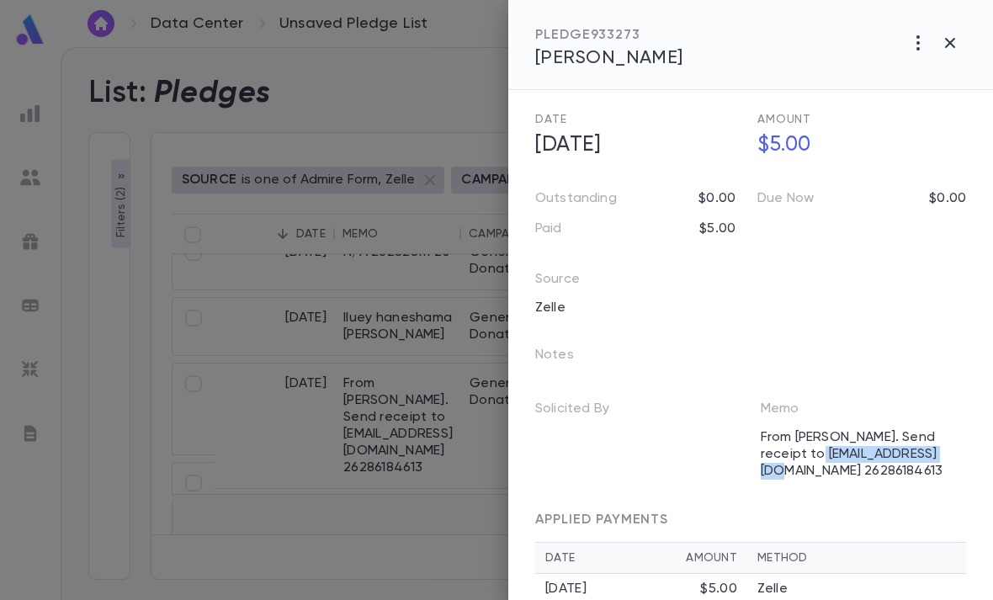
click at [639, 57] on span "[PERSON_NAME]" at bounding box center [609, 58] width 148 height 19
click at [952, 44] on icon "button" at bounding box center [950, 43] width 10 height 10
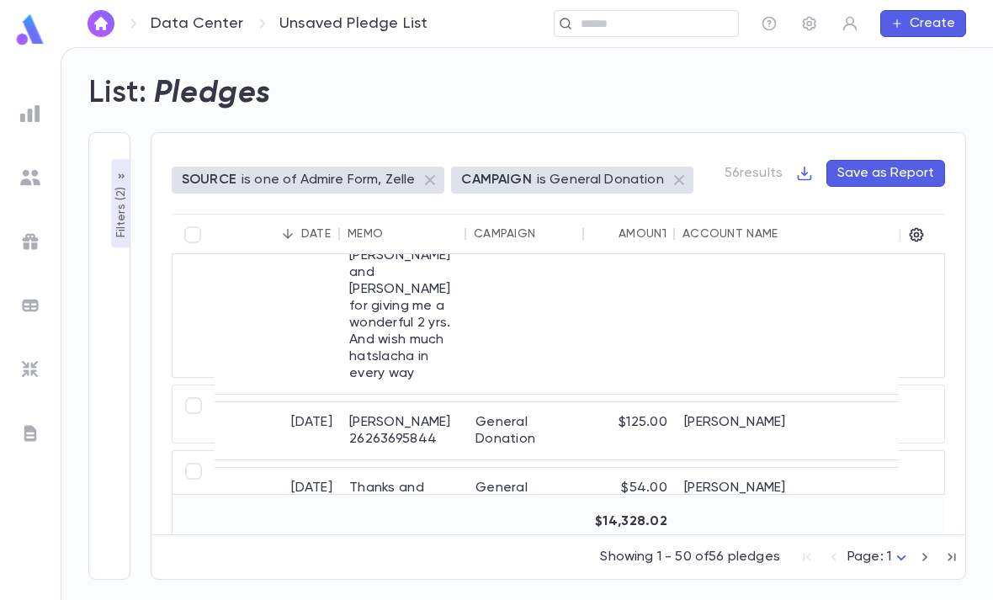
scroll to position [1450, 3]
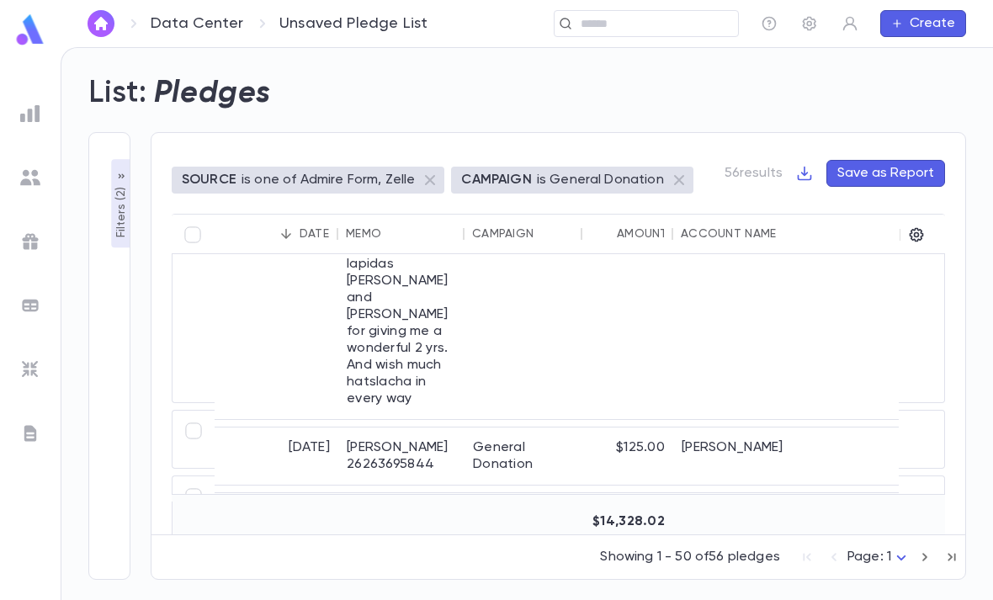
click at [745, 301] on div "[PERSON_NAME]" at bounding box center [799, 264] width 252 height 310
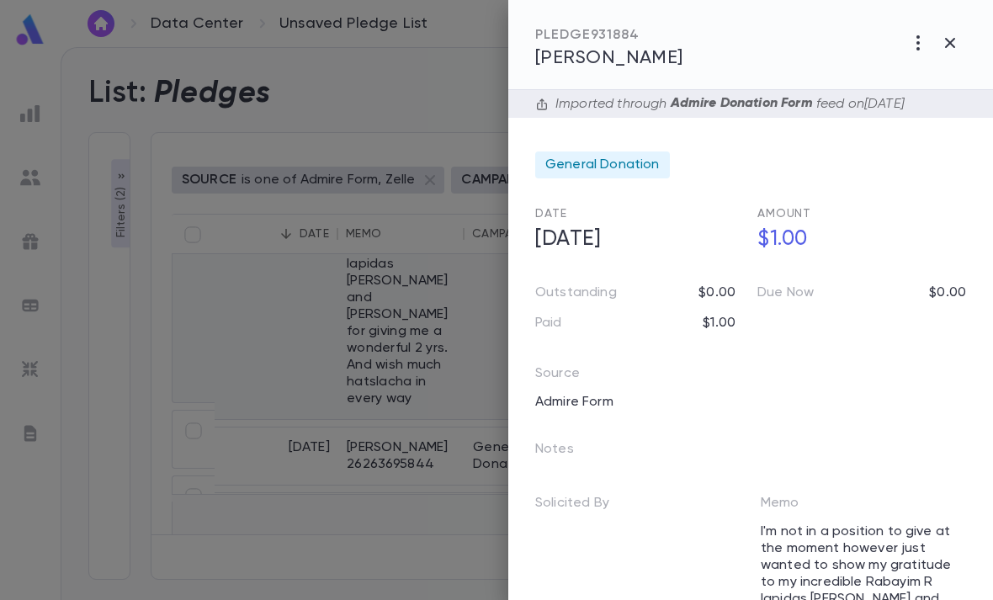
click at [913, 42] on icon "button" at bounding box center [918, 43] width 20 height 20
click at [661, 167] on div at bounding box center [496, 300] width 993 height 600
click at [661, 167] on div "General Donation" at bounding box center [602, 164] width 135 height 27
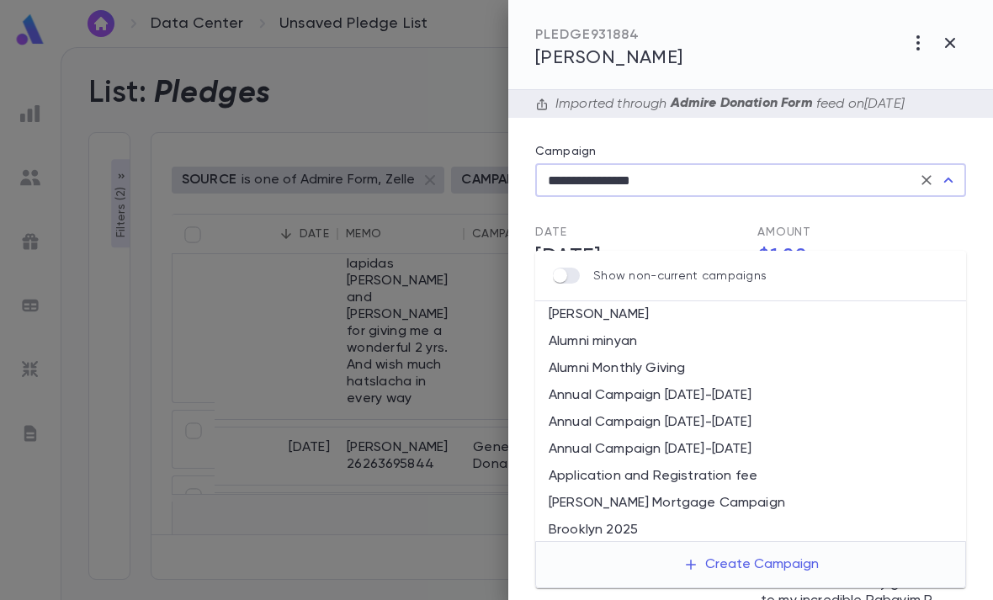
scroll to position [220, 0]
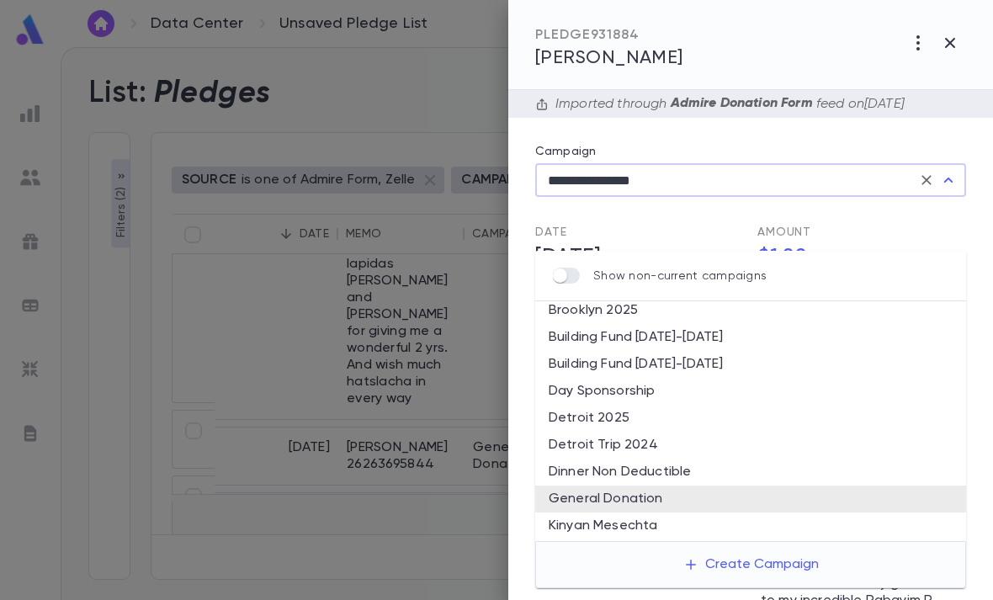
click at [925, 184] on icon "Clear" at bounding box center [926, 180] width 17 height 17
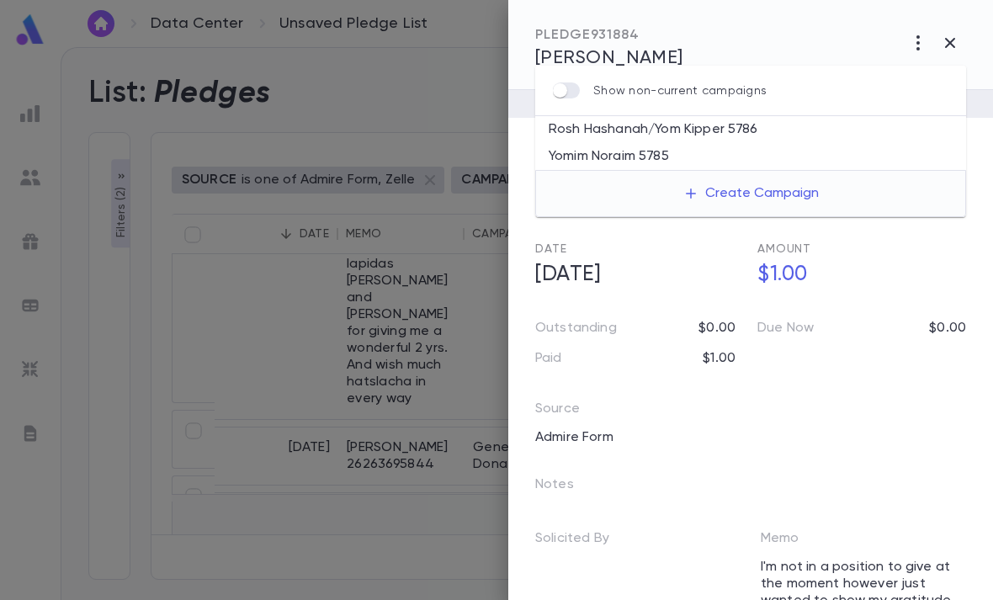
click at [736, 116] on li "Rosh Hashanah/Yom Kipper 5786" at bounding box center [750, 129] width 431 height 27
type input "**********"
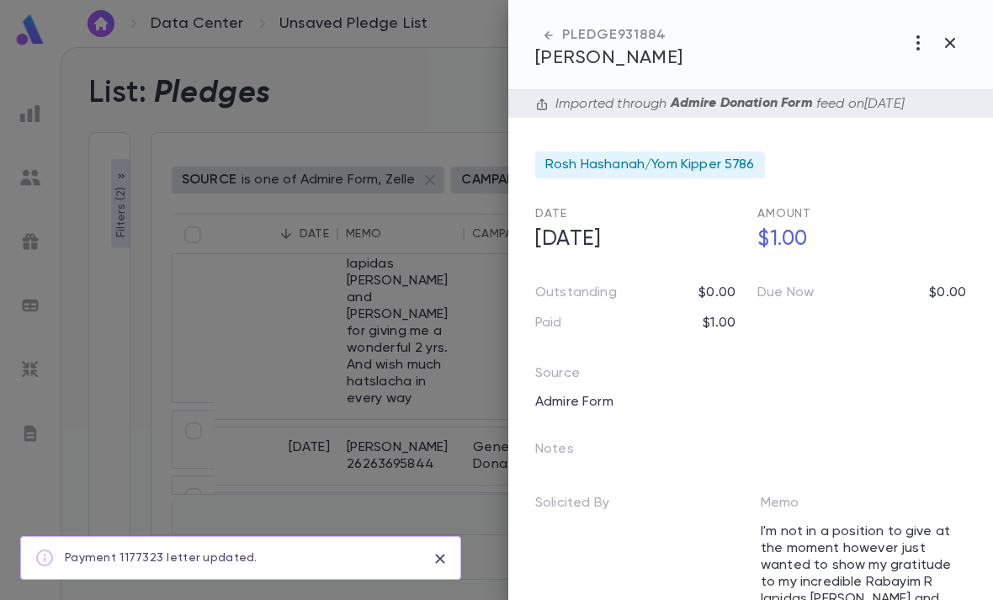
click at [958, 34] on icon "button" at bounding box center [950, 43] width 20 height 20
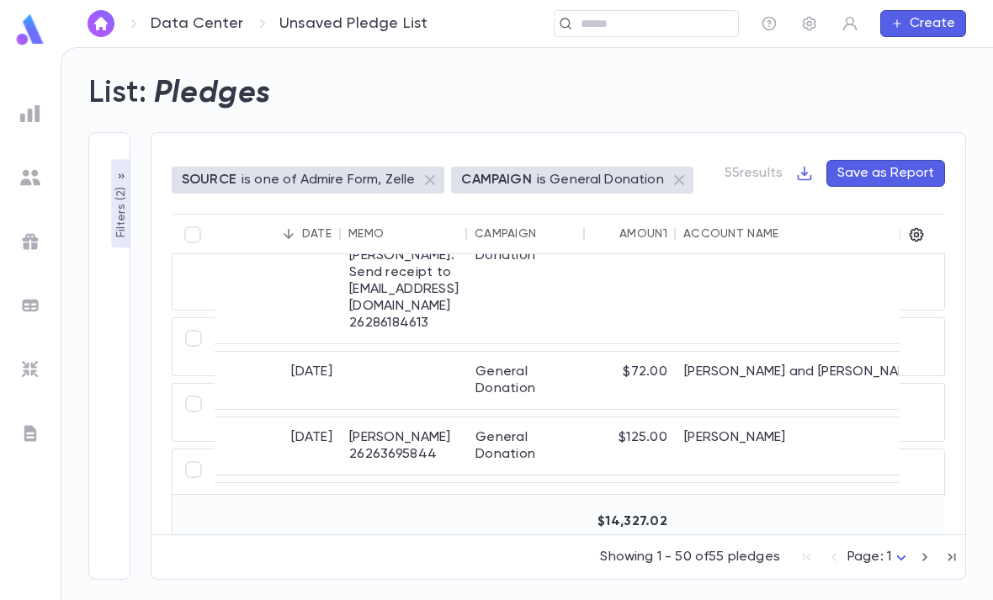
scroll to position [1176, 0]
click at [728, 483] on div "[PERSON_NAME]" at bounding box center [802, 537] width 252 height 108
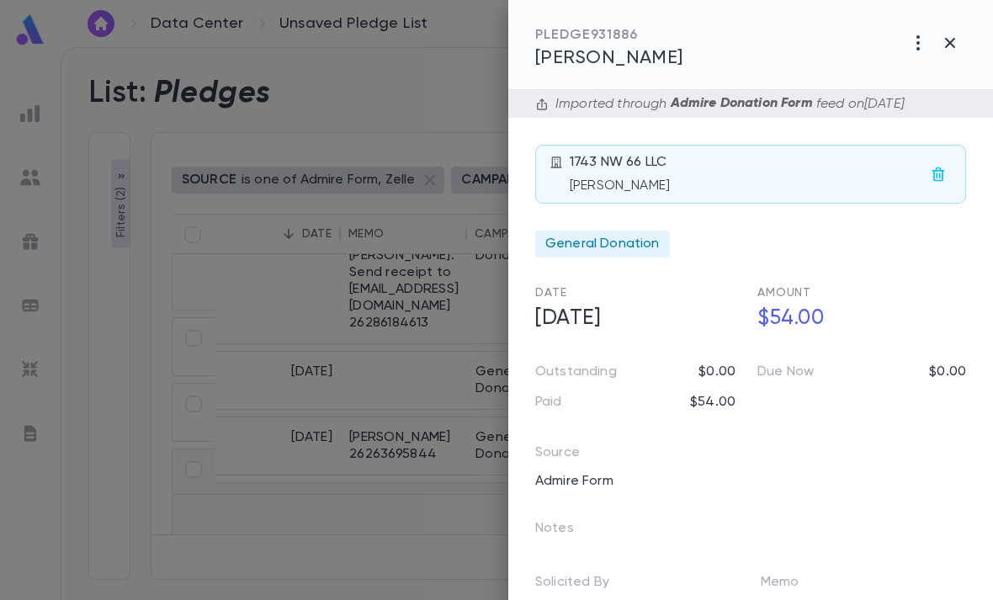
click at [916, 40] on icon "button" at bounding box center [918, 43] width 20 height 20
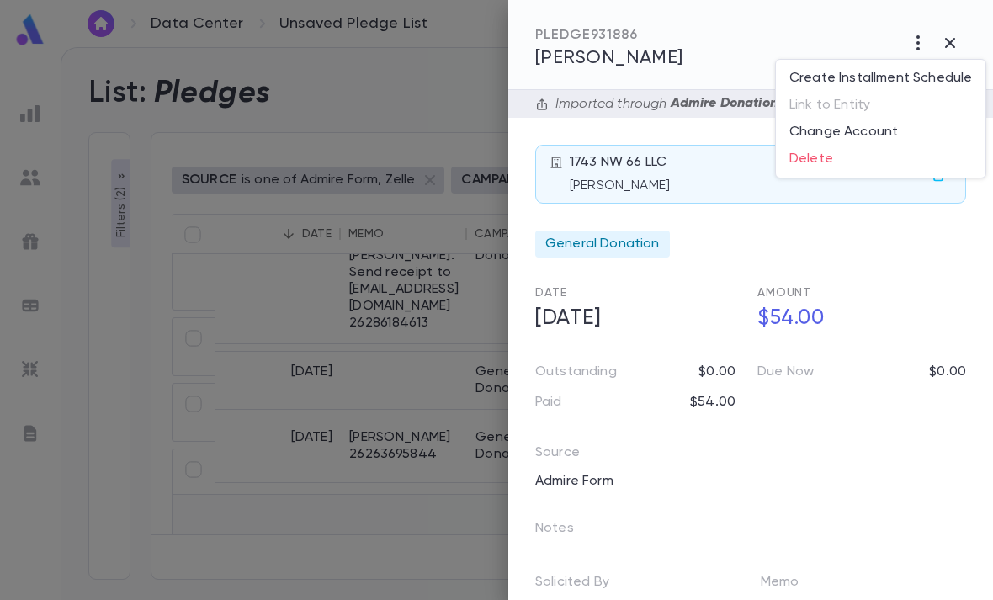
click at [663, 243] on div at bounding box center [496, 300] width 993 height 600
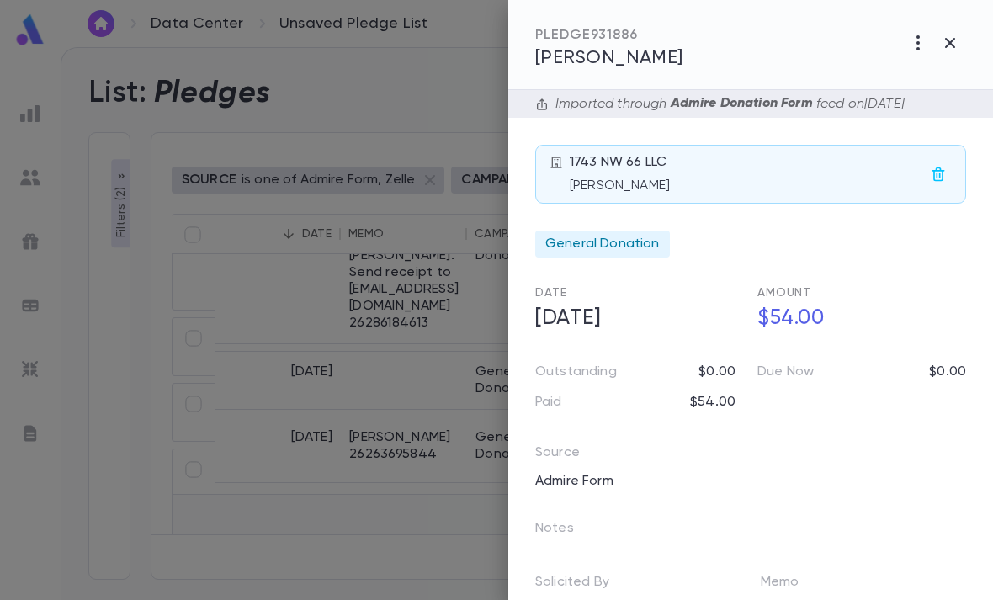
click at [636, 247] on span "General Donation" at bounding box center [602, 244] width 114 height 17
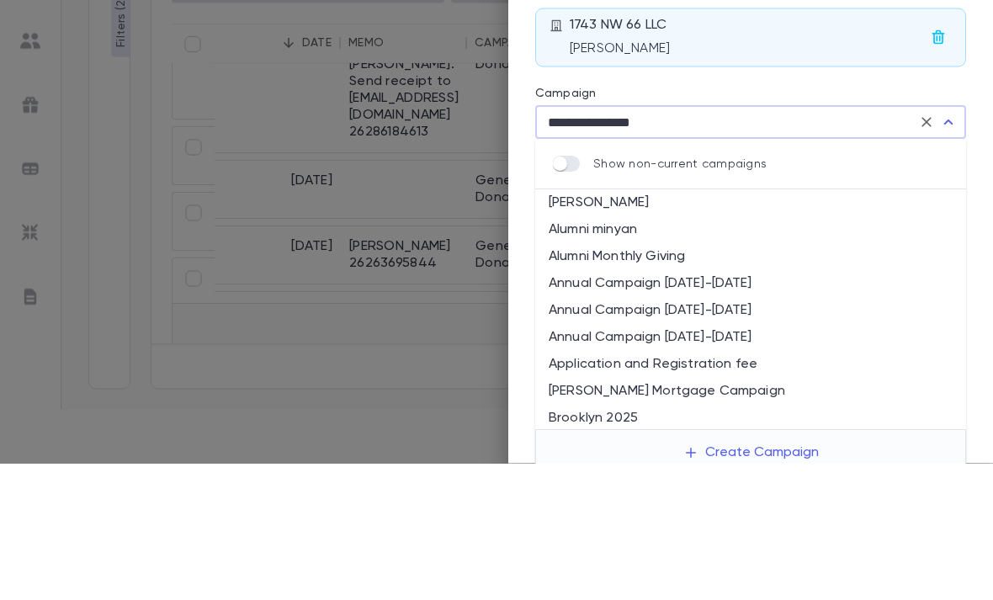
scroll to position [220, 0]
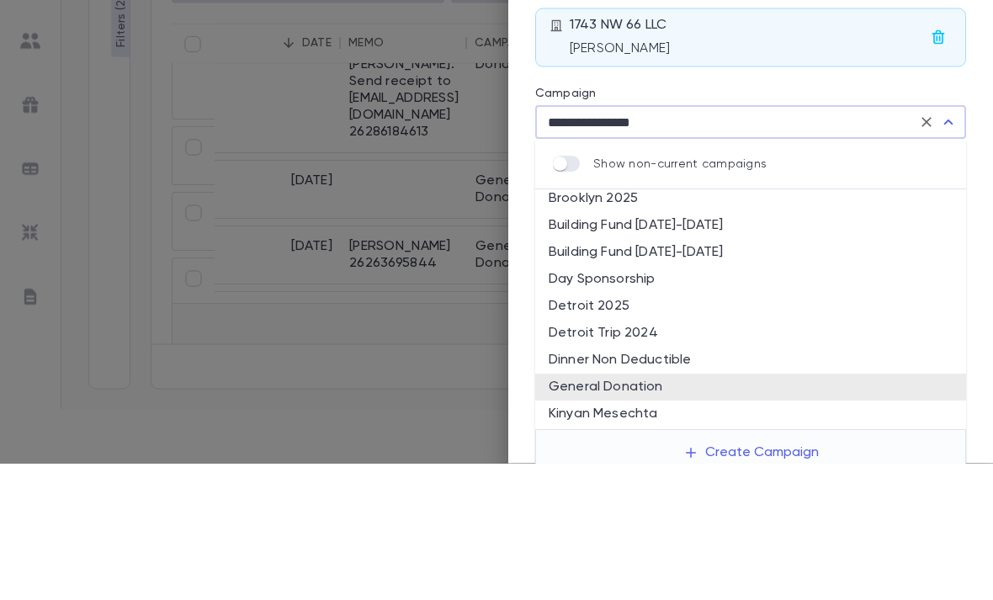
click at [908, 243] on input "**********" at bounding box center [727, 259] width 369 height 32
click at [932, 251] on icon "Clear" at bounding box center [926, 259] width 17 height 17
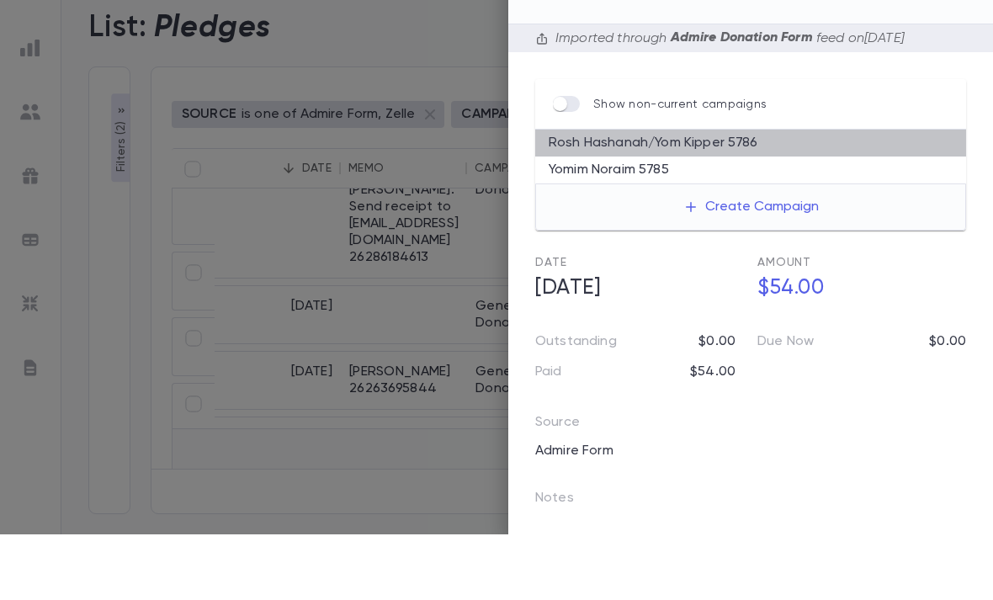
click at [762, 195] on li "Rosh Hashanah/Yom Kipper 5786" at bounding box center [750, 208] width 431 height 27
type input "**********"
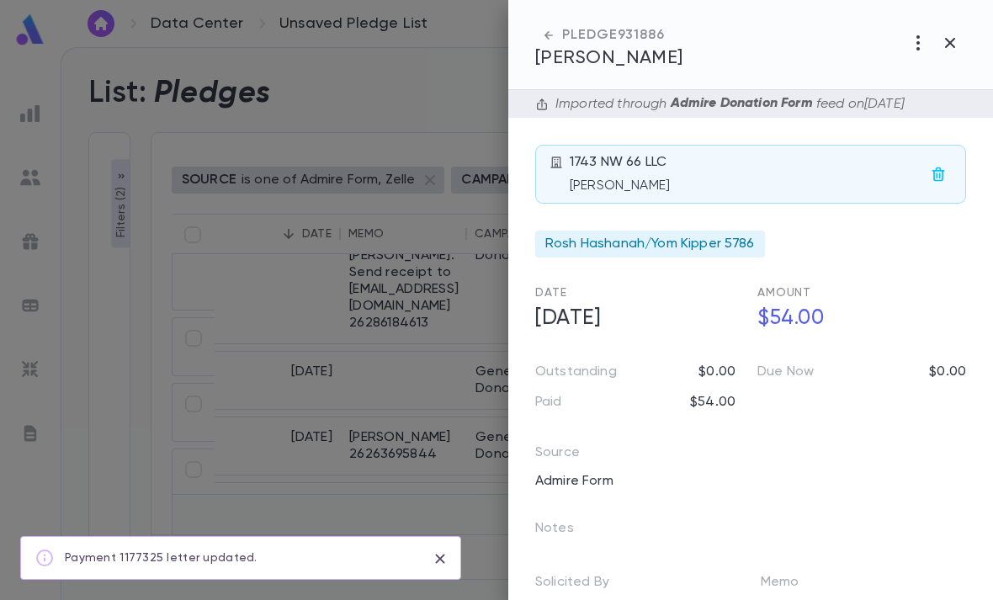
click at [949, 41] on icon "button" at bounding box center [950, 43] width 10 height 10
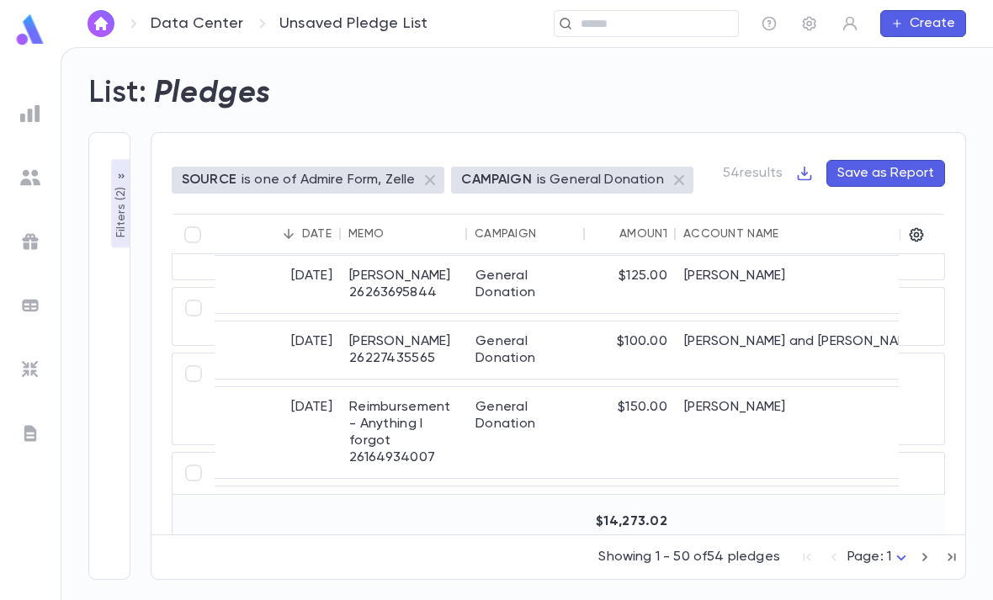
scroll to position [1337, 0]
click at [634, 387] on div "$150.00" at bounding box center [630, 432] width 91 height 91
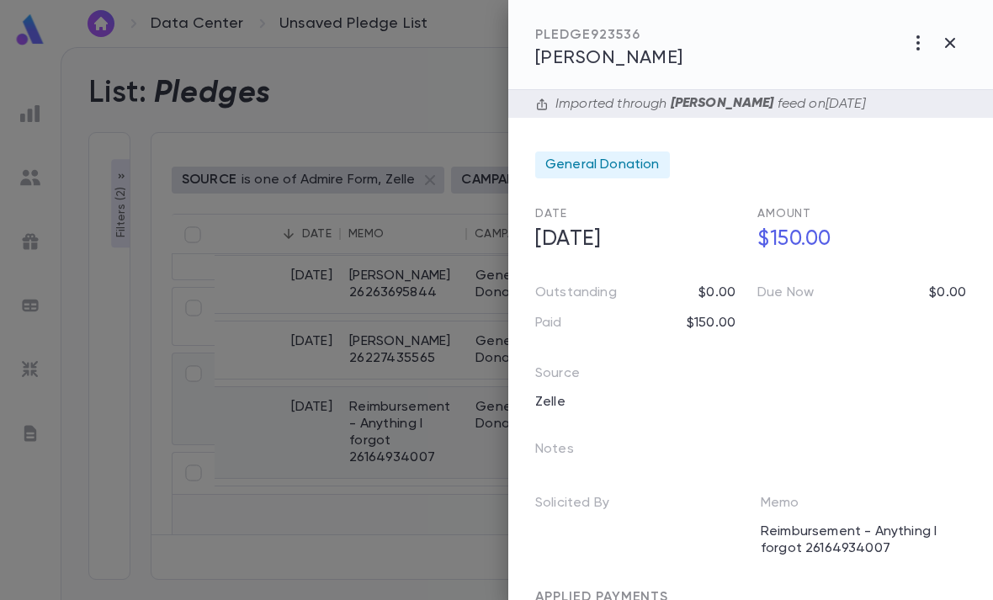
click at [915, 42] on icon "button" at bounding box center [918, 43] width 20 height 20
click at [844, 26] on div at bounding box center [496, 300] width 993 height 600
click at [633, 175] on div "General Donation" at bounding box center [602, 164] width 135 height 27
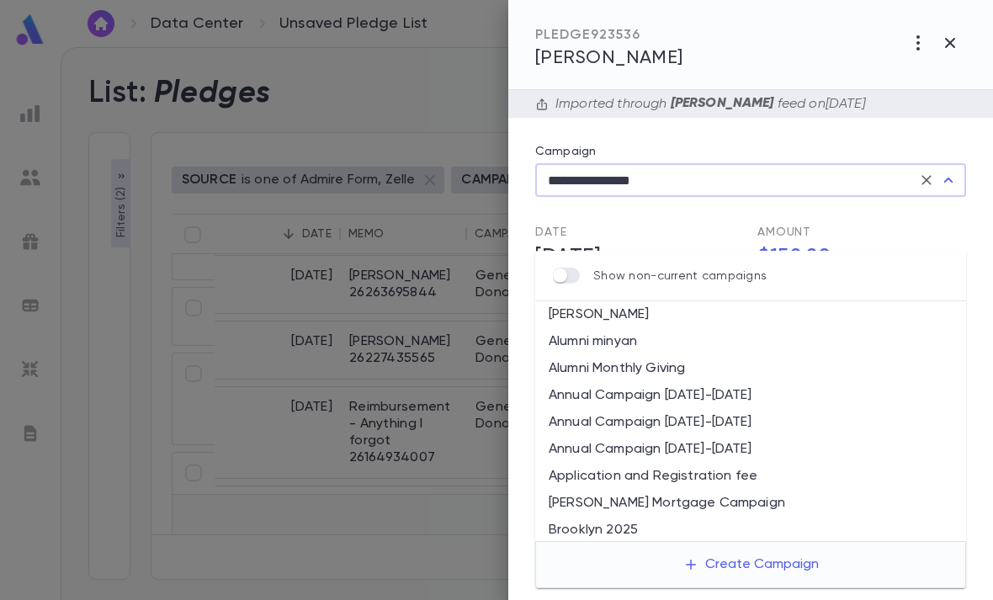
scroll to position [220, 0]
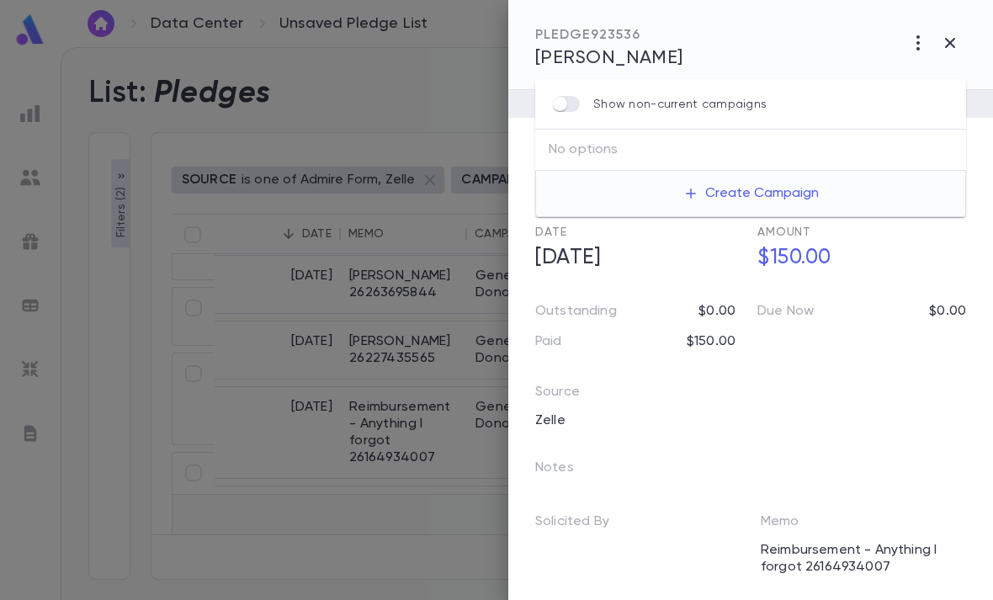
type input "**********"
click at [924, 183] on icon "Clear" at bounding box center [926, 180] width 10 height 10
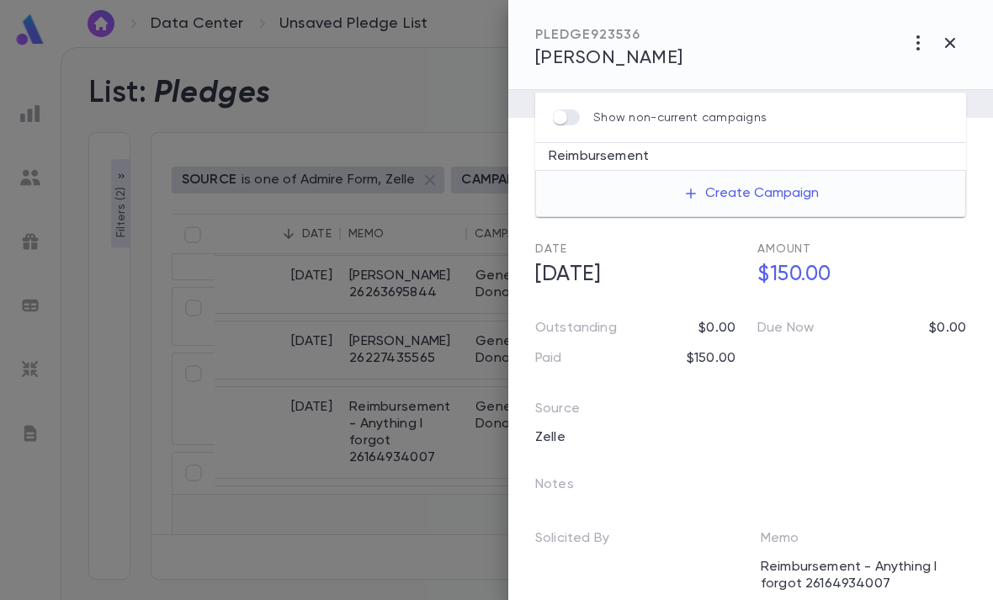
click at [679, 143] on li "Reimbursement" at bounding box center [750, 156] width 431 height 27
type input "**********"
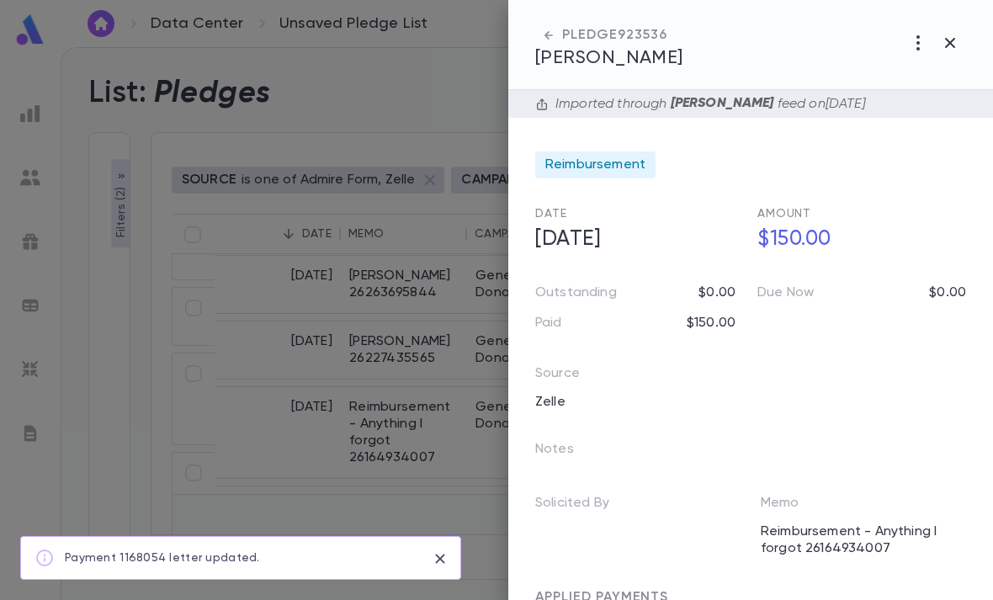
click at [952, 32] on button "button" at bounding box center [950, 43] width 32 height 32
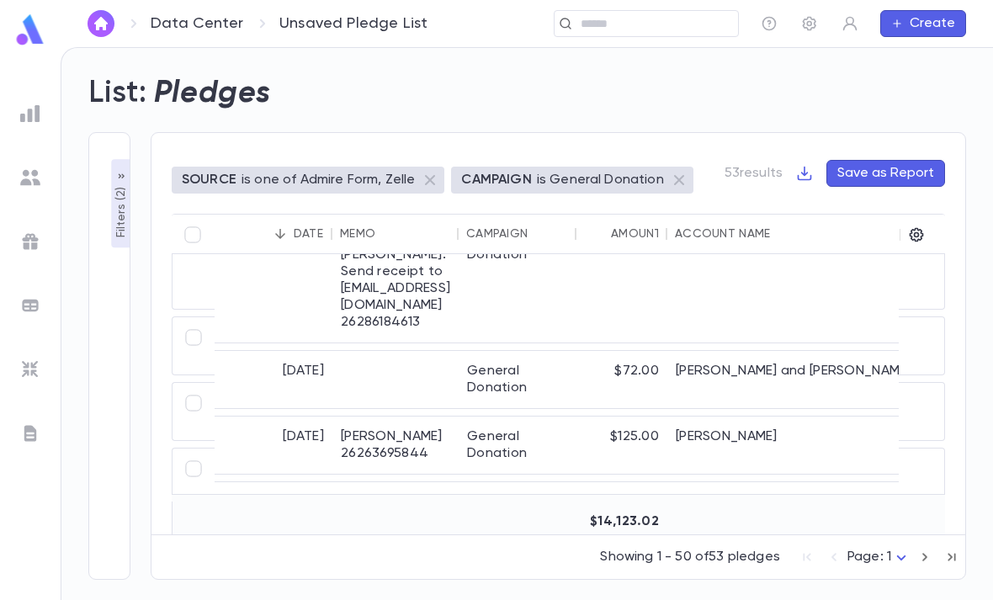
scroll to position [1176, 8]
click at [702, 417] on div "[PERSON_NAME]" at bounding box center [793, 445] width 252 height 57
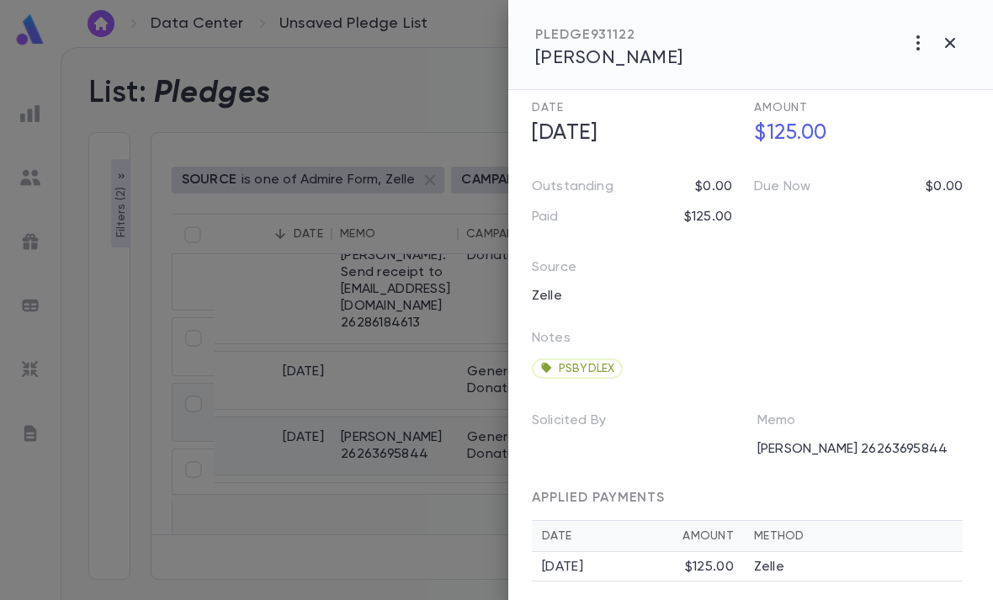
scroll to position [110, 4]
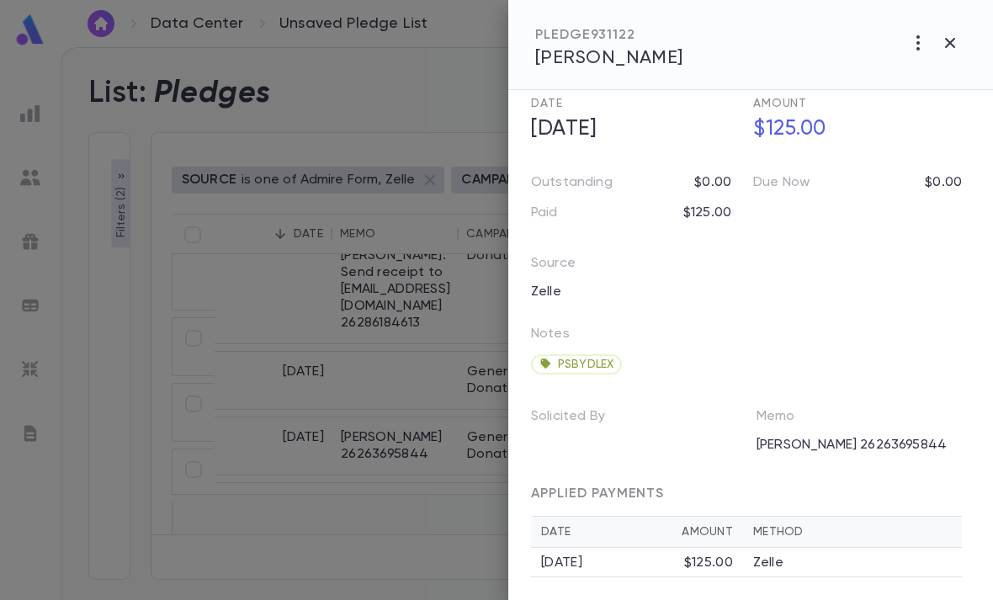
click at [776, 548] on td "Zelle" at bounding box center [852, 562] width 219 height 29
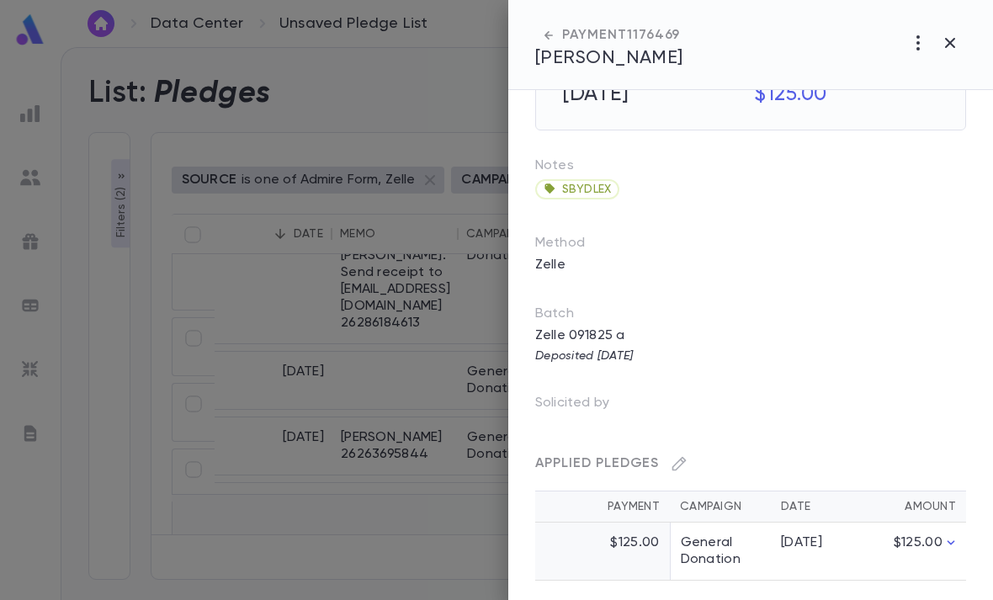
scroll to position [98, 0]
click at [964, 35] on button "button" at bounding box center [950, 43] width 32 height 32
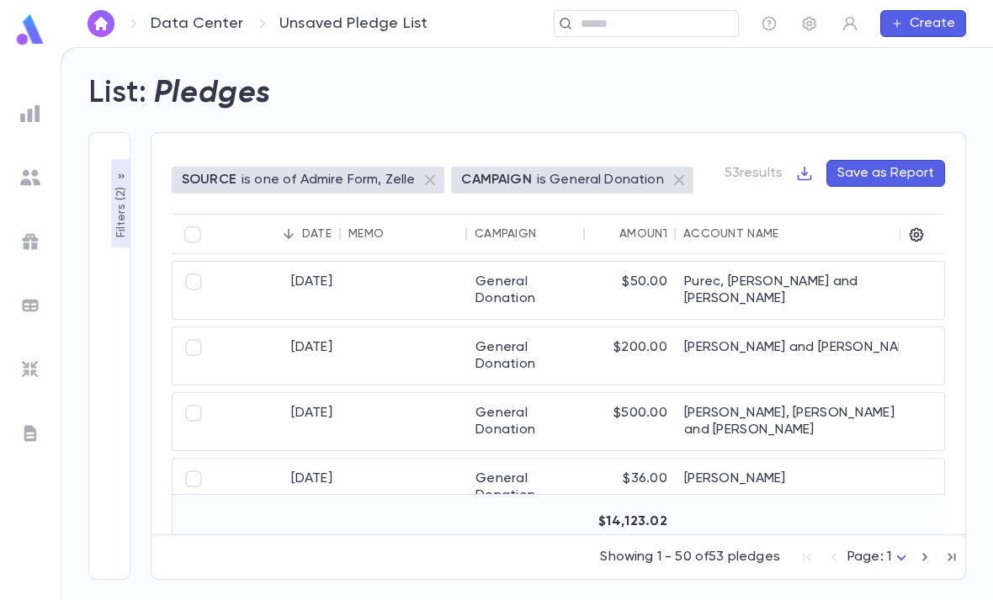
scroll to position [0, 0]
type input "**********"
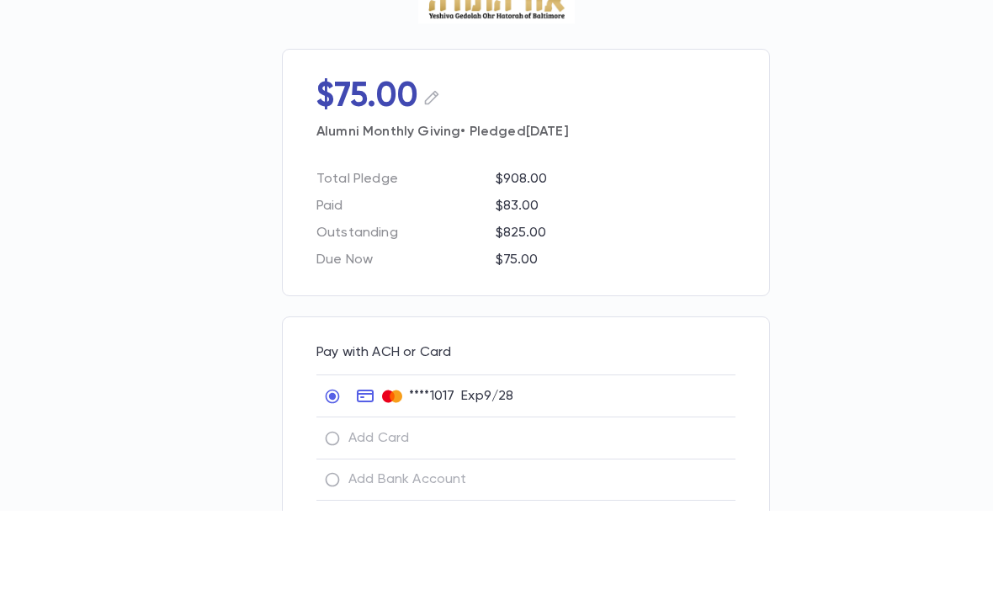
scroll to position [119, 0]
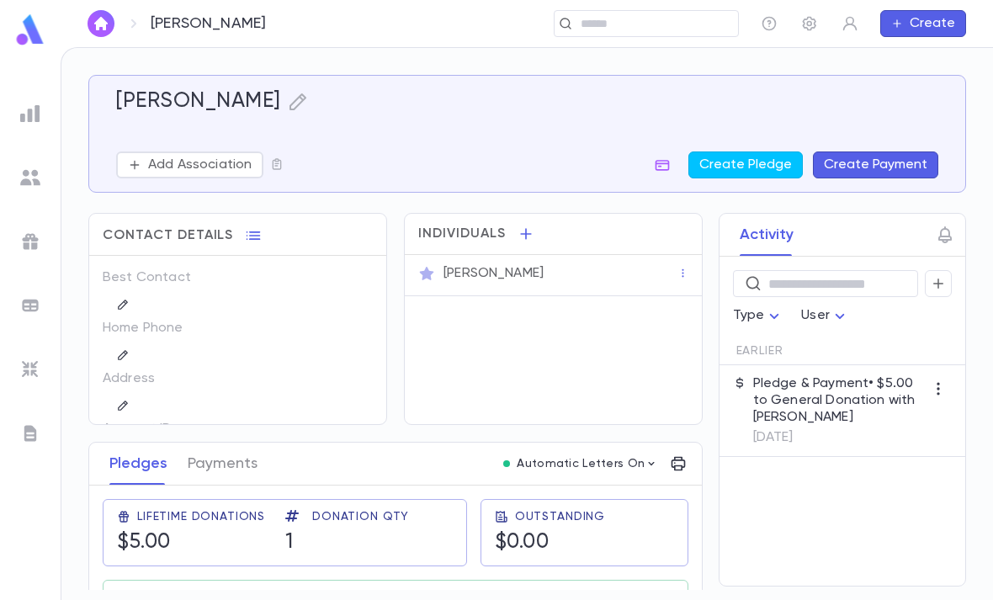
click at [839, 433] on p "[DATE]" at bounding box center [839, 437] width 172 height 17
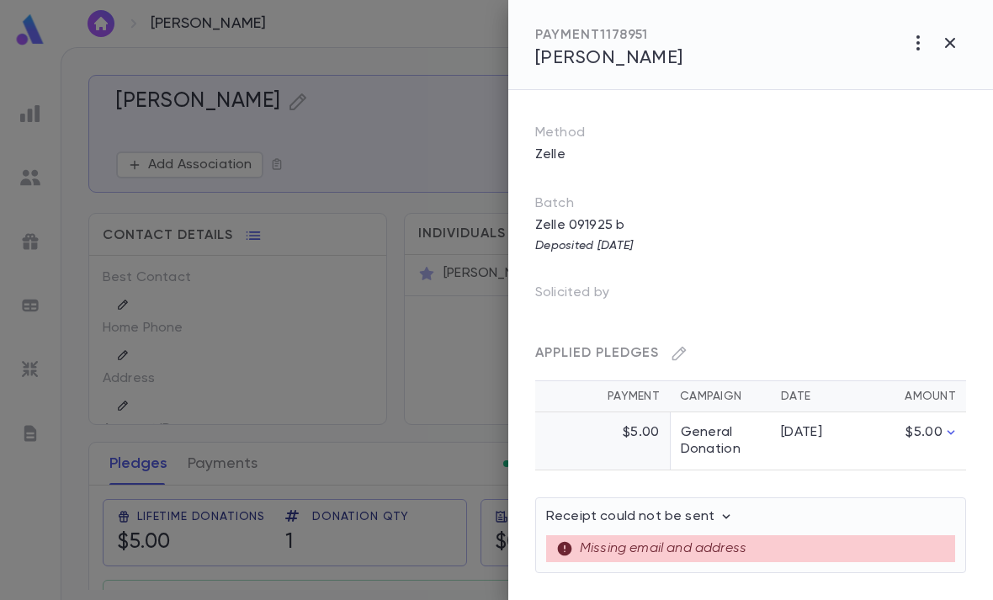
scroll to position [185, 0]
click at [724, 442] on td "General Donation" at bounding box center [720, 441] width 101 height 58
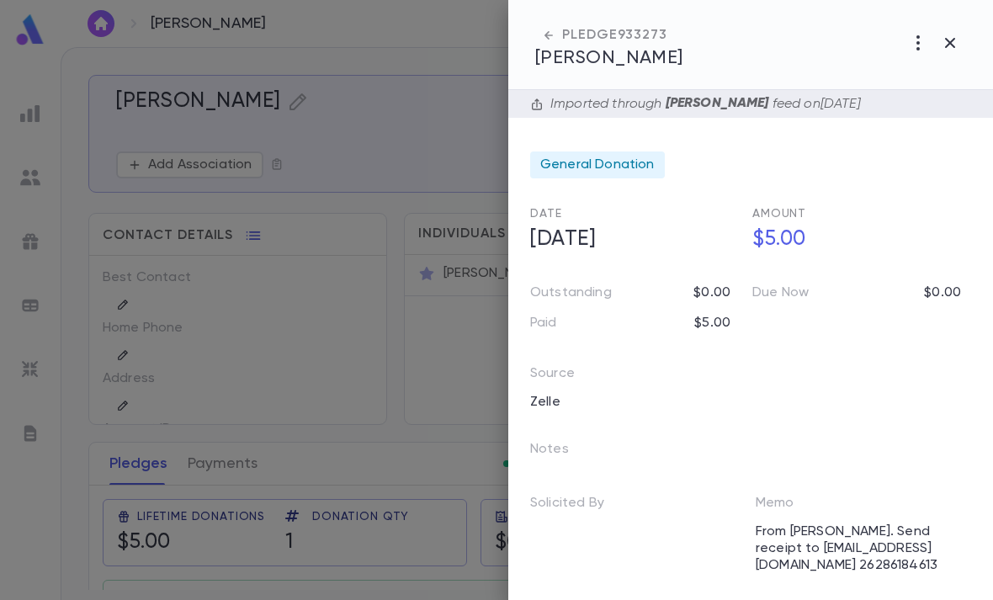
scroll to position [0, 5]
click at [945, 30] on button "button" at bounding box center [950, 43] width 32 height 32
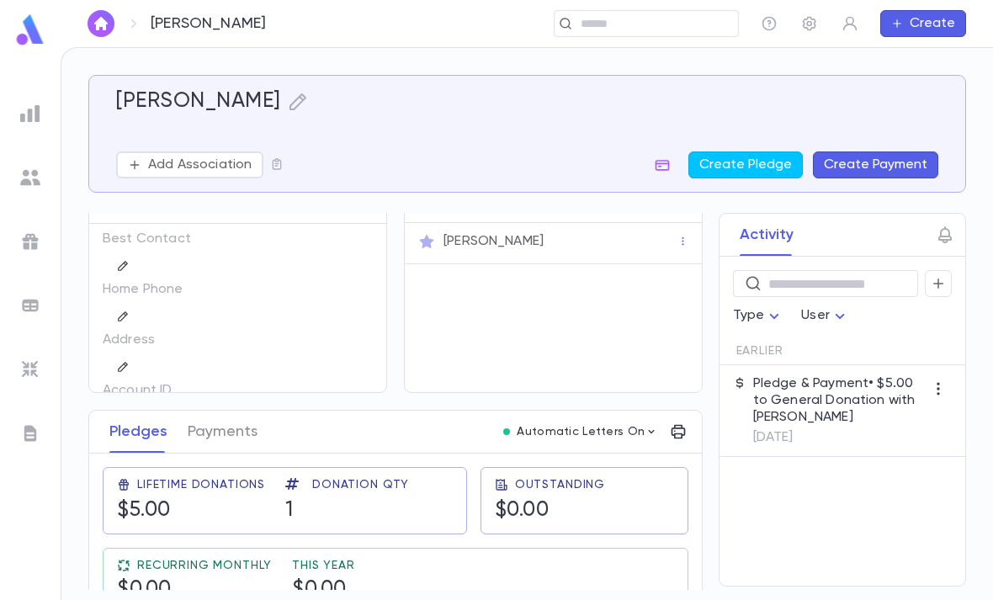
scroll to position [3, 0]
click at [508, 263] on div "Joseph Sobol" at bounding box center [553, 243] width 297 height 41
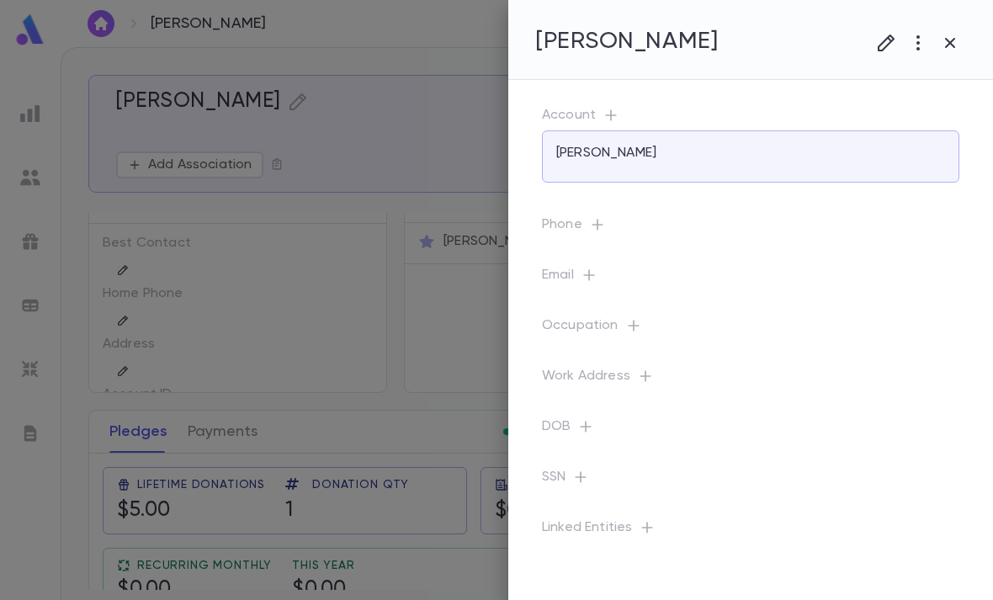
click at [593, 282] on icon "button" at bounding box center [589, 275] width 17 height 17
click at [681, 342] on input "text" at bounding box center [738, 347] width 266 height 26
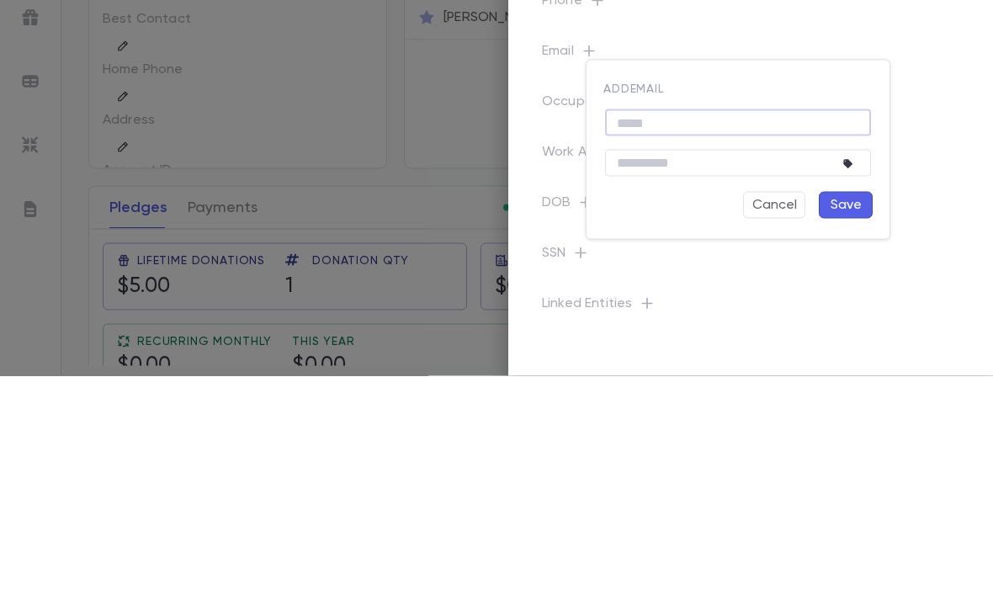
click at [666, 334] on input "text" at bounding box center [738, 347] width 266 height 26
paste input "**********"
click at [852, 416] on button "Save" at bounding box center [846, 429] width 54 height 27
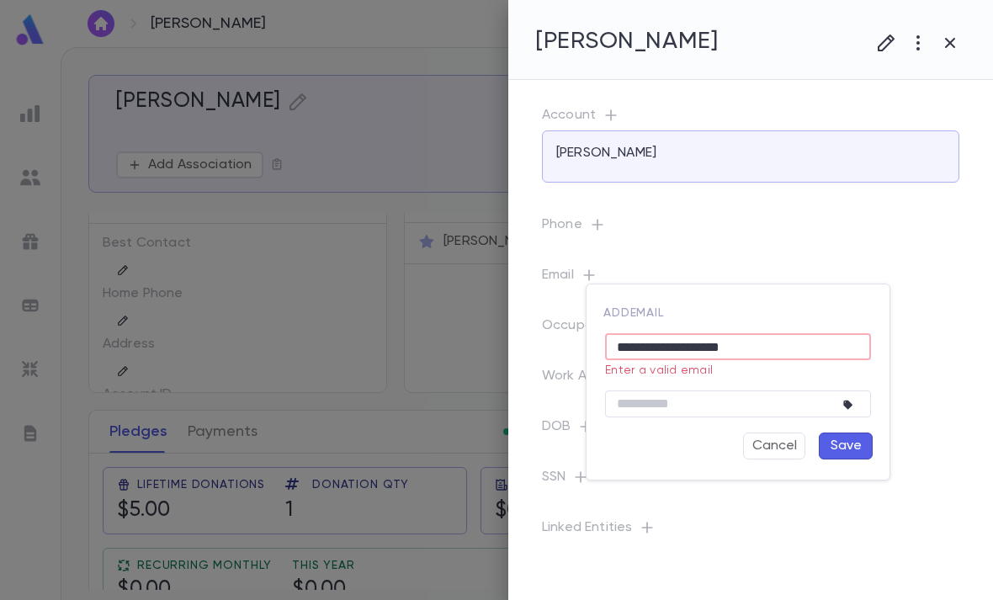
click at [631, 338] on input "**********" at bounding box center [738, 347] width 266 height 26
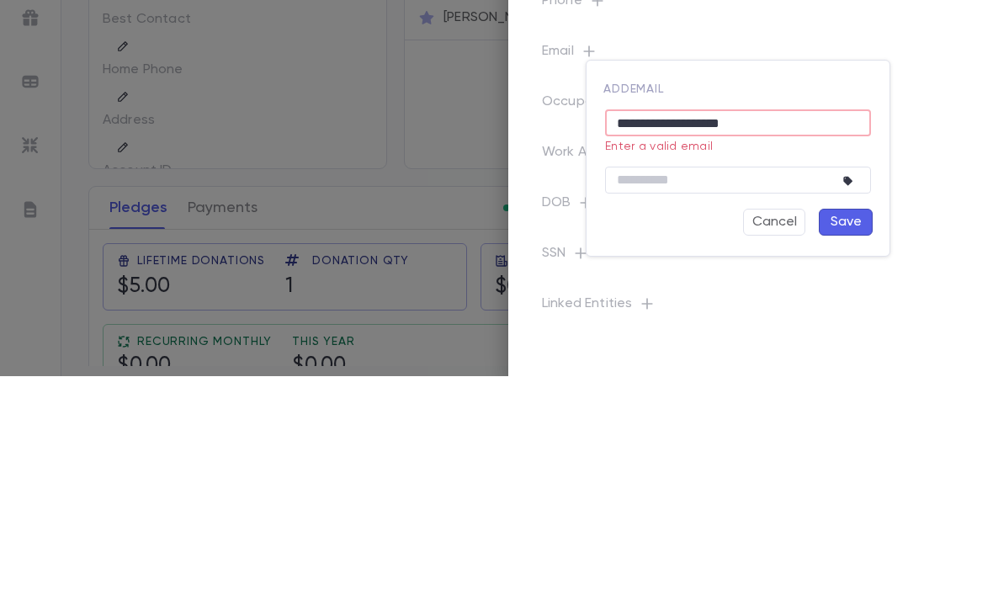
click at [765, 295] on div "add email" at bounding box center [732, 308] width 279 height 27
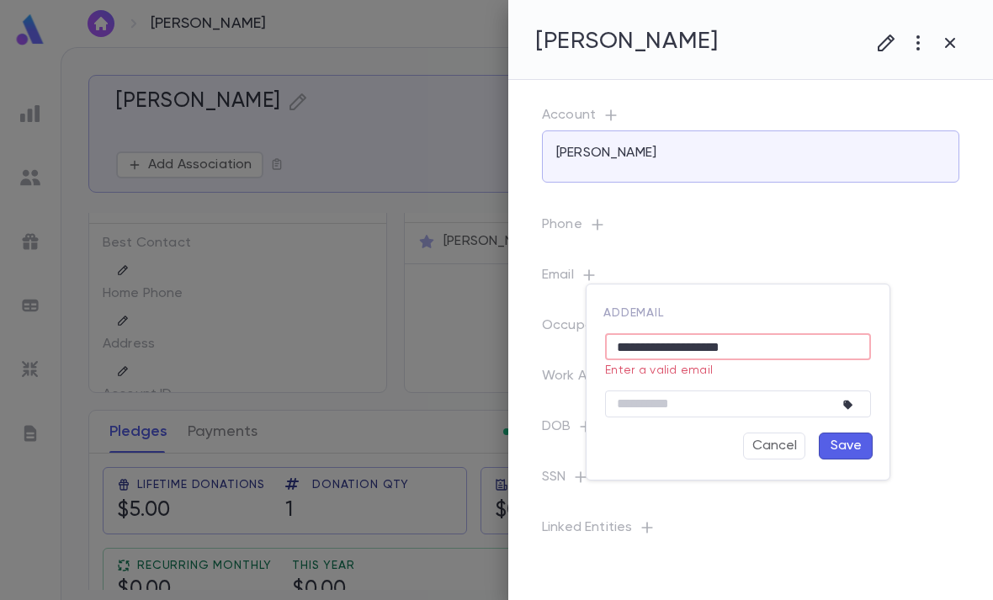
click at [861, 449] on button "Save" at bounding box center [846, 446] width 54 height 27
click at [841, 449] on button "Save" at bounding box center [846, 446] width 54 height 27
click at [734, 353] on input "**********" at bounding box center [738, 347] width 266 height 26
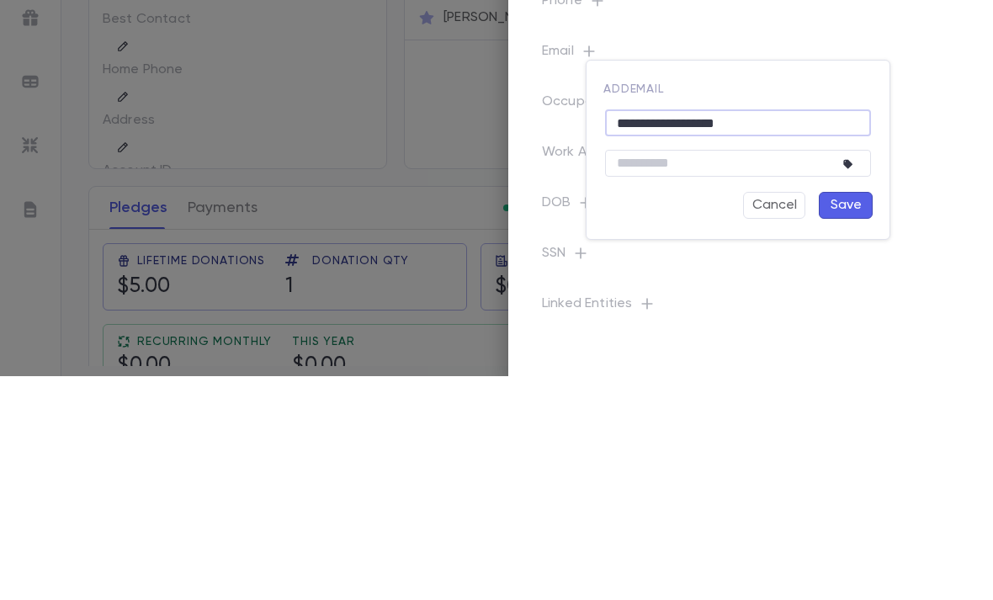
type input "**********"
click at [847, 416] on button "Save" at bounding box center [846, 429] width 54 height 27
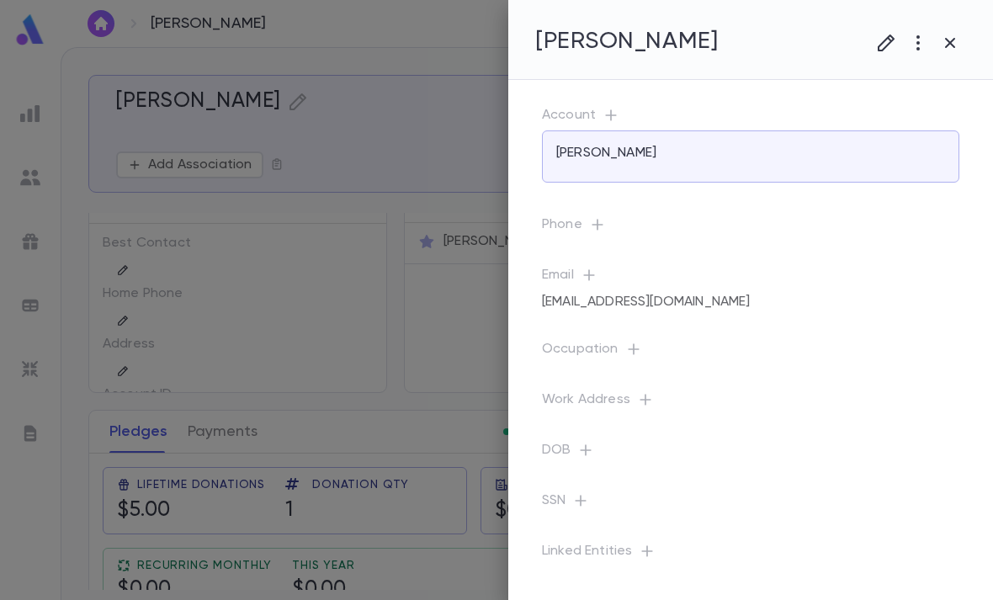
click at [965, 32] on button "button" at bounding box center [950, 43] width 32 height 32
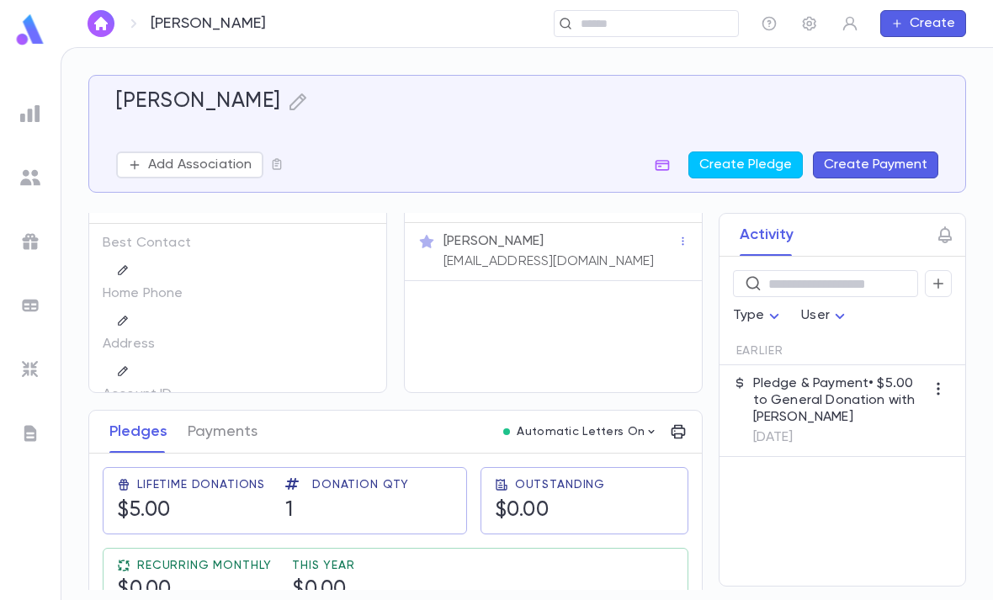
click at [847, 375] on p "Pledge & Payment • $5.00 to General Donation with Zelle" at bounding box center [839, 400] width 172 height 50
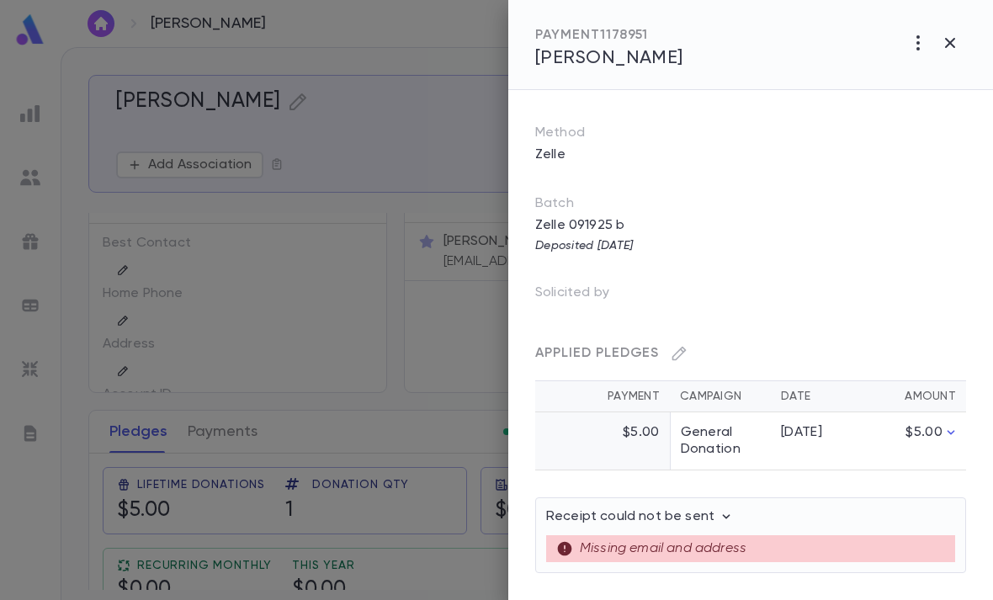
scroll to position [185, 0]
click at [718, 514] on icon "button" at bounding box center [726, 516] width 17 height 17
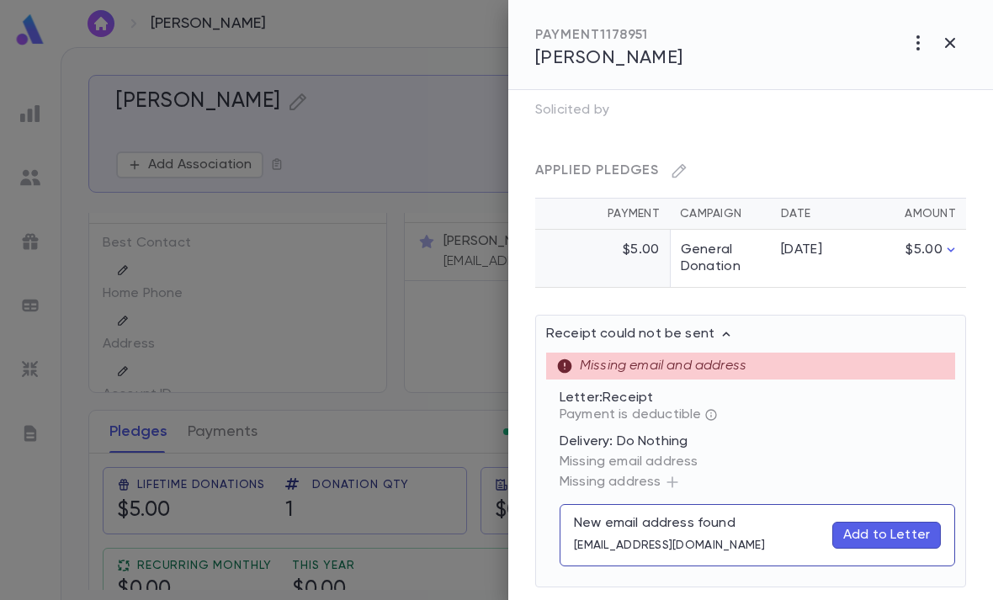
scroll to position [368, 0]
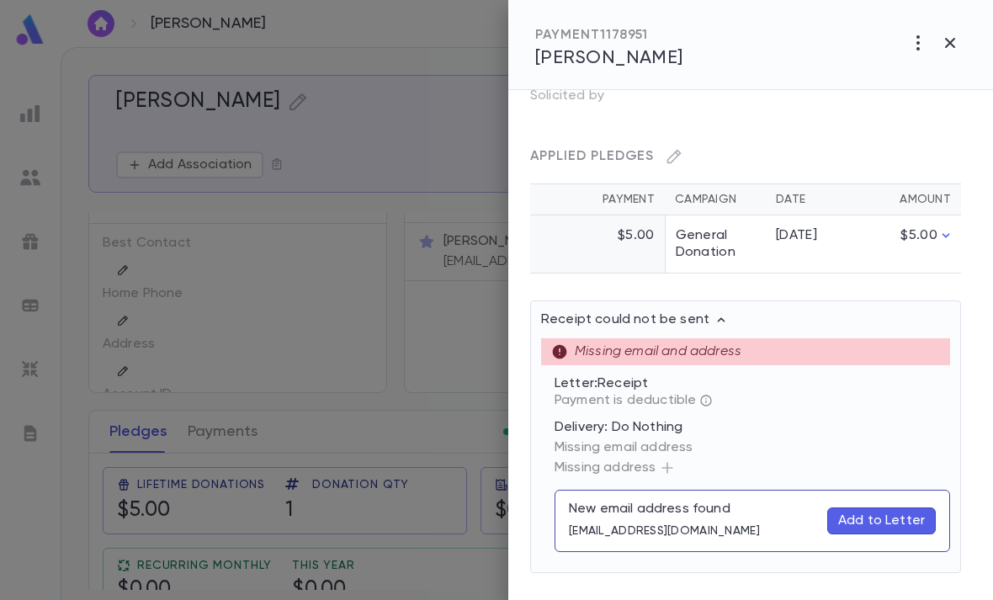
click at [886, 521] on p "Add to Letter" at bounding box center [881, 520] width 87 height 17
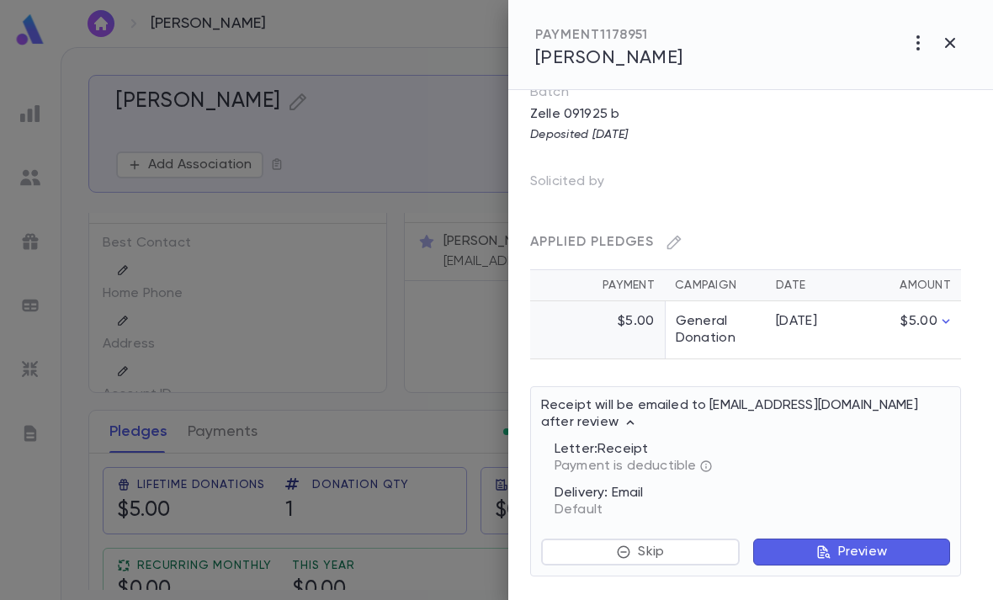
scroll to position [283, 5]
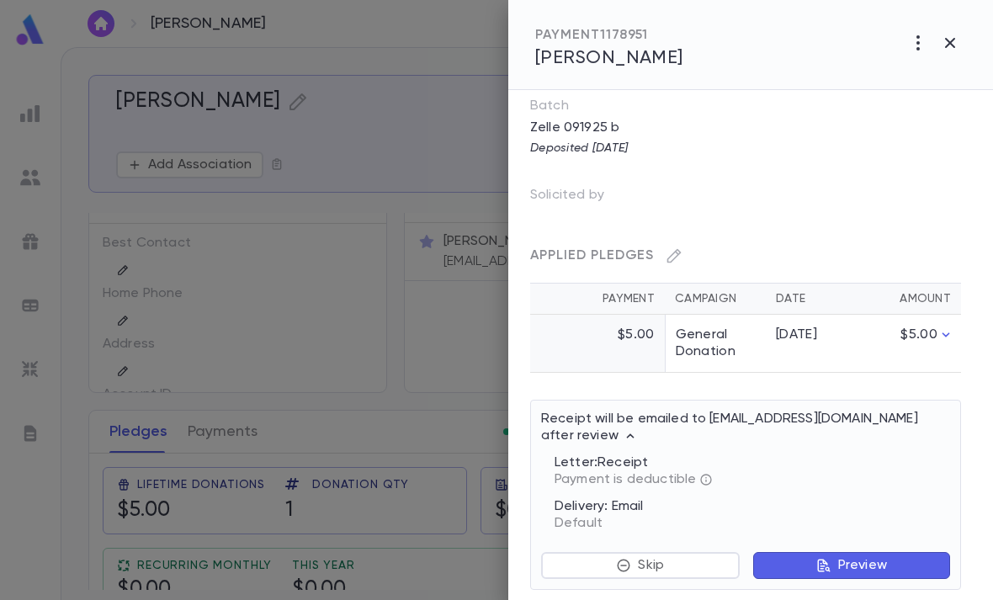
click at [852, 557] on p "Preview" at bounding box center [862, 565] width 49 height 17
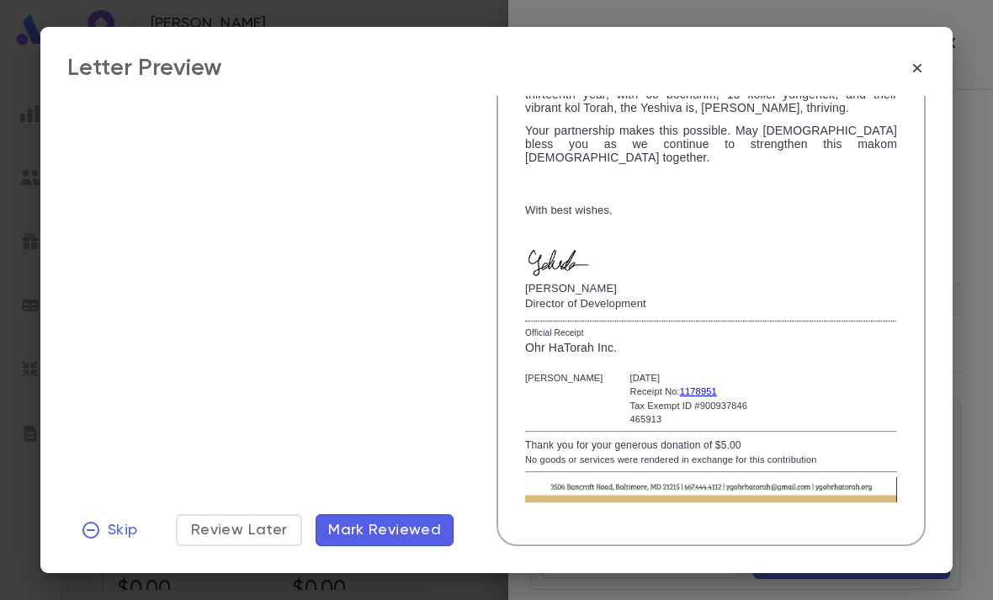
scroll to position [321, 0]
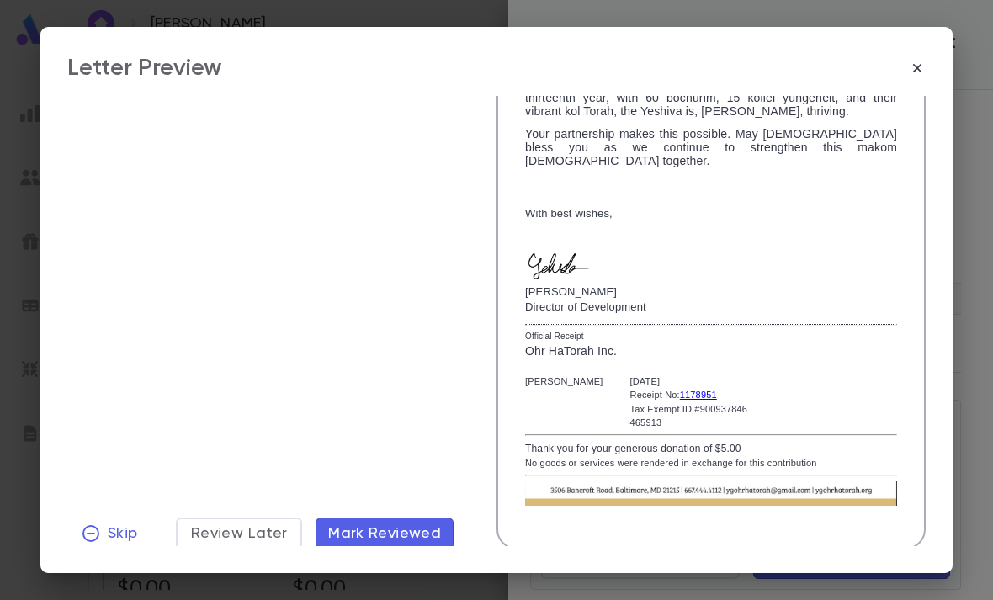
click at [417, 531] on span "Mark Reviewed" at bounding box center [384, 533] width 113 height 19
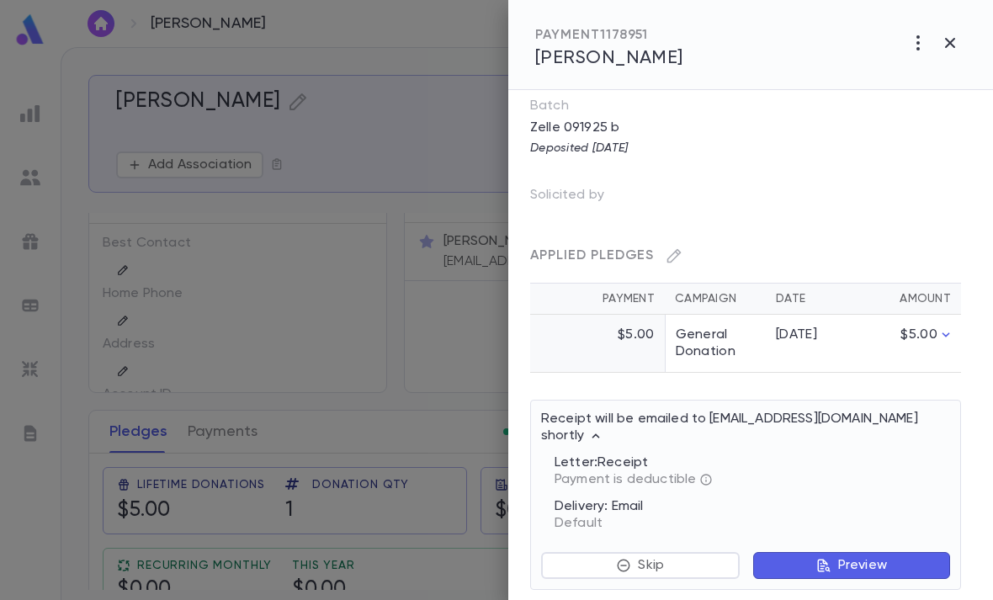
click at [940, 49] on icon "button" at bounding box center [950, 43] width 20 height 20
